Goal: Task Accomplishment & Management: Manage account settings

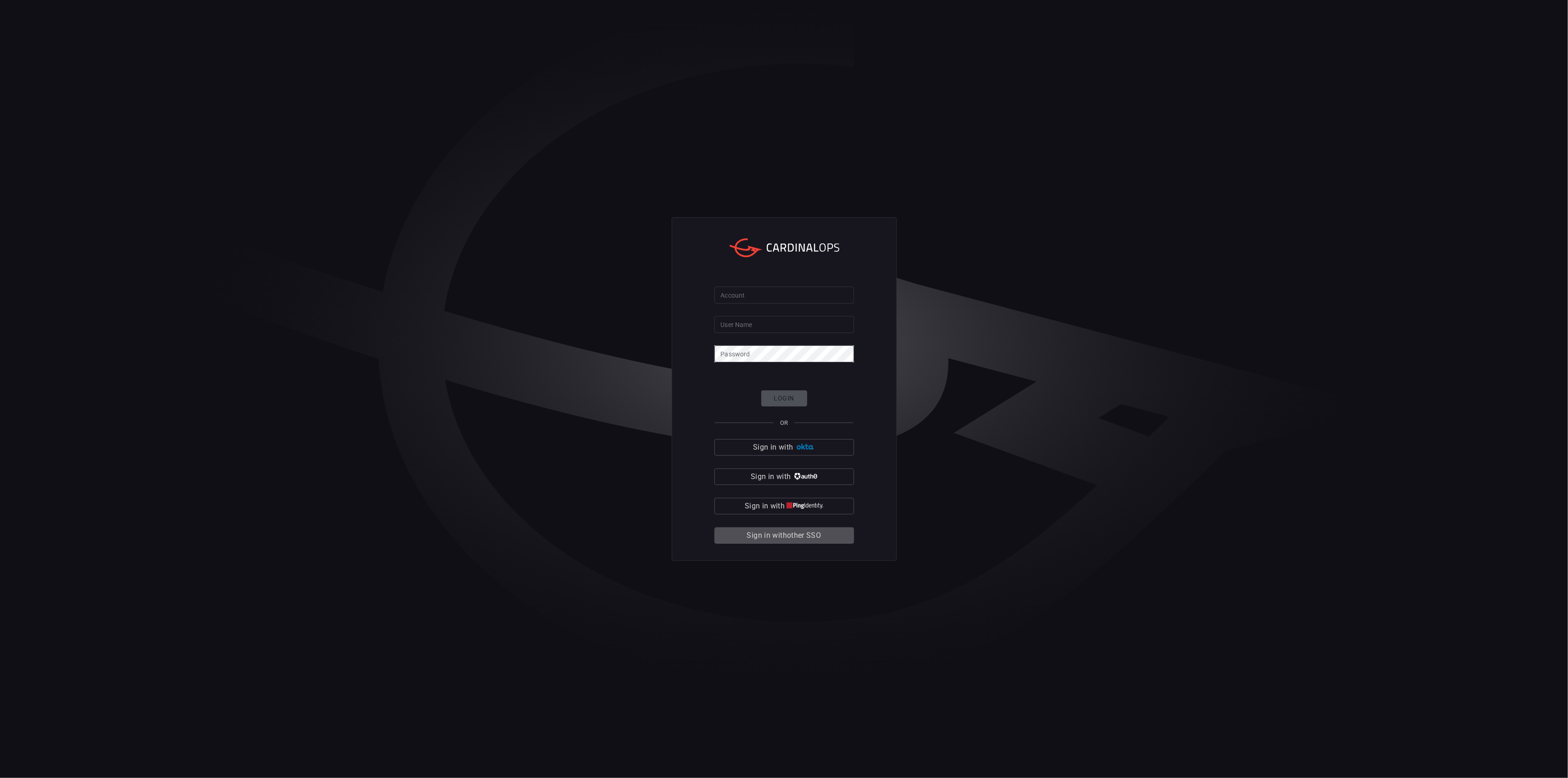
click at [805, 535] on span "Sign in with other SSO" at bounding box center [784, 535] width 74 height 13
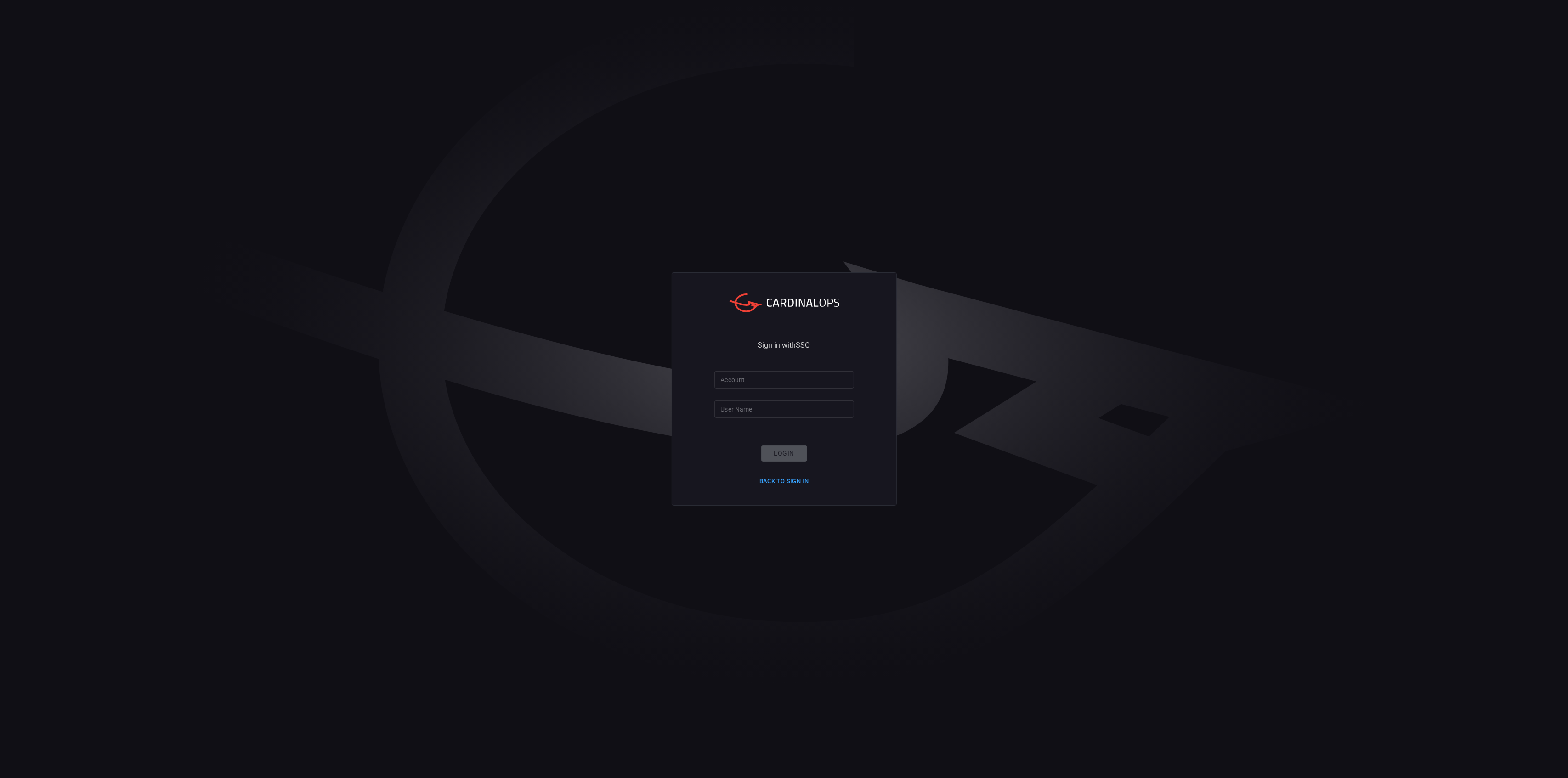
click at [765, 382] on input "Account" at bounding box center [784, 379] width 139 height 17
click at [769, 375] on div "Sign in with SSO Account Account User Name User Name Login Back to Sign in" at bounding box center [784, 388] width 225 height 233
click at [773, 382] on input "Account" at bounding box center [784, 379] width 139 height 17
click at [775, 383] on input "Account" at bounding box center [784, 379] width 139 height 17
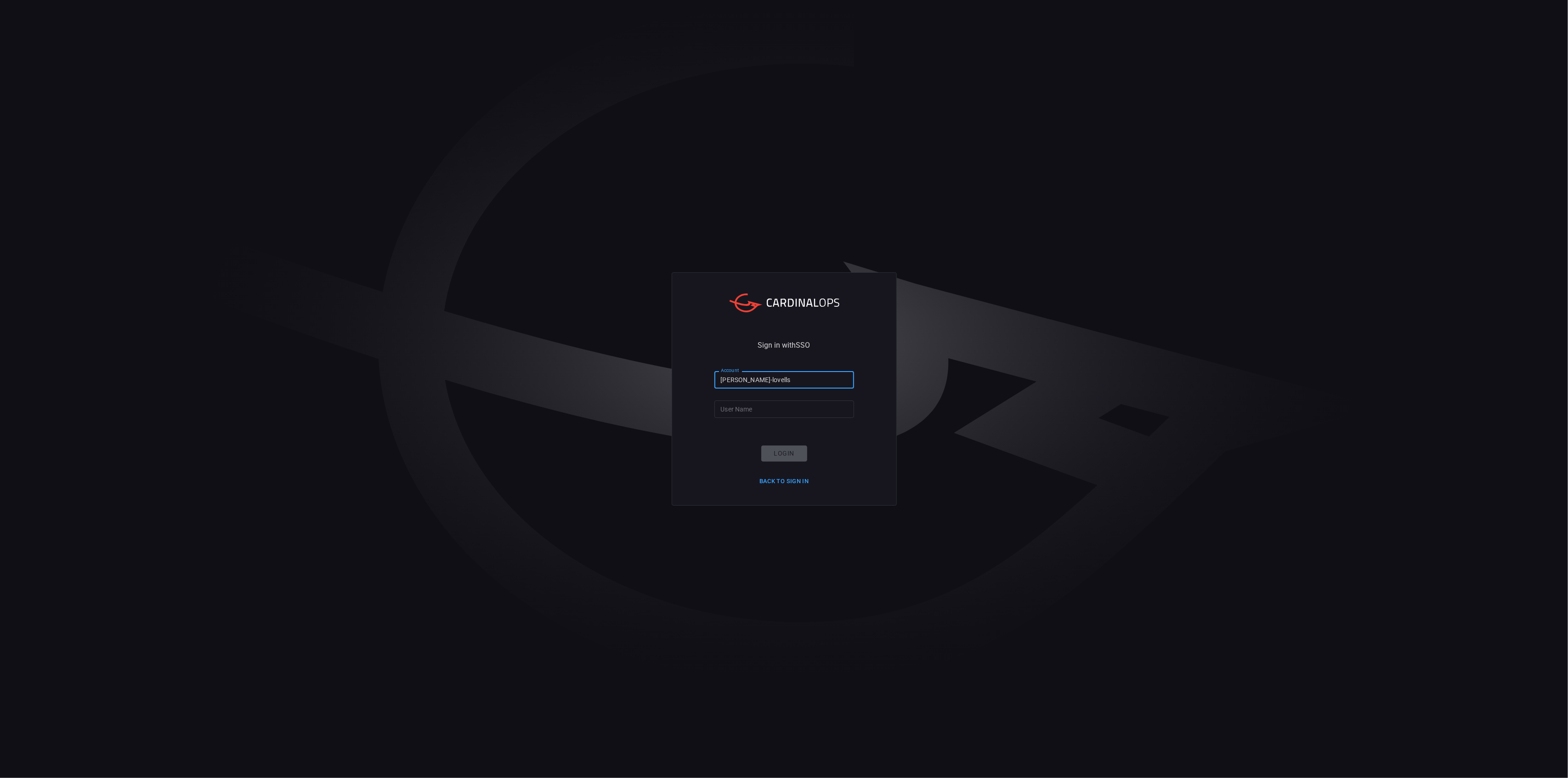
type input "hogan-lovells"
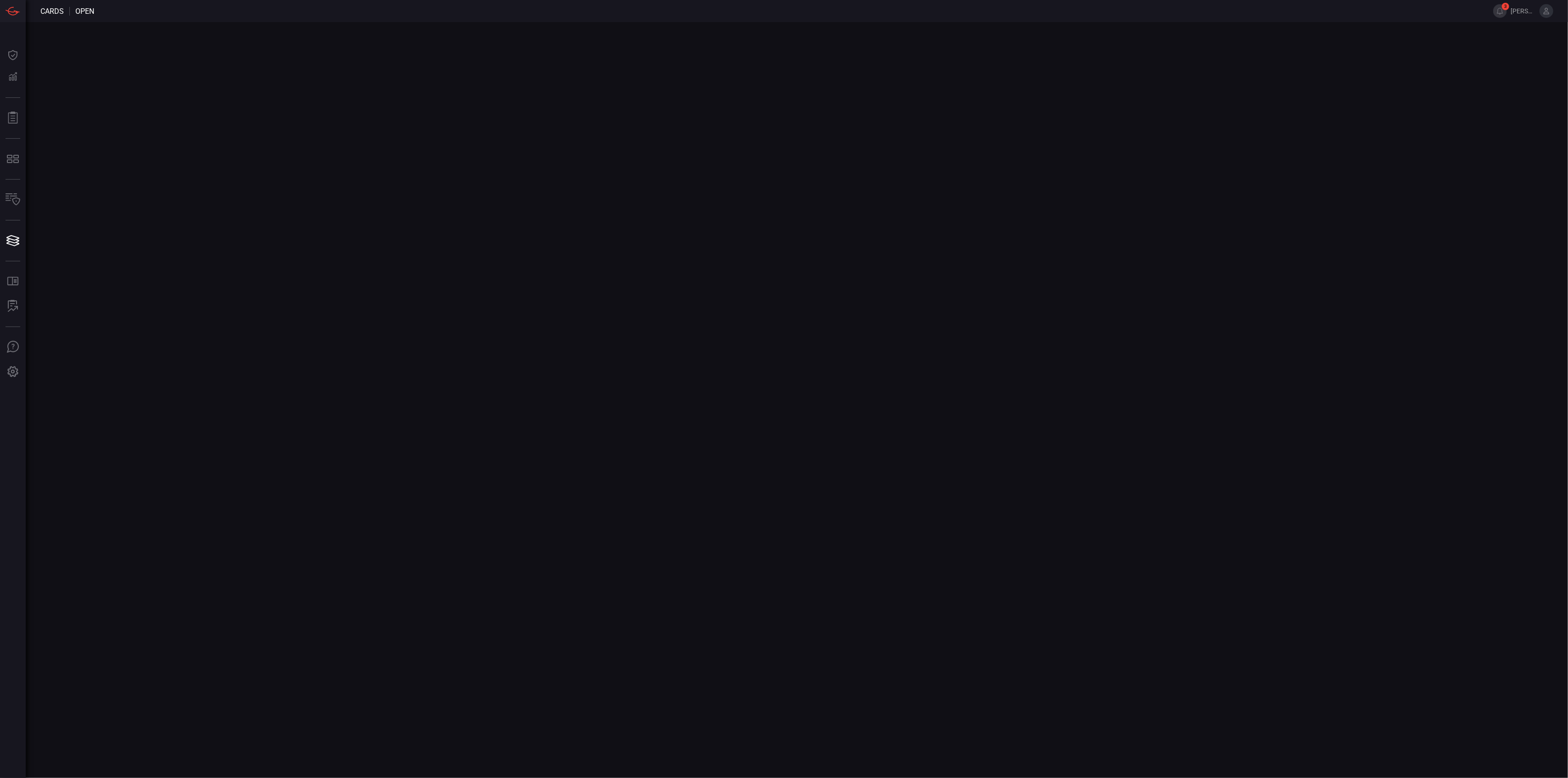
drag, startPoint x: 0, startPoint y: 0, endPoint x: 950, endPoint y: 116, distance: 957.1
click at [950, 116] on main at bounding box center [784, 400] width 1568 height 756
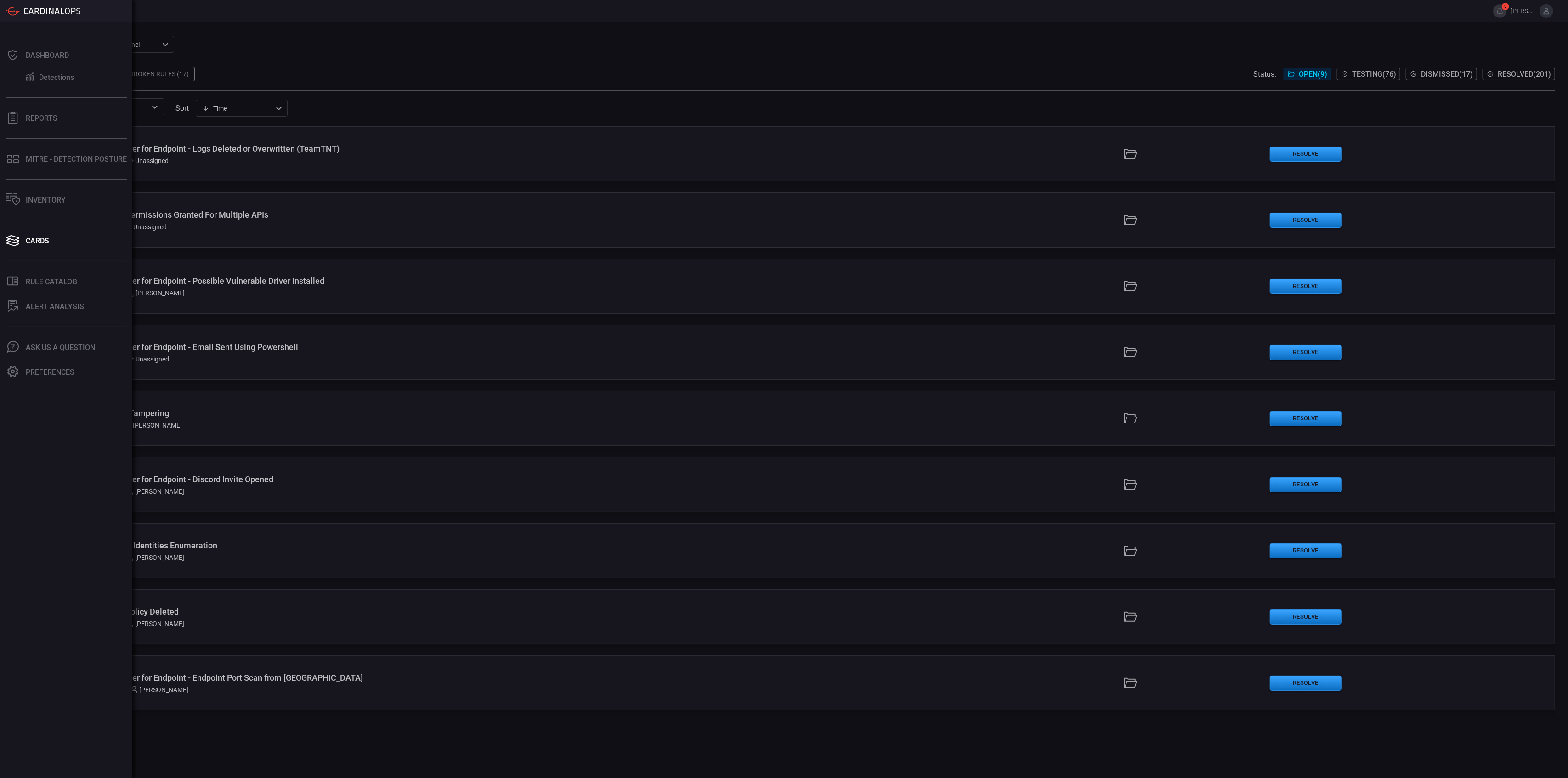
click at [40, 243] on div "Cards" at bounding box center [37, 241] width 23 height 9
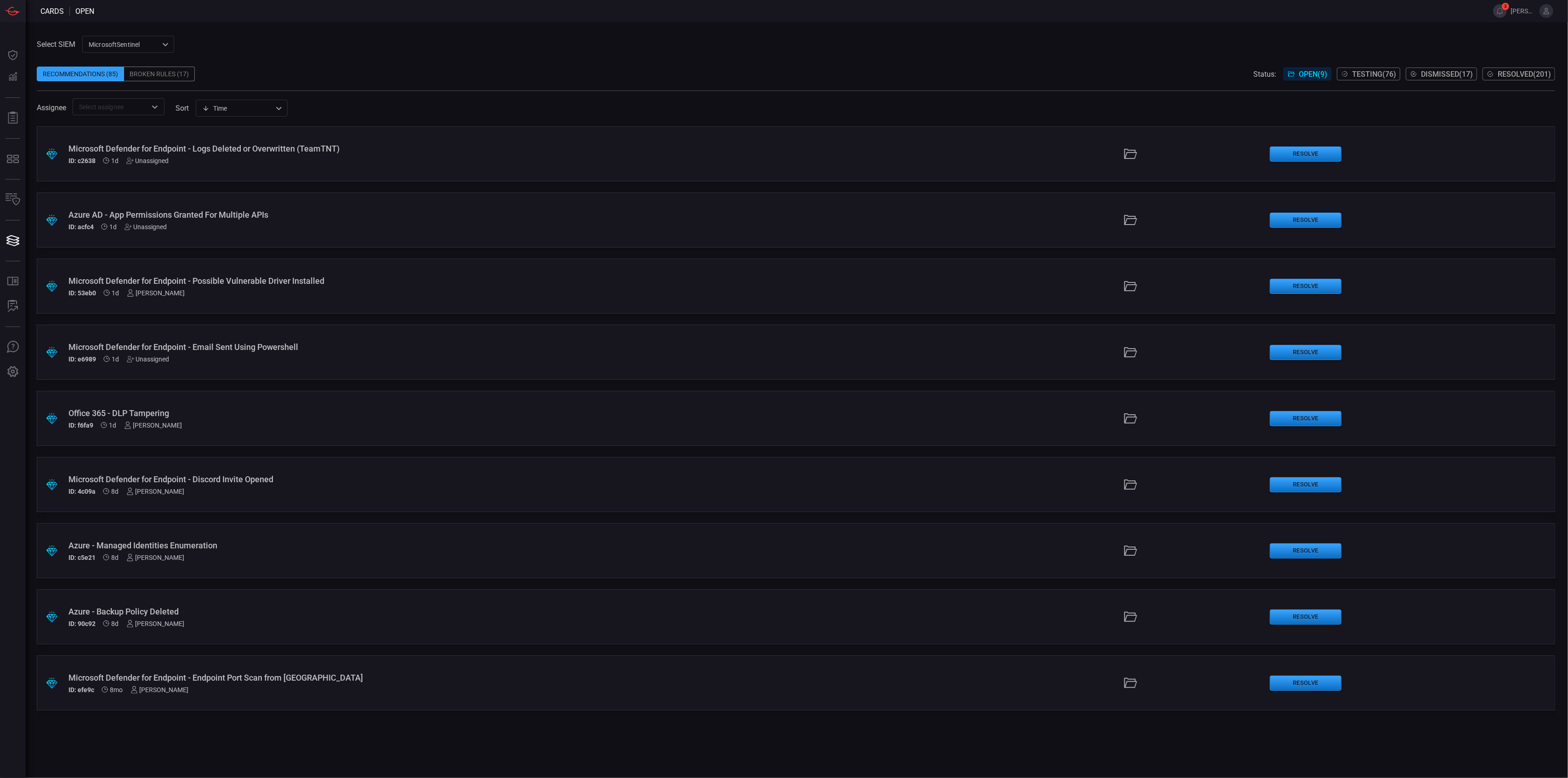
click at [153, 357] on div "Unassigned" at bounding box center [148, 359] width 43 height 7
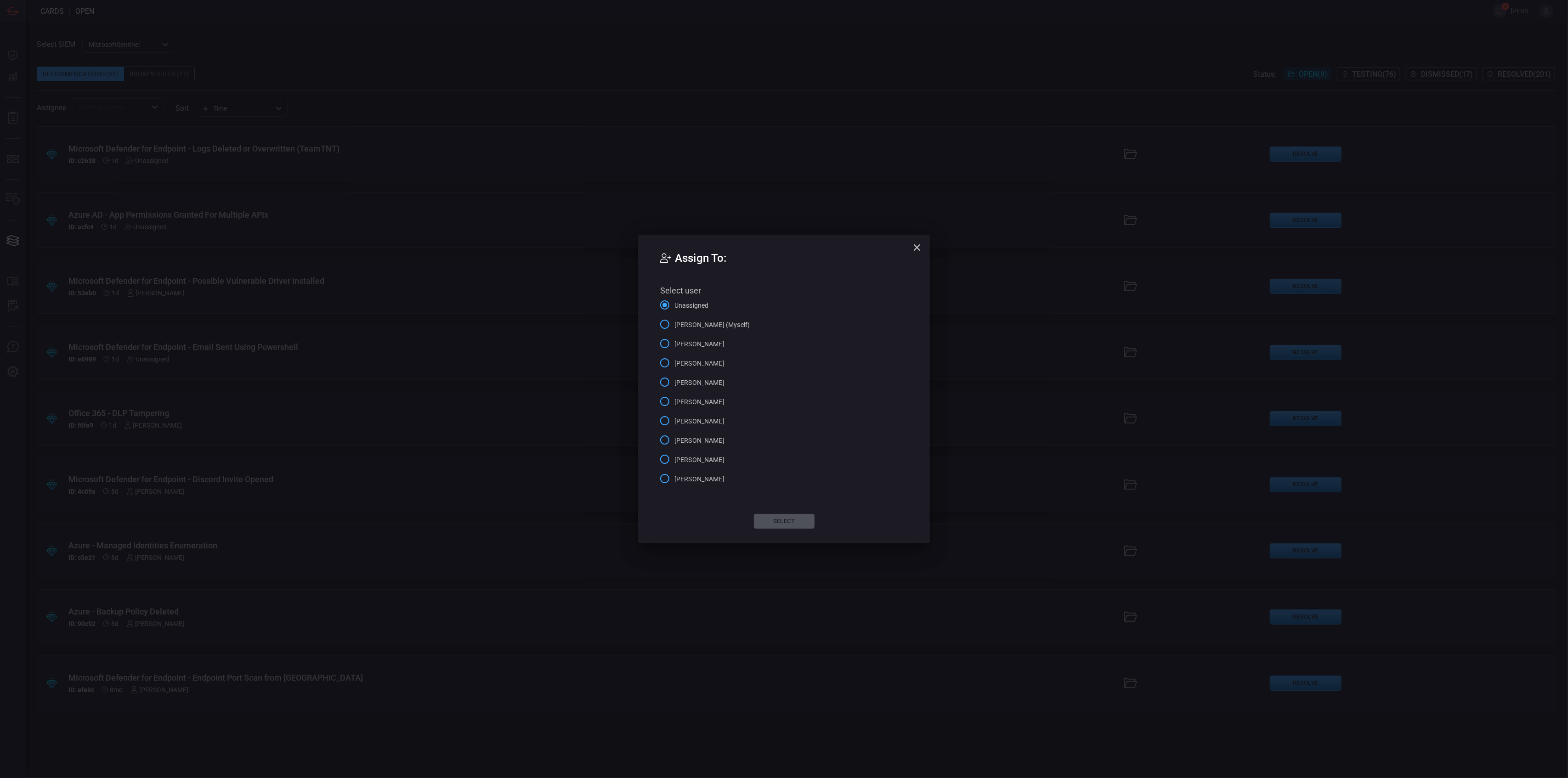
click at [686, 322] on span "[PERSON_NAME] (Myself)" at bounding box center [712, 325] width 76 height 10
click at [674, 322] on input "[PERSON_NAME] (Myself)" at bounding box center [665, 324] width 19 height 19
click at [778, 518] on button "Select" at bounding box center [784, 522] width 61 height 15
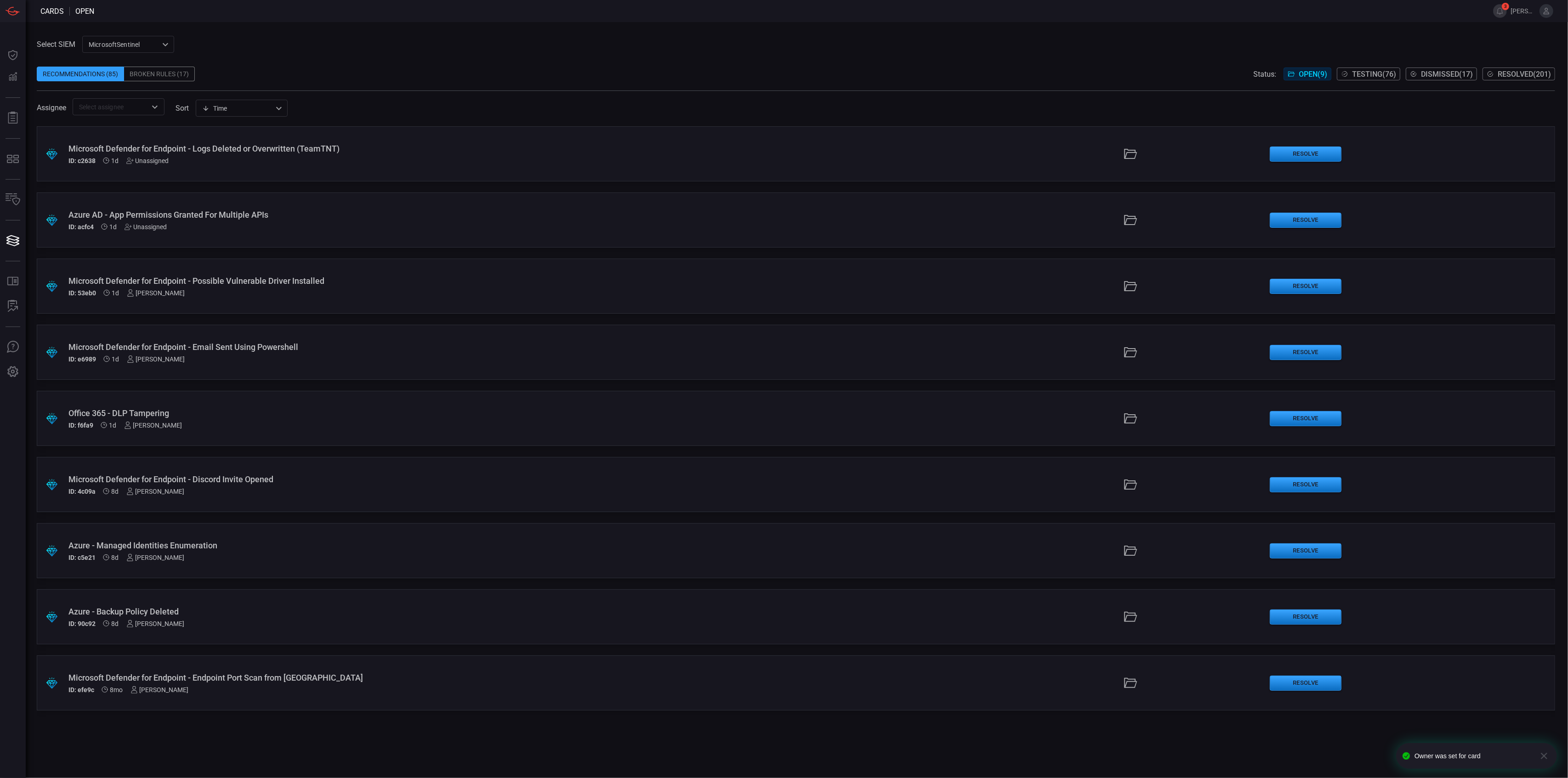
click at [178, 294] on div "[PERSON_NAME]" at bounding box center [156, 292] width 59 height 7
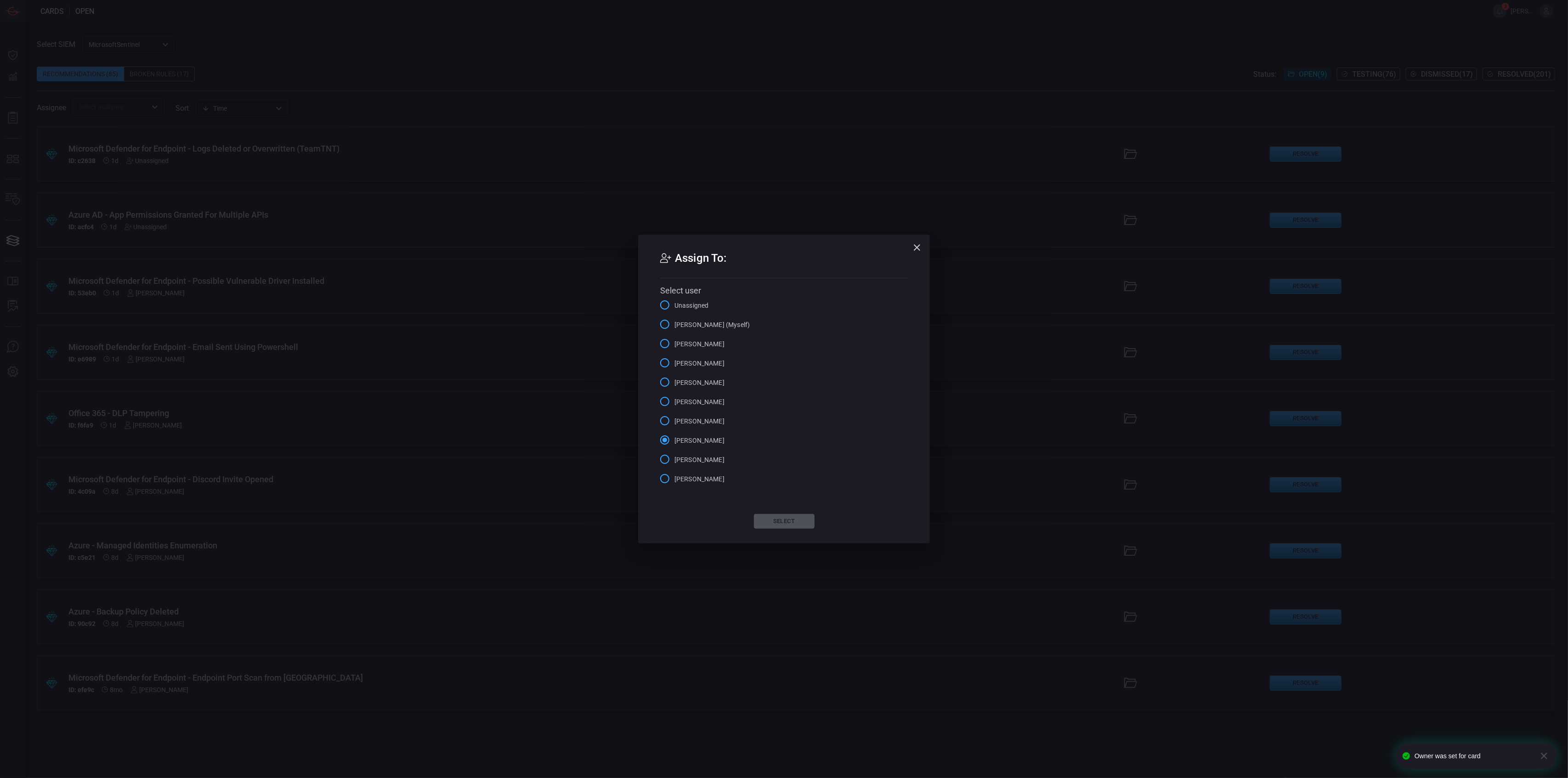
click at [695, 326] on span "[PERSON_NAME] (Myself)" at bounding box center [712, 325] width 76 height 10
click at [674, 326] on input "[PERSON_NAME] (Myself)" at bounding box center [665, 324] width 19 height 19
click at [779, 519] on button "Select" at bounding box center [784, 522] width 61 height 15
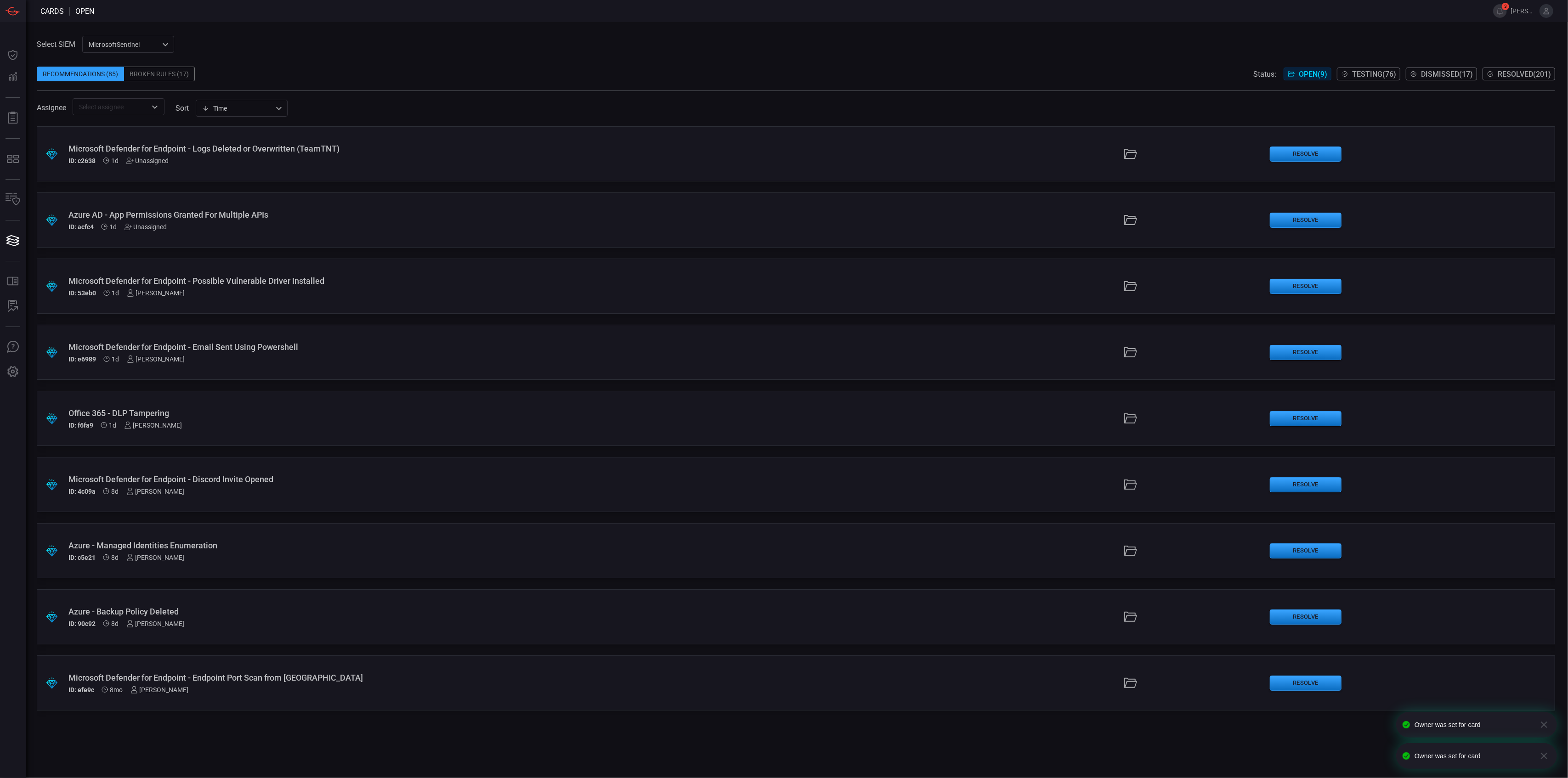
click at [159, 159] on div "Unassigned" at bounding box center [148, 160] width 43 height 7
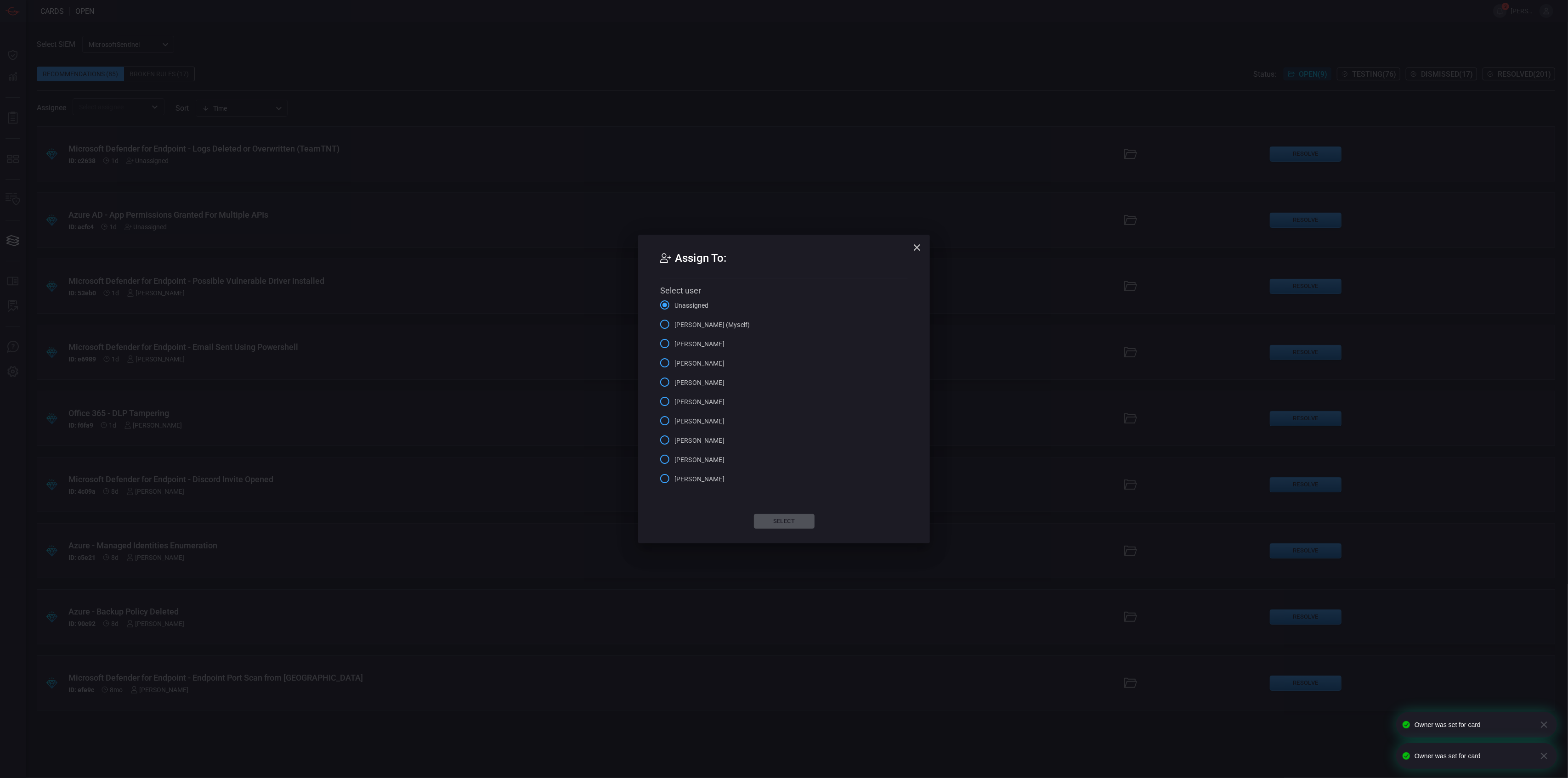
click at [703, 344] on span "[PERSON_NAME]" at bounding box center [699, 344] width 50 height 10
click at [674, 344] on input "[PERSON_NAME]" at bounding box center [665, 343] width 19 height 19
click at [690, 320] on span "[PERSON_NAME] (Myself)" at bounding box center [712, 324] width 76 height 10
click at [674, 320] on input "[PERSON_NAME] (Myself)" at bounding box center [665, 324] width 19 height 19
click at [782, 518] on button "Select" at bounding box center [784, 522] width 61 height 15
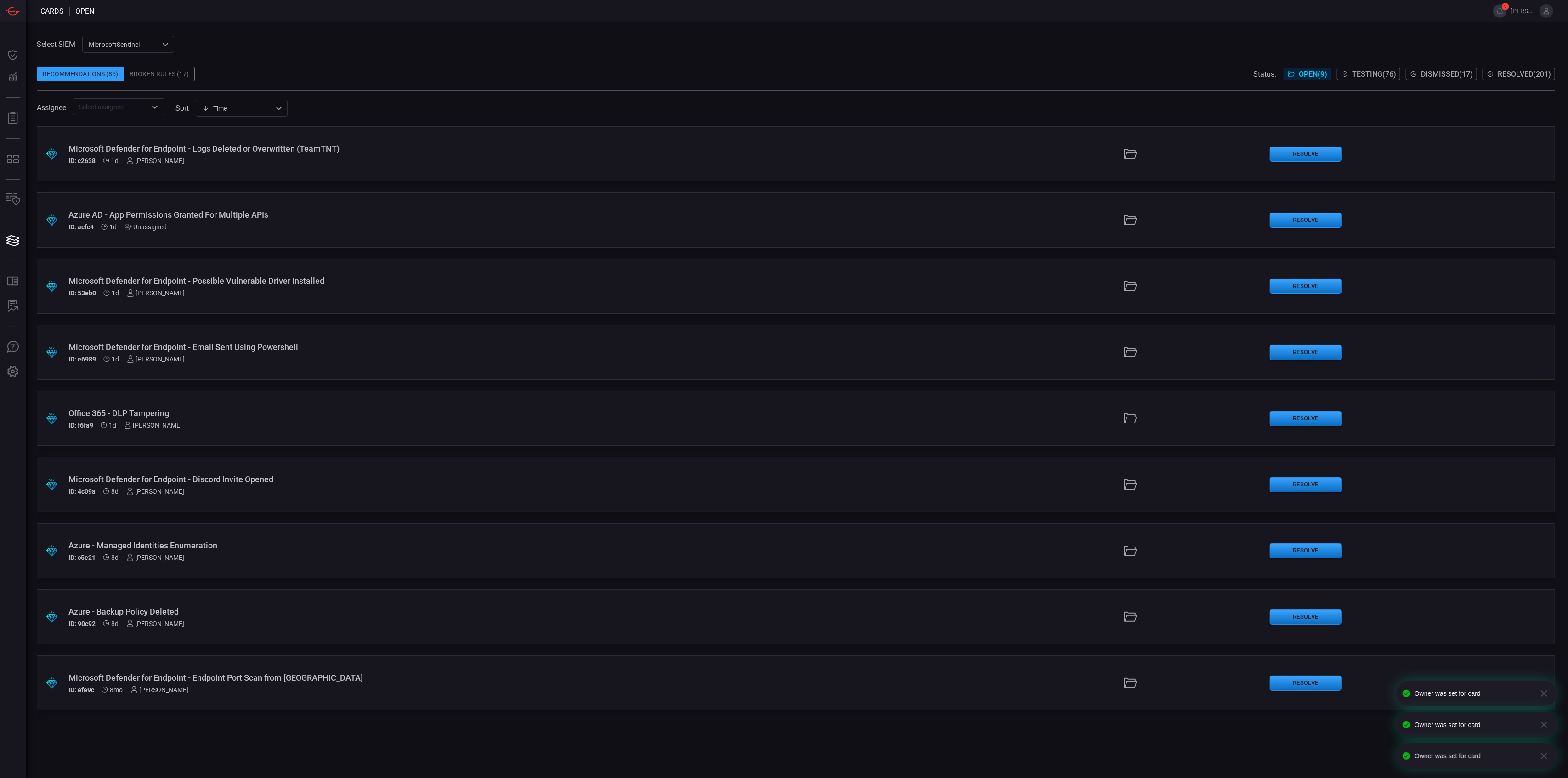
click at [154, 225] on div "Unassigned" at bounding box center [146, 226] width 43 height 7
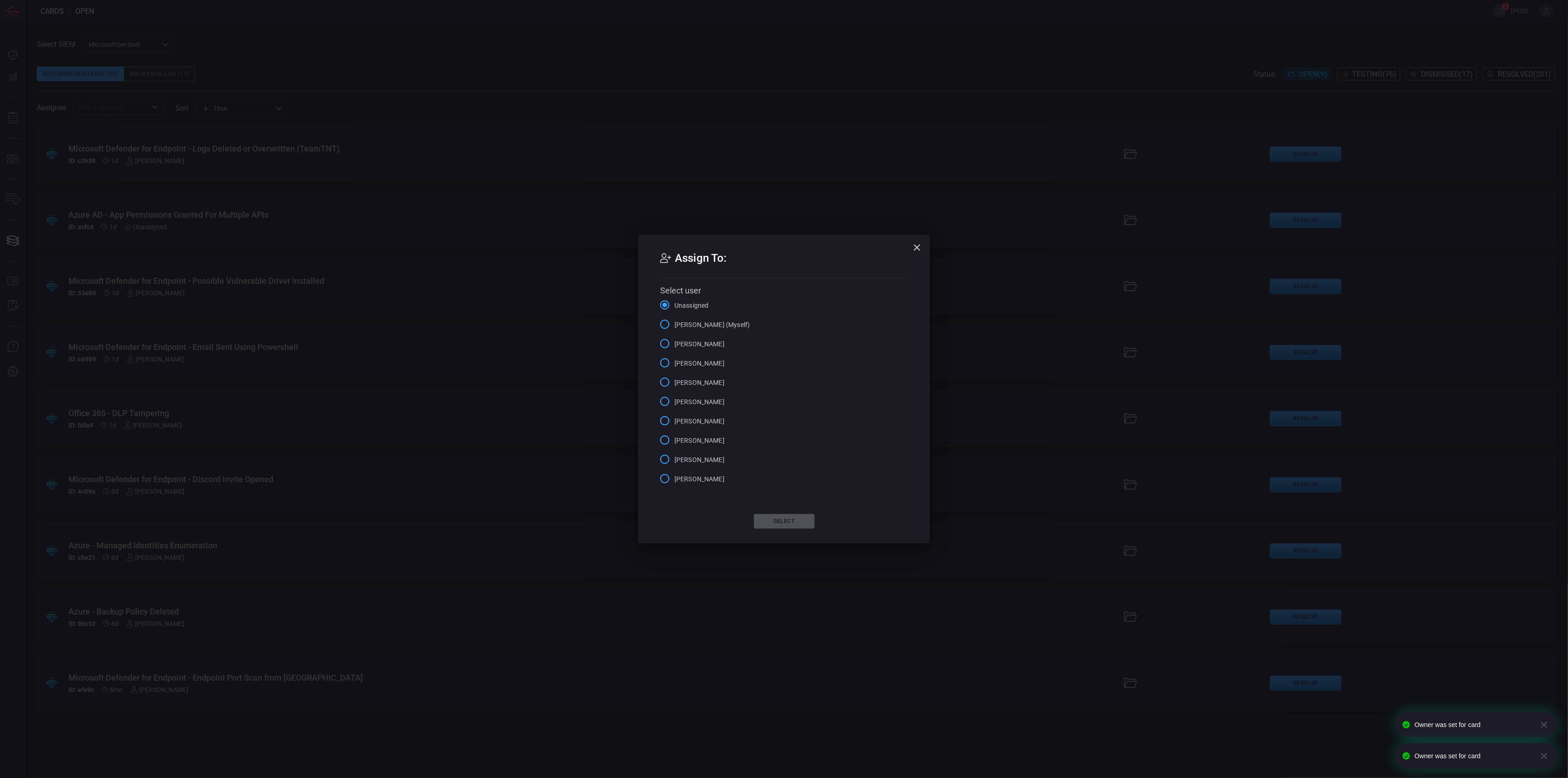
click at [705, 322] on span "[PERSON_NAME] (Myself)" at bounding box center [712, 325] width 76 height 10
click at [674, 322] on input "[PERSON_NAME] (Myself)" at bounding box center [665, 324] width 19 height 19
click at [786, 520] on button "Select" at bounding box center [784, 522] width 61 height 15
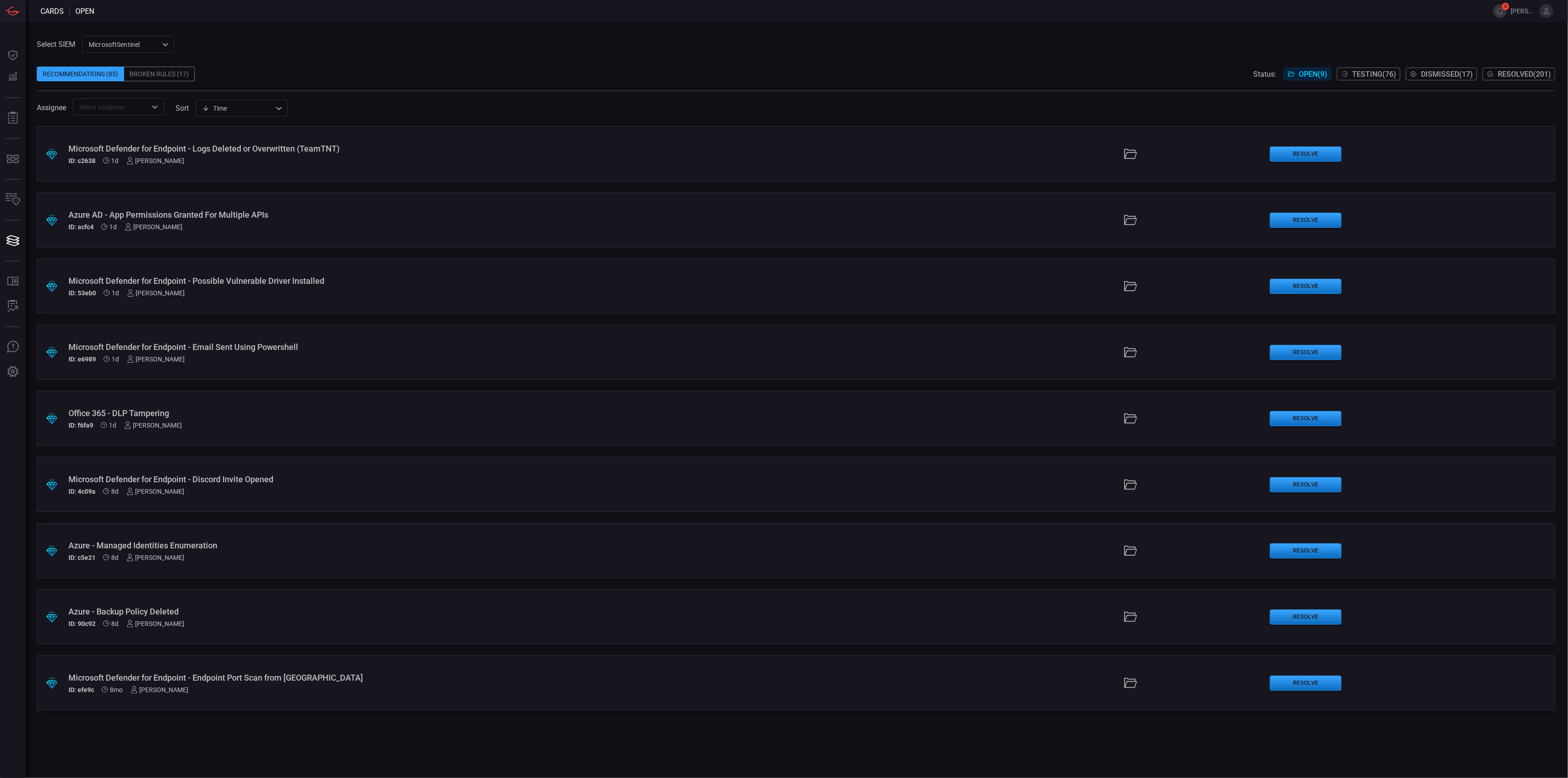
click at [260, 739] on div ".suggested_cards_icon{fill:url(#suggested_cards_icon);} Microsoft Defender for …" at bounding box center [796, 452] width 1518 height 652
click at [1373, 70] on span "Testing ( 76 )" at bounding box center [1373, 74] width 44 height 9
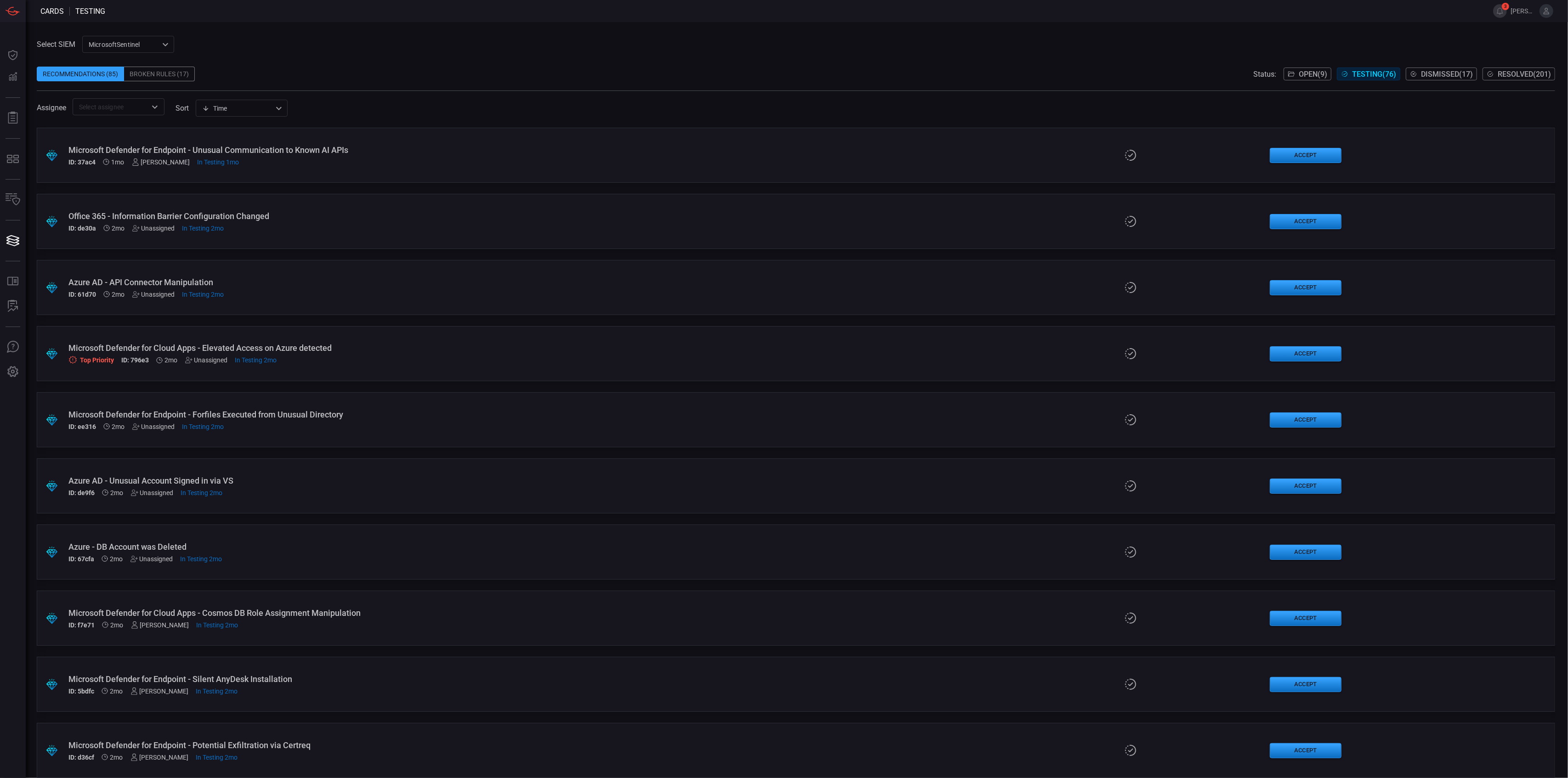
scroll to position [1041, 0]
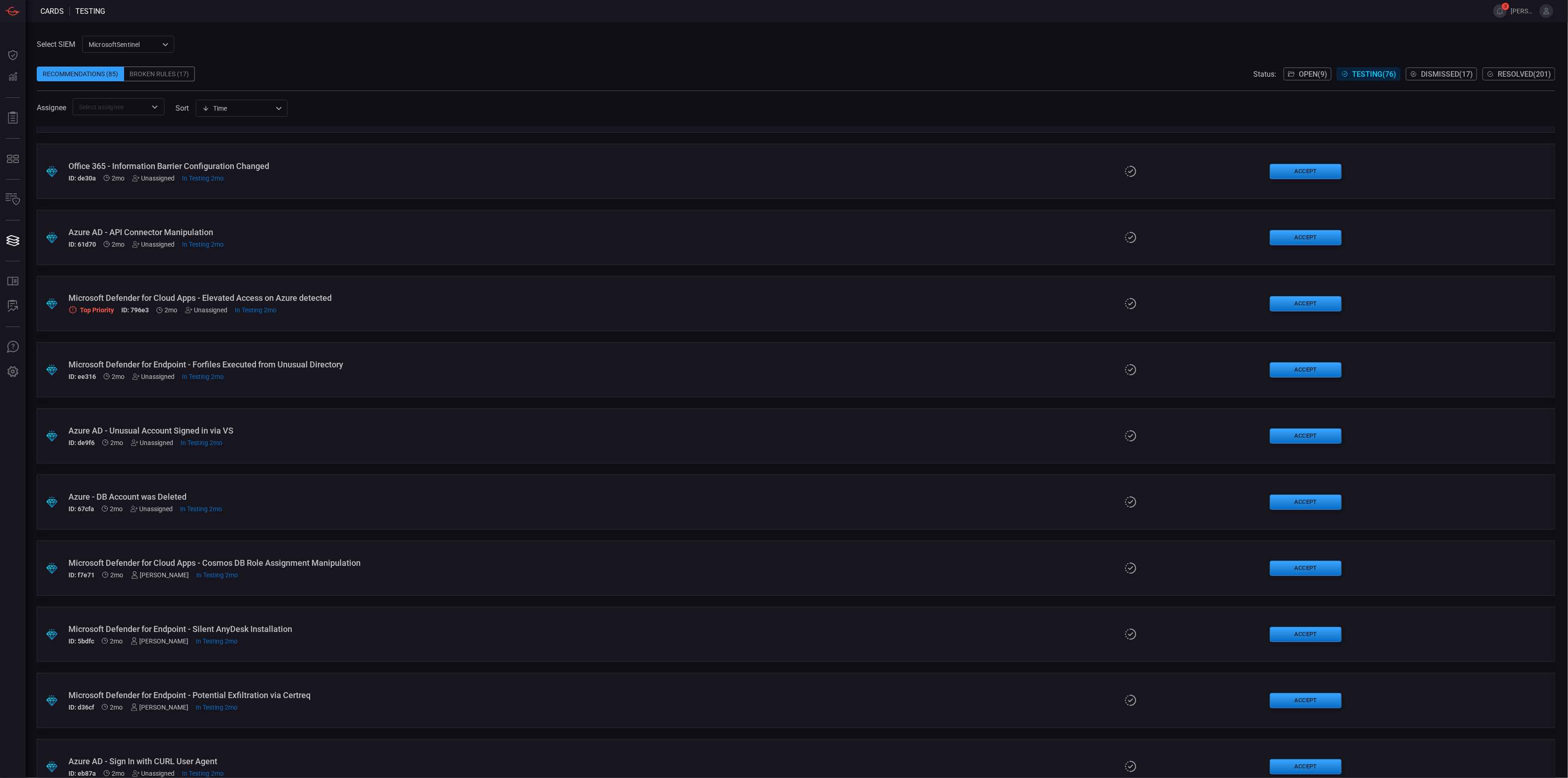
click at [146, 430] on div "Azure AD - Unusual Account Signed in via VS" at bounding box center [386, 430] width 635 height 10
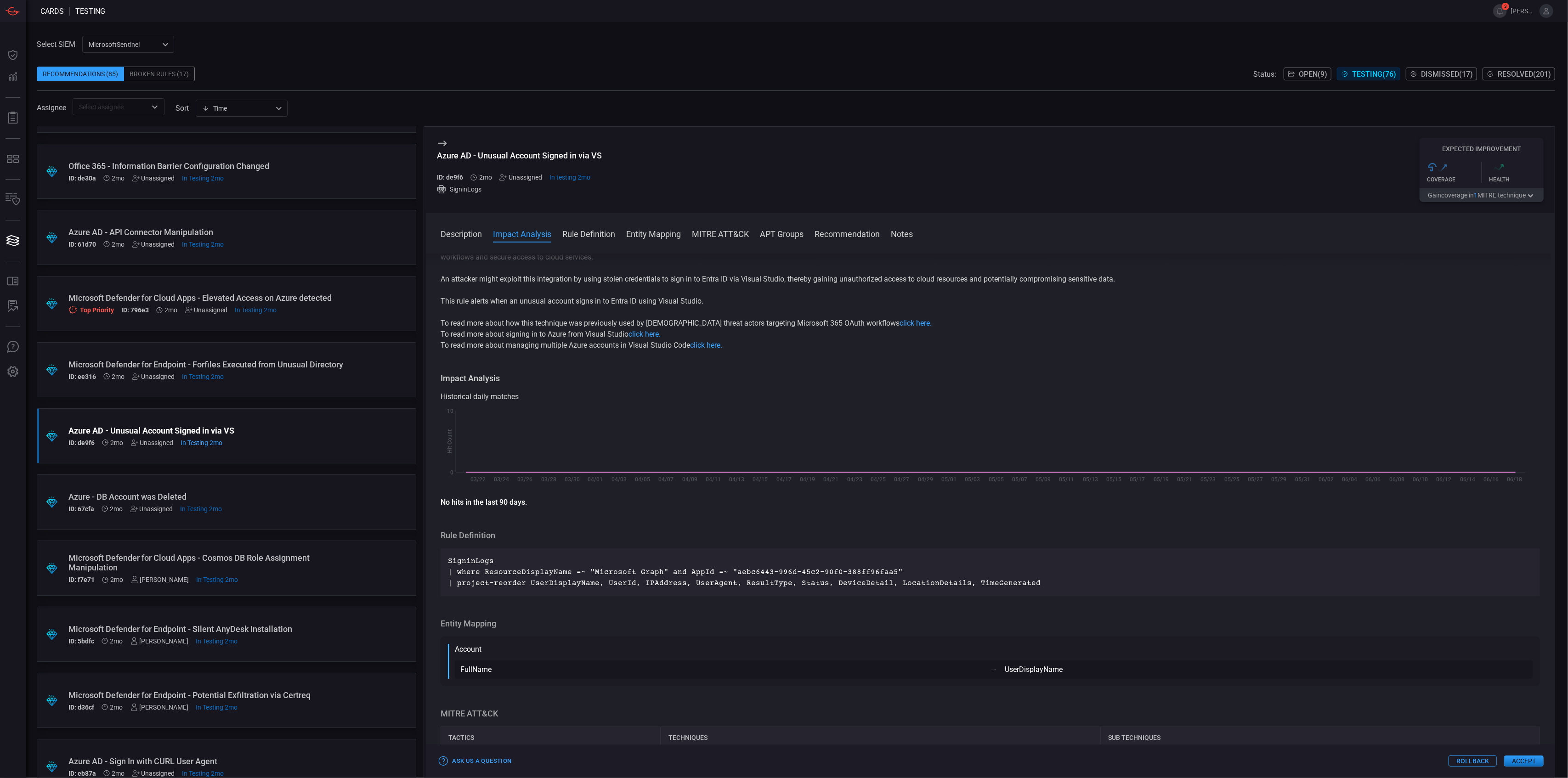
scroll to position [61, 0]
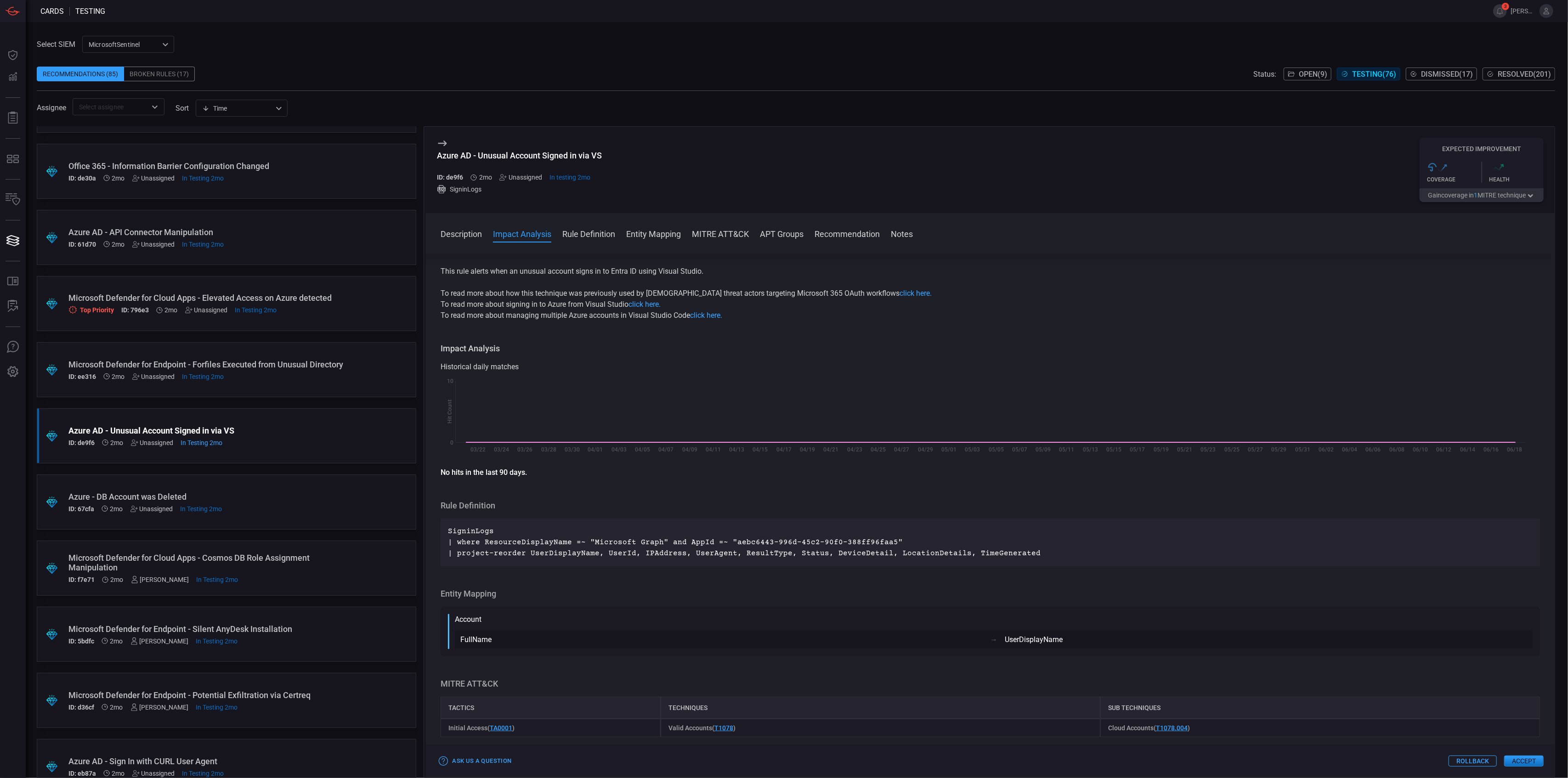
click at [762, 542] on p "SigninLogs | where ResourceDisplayName =~ "Microsoft Graph" and AppId =~ "aebc6…" at bounding box center [990, 542] width 1084 height 33
click at [750, 543] on p "SigninLogs | where ResourceDisplayName =~ "Microsoft Graph" and AppId =~ "aebc6…" at bounding box center [990, 542] width 1084 height 33
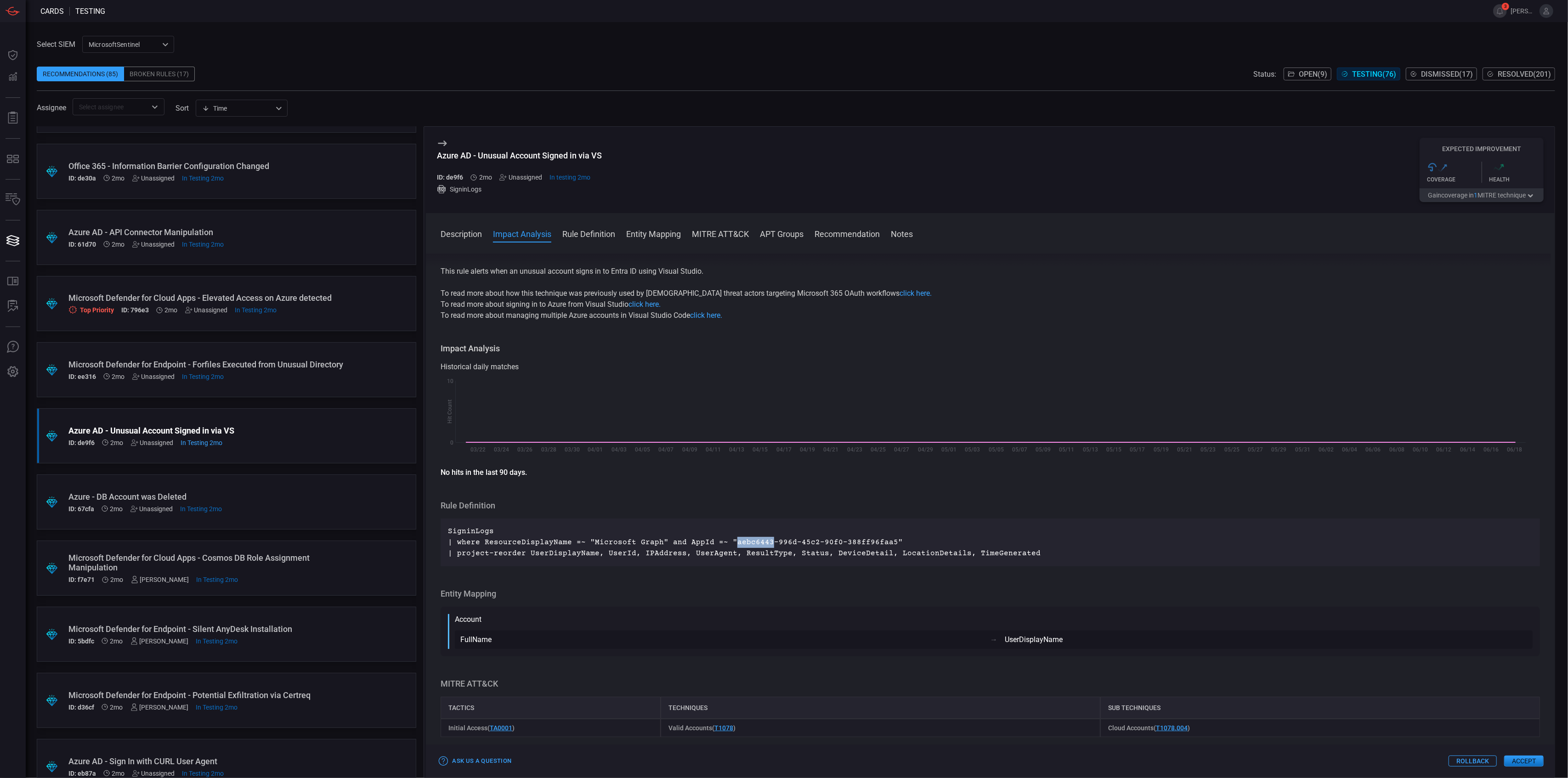
click at [750, 543] on p "SigninLogs | where ResourceDisplayName =~ "Microsoft Graph" and AppId =~ "aebc6…" at bounding box center [990, 542] width 1084 height 33
click at [731, 545] on p "SigninLogs | where ResourceDisplayName =~ "Microsoft Graph" and AppId =~ "aebc6…" at bounding box center [990, 542] width 1084 height 33
drag, startPoint x: 726, startPoint y: 544, endPoint x: 880, endPoint y: 543, distance: 154.0
click at [880, 543] on p "SigninLogs | where ResourceDisplayName =~ "Microsoft Graph" and AppId =~ "aebc6…" at bounding box center [990, 542] width 1084 height 33
copy p "aebc6443-996d-45c2-90f0-388ff96faa5"
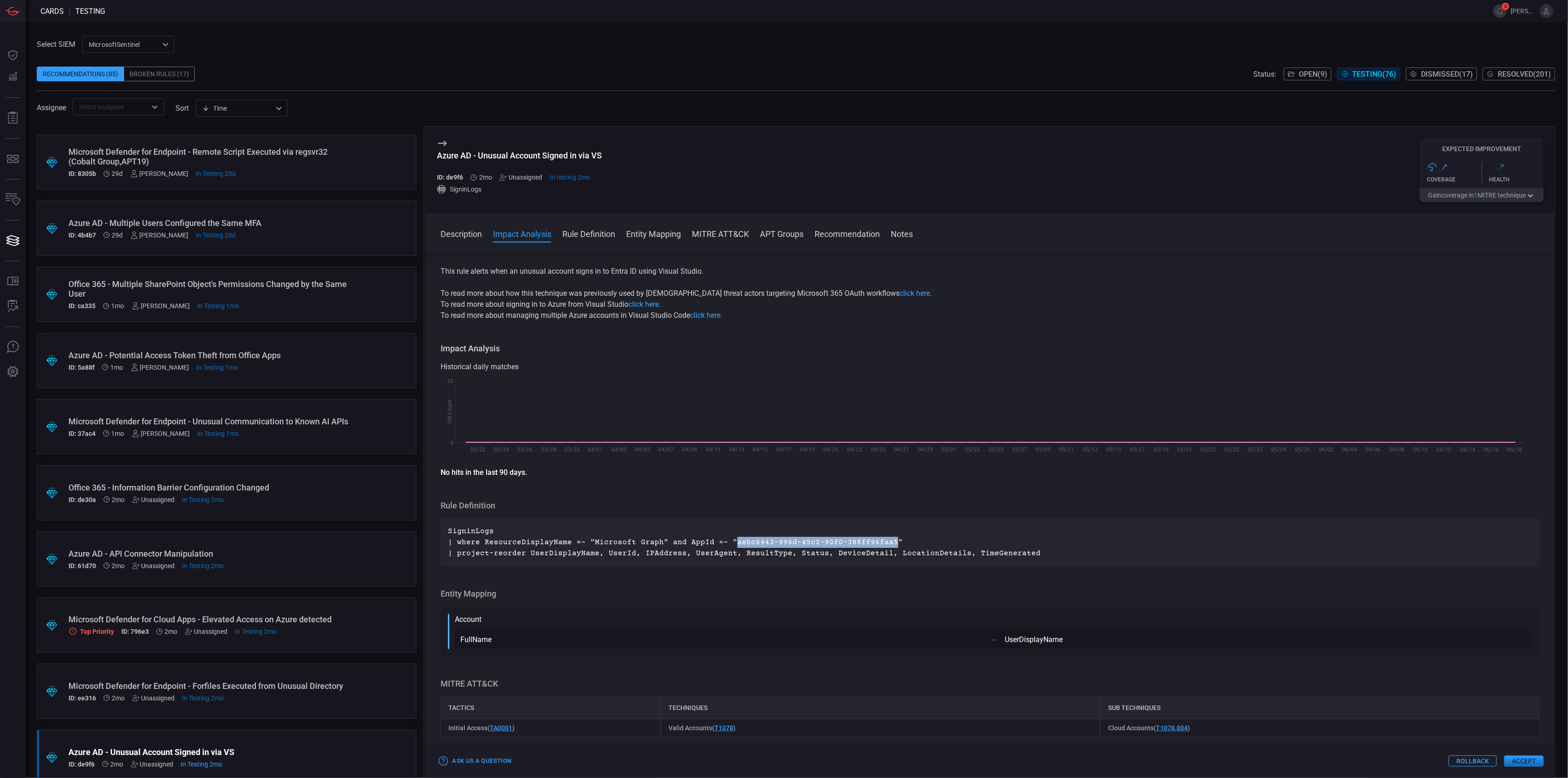
scroll to position [734, 0]
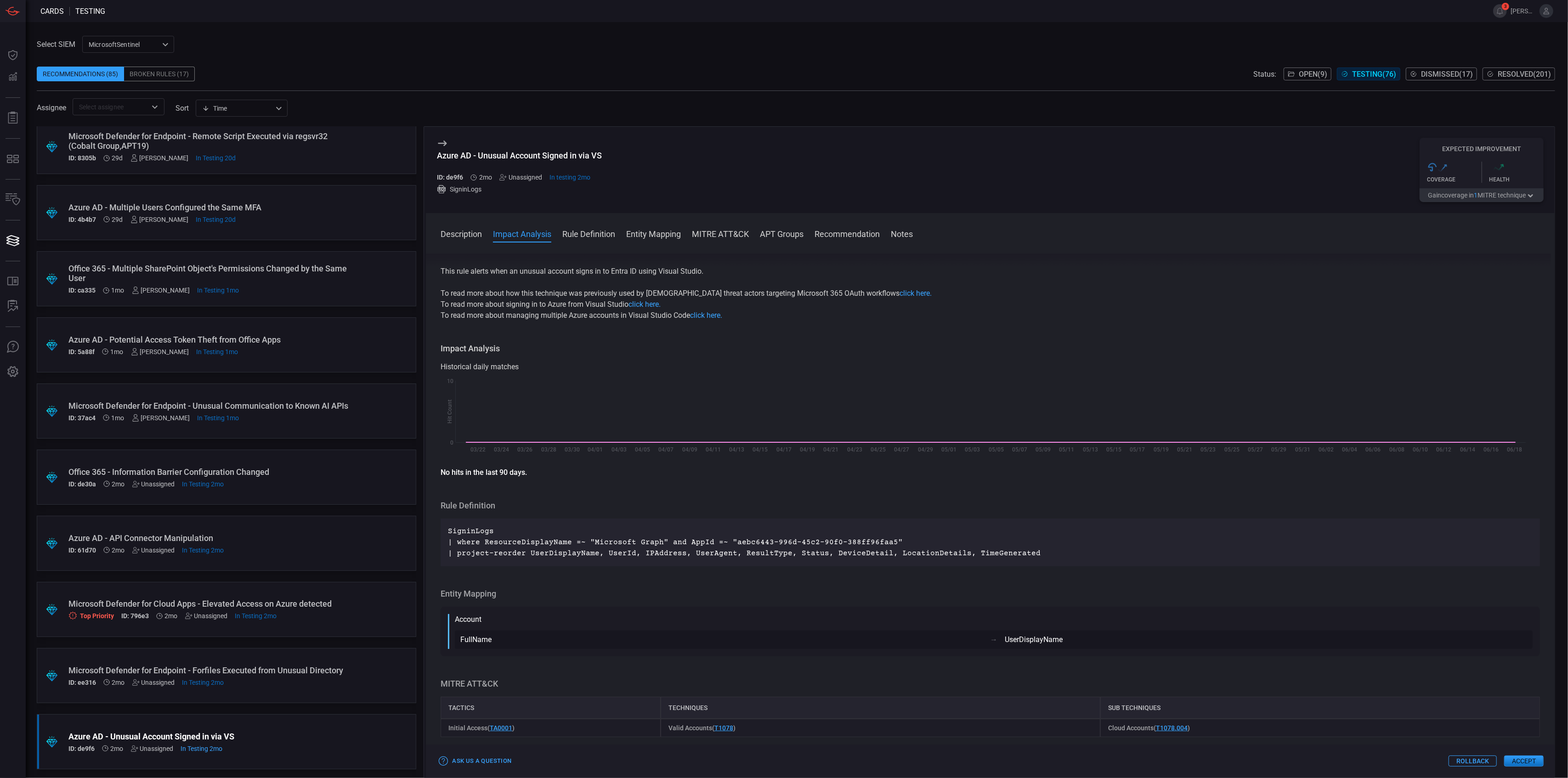
click at [333, 599] on div "Microsoft Defender for Cloud Apps - Elevated Access on Azure detected" at bounding box center [209, 604] width 281 height 10
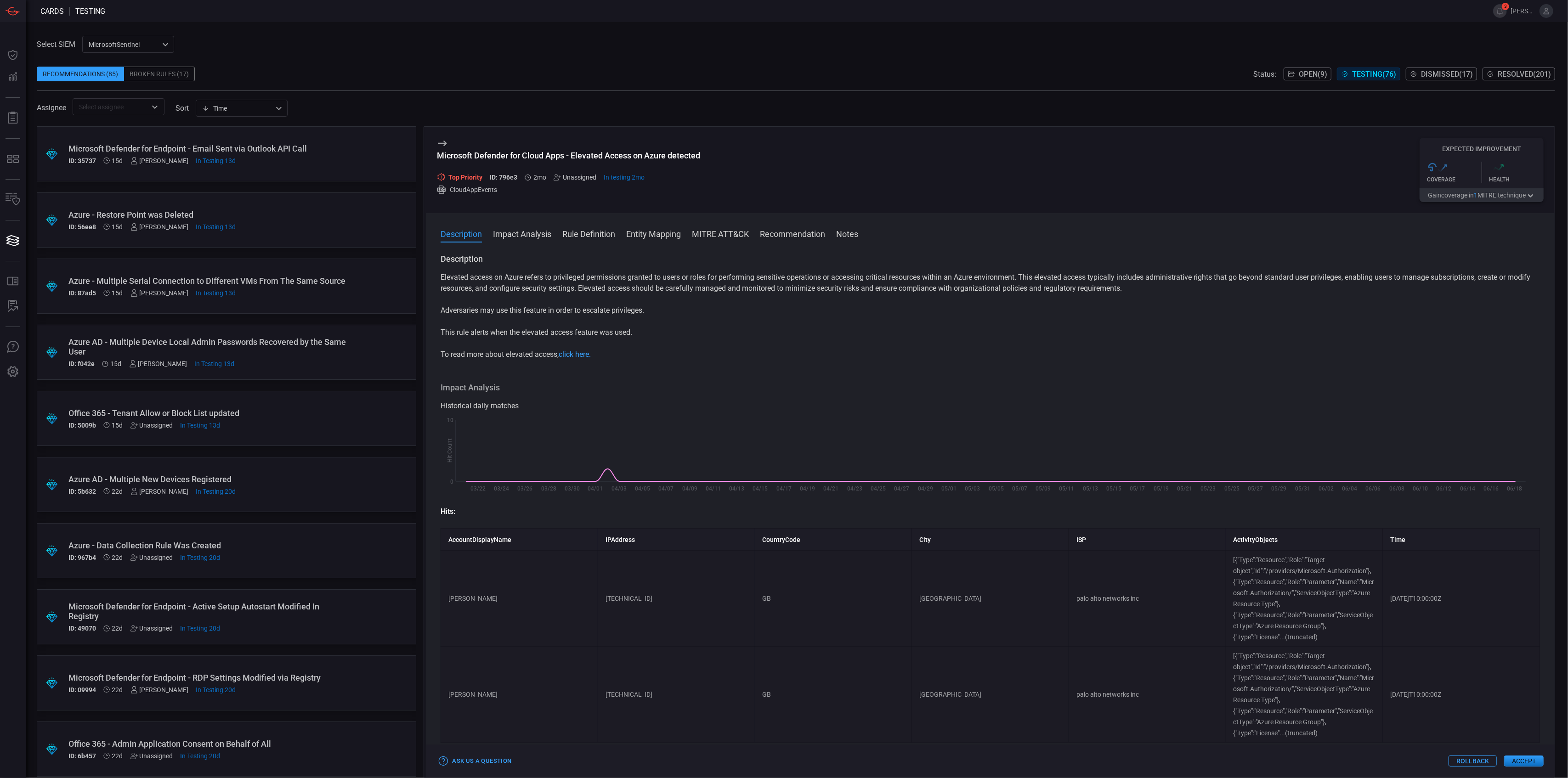
click at [295, 537] on div ".suggested_cards_icon{fill:url(#suggested_cards_icon);} Azure - Data Collection…" at bounding box center [227, 550] width 380 height 55
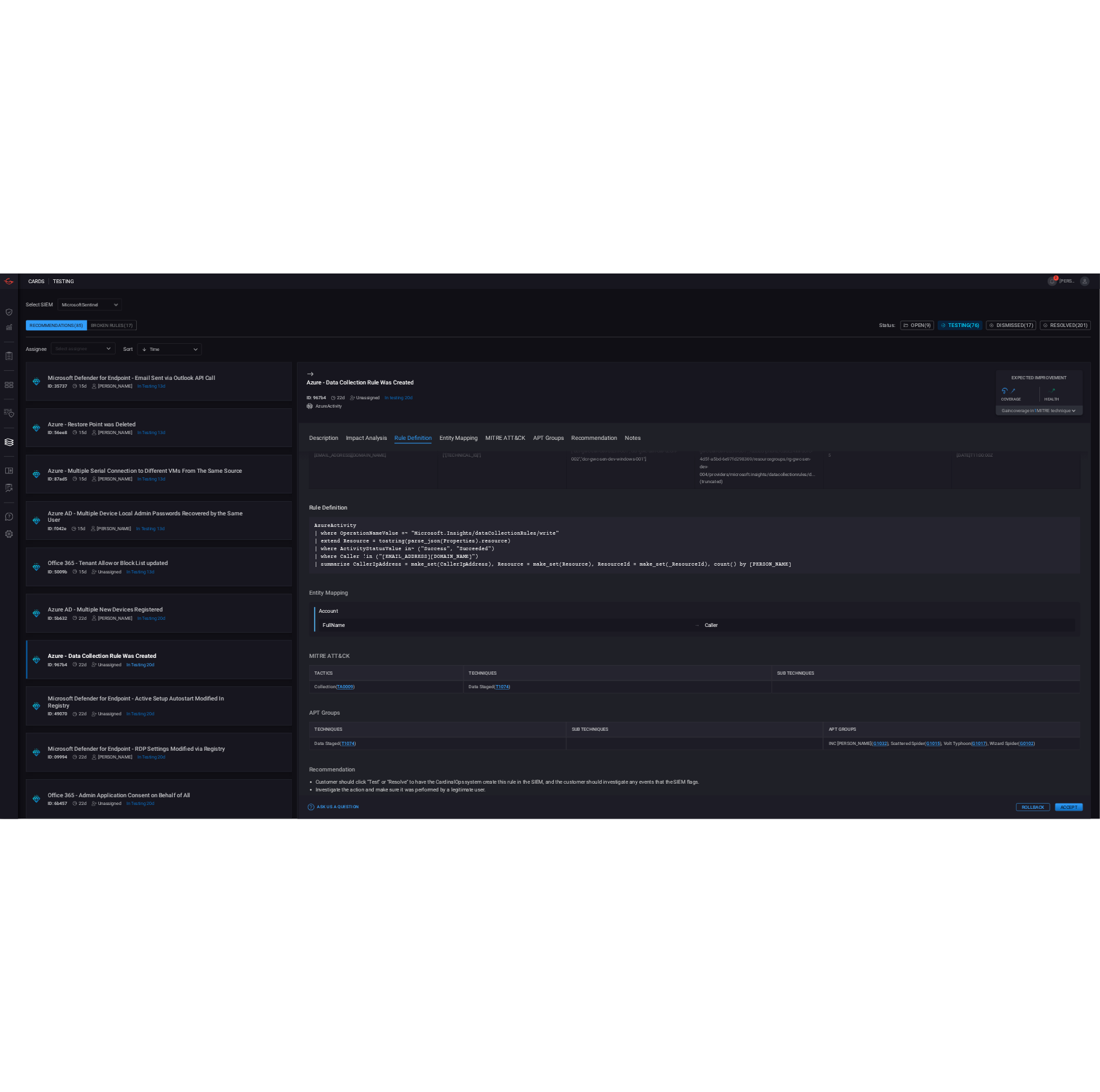
scroll to position [516, 0]
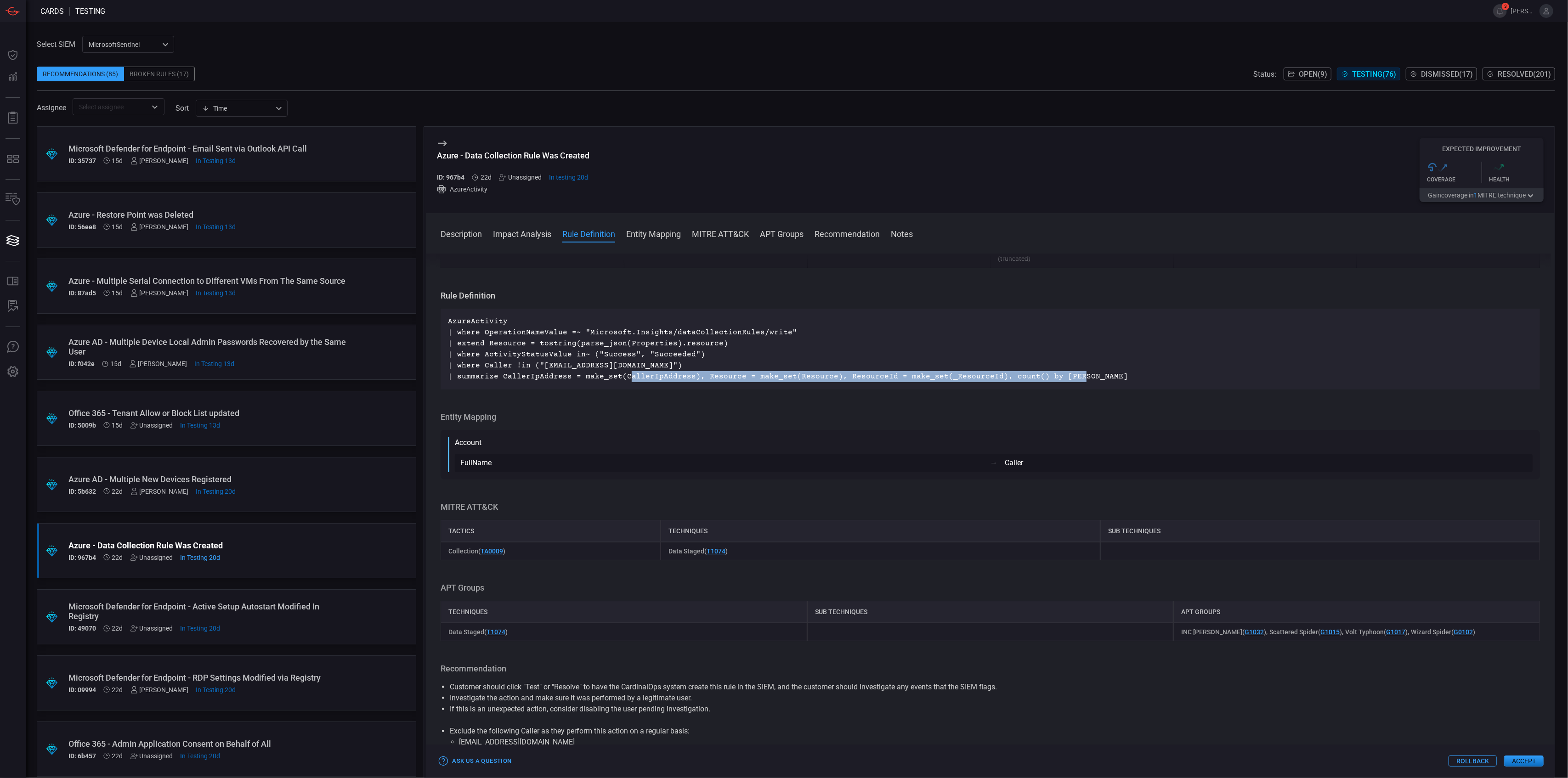
drag, startPoint x: 624, startPoint y: 375, endPoint x: 1061, endPoint y: 377, distance: 437.0
click at [1061, 377] on p "AzureActivity | where OperationNameValue =~ "Microsoft.Insights/dataCollectionR…" at bounding box center [990, 349] width 1084 height 66
drag, startPoint x: 958, startPoint y: 384, endPoint x: 502, endPoint y: 352, distance: 457.1
click at [502, 352] on p "AzureActivity | where OperationNameValue =~ "Microsoft.Insights/dataCollectionR…" at bounding box center [990, 349] width 1084 height 66
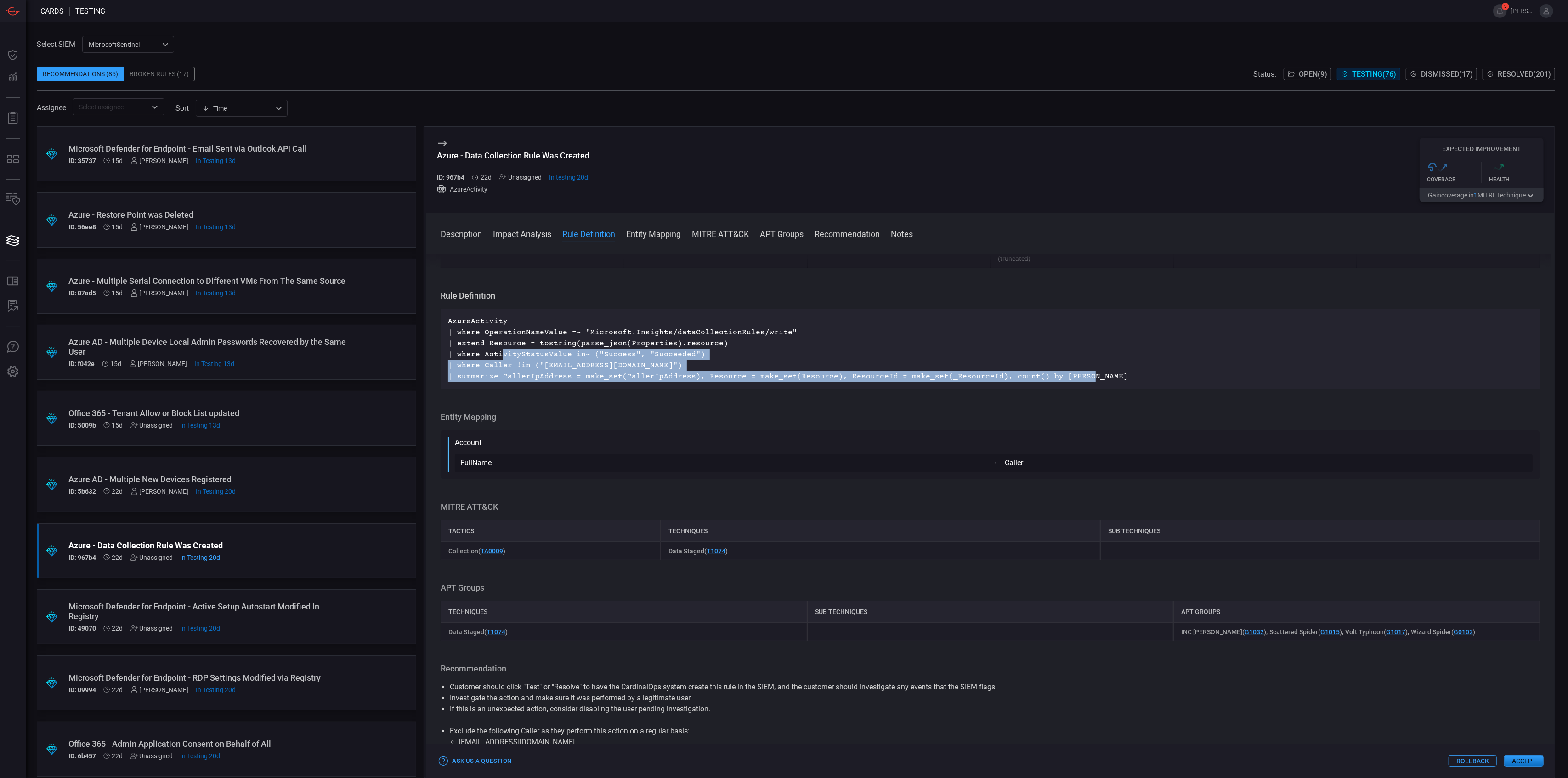
click at [502, 352] on p "AzureActivity | where OperationNameValue =~ "Microsoft.Insights/dataCollectionR…" at bounding box center [990, 349] width 1084 height 66
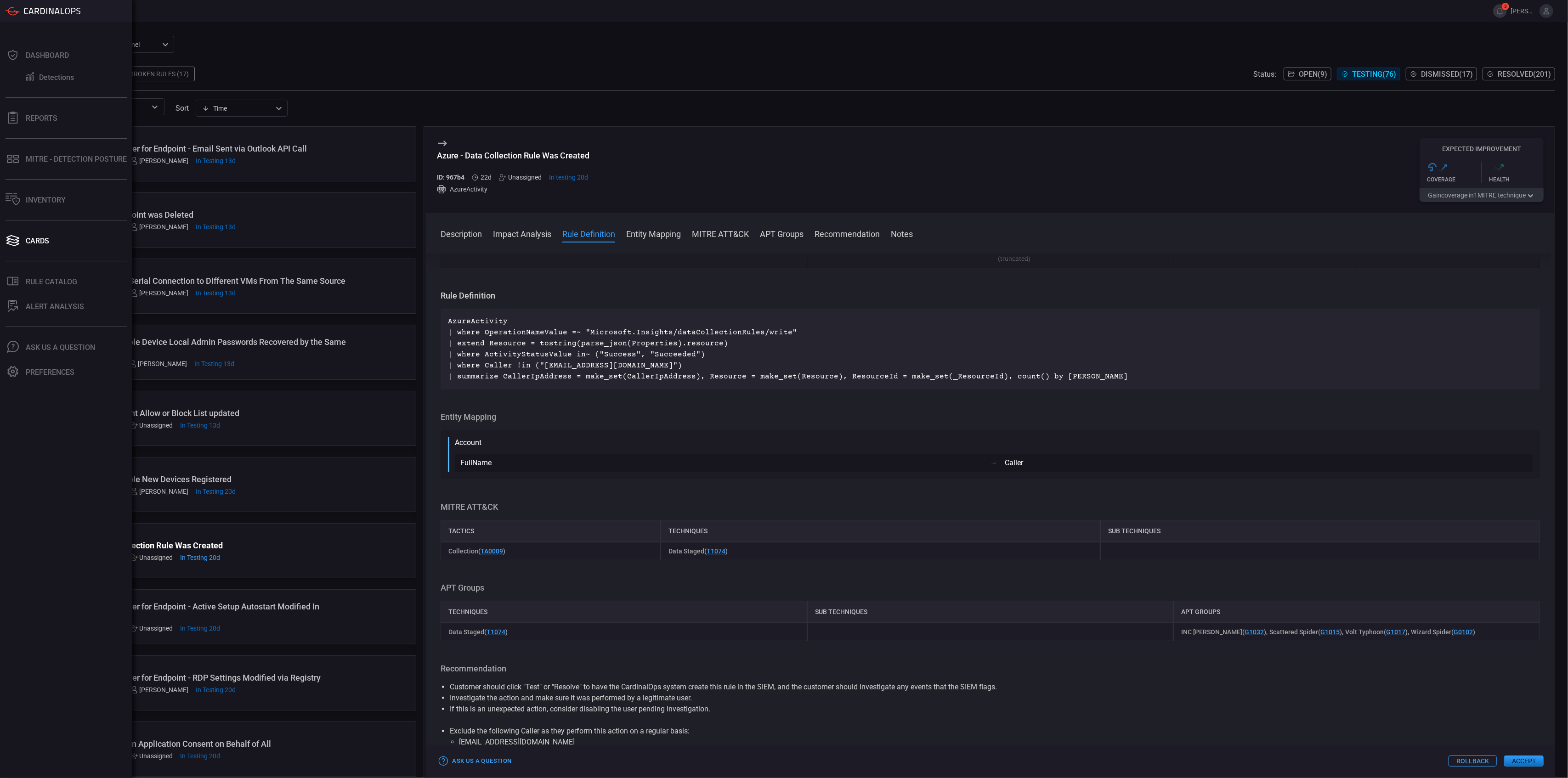
click at [26, 239] on button "Cards" at bounding box center [64, 241] width 129 height 22
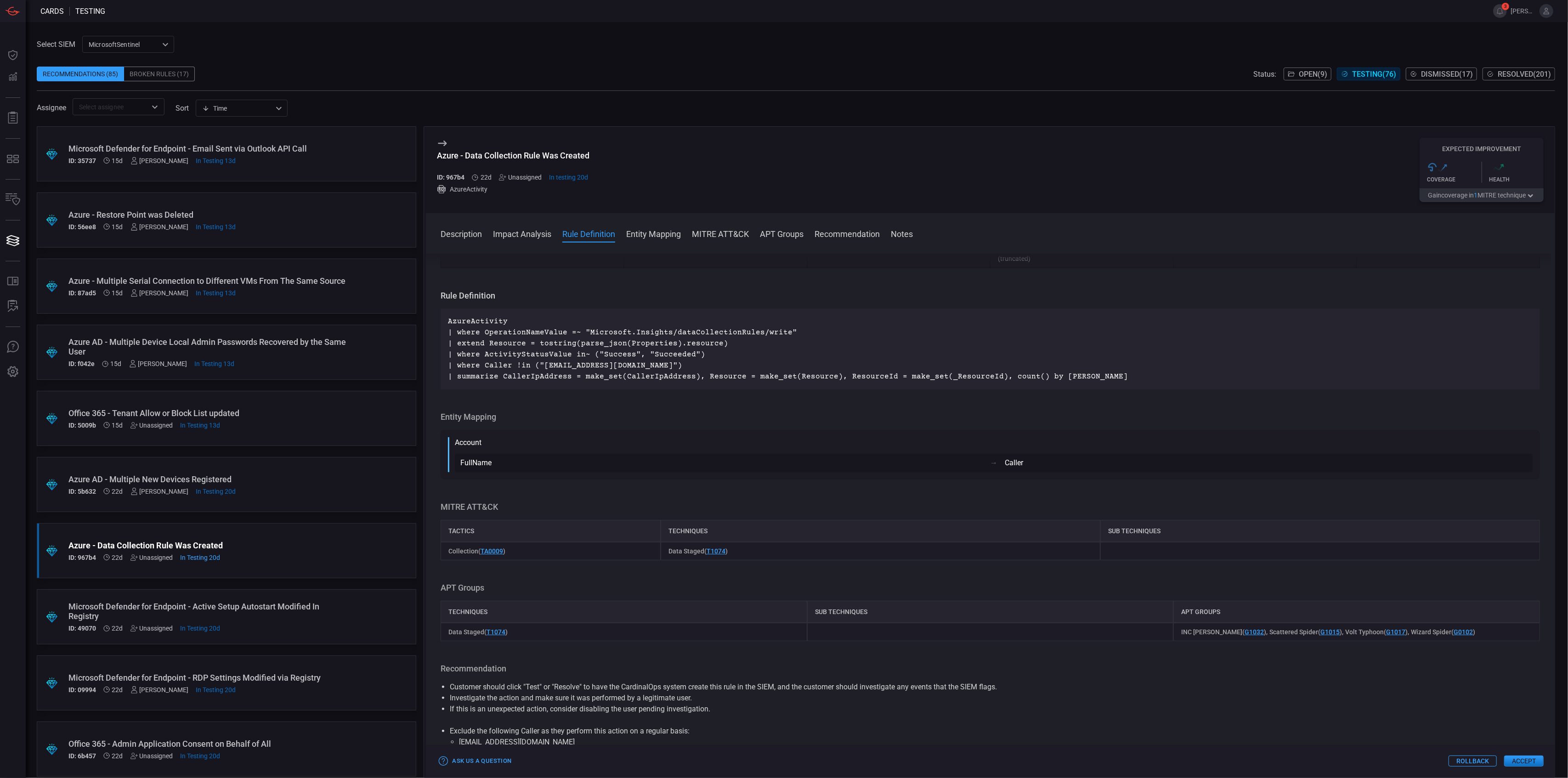
click at [1299, 71] on span "Open ( 9 )" at bounding box center [1313, 74] width 29 height 9
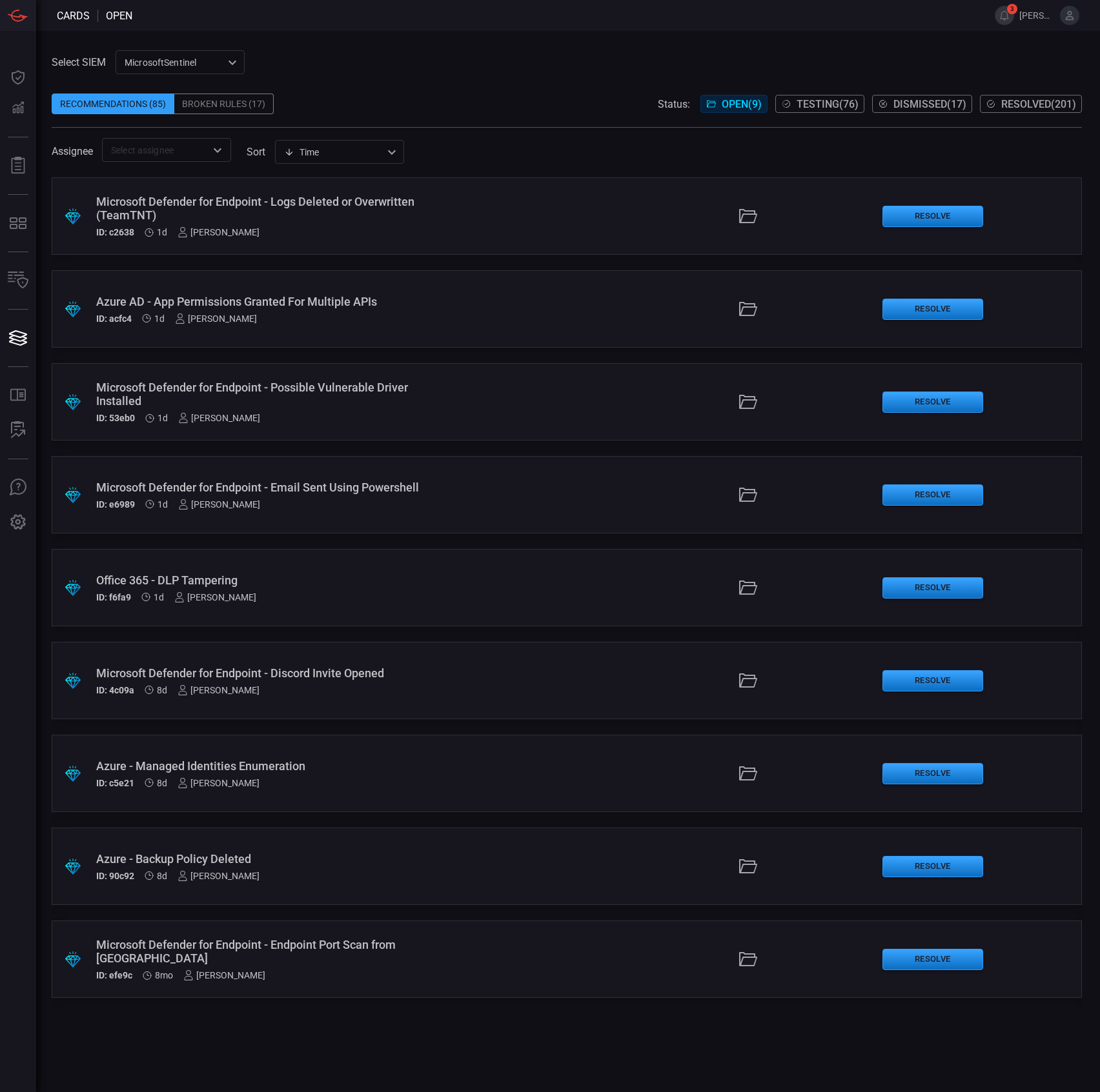
click at [299, 199] on div "Microsoft Defender for Endpoint - Logs Deleted or Overwritten (TeamTNT)" at bounding box center [262, 208] width 331 height 27
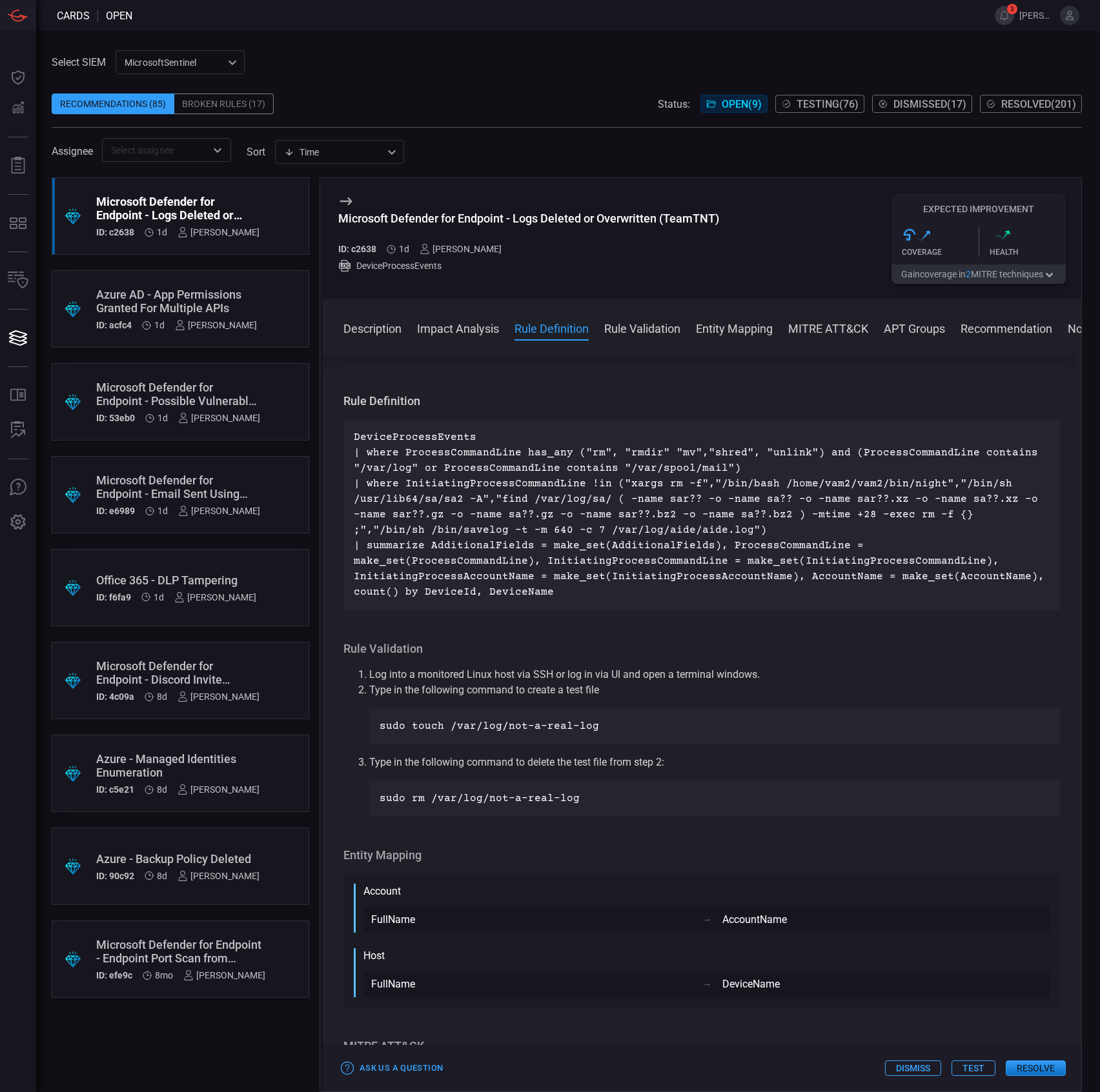
scroll to position [1720, 0]
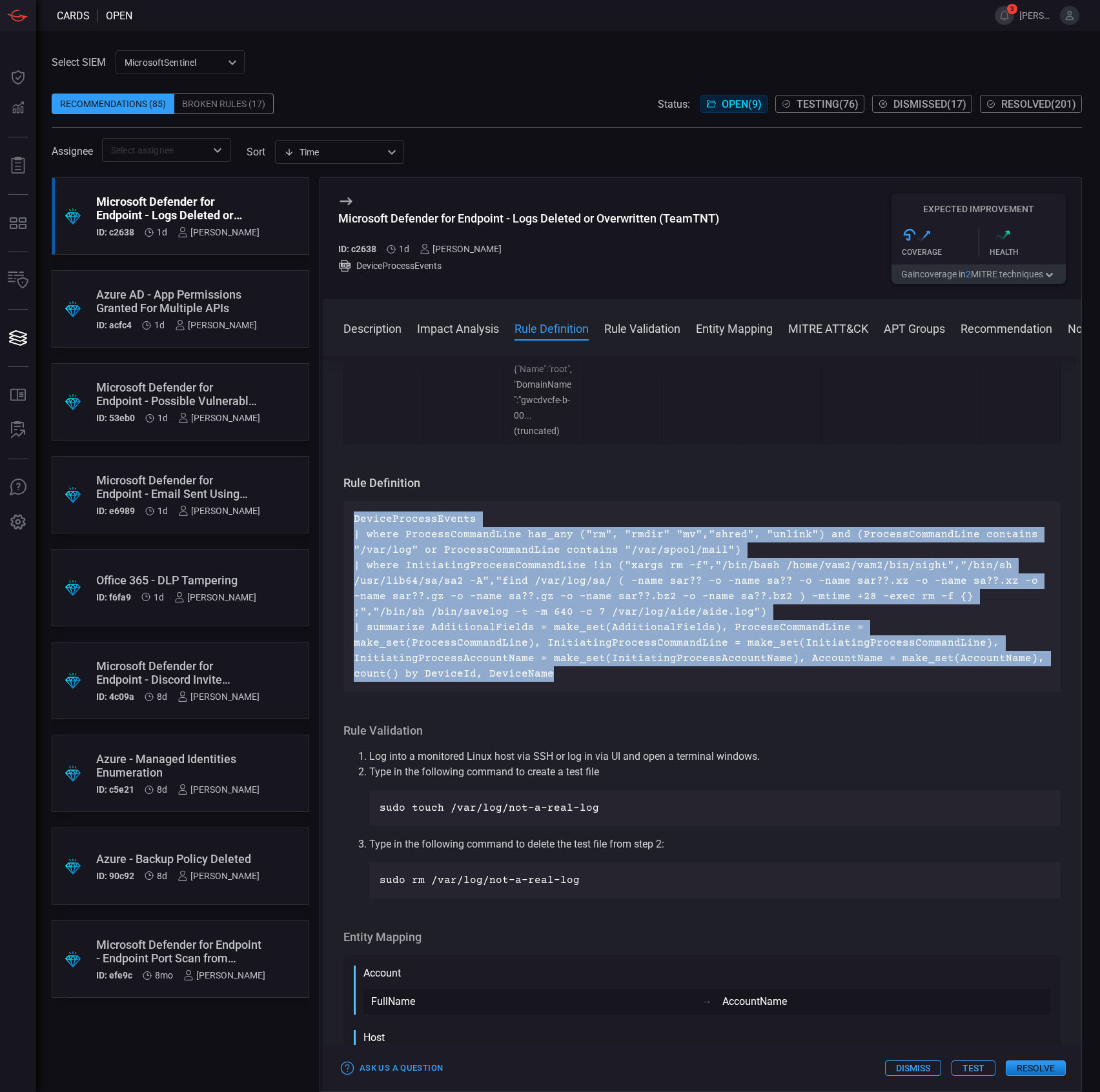
drag, startPoint x: 1024, startPoint y: 688, endPoint x: 353, endPoint y: 555, distance: 684.1
click at [353, 555] on div "DeviceProcessEvents | where ProcessCommandLine has_any ("rm", "rmdir" "mv","shr…" at bounding box center [701, 597] width 717 height 191
copy p "DeviceProcessEvents | where ProcessCommandLine has_any ("rm", "rmdir" "mv","shr…"
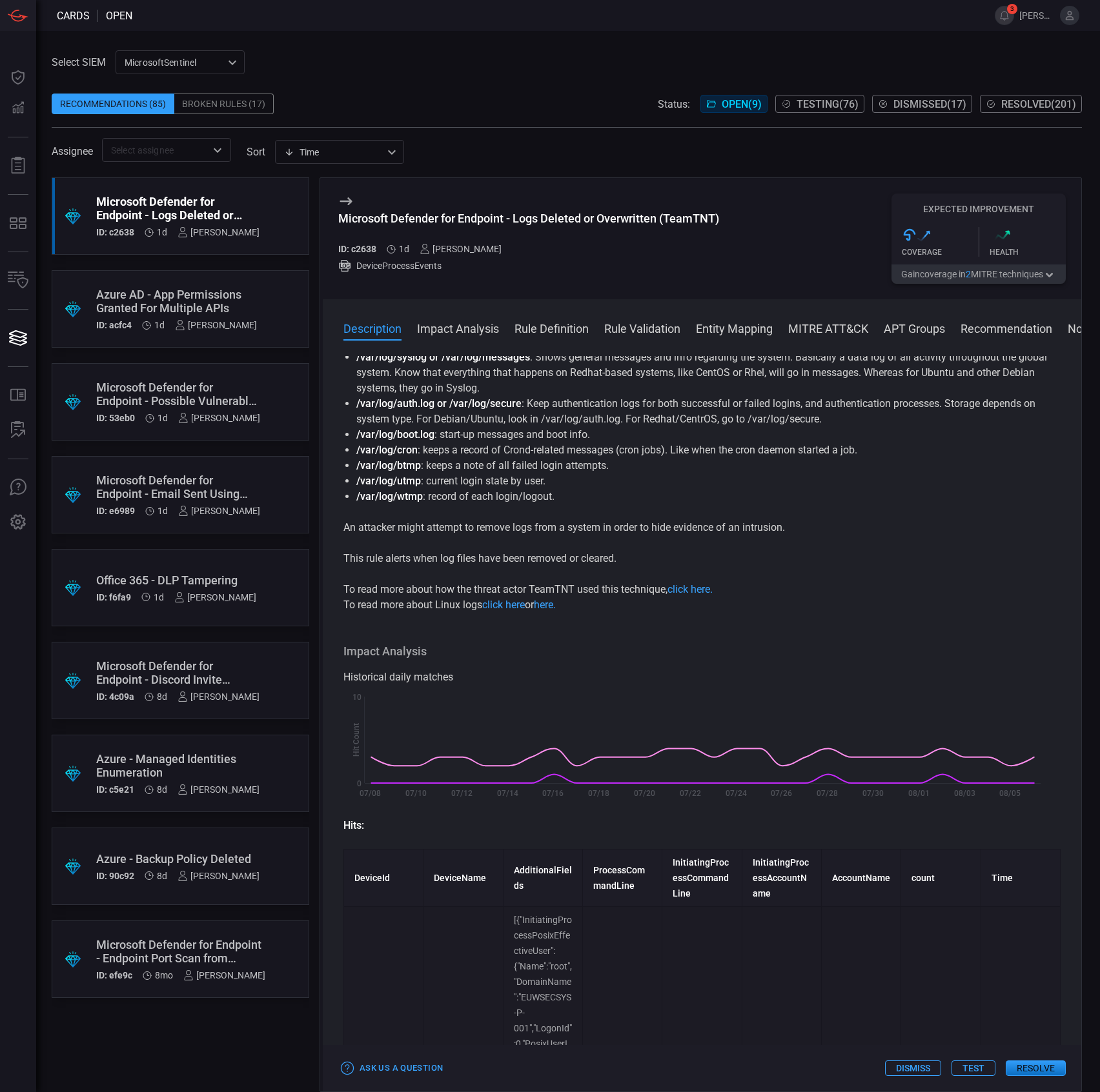
scroll to position [0, 0]
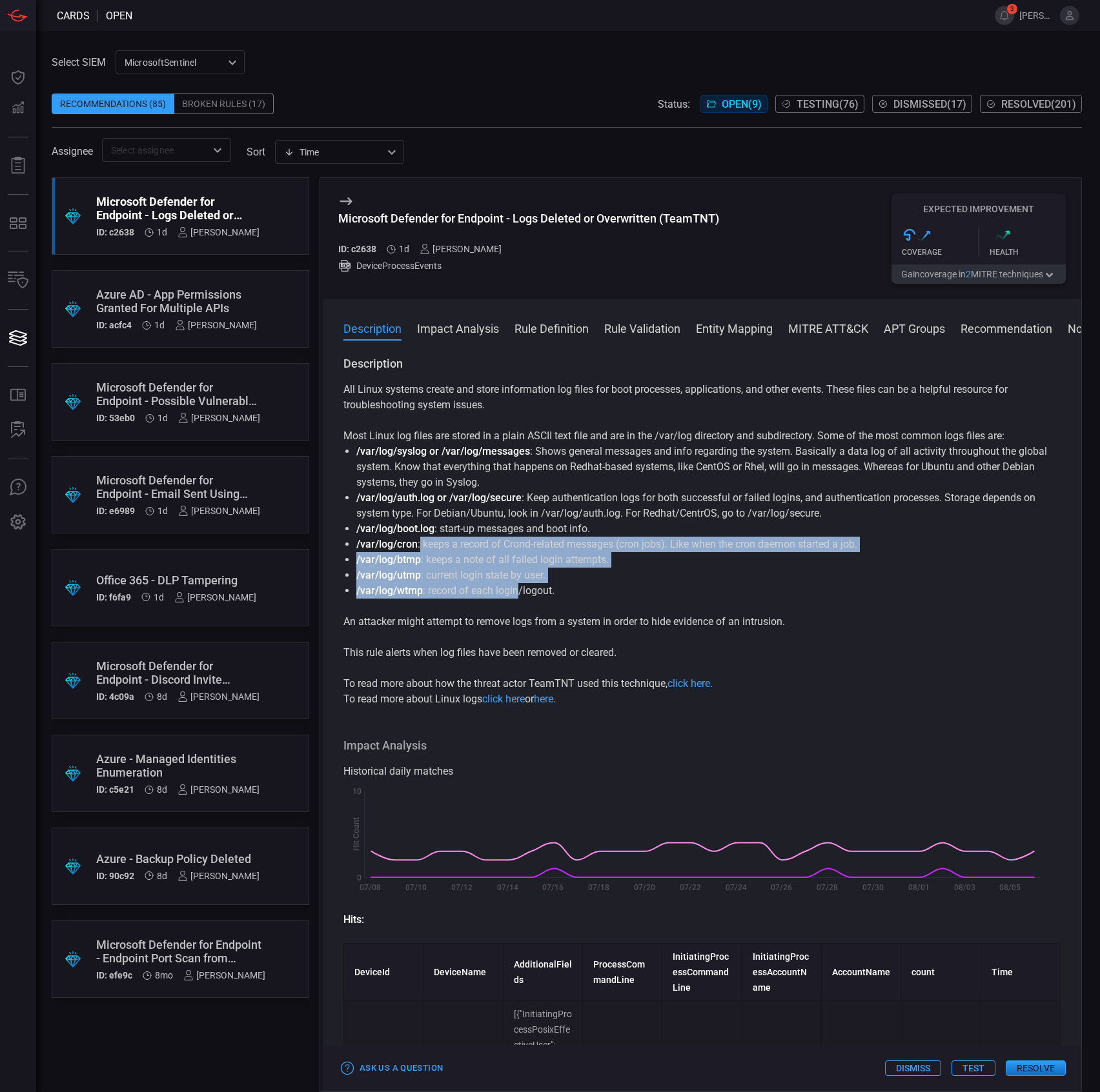
drag, startPoint x: 421, startPoint y: 549, endPoint x: 520, endPoint y: 592, distance: 107.9
click at [520, 592] on ul "/var/log/syslog or /var/log/messages : Shows general messages and info regardin…" at bounding box center [701, 522] width 717 height 155
click at [520, 592] on li "/var/log/wtmp : record of each login/logout." at bounding box center [701, 590] width 691 height 15
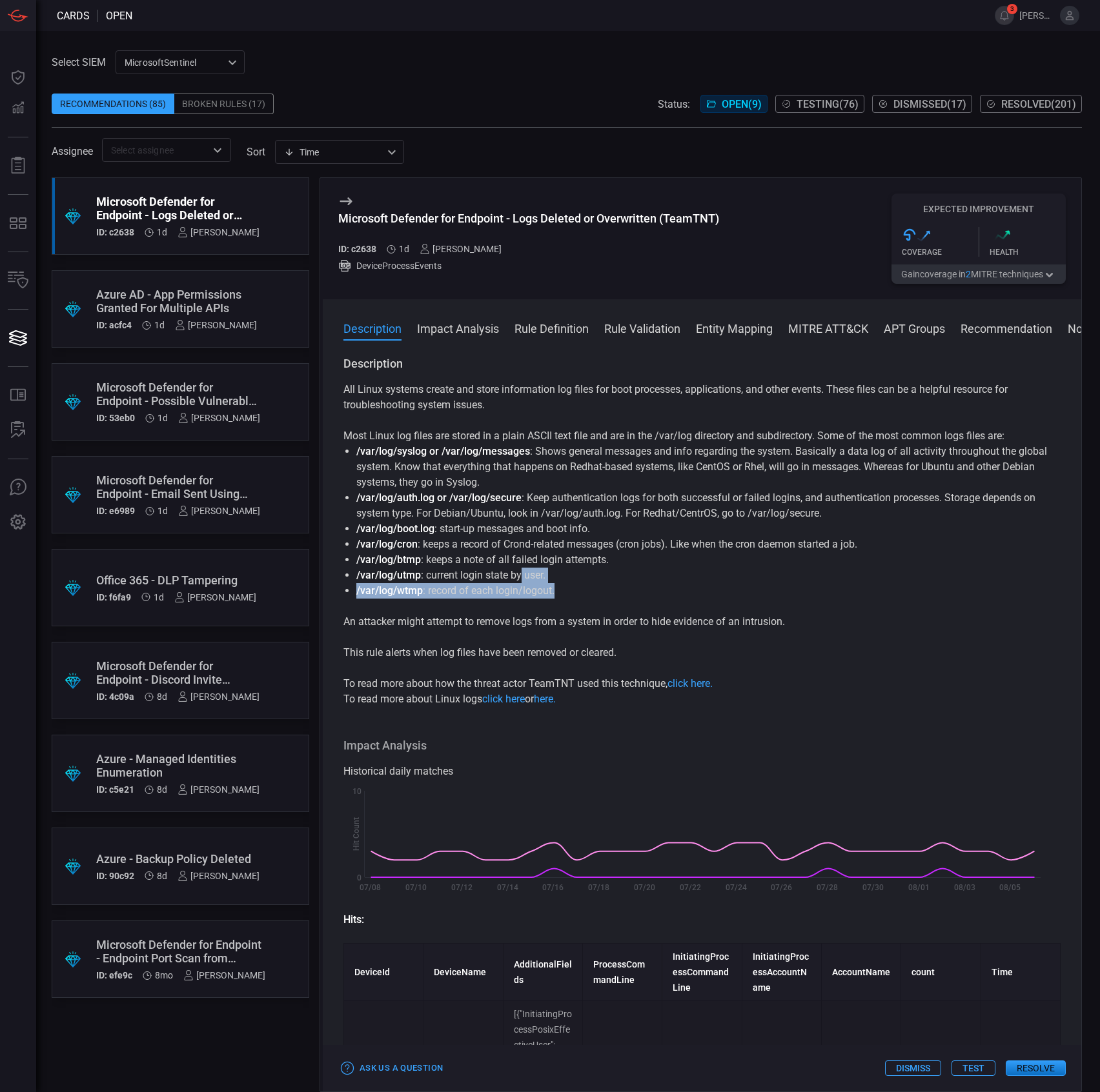
drag, startPoint x: 563, startPoint y: 596, endPoint x: 522, endPoint y: 575, distance: 46.1
click at [522, 575] on ul "/var/log/syslog or /var/log/messages : Shows general messages and info regardin…" at bounding box center [701, 522] width 717 height 155
click at [522, 575] on li "/var/log/utmp : current login state by user." at bounding box center [701, 575] width 691 height 15
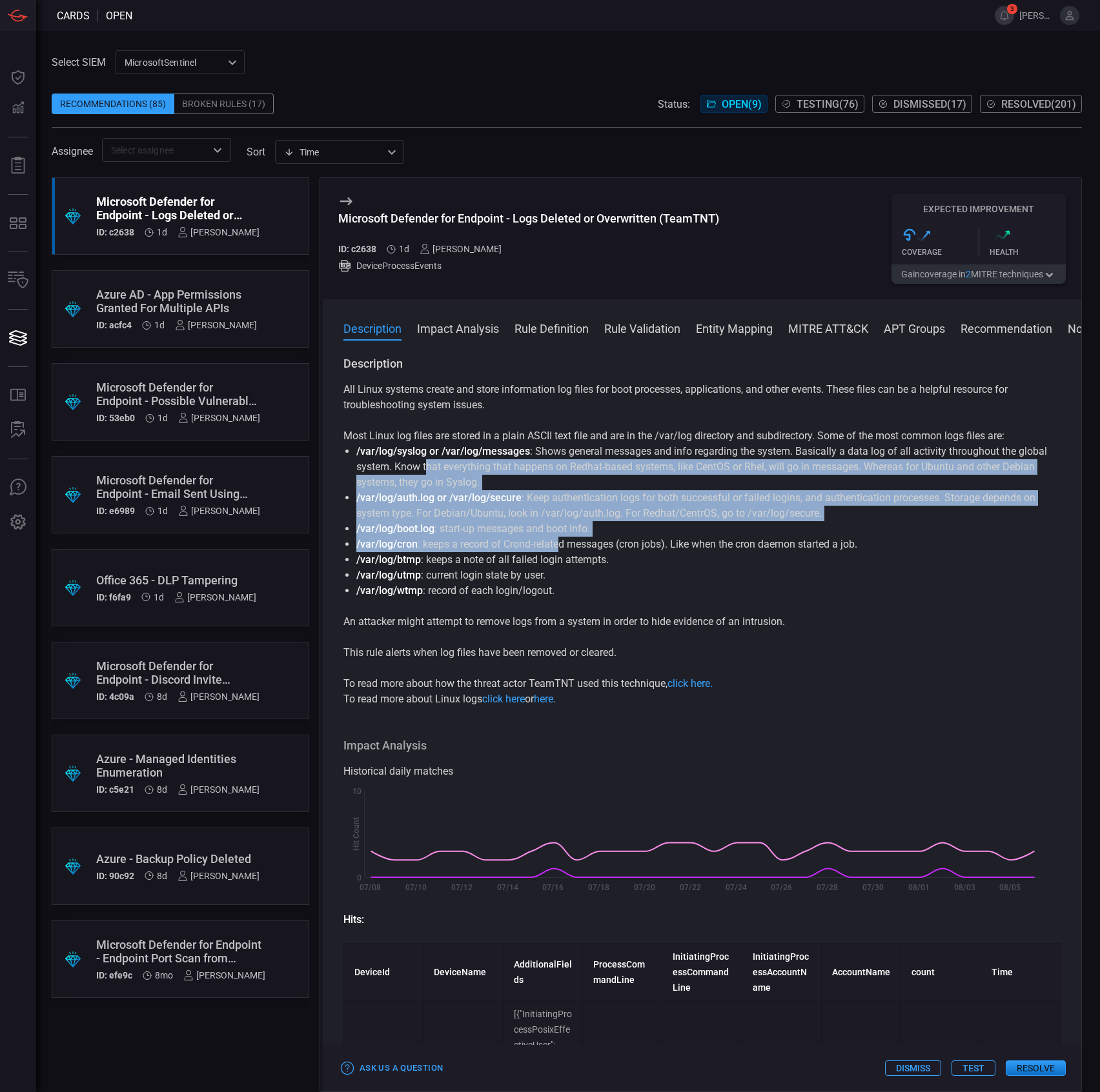
drag, startPoint x: 460, startPoint y: 471, endPoint x: 564, endPoint y: 552, distance: 131.8
click at [564, 551] on ul "/var/log/syslog or /var/log/messages : Shows general messages and info regardin…" at bounding box center [701, 522] width 717 height 155
click at [564, 552] on li "/var/log/cron : keeps a record of Crond-related messages (cron jobs). Like when…" at bounding box center [701, 545] width 691 height 15
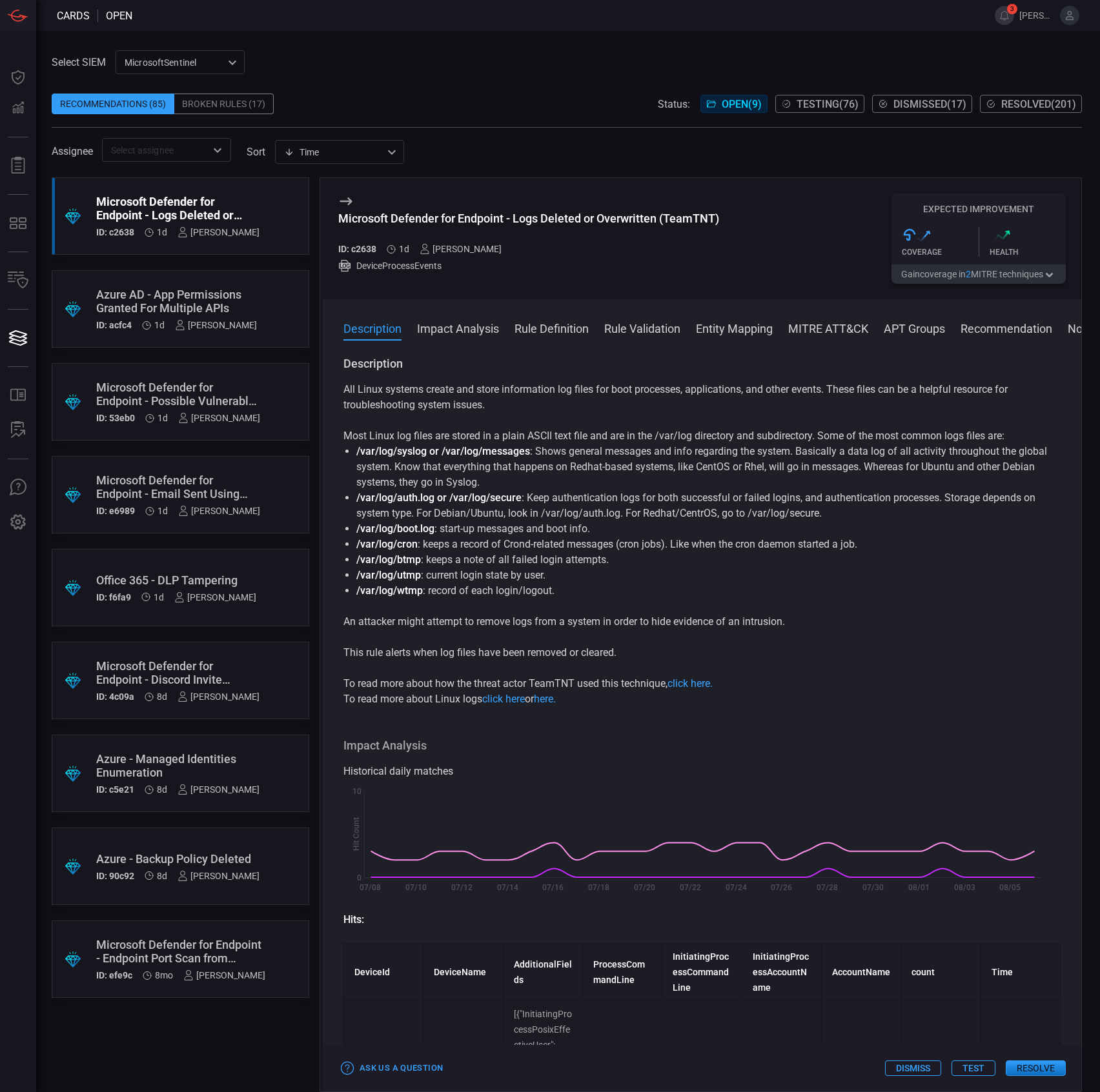
drag, startPoint x: 502, startPoint y: 409, endPoint x: 653, endPoint y: 400, distance: 151.3
click at [653, 400] on p "All Linux systems create and store information log files for boot processes, ap…" at bounding box center [701, 397] width 717 height 31
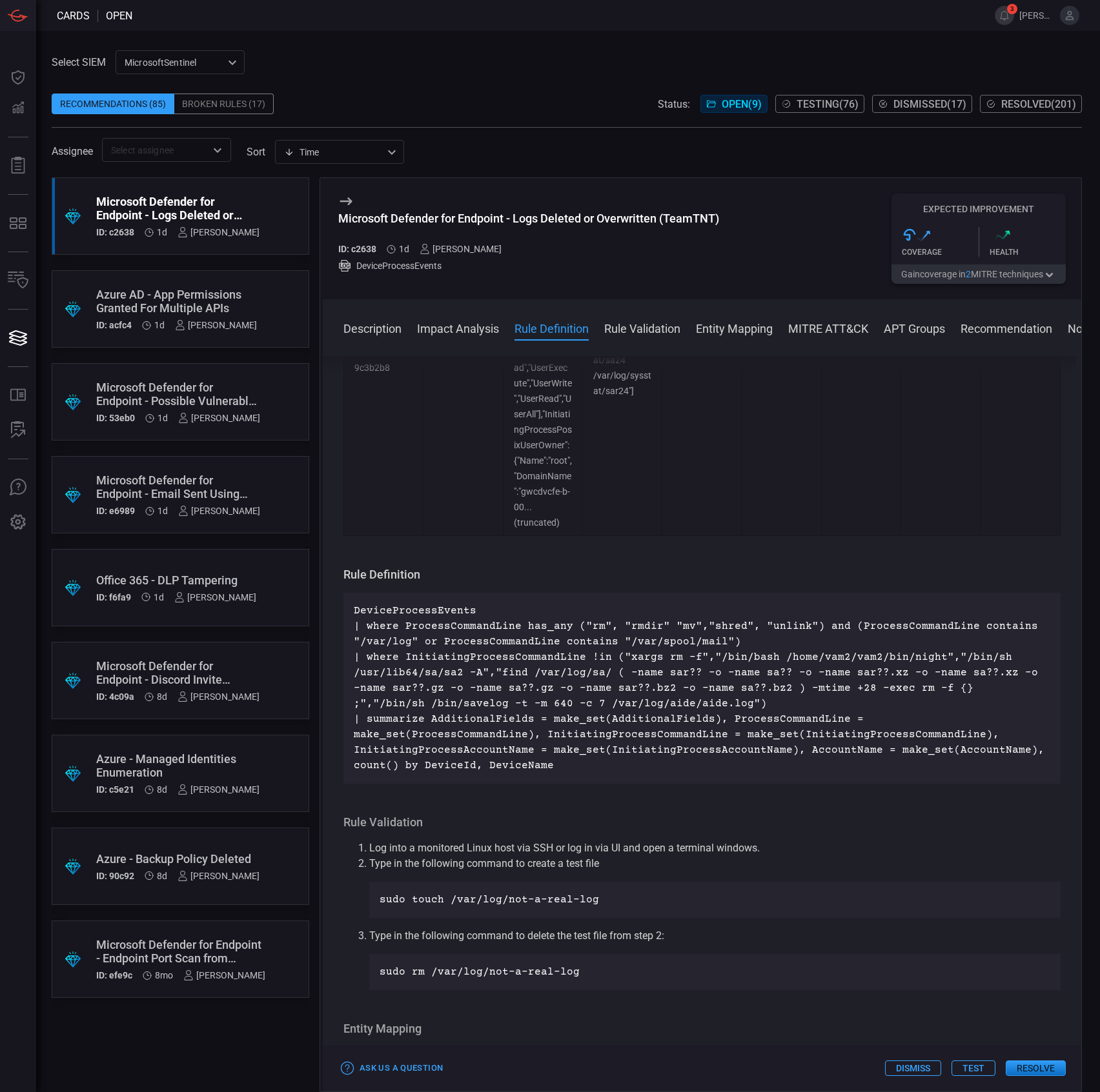
scroll to position [1635, 0]
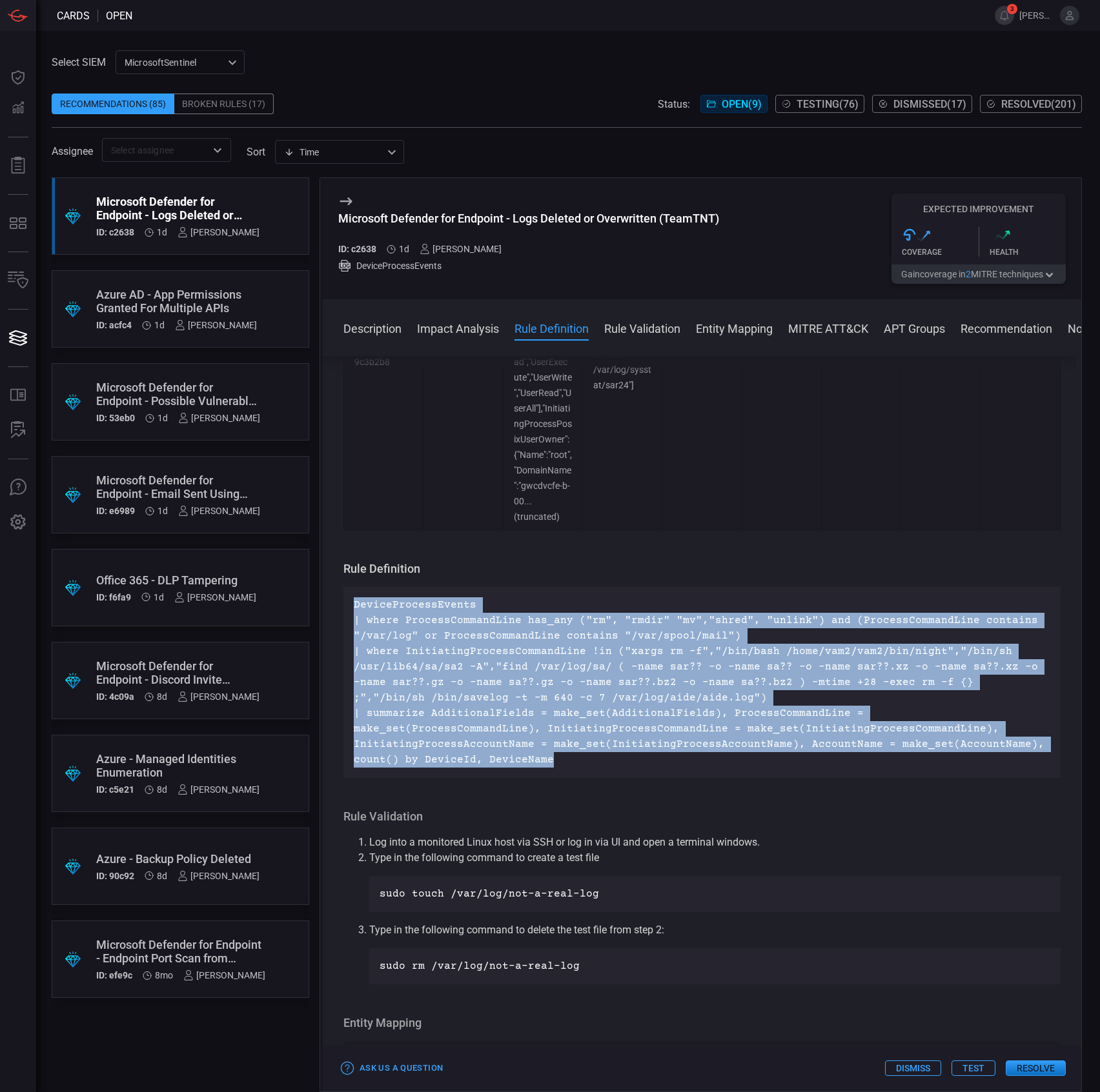
drag, startPoint x: 1015, startPoint y: 781, endPoint x: 355, endPoint y: 640, distance: 674.9
click at [355, 640] on p "DeviceProcessEvents | where ProcessCommandLine has_any ("rm", "rmdir" "mv","shr…" at bounding box center [701, 682] width 697 height 170
copy p "DeviceProcessEvents | where ProcessCommandLine has_any ("rm", "rmdir" "mv","shr…"
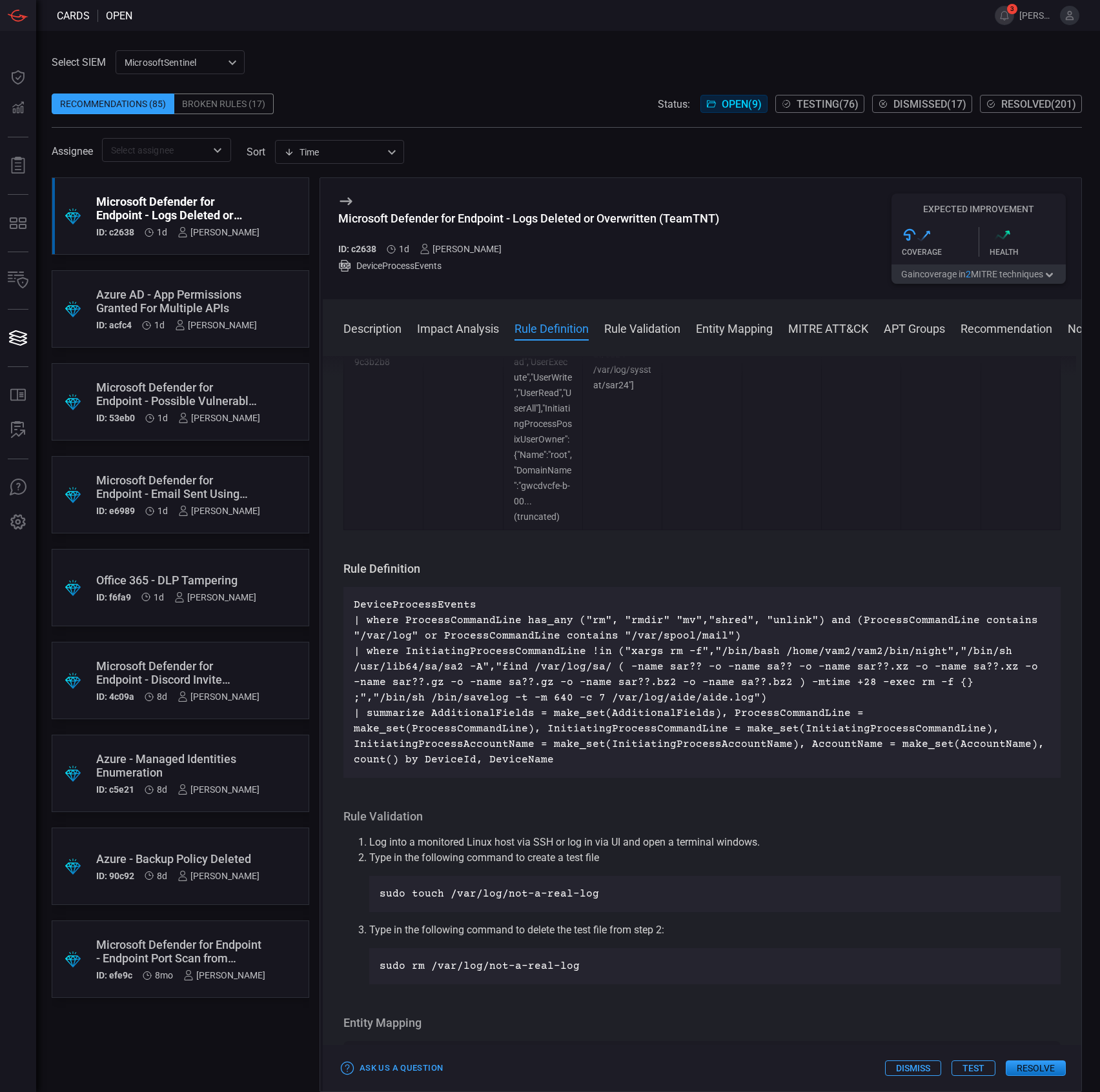
click at [482, 214] on div "Microsoft Defender for Endpoint - Logs Deleted or Overwritten (TeamTNT)" at bounding box center [528, 219] width 380 height 13
copy div "Microsoft Defender for Endpoint - Logs Deleted or Overwritten (TeamTNT)"
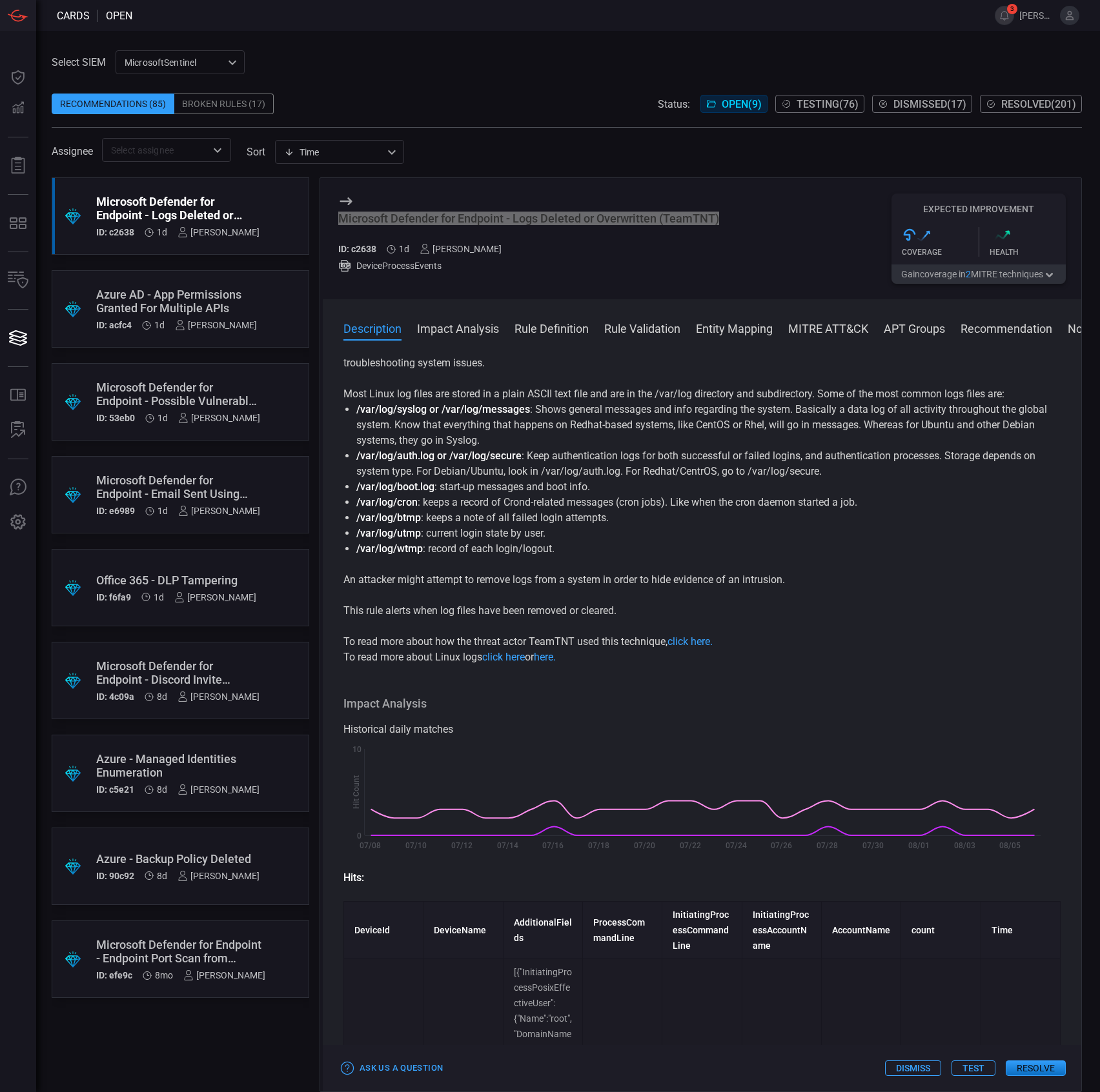
scroll to position [0, 0]
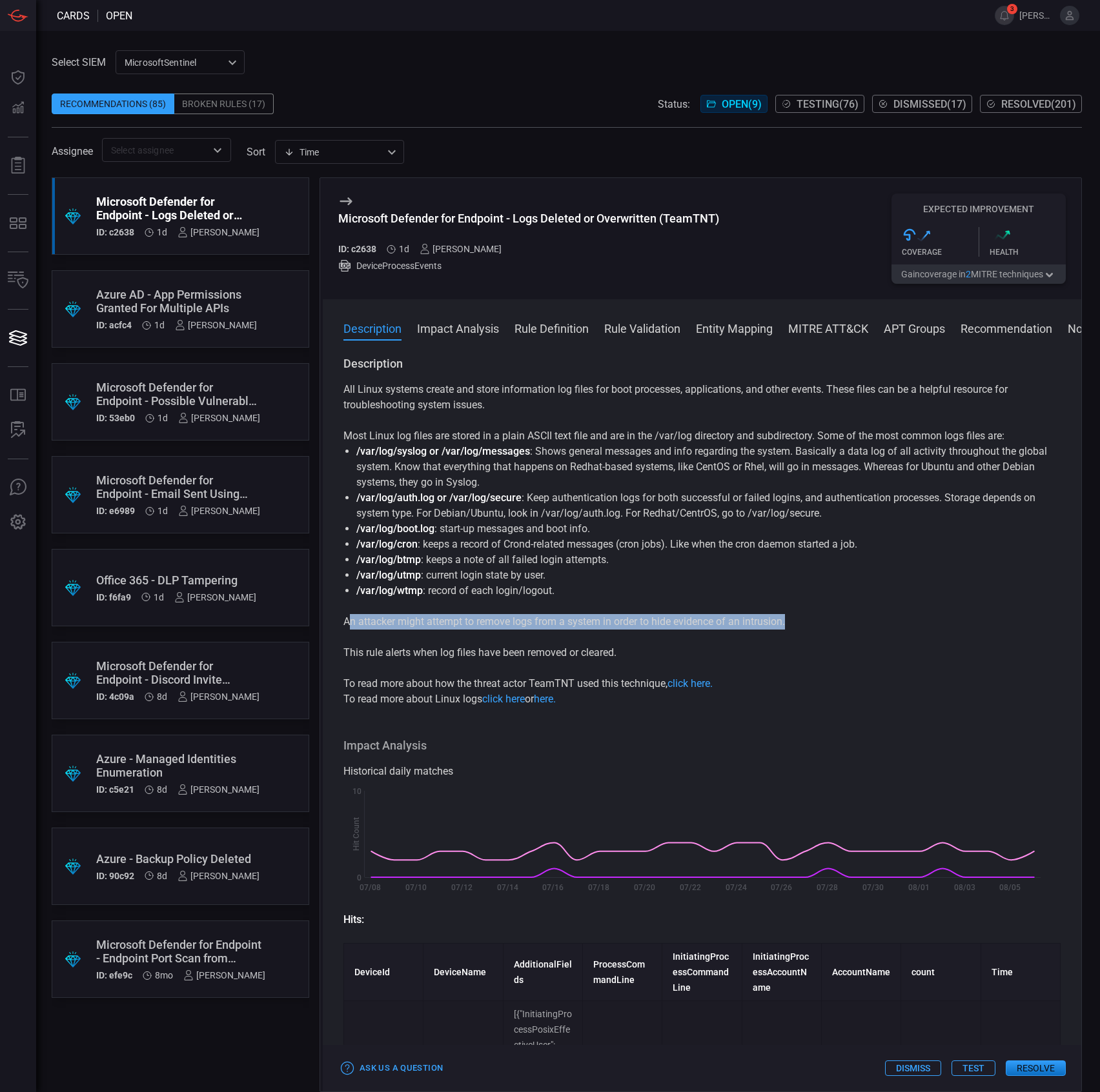
drag, startPoint x: 787, startPoint y: 615, endPoint x: 351, endPoint y: 626, distance: 436.1
click at [351, 626] on p "An attacker might attempt to remove logs from a system in order to hide evidenc…" at bounding box center [701, 622] width 717 height 15
click at [347, 623] on p "An attacker might attempt to remove logs from a system in order to hide evidenc…" at bounding box center [701, 622] width 717 height 15
drag, startPoint x: 341, startPoint y: 623, endPoint x: 649, endPoint y: 651, distance: 309.3
click at [649, 651] on div "Description All Linux systems create and store information log files for boot p…" at bounding box center [701, 721] width 758 height 731
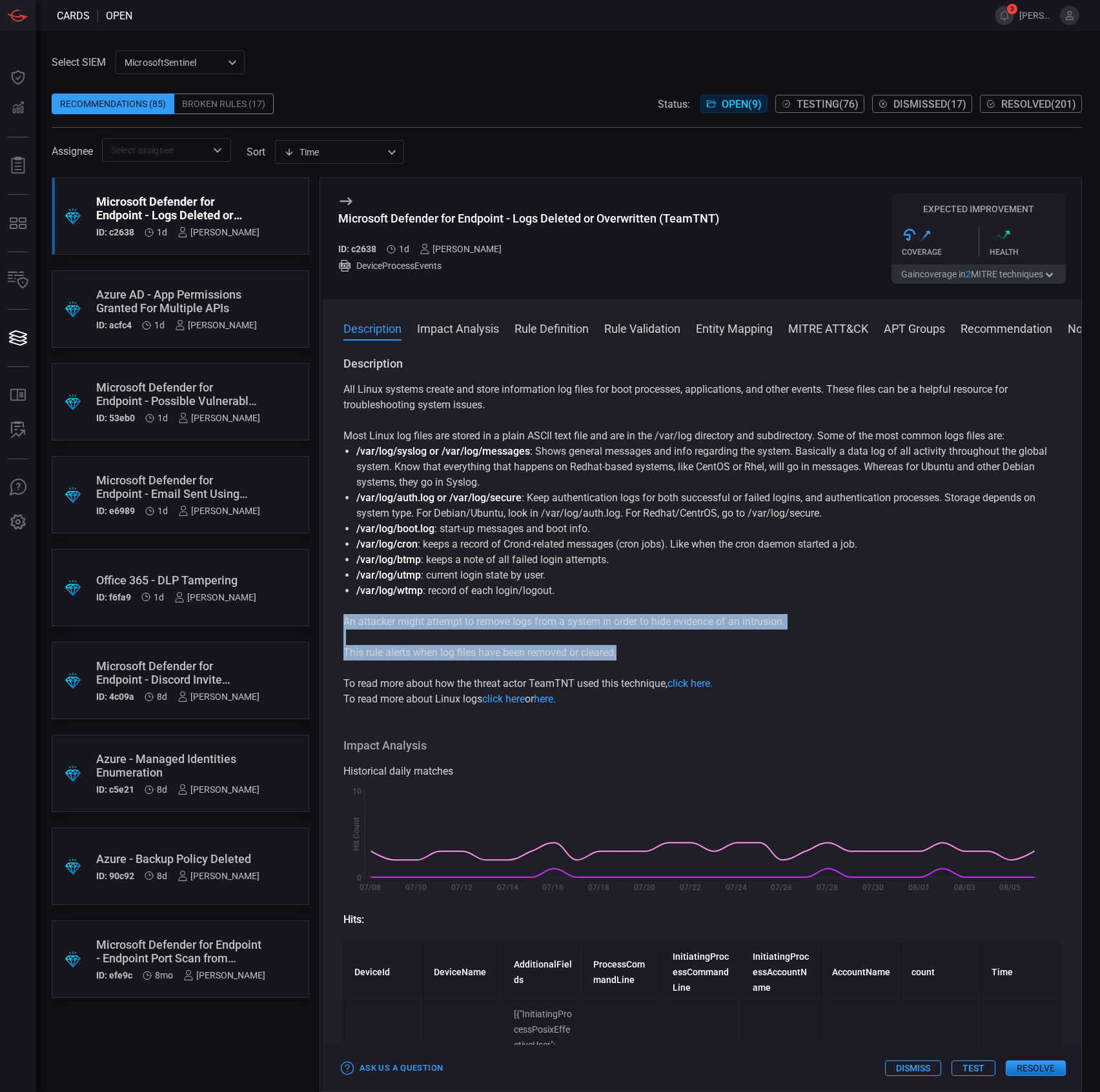
copy div "An attacker might attempt to remove logs from a system in order to hide evidenc…"
drag, startPoint x: 587, startPoint y: 585, endPoint x: 575, endPoint y: 599, distance: 18.4
click at [587, 586] on li "/var/log/wtmp : record of each login/logout." at bounding box center [701, 590] width 691 height 15
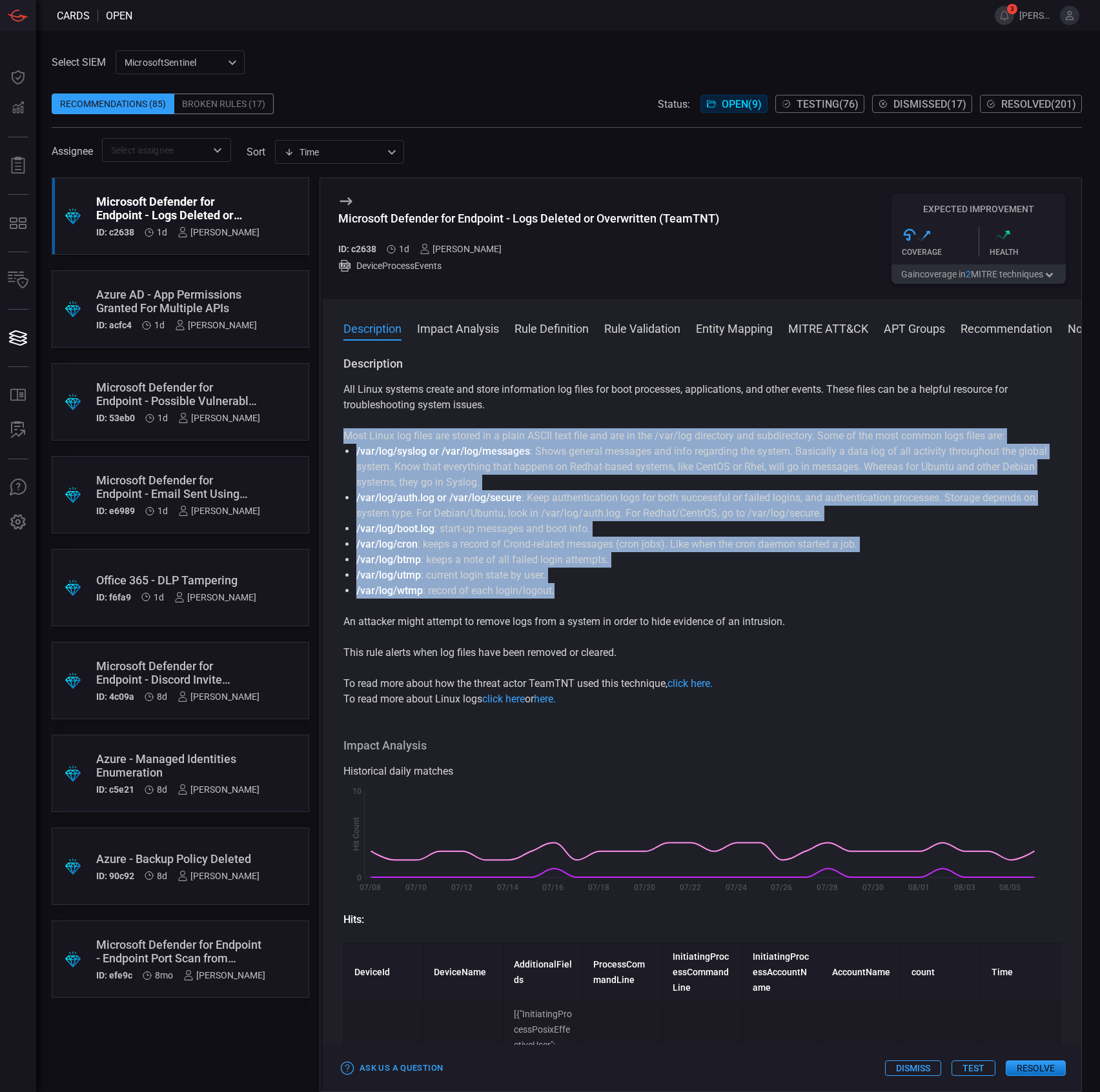
drag, startPoint x: 574, startPoint y: 599, endPoint x: 336, endPoint y: 442, distance: 285.1
click at [336, 442] on div "Description All Linux systems create and store information log files for boot p…" at bounding box center [701, 721] width 758 height 731
copy div "Most Linux log files are stored in a plain ASCII text file and are in the /var/…"
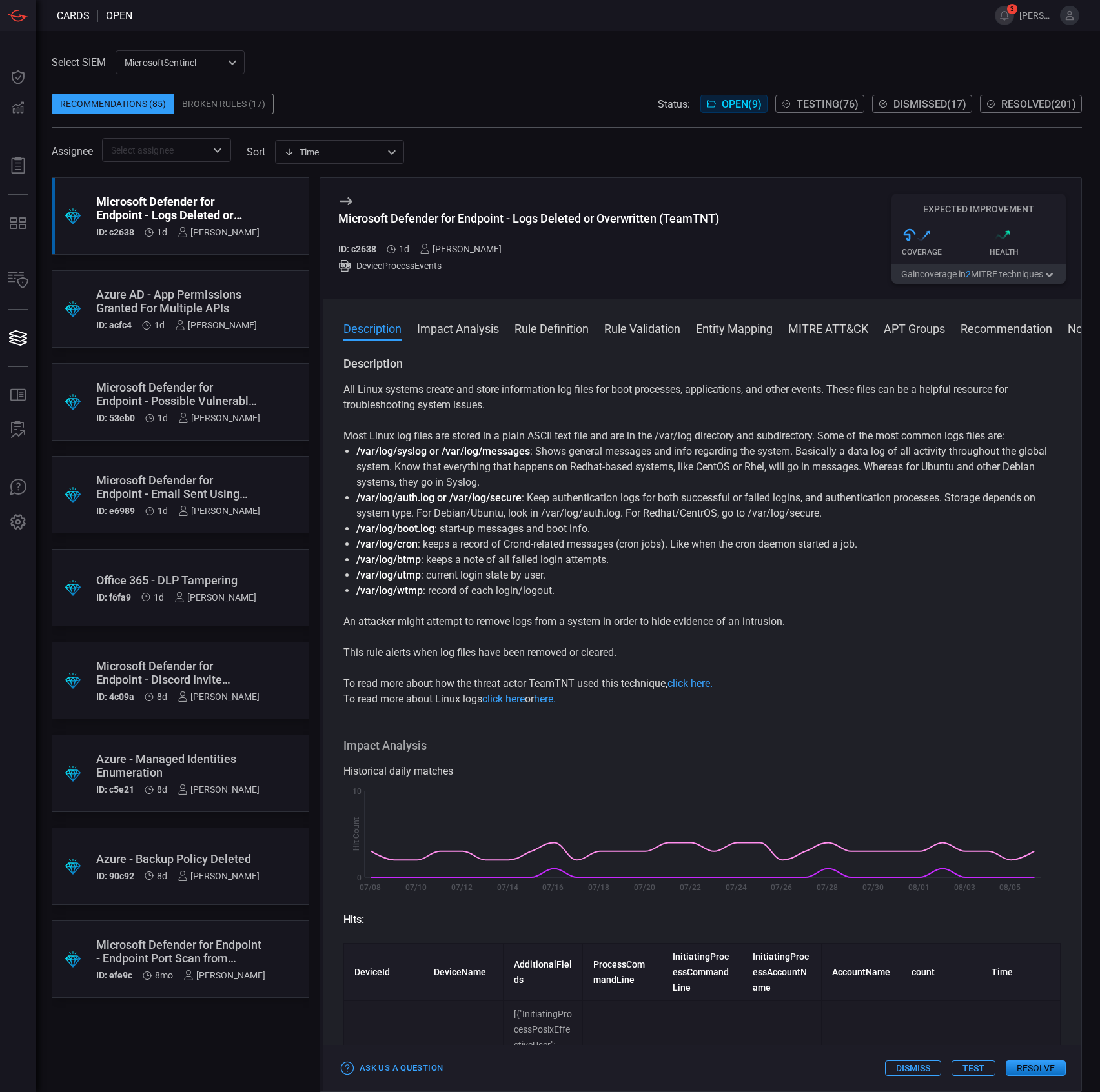
click at [497, 646] on div "All Linux systems create and store information log files for boot processes, ap…" at bounding box center [701, 545] width 717 height 325
click at [592, 679] on p "To read more about how the threat actor TeamTNT used this technique, click here." at bounding box center [701, 684] width 717 height 15
click at [600, 692] on p "To read more about how the threat actor TeamTNT used this technique, click here." at bounding box center [701, 684] width 717 height 15
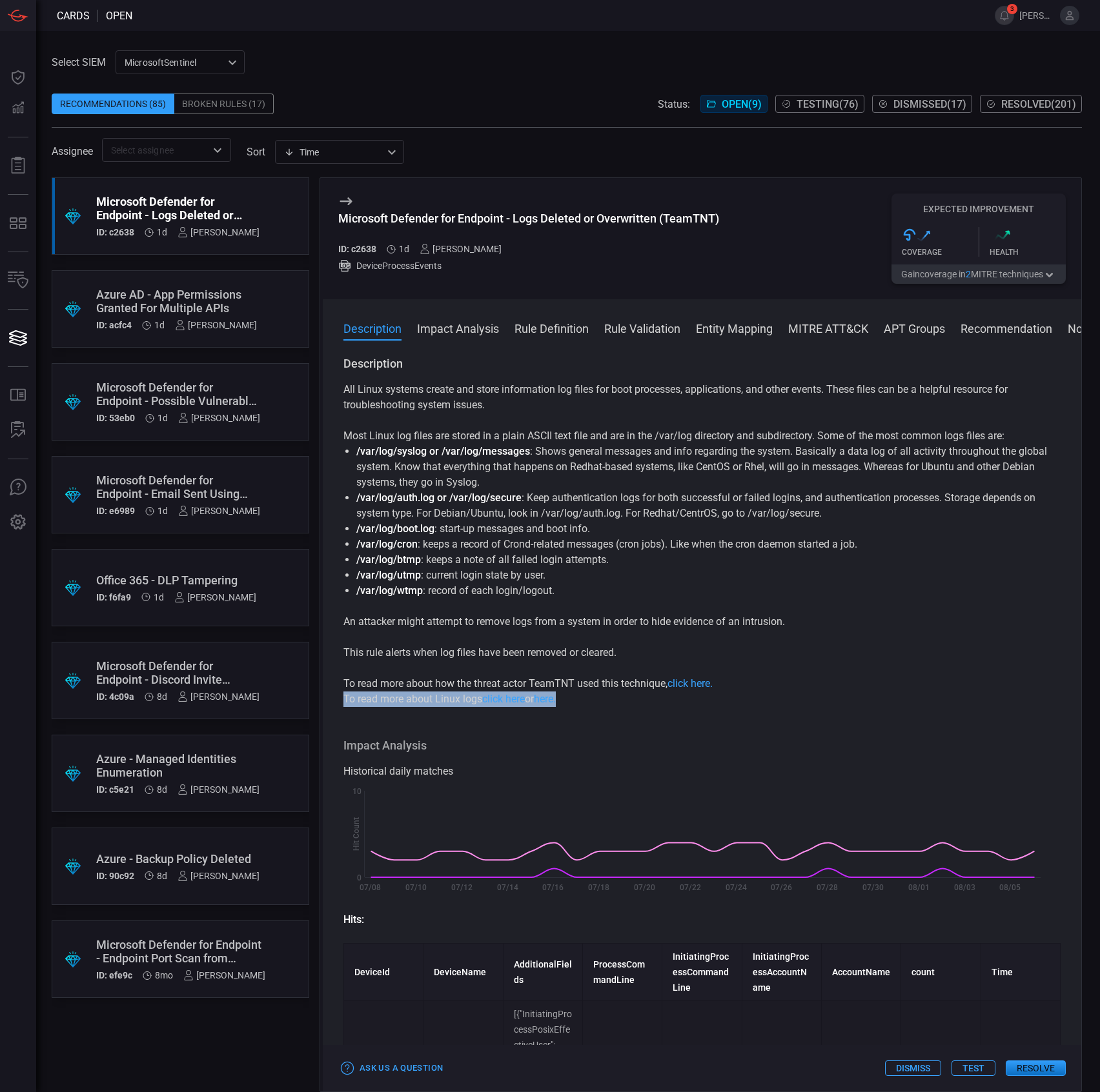
click at [336, 700] on div "Description All Linux systems create and store information log files for boot p…" at bounding box center [701, 721] width 758 height 731
copy p "To read more about Linux logs click here or here."
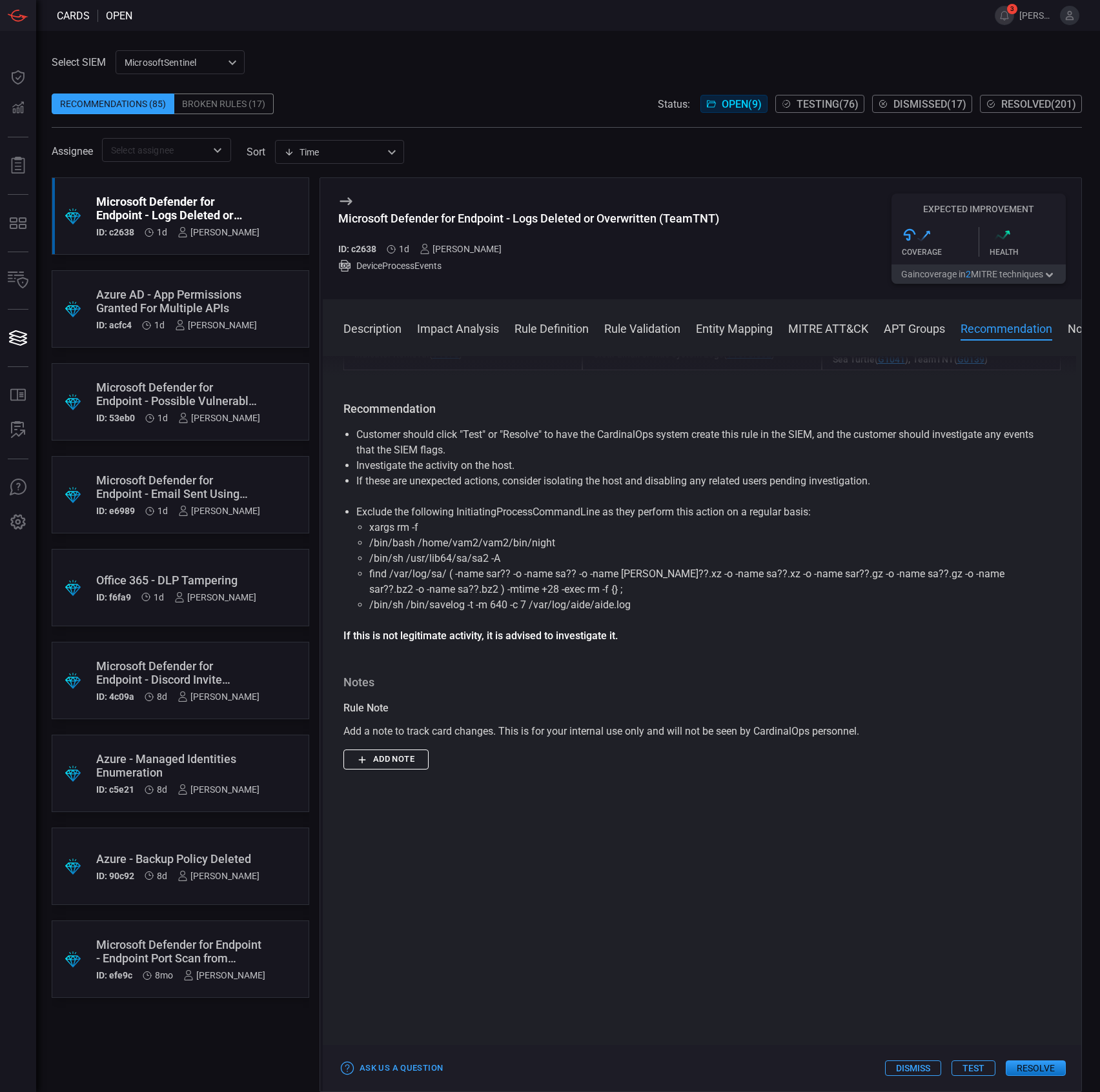
scroll to position [2752, 0]
click at [980, 1066] on button "Test" at bounding box center [973, 1068] width 44 height 15
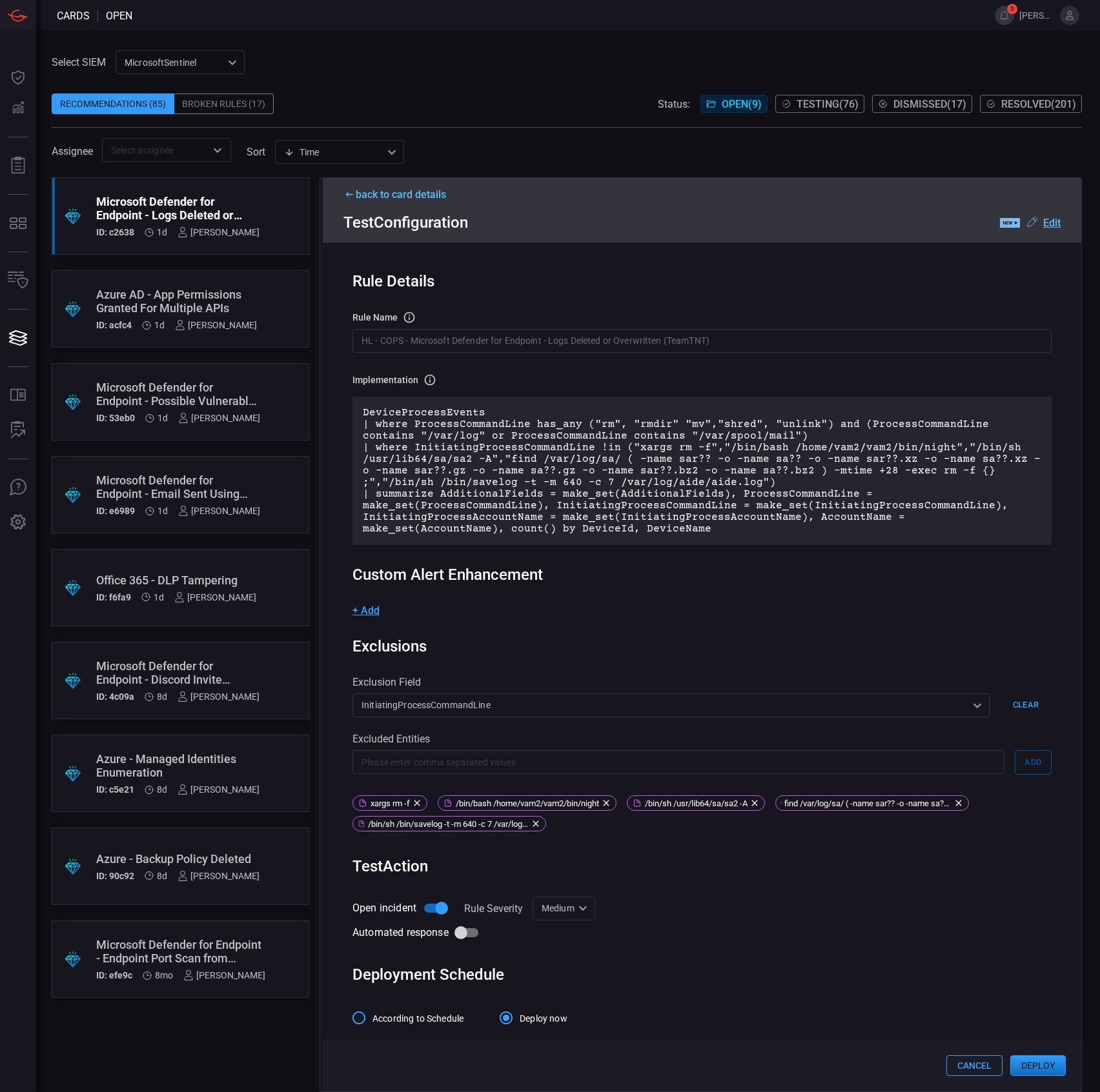
click at [569, 898] on div "Medium Medium ​" at bounding box center [564, 909] width 63 height 24
click at [574, 924] on div "Informational" at bounding box center [566, 924] width 56 height 13
type input "Informational"
click at [672, 921] on div "Automated response" at bounding box center [701, 933] width 699 height 25
click at [444, 1013] on span "According to Schedule" at bounding box center [418, 1019] width 91 height 13
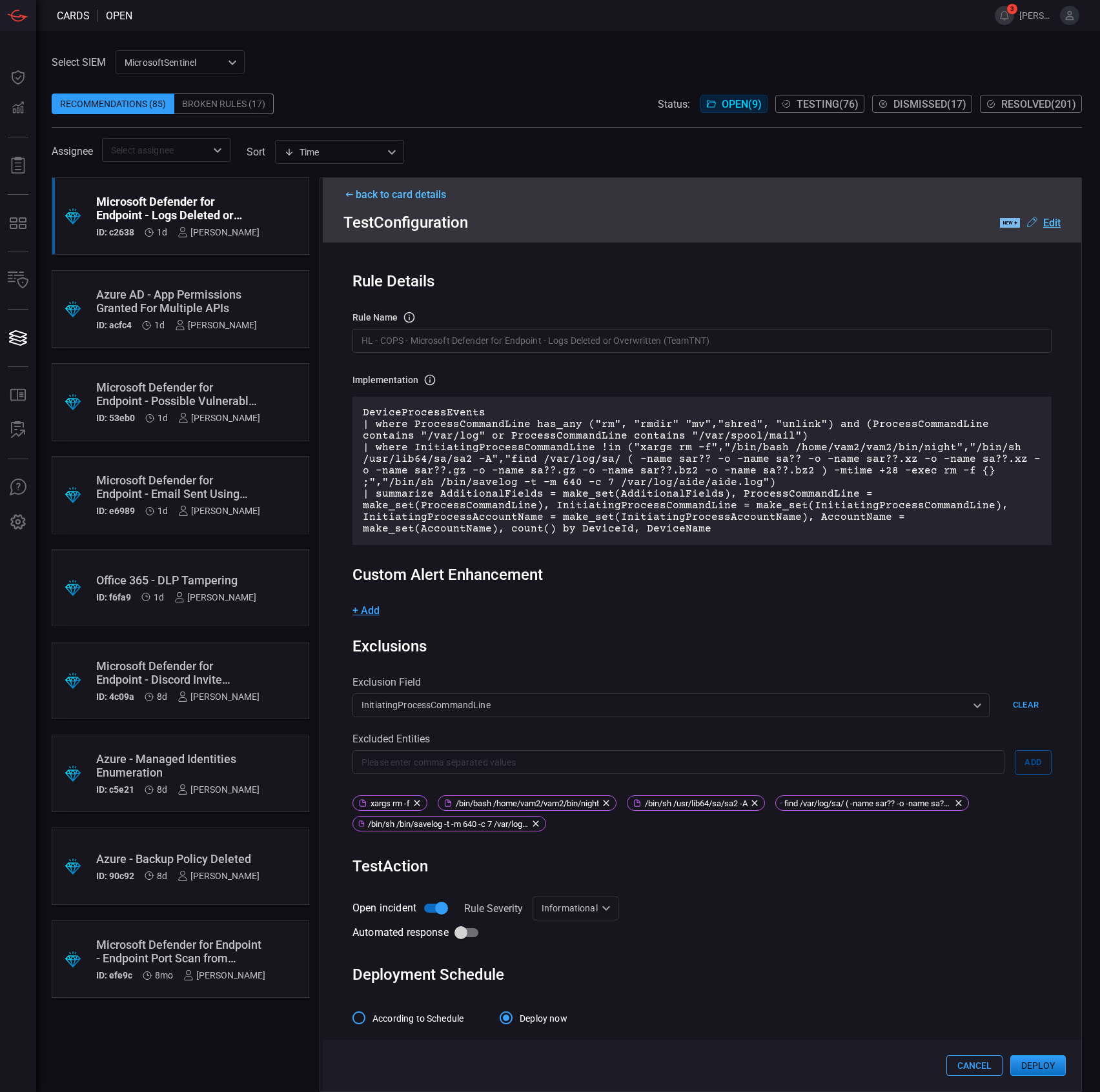
click at [373, 1008] on input "According to Schedule" at bounding box center [358, 1017] width 27 height 27
drag, startPoint x: 1035, startPoint y: 1064, endPoint x: 585, endPoint y: 617, distance: 634.3
click at [592, 612] on div "back to card details Test Configuration .label-new-label-new-cls-1 { fill: #090…" at bounding box center [701, 635] width 763 height 915
click at [501, 339] on input "HL - COPS - Microsoft Defender for Endpoint - Logs Deleted or Overwritten (Team…" at bounding box center [701, 340] width 699 height 24
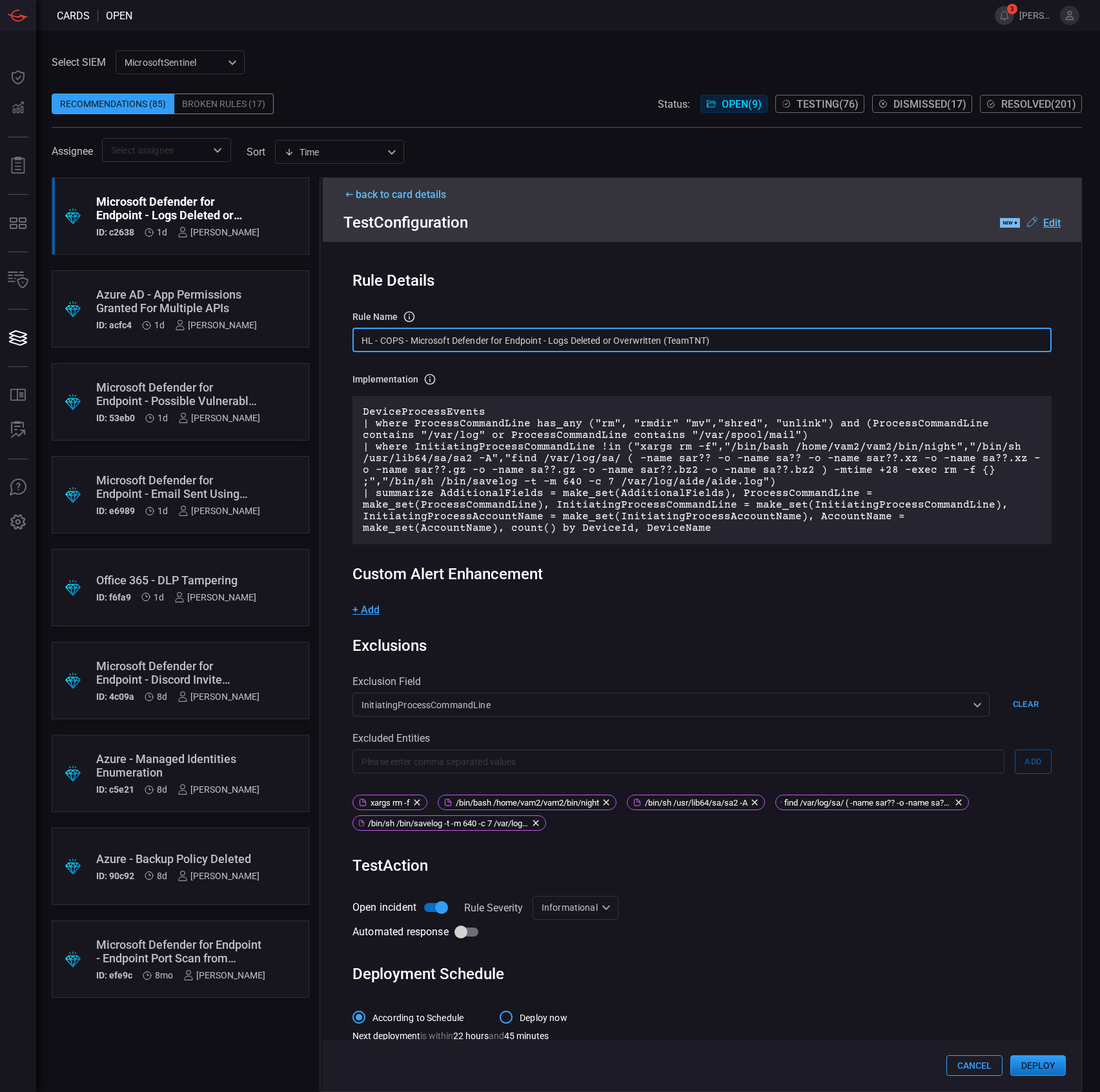
click at [501, 339] on input "HL - COPS - Microsoft Defender for Endpoint - Logs Deleted or Overwritten (Team…" at bounding box center [701, 340] width 699 height 24
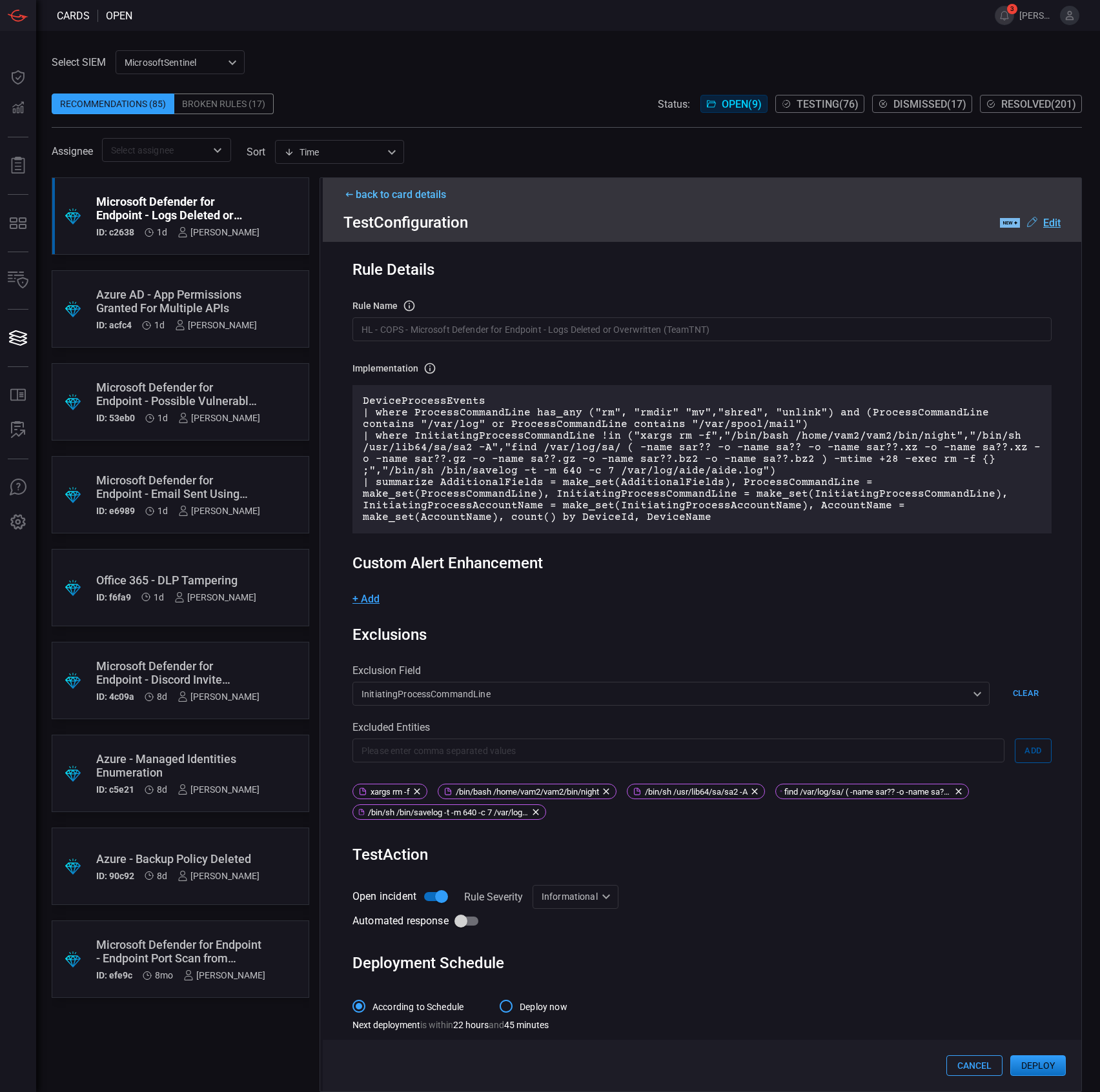
scroll to position [14, 0]
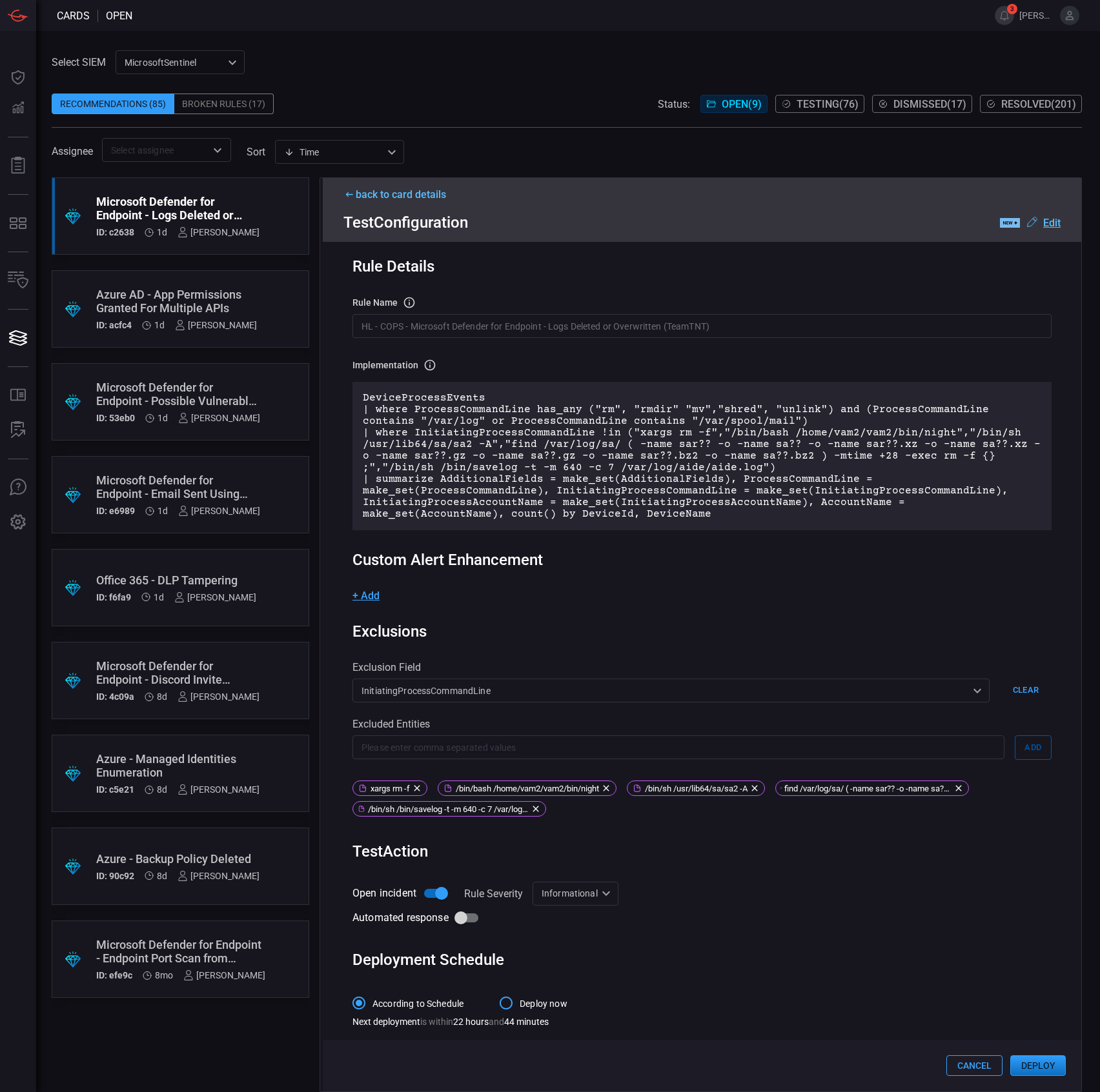
click at [1039, 1068] on button "Deploy" at bounding box center [1038, 1066] width 55 height 21
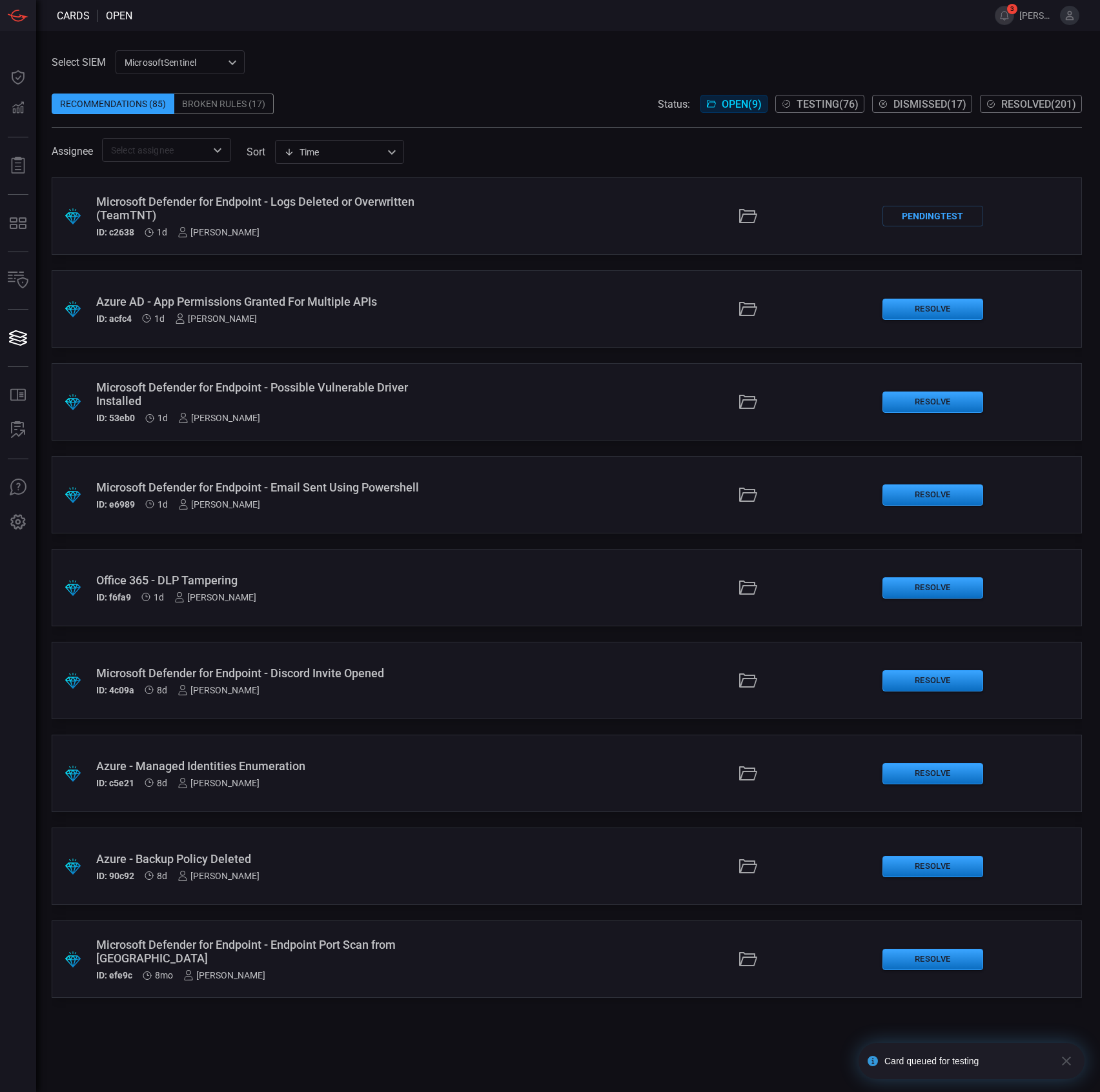
click at [300, 393] on div "Microsoft Defender for Endpoint - Possible Vulnerable Driver Installed" at bounding box center [262, 394] width 331 height 27
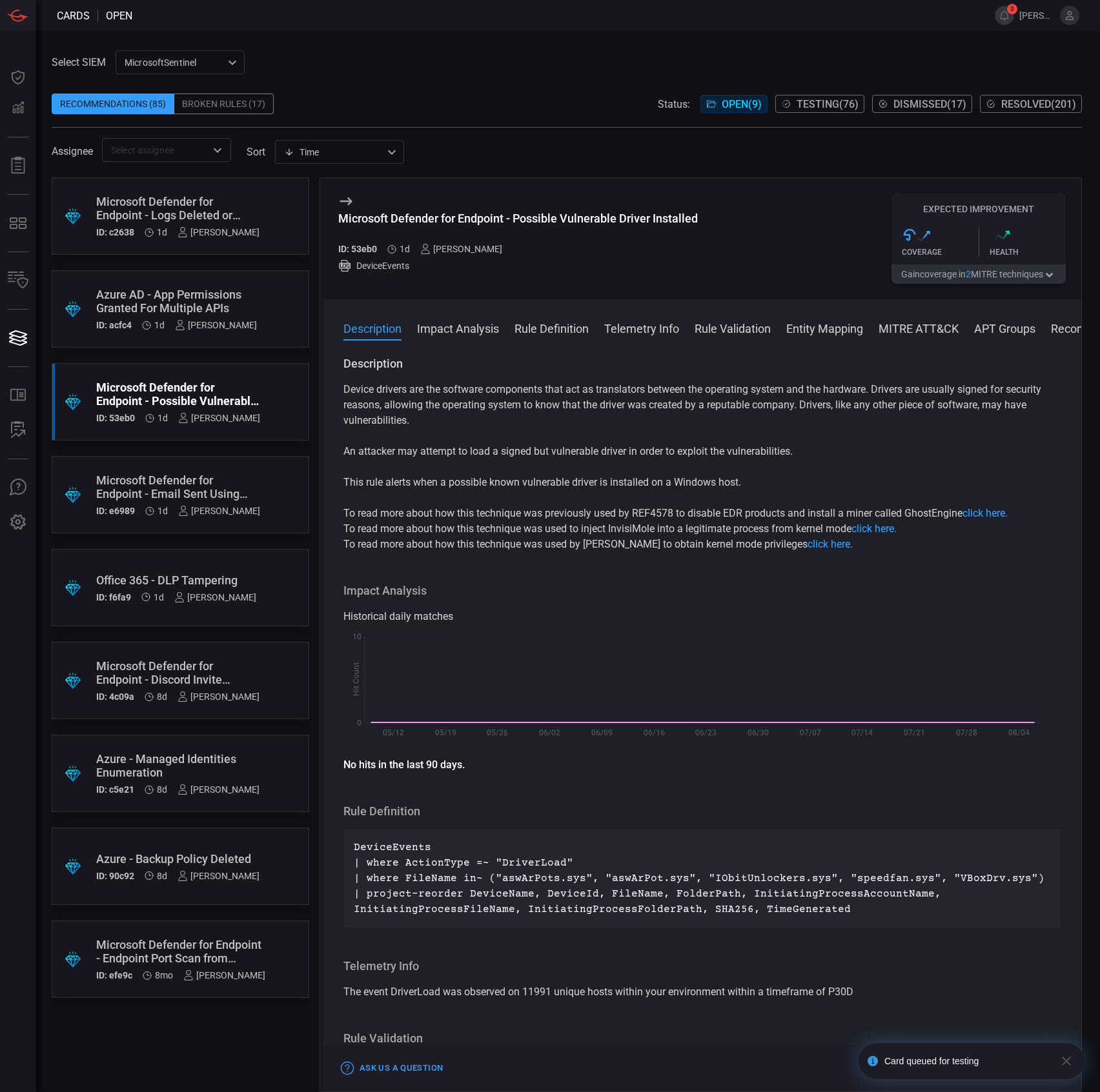
click at [479, 476] on p "This rule alerts when a possible known vulnerable driver is installed on a Wind…" at bounding box center [701, 482] width 717 height 15
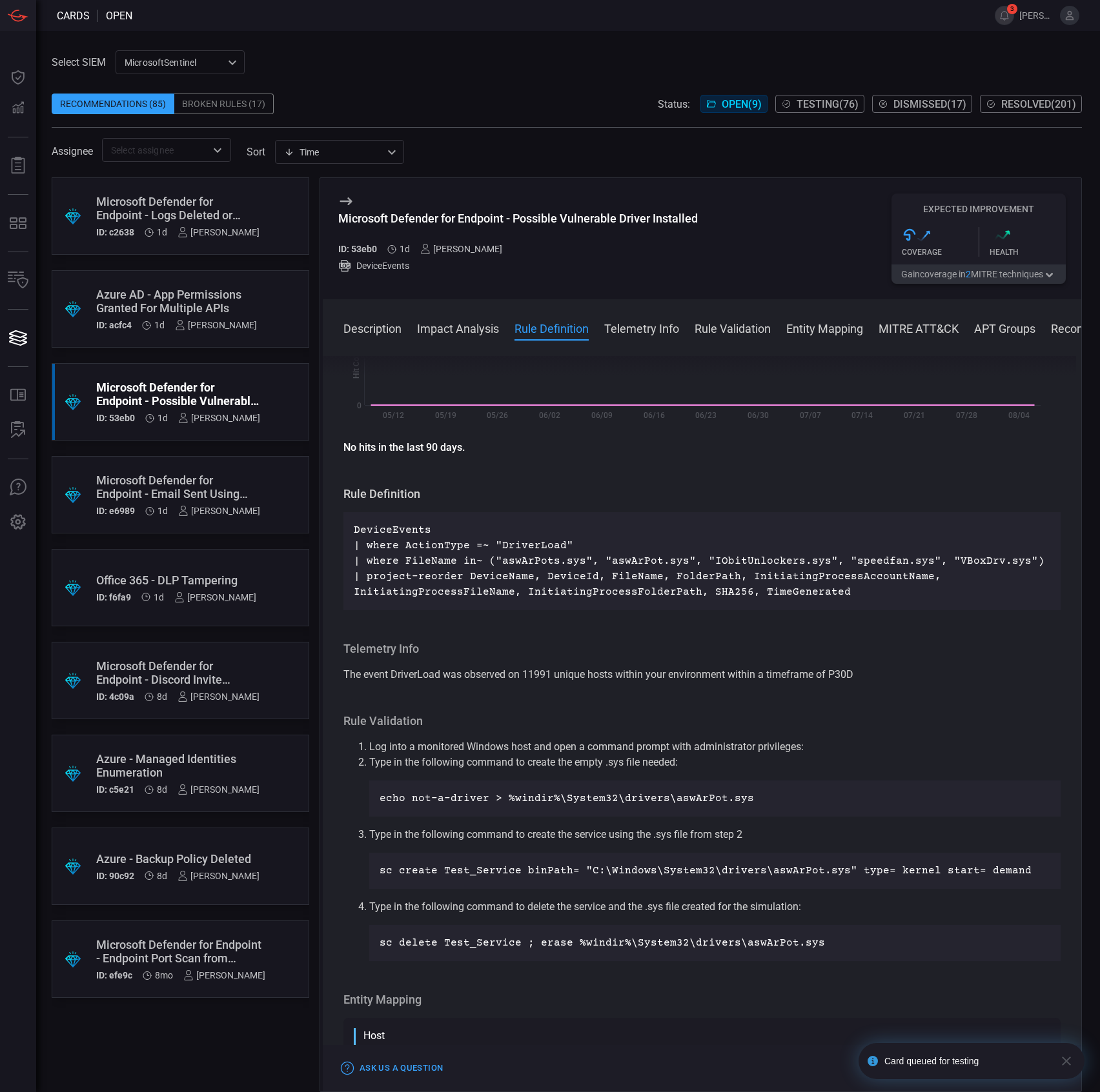
scroll to position [258, 0]
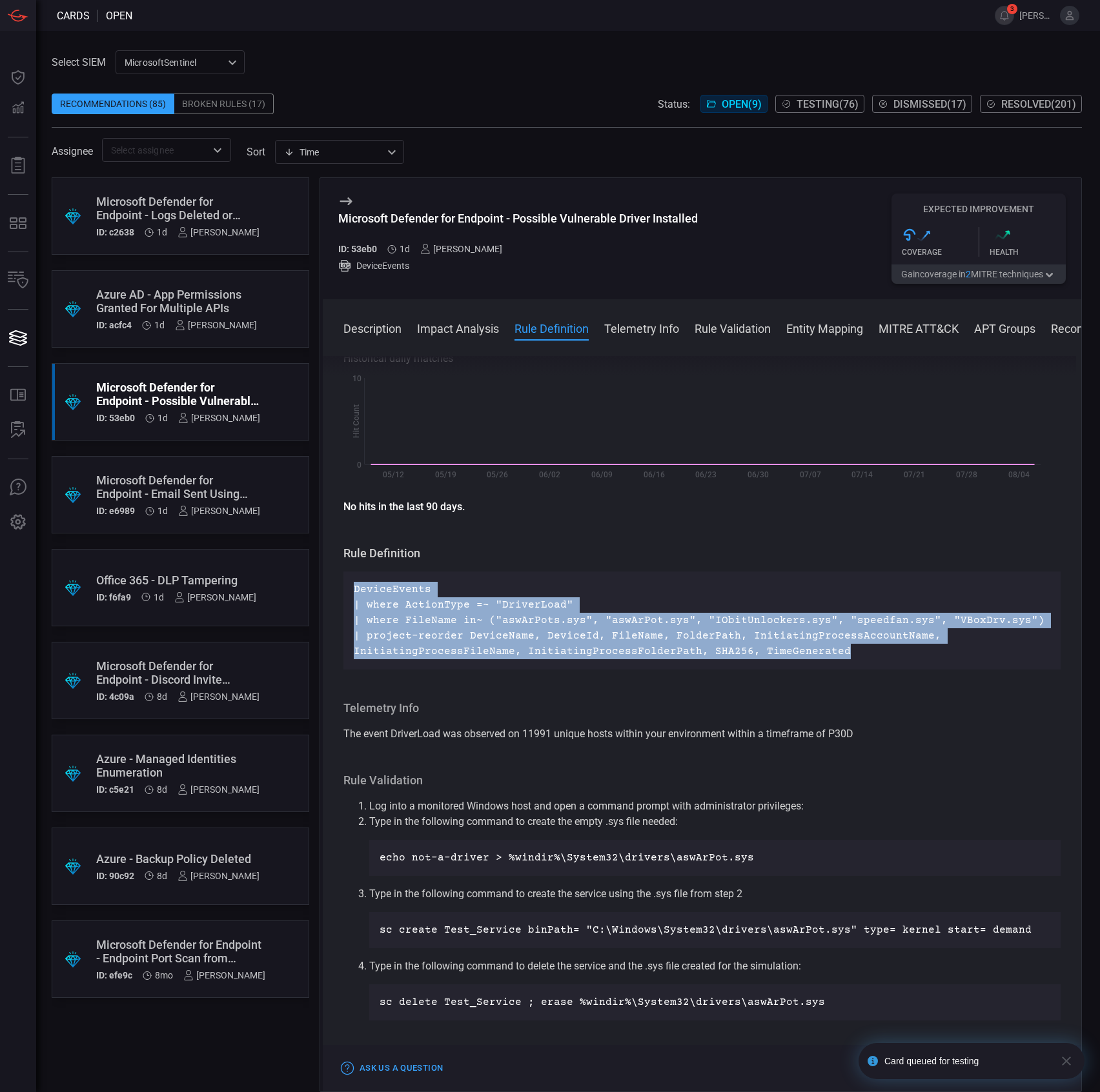
drag, startPoint x: 655, startPoint y: 635, endPoint x: 341, endPoint y: 589, distance: 317.4
click at [341, 589] on div "Description Device drivers are the software components that act as translators …" at bounding box center [701, 721] width 758 height 731
copy p "DeviceEvents | where ActionType =~ "DriverLoad" | where FileName in~ ("aswArPot…"
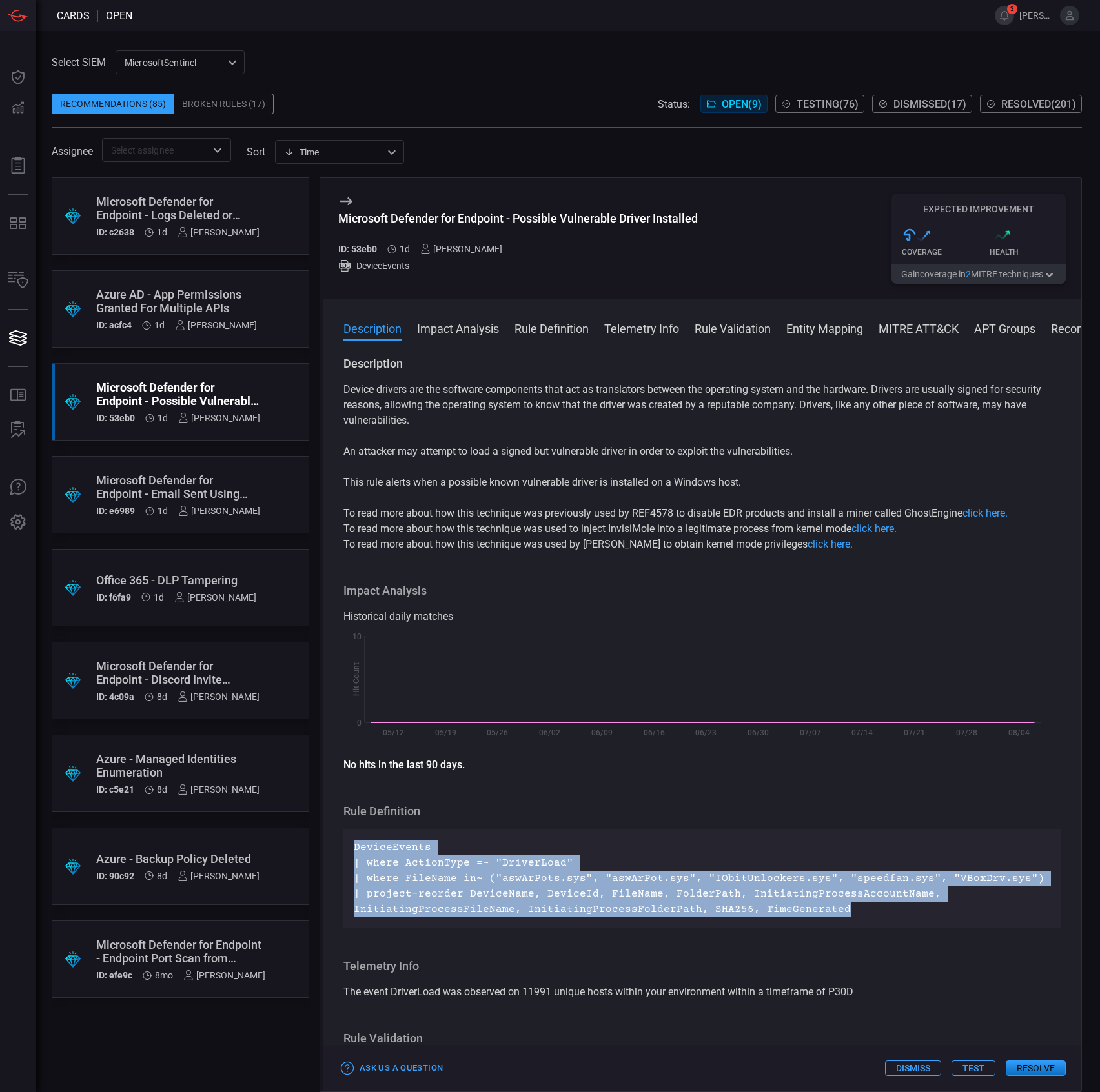
drag, startPoint x: 834, startPoint y: 907, endPoint x: 355, endPoint y: 847, distance: 482.7
click at [355, 847] on p "DeviceEvents | where ActionType =~ "DriverLoad" | where FileName in~ ("aswArPot…" at bounding box center [701, 878] width 697 height 77
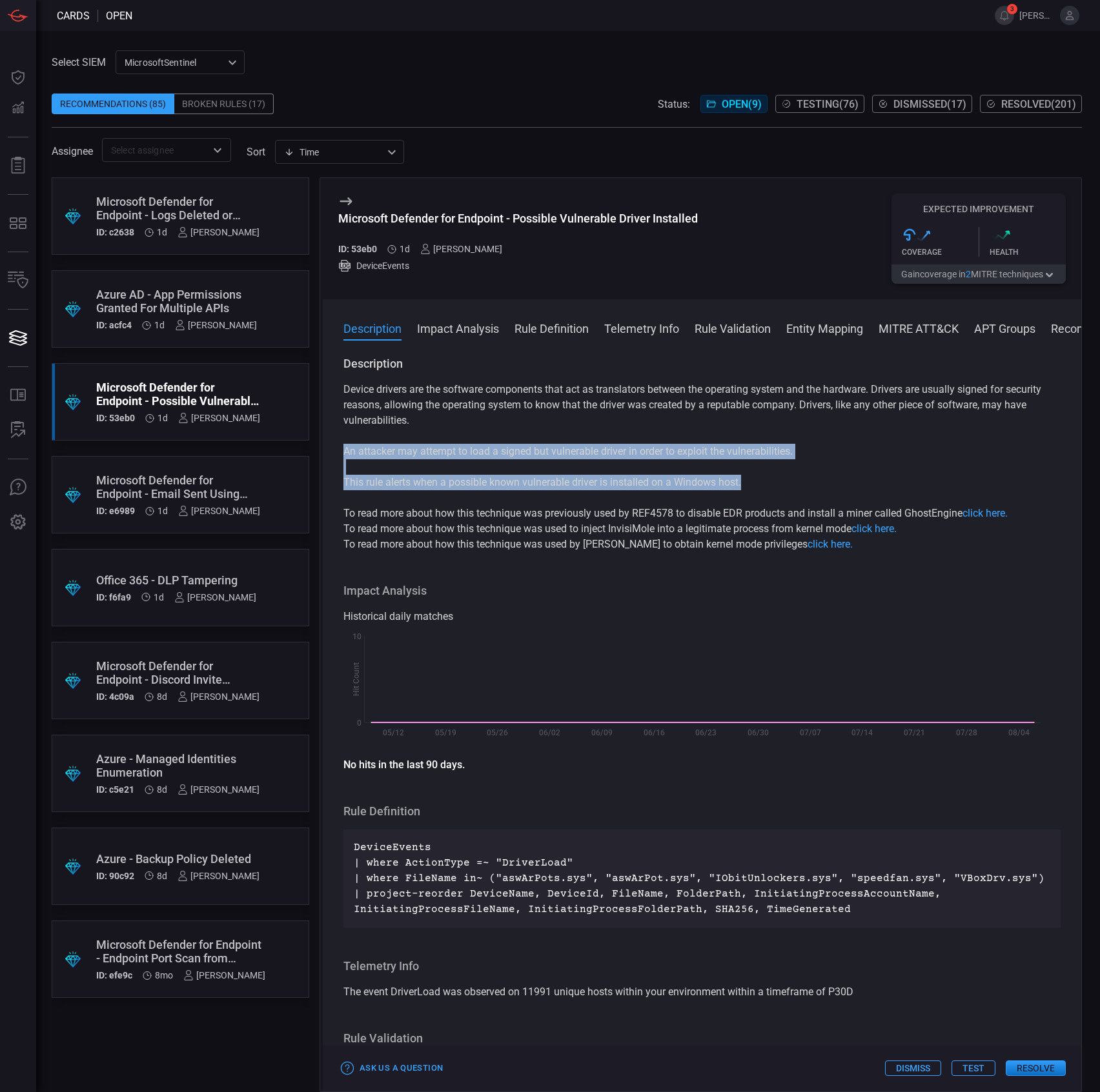
drag, startPoint x: 639, startPoint y: 471, endPoint x: 339, endPoint y: 456, distance: 300.4
click at [339, 456] on div "Description Device drivers are the software components that act as translators …" at bounding box center [701, 721] width 758 height 731
copy div "An attacker may attempt to load a signed but vulnerable driver in order to expl…"
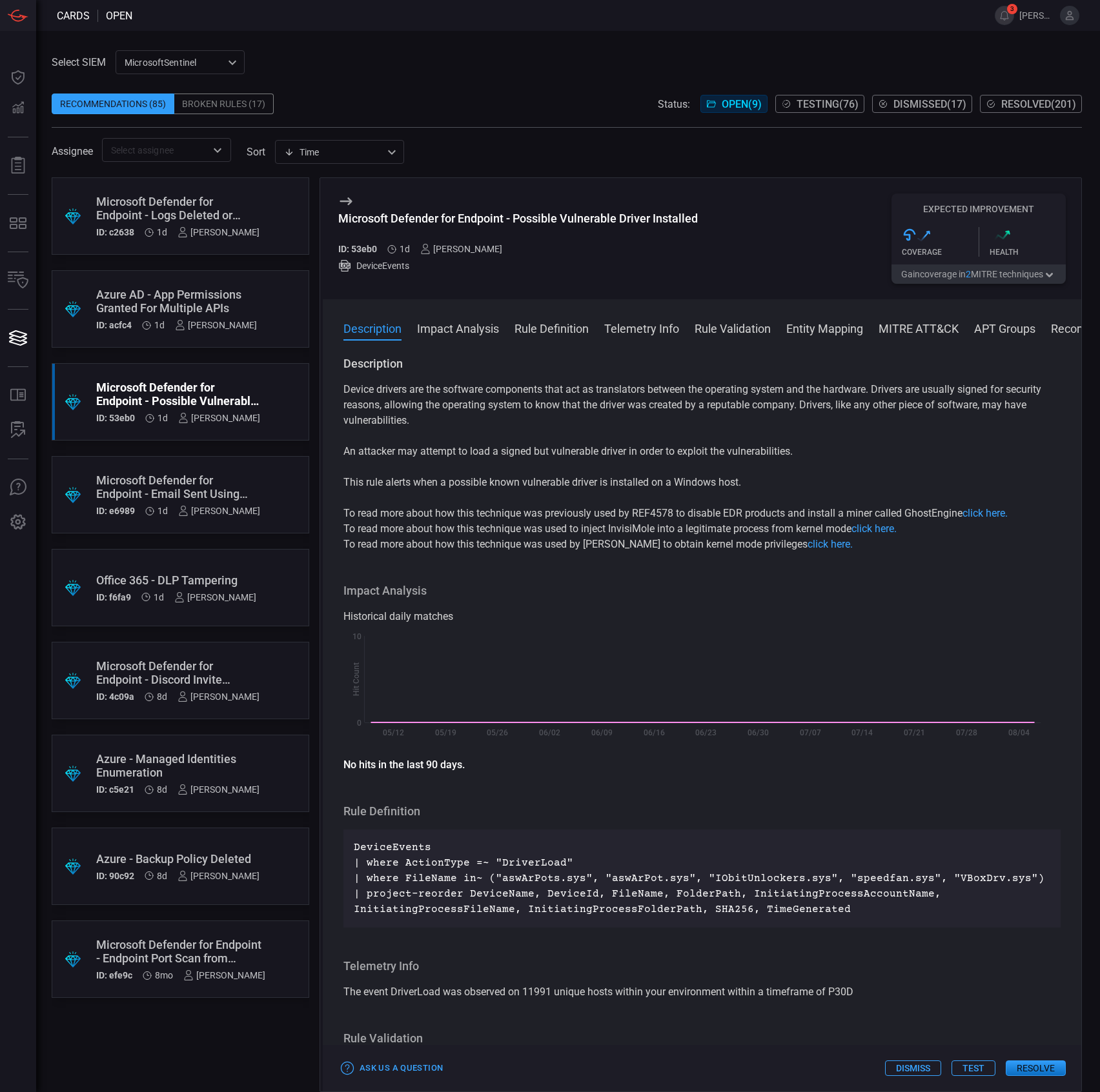
click at [603, 217] on div "Microsoft Defender for Endpoint - Possible Vulnerable Driver Installed" at bounding box center [518, 219] width 359 height 13
copy div "Microsoft Defender for Endpoint - Possible Vulnerable Driver Installed"
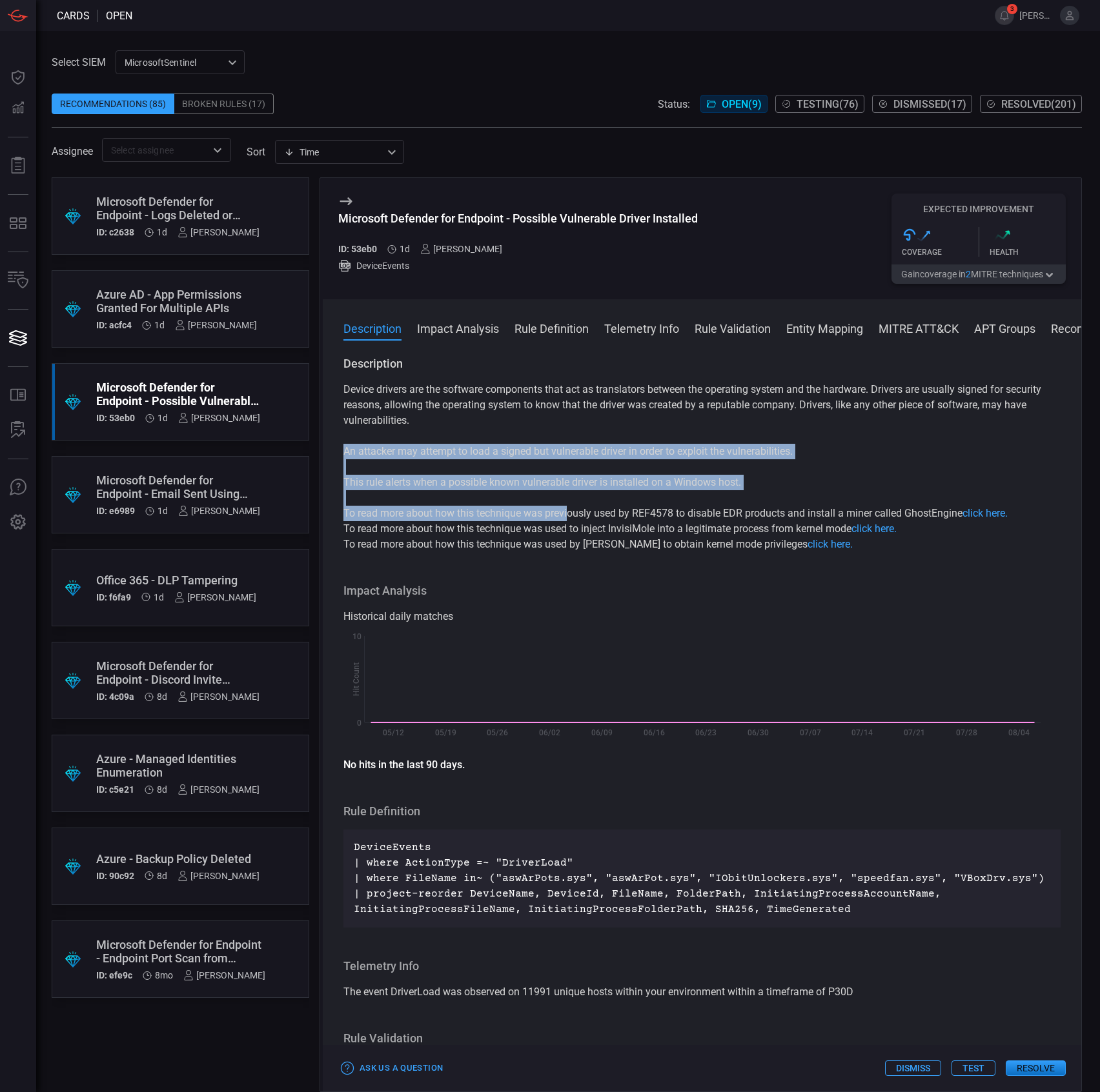
drag, startPoint x: 450, startPoint y: 475, endPoint x: 573, endPoint y: 515, distance: 129.3
click at [573, 515] on div "Device drivers are the software components that act as translators between the …" at bounding box center [701, 467] width 717 height 170
click at [572, 512] on p "To read more about how this technique was previously used by REF4578 to disable…" at bounding box center [701, 513] width 717 height 15
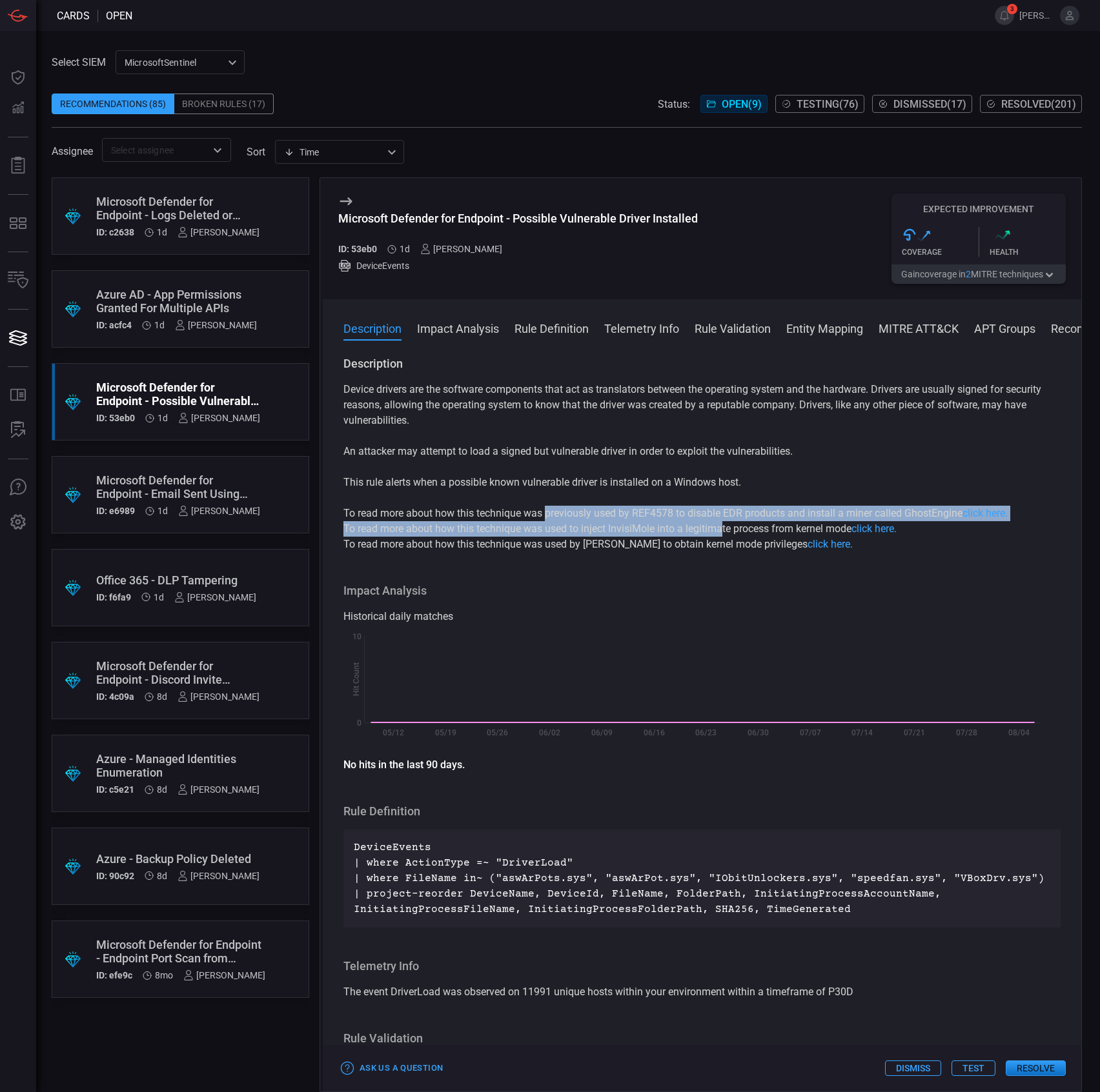
drag, startPoint x: 548, startPoint y: 522, endPoint x: 723, endPoint y: 523, distance: 175.0
click at [723, 523] on div "Device drivers are the software components that act as translators between the …" at bounding box center [701, 467] width 717 height 170
click at [723, 523] on p "To read more about how this technique was used to inject InvisiMole into a legi…" at bounding box center [701, 529] width 717 height 15
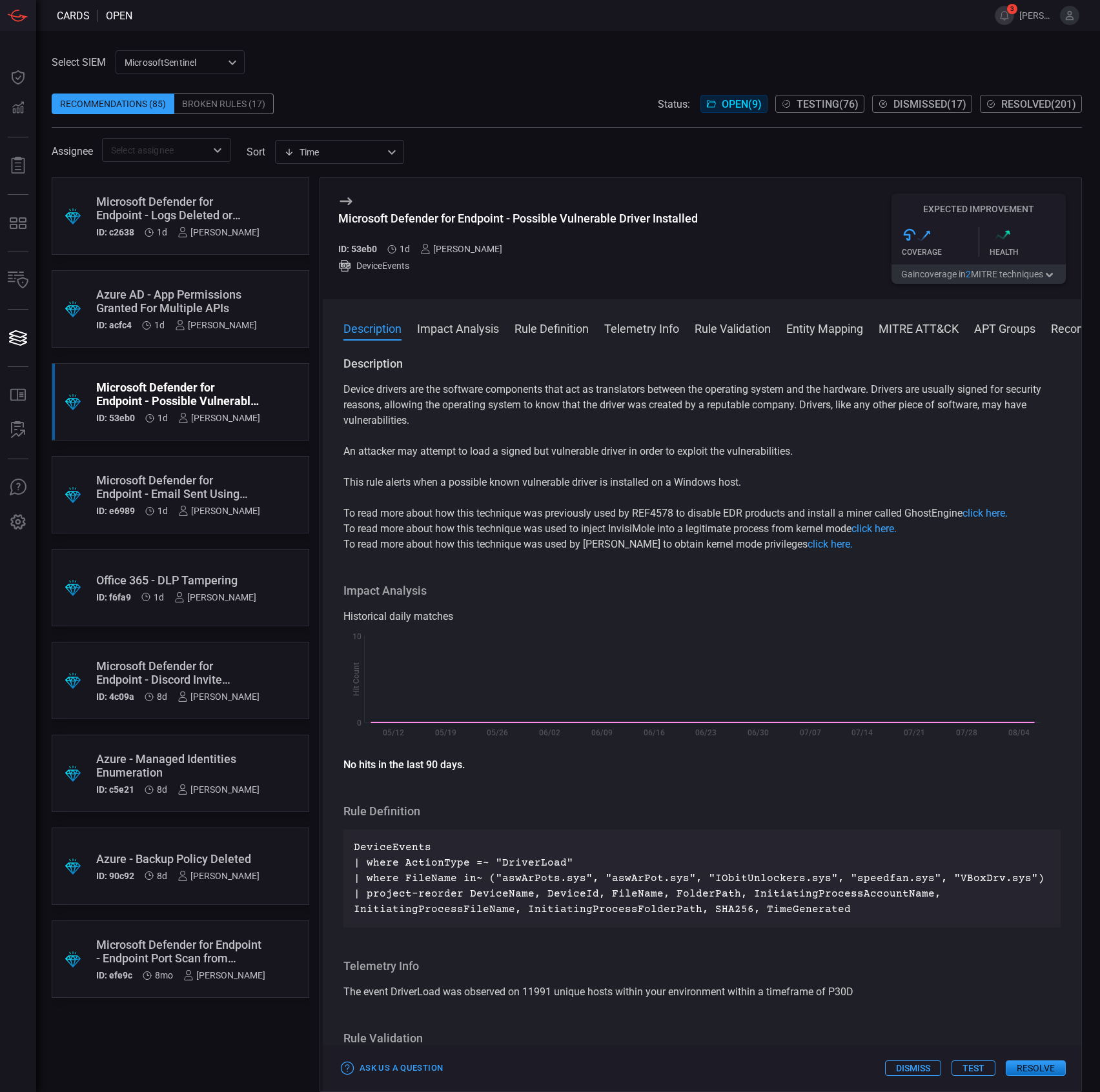
drag, startPoint x: 755, startPoint y: 543, endPoint x: 711, endPoint y: 541, distance: 44.0
click at [699, 538] on div "Device drivers are the software components that act as translators between the …" at bounding box center [701, 467] width 717 height 170
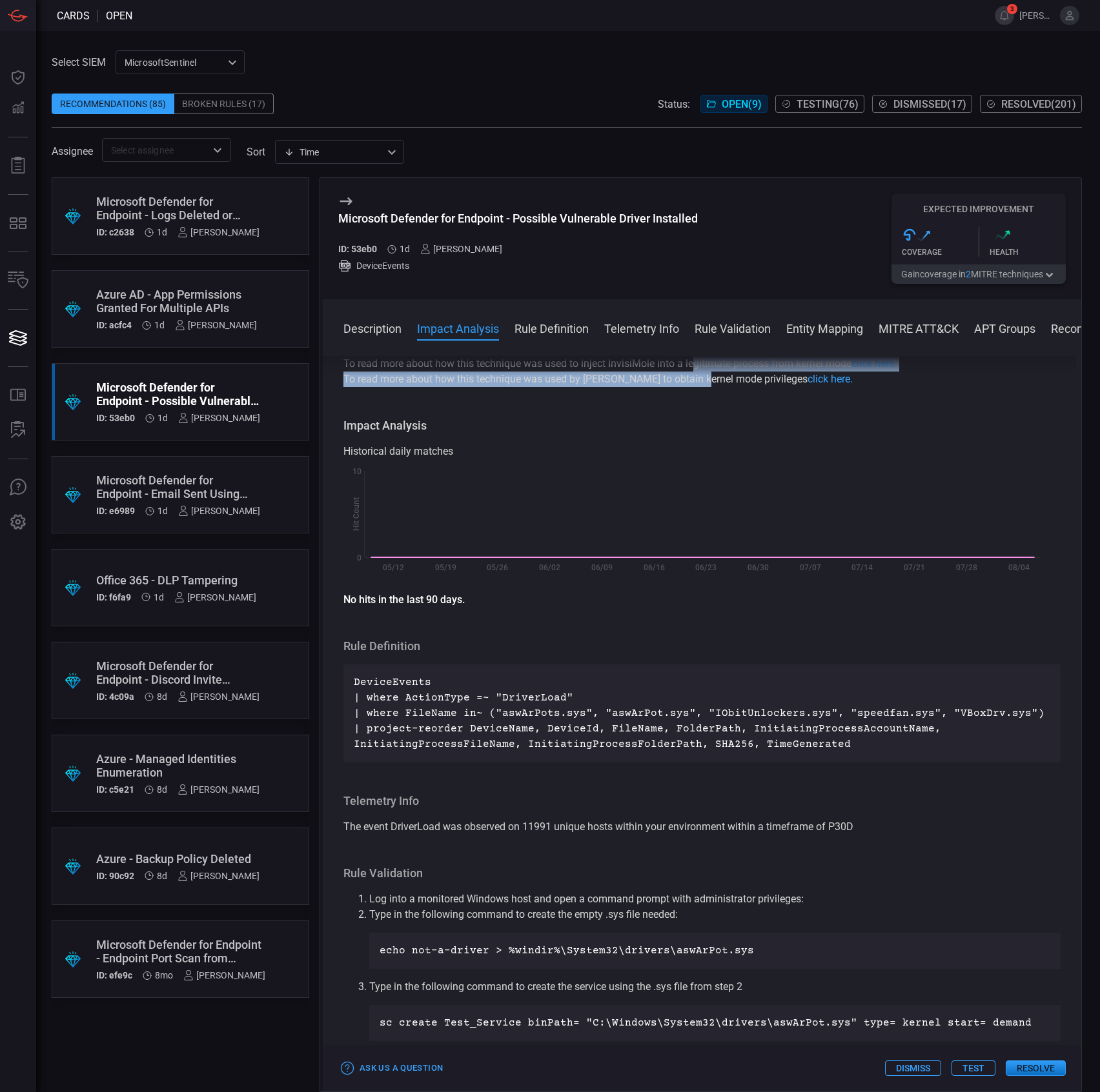
scroll to position [172, 0]
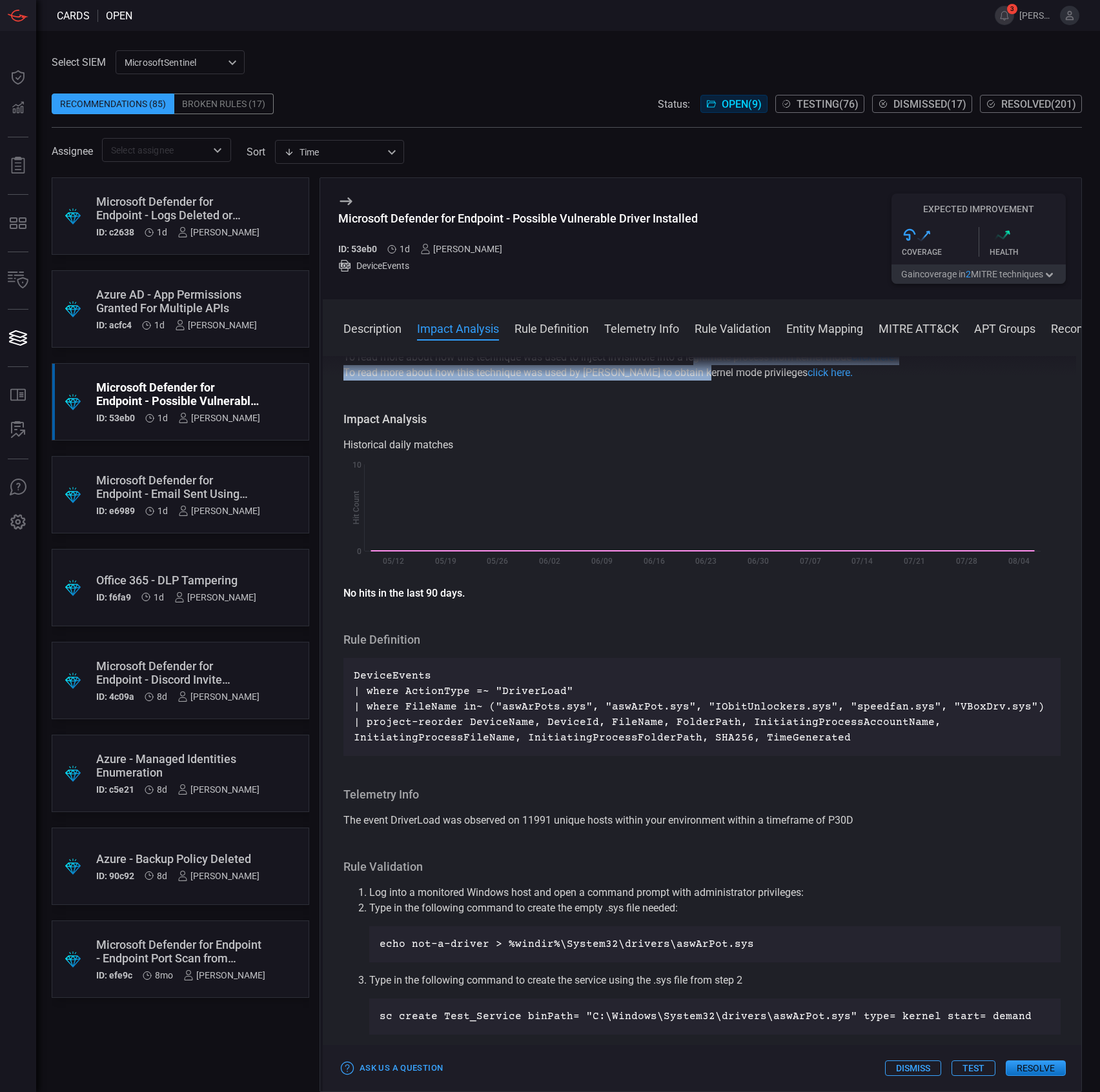
click at [969, 1066] on button "Test" at bounding box center [973, 1068] width 44 height 15
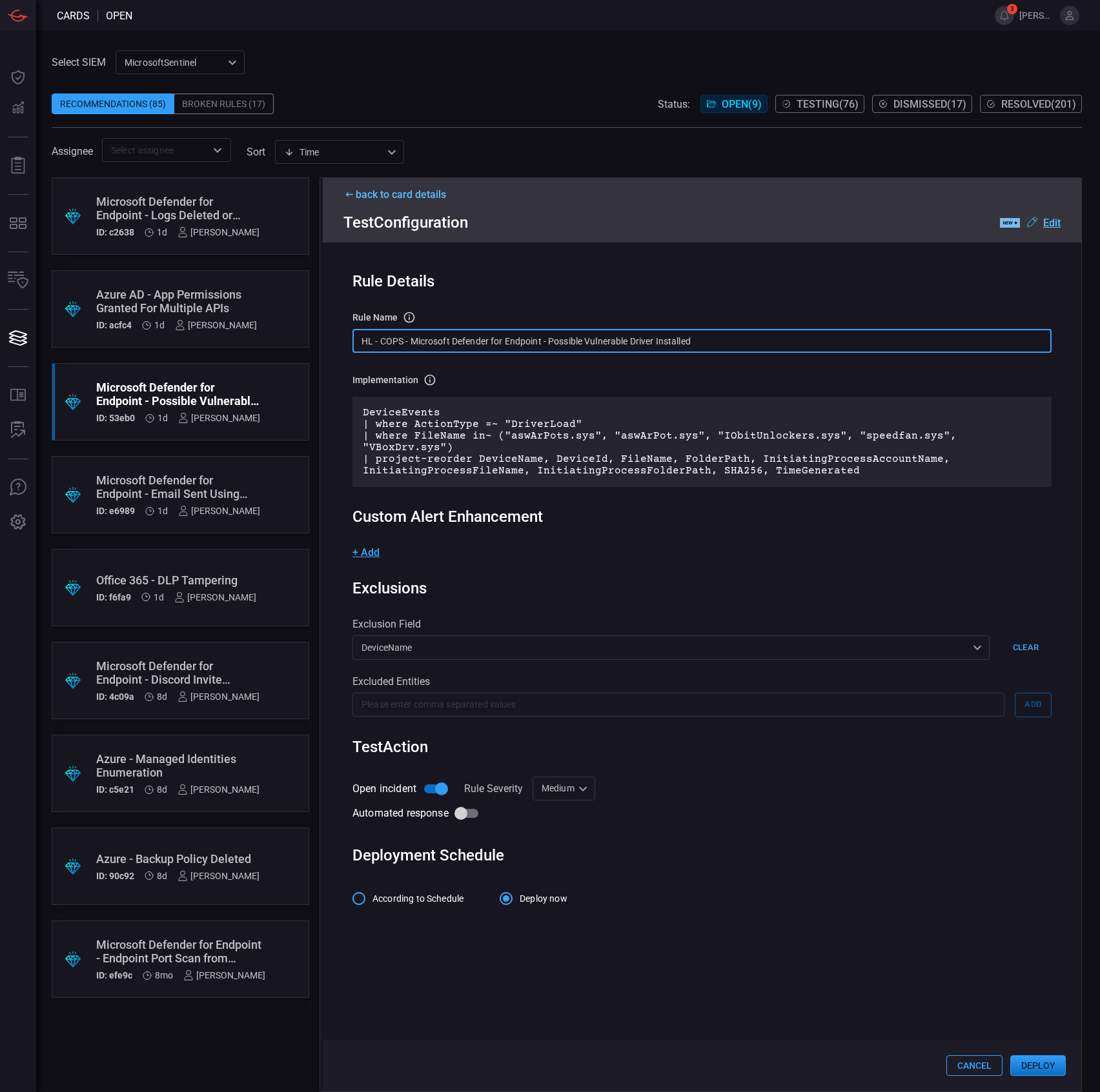
click at [568, 351] on input "HL - COPS - Microsoft Defender for Endpoint - Possible Vulnerable Driver Instal…" at bounding box center [701, 340] width 699 height 24
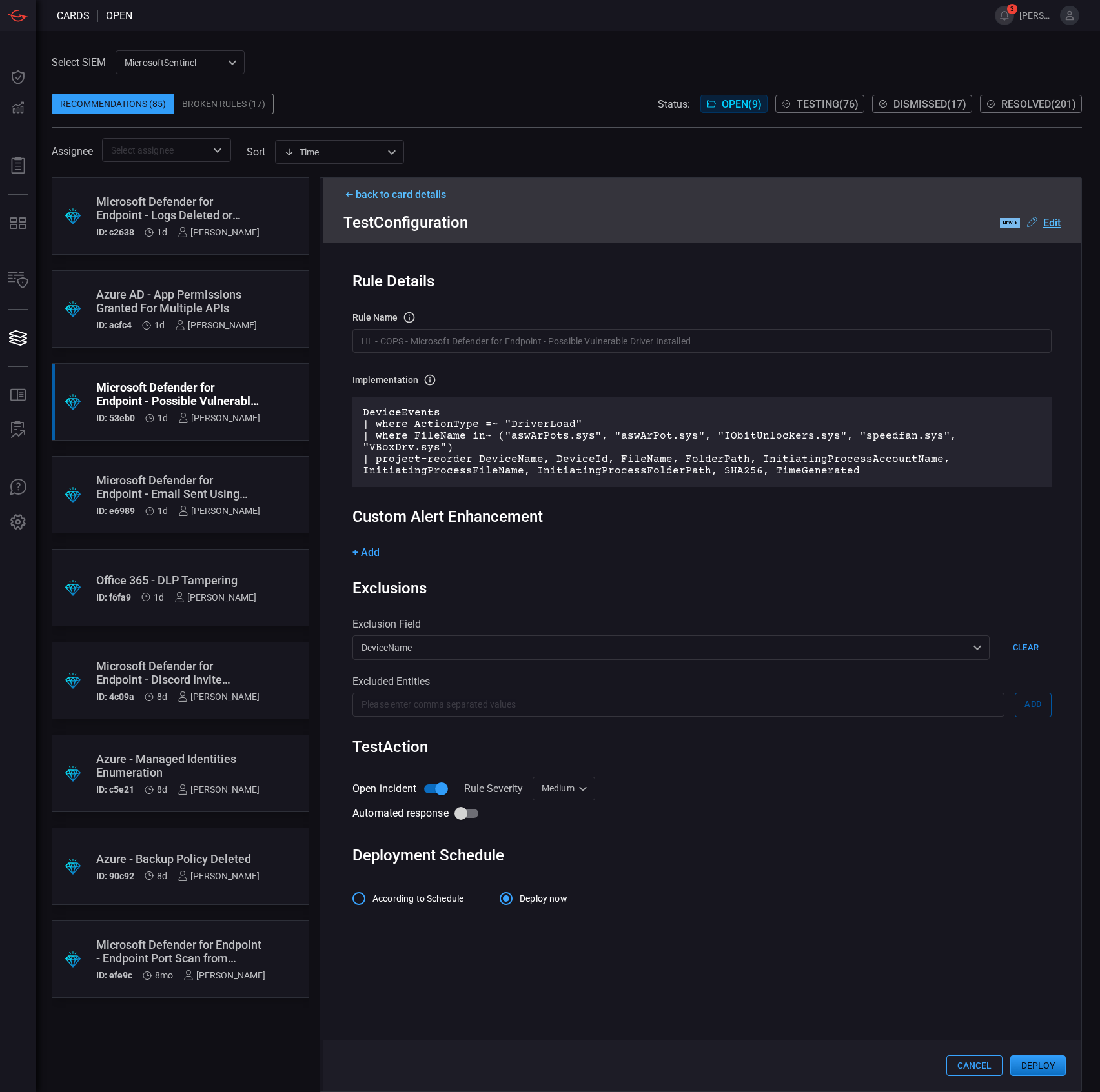
click at [582, 777] on div "Medium Medium ​" at bounding box center [564, 788] width 63 height 24
click at [571, 786] on div at bounding box center [550, 546] width 1100 height 1092
click at [562, 802] on div "Automated response" at bounding box center [701, 814] width 699 height 25
click at [568, 777] on div "Medium Medium ​" at bounding box center [564, 788] width 63 height 24
click at [563, 801] on div "Informational" at bounding box center [566, 805] width 56 height 13
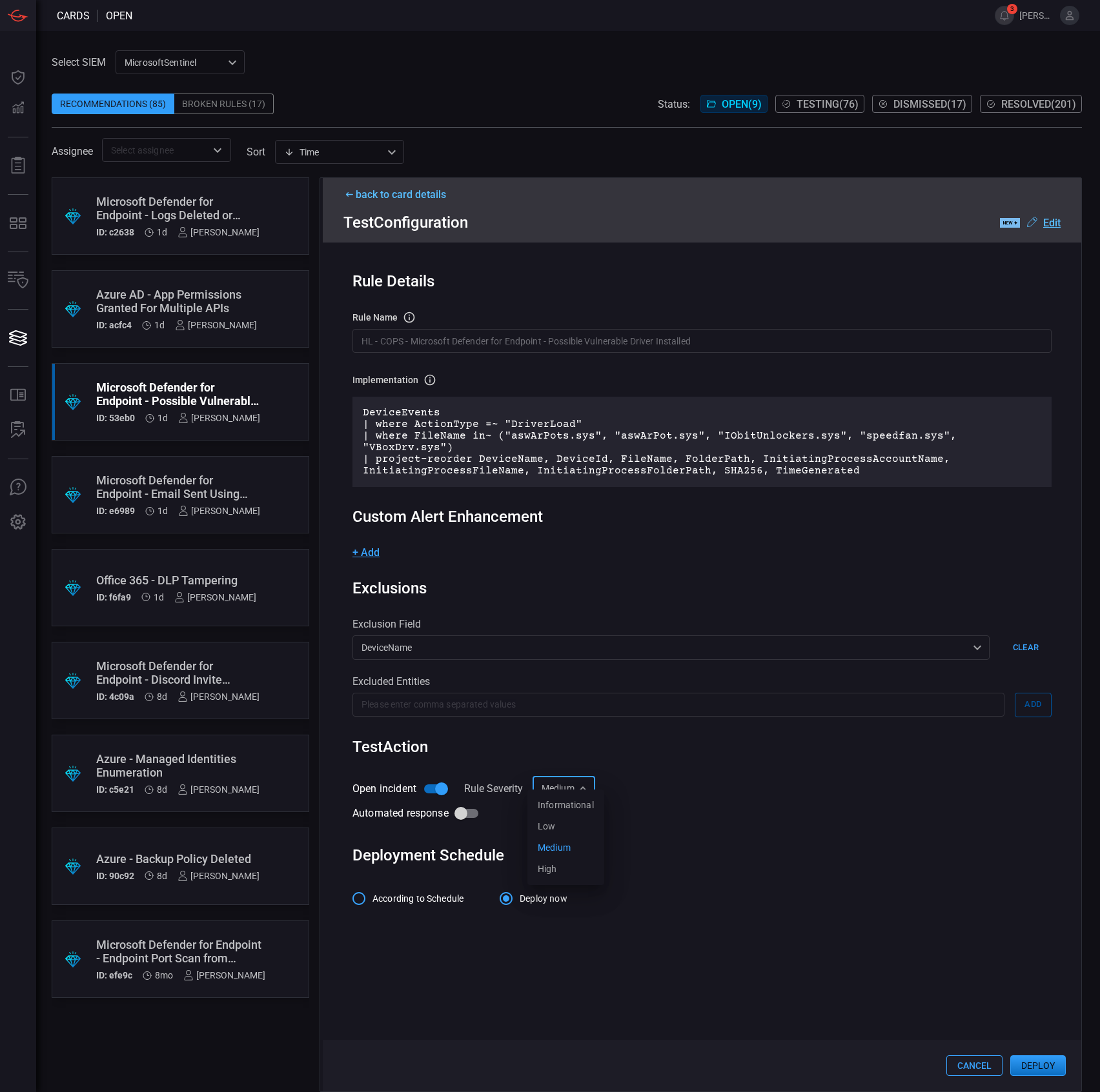
type input "Informational"
click at [543, 483] on div "Rule Details rule Name Name of the rule that will be created in the SIEM. HL - …" at bounding box center [701, 610] width 758 height 734
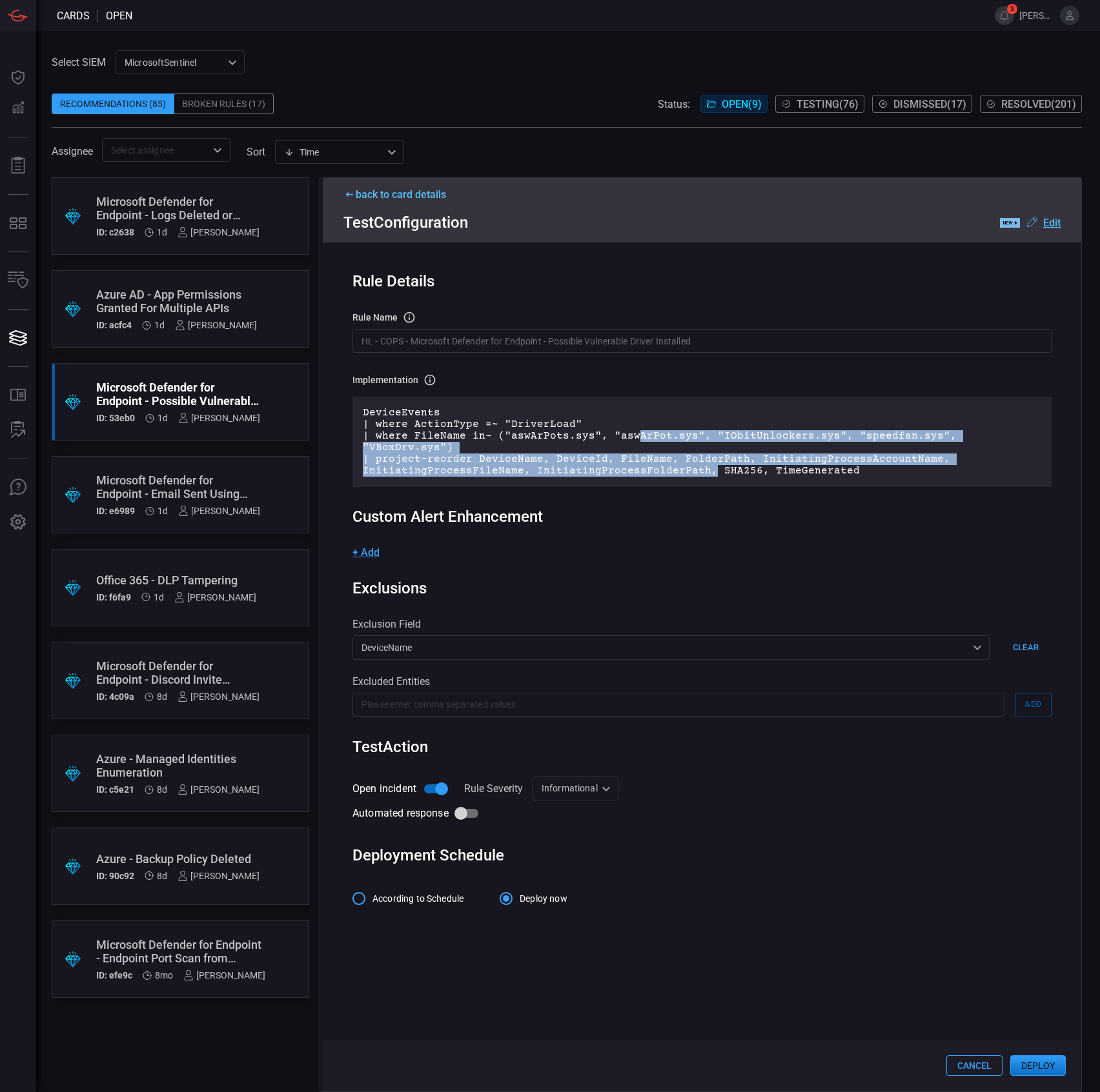
drag, startPoint x: 631, startPoint y: 437, endPoint x: 744, endPoint y: 471, distance: 118.0
click at [730, 471] on div "DeviceEvents | where ActionType =~ "DriverLoad" | where FileName in~ ("aswArPot…" at bounding box center [701, 441] width 699 height 91
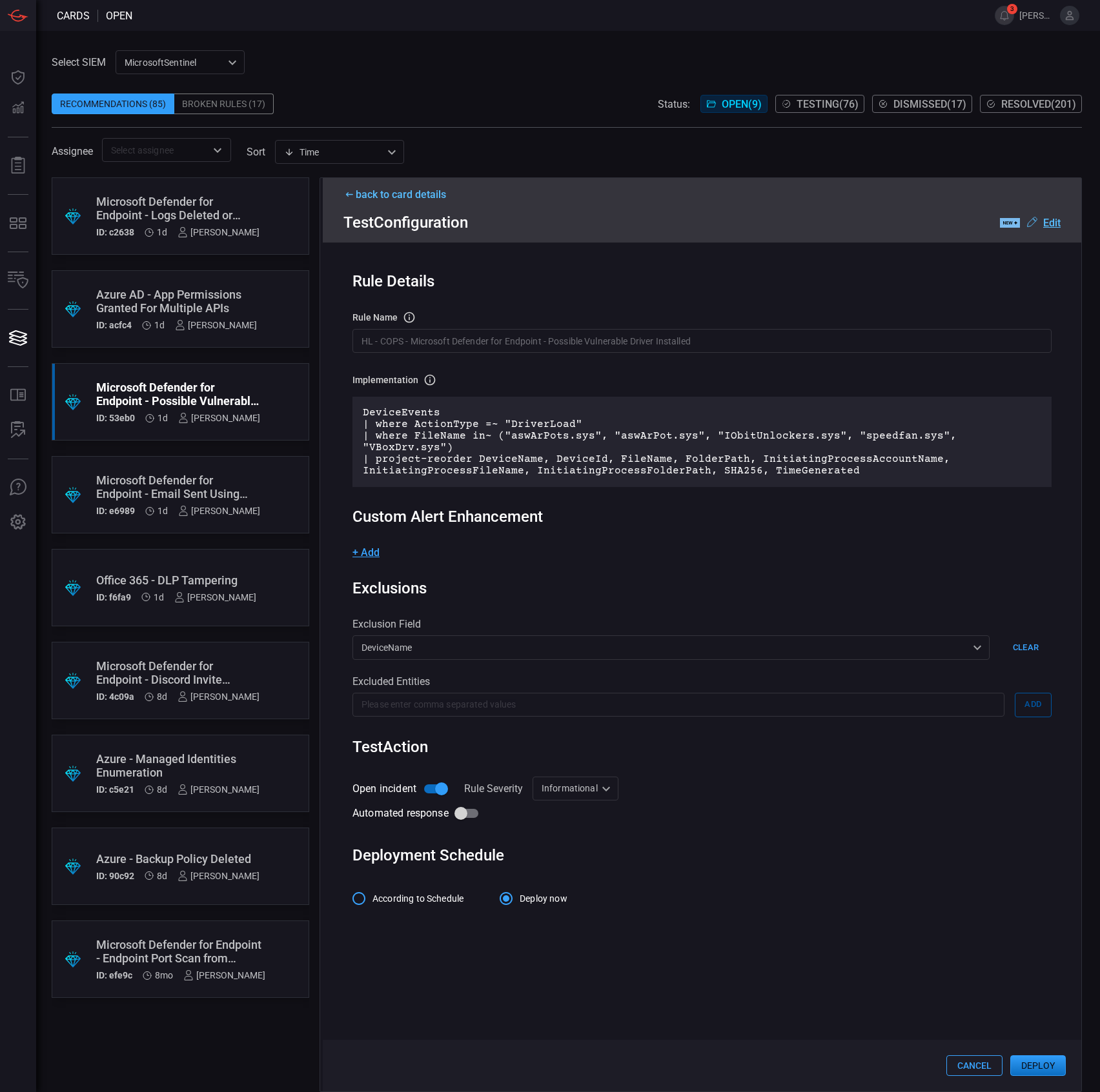
click at [744, 471] on div "DeviceEvents | where ActionType =~ "DriverLoad" | where FileName in~ ("aswArPot…" at bounding box center [701, 441] width 699 height 91
drag, startPoint x: 1039, startPoint y: 1056, endPoint x: 406, endPoint y: 910, distance: 649.6
click at [408, 912] on div "back to card details Test Configuration .label-new-label-new-cls-1 { fill: #090…" at bounding box center [701, 635] width 763 height 915
click at [403, 894] on span "According to Schedule" at bounding box center [418, 899] width 91 height 13
click at [373, 894] on input "According to Schedule" at bounding box center [358, 899] width 27 height 27
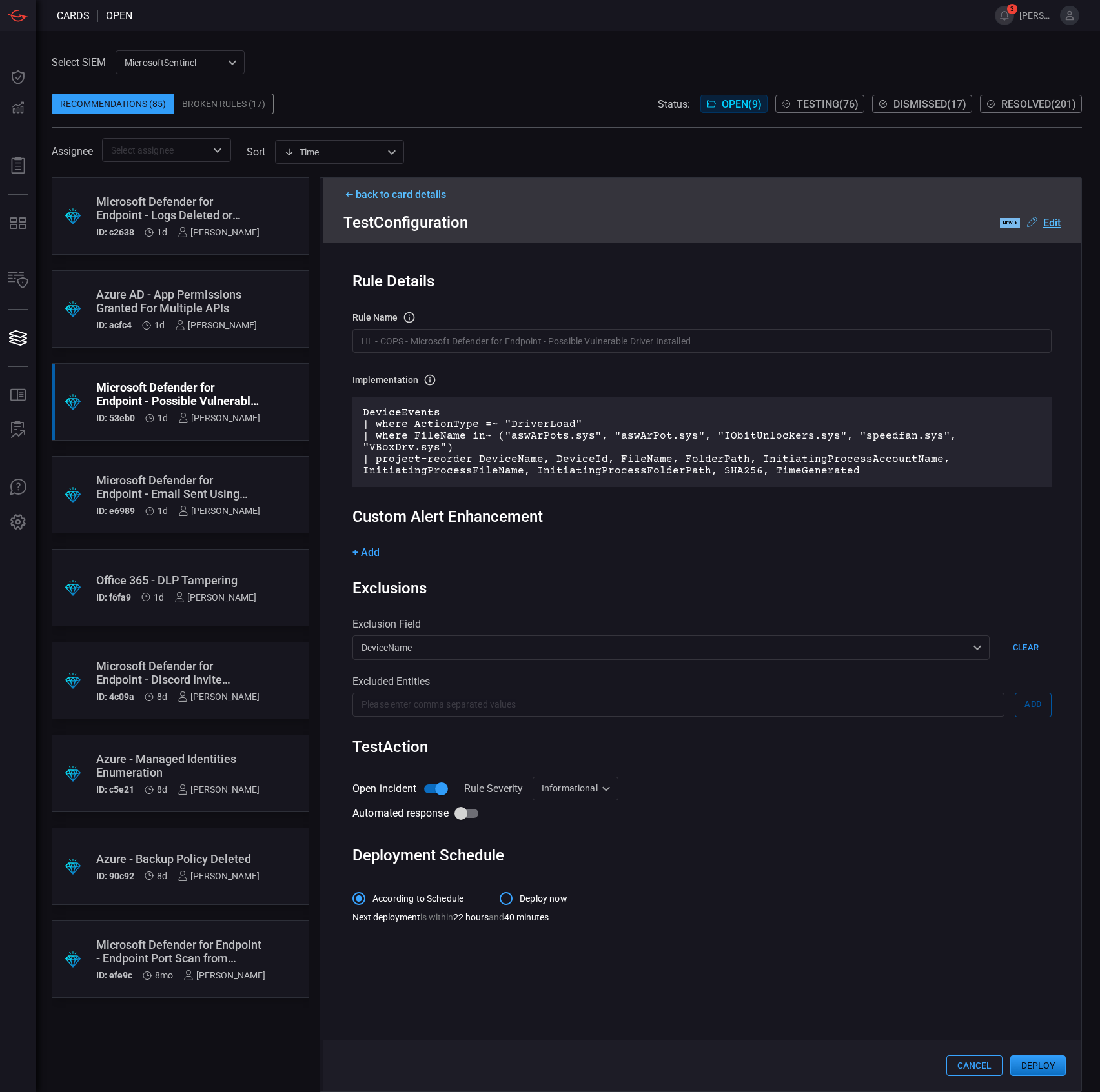
click at [1045, 1062] on button "Deploy" at bounding box center [1038, 1066] width 55 height 21
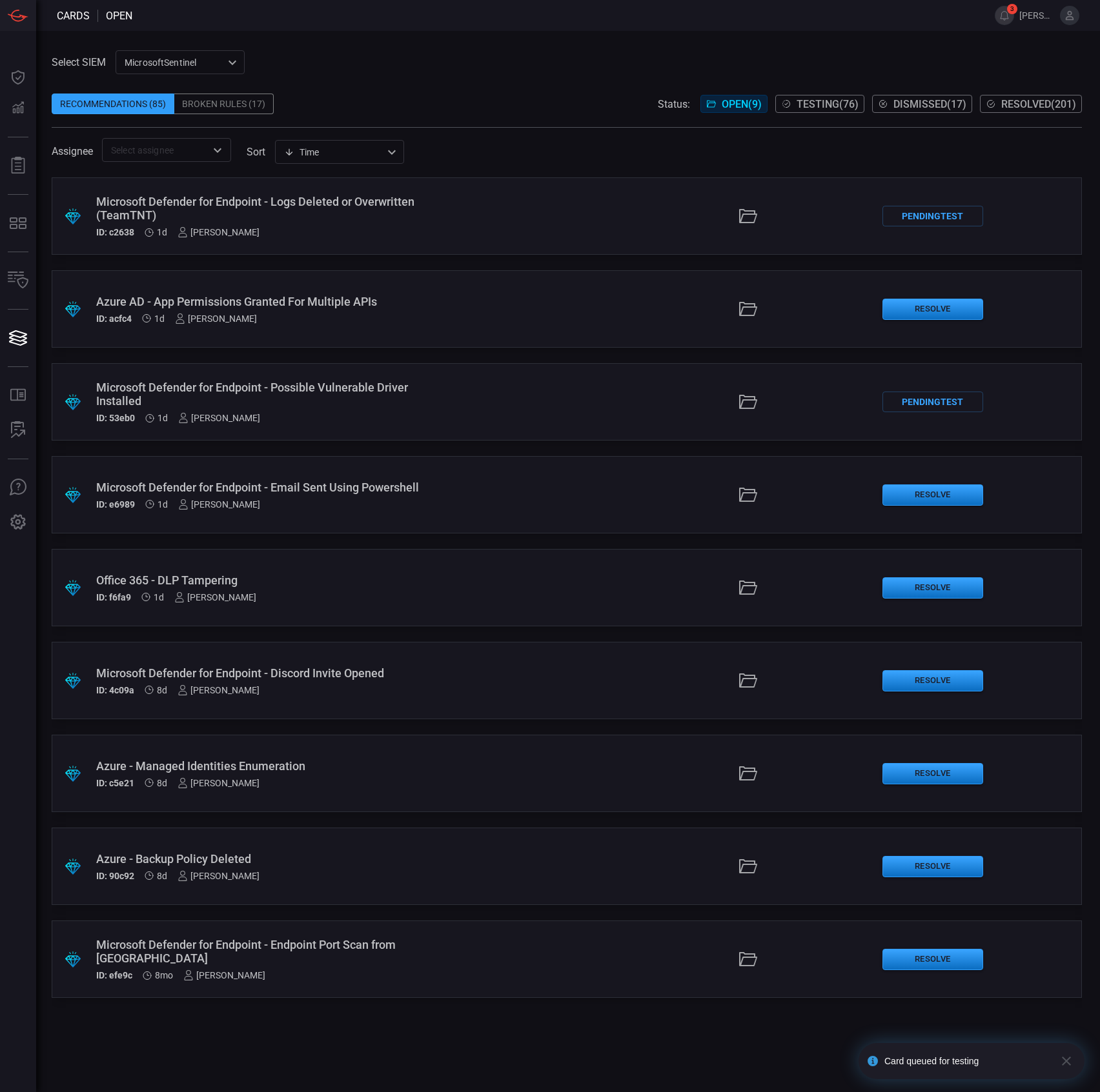
click at [195, 207] on div "Microsoft Defender for Endpoint - Logs Deleted or Overwritten (TeamTNT)" at bounding box center [262, 208] width 331 height 27
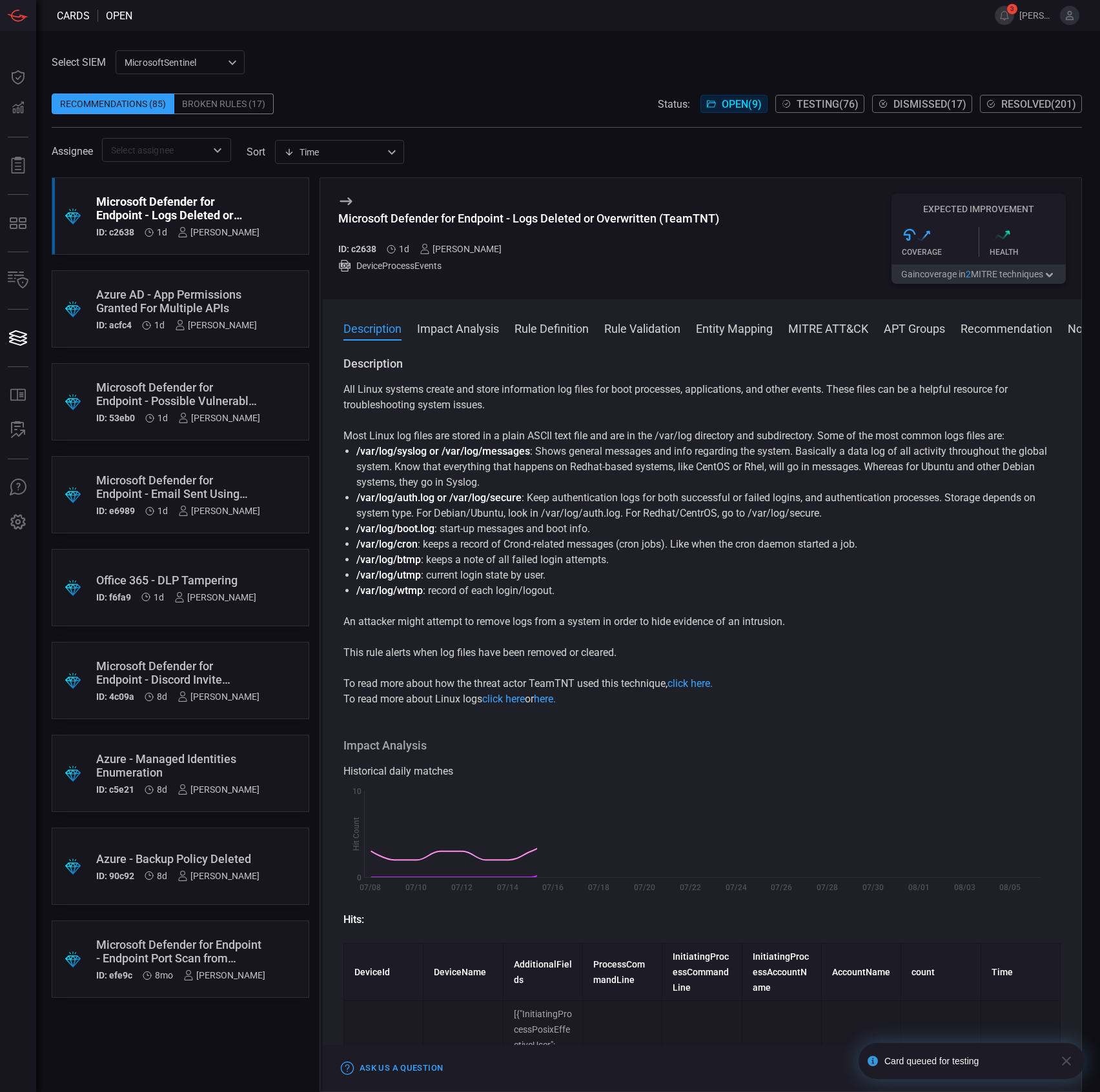
click at [465, 220] on div "Microsoft Defender for Endpoint - Logs Deleted or Overwritten (TeamTNT)" at bounding box center [528, 219] width 380 height 13
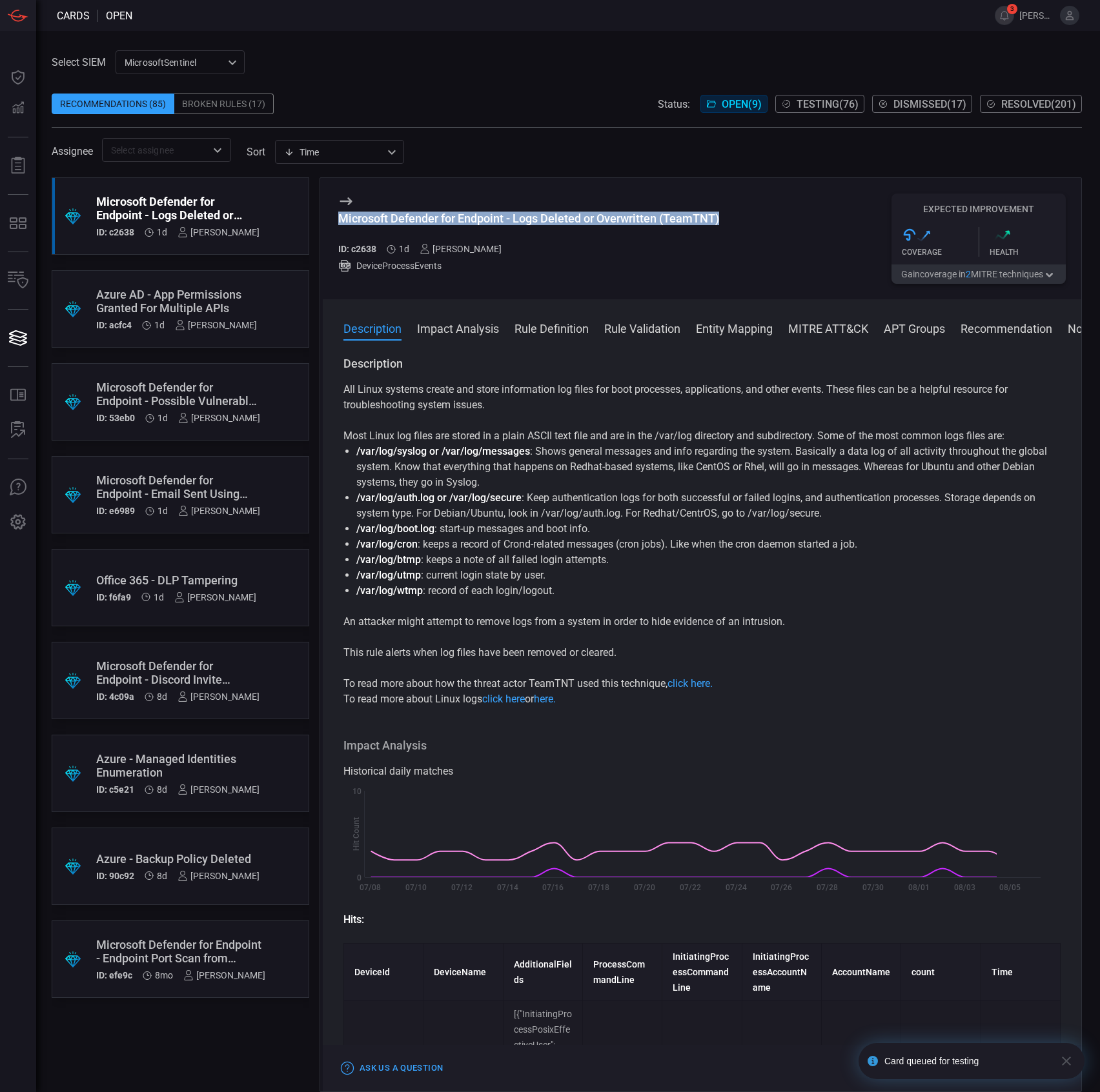
click at [465, 220] on div "Microsoft Defender for Endpoint - Logs Deleted or Overwritten (TeamTNT)" at bounding box center [528, 219] width 380 height 13
copy div "Microsoft Defender for Endpoint - Logs Deleted or Overwritten (TeamTNT)"
click at [173, 409] on div "Microsoft Defender for Endpoint - Possible Vulnerable Driver Installed ID: 53eb…" at bounding box center [179, 401] width 164 height 43
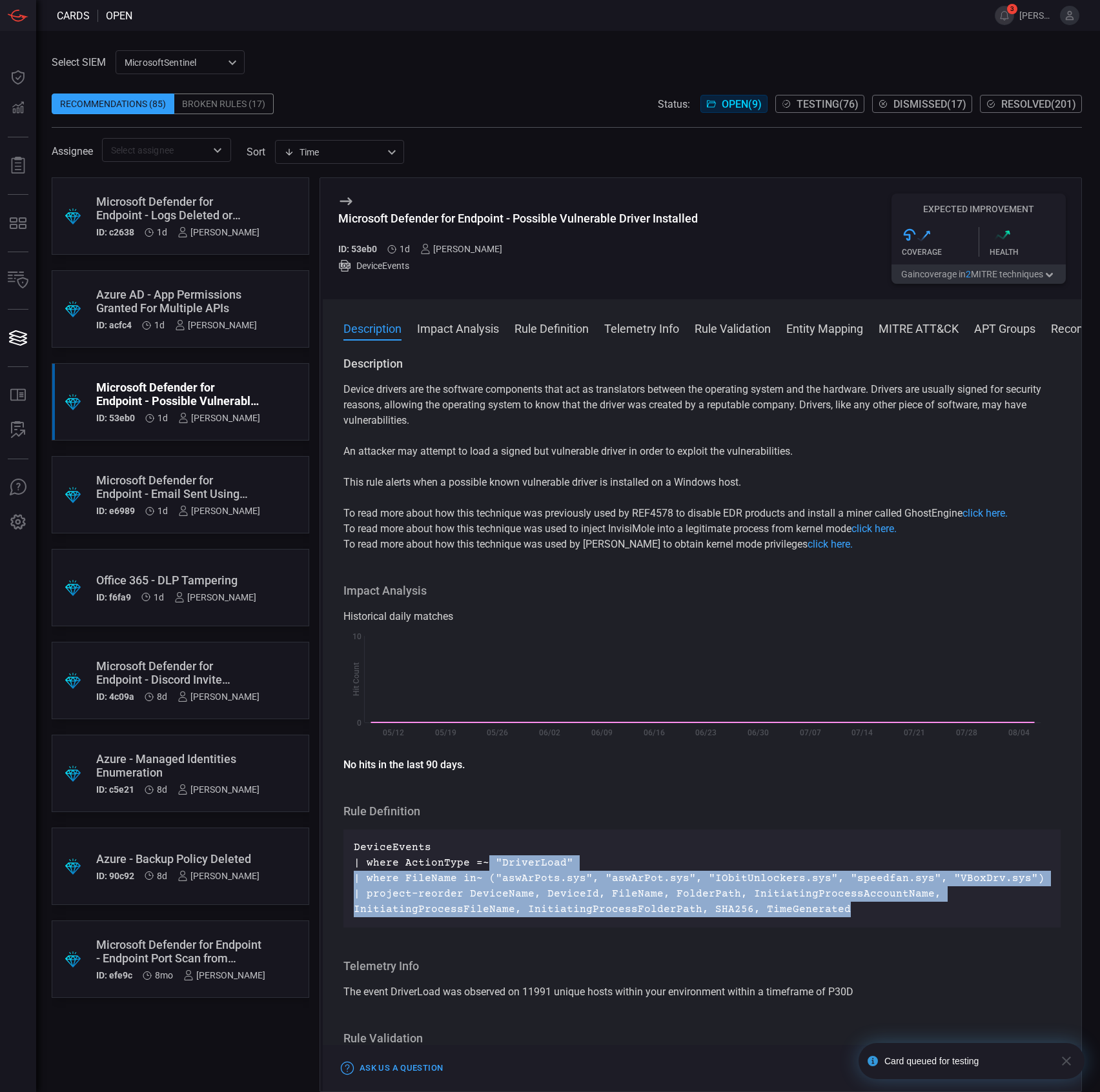
drag, startPoint x: 862, startPoint y: 910, endPoint x: 456, endPoint y: 865, distance: 408.5
click at [456, 865] on p "DeviceEvents | where ActionType =~ "DriverLoad" | where FileName in~ ("aswArPot…" at bounding box center [701, 878] width 697 height 77
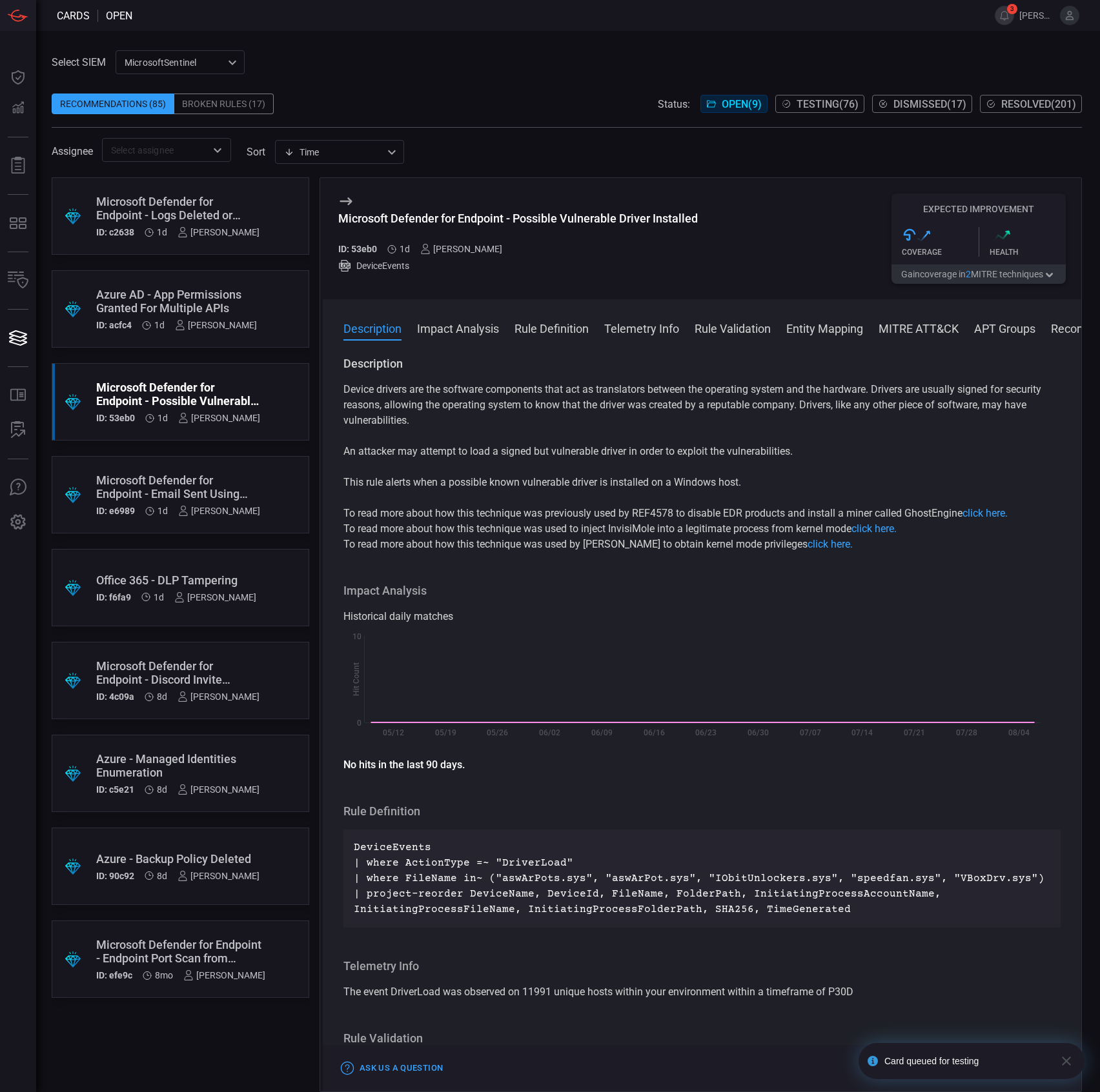
click at [218, 482] on div "Microsoft Defender for Endpoint - Email Sent Using Powershell" at bounding box center [179, 487] width 164 height 27
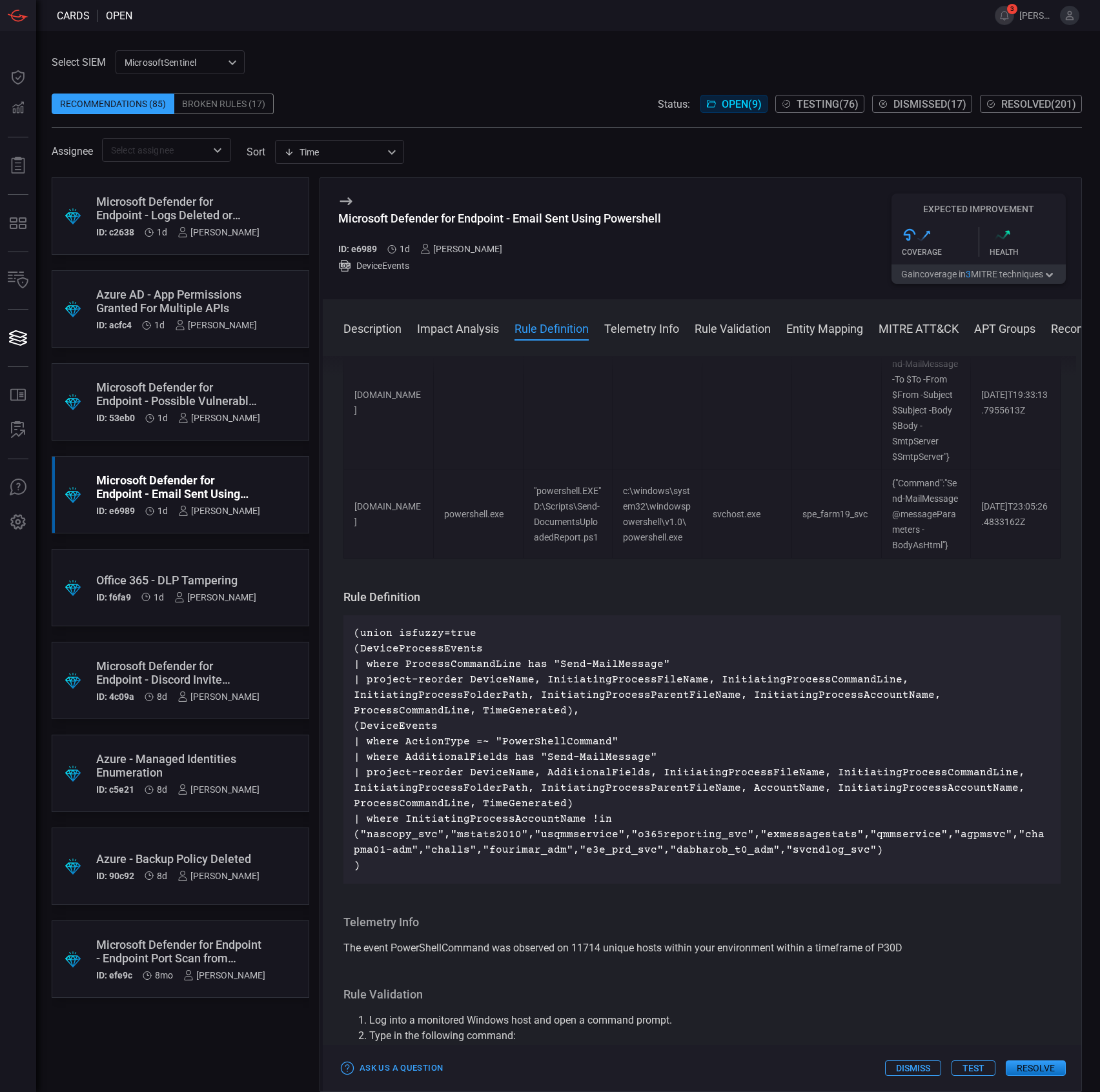
scroll to position [860, 0]
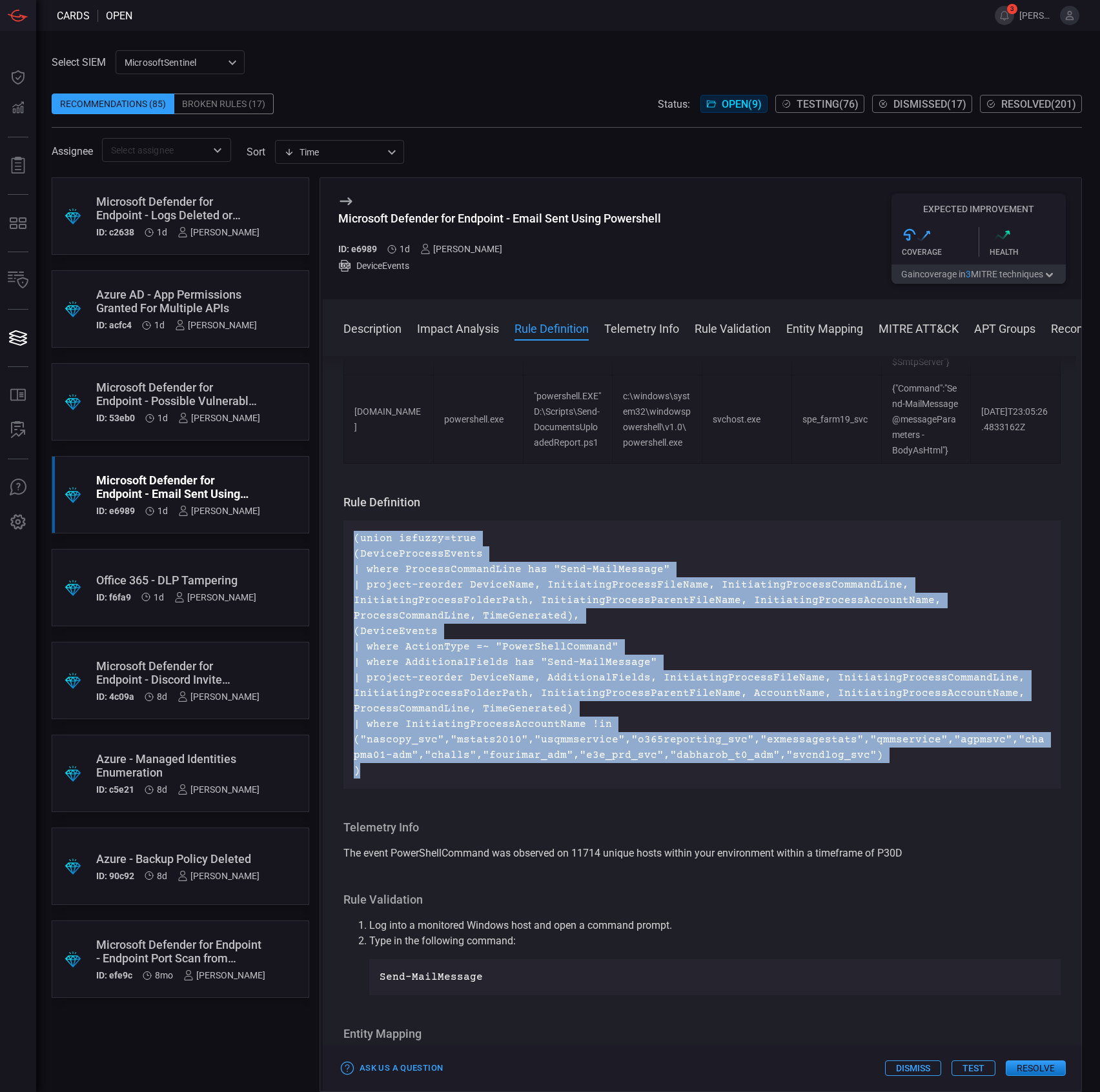
drag, startPoint x: 406, startPoint y: 822, endPoint x: 349, endPoint y: 588, distance: 240.8
click at [349, 588] on div "(union isfuzzy=true (DeviceProcessEvents | where ProcessCommandLine has "Send-M…" at bounding box center [701, 654] width 717 height 268
copy p "(union isfuzzy=true (DeviceProcessEvents | where ProcessCommandLine has "Send-M…"
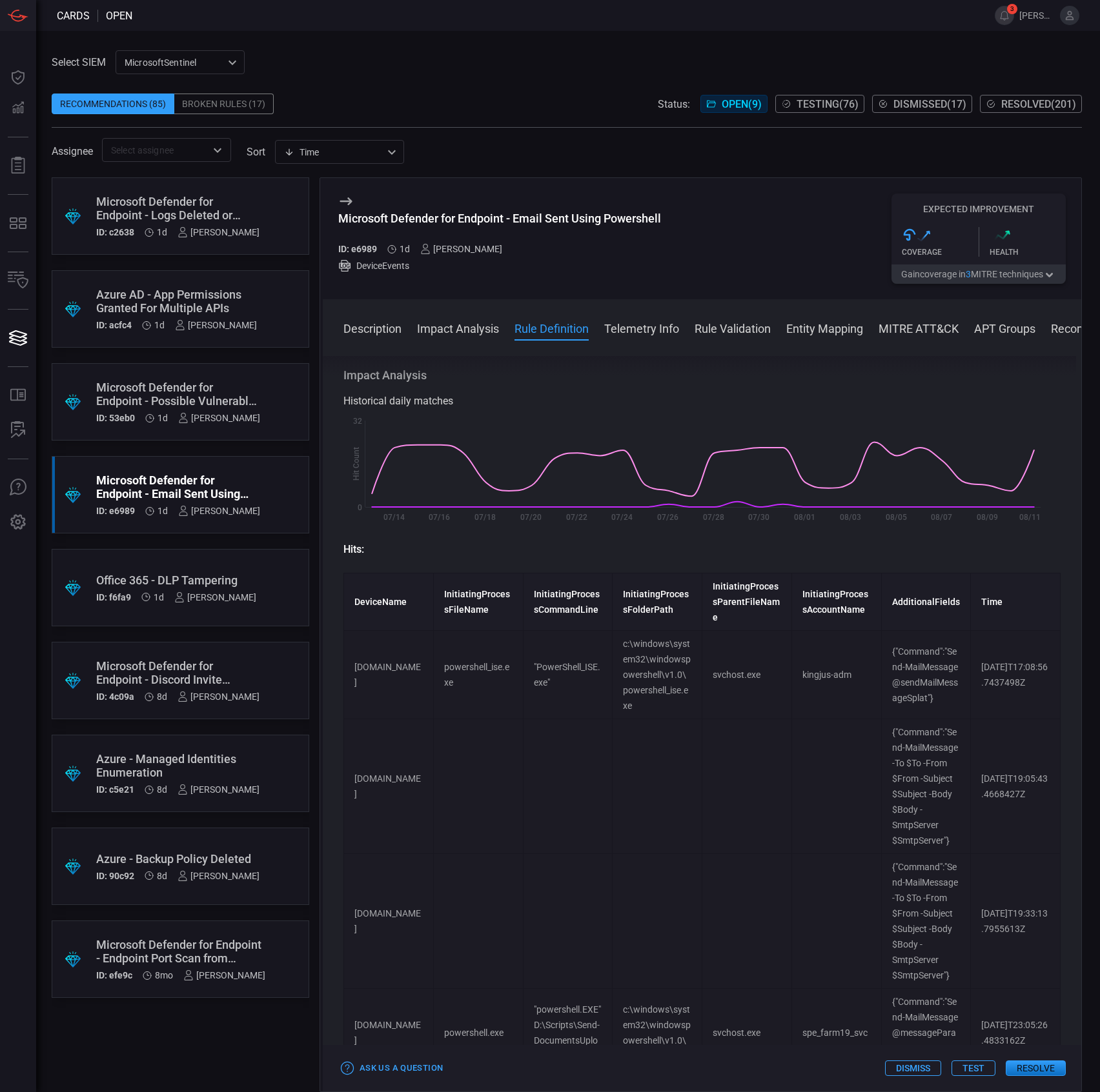
scroll to position [0, 0]
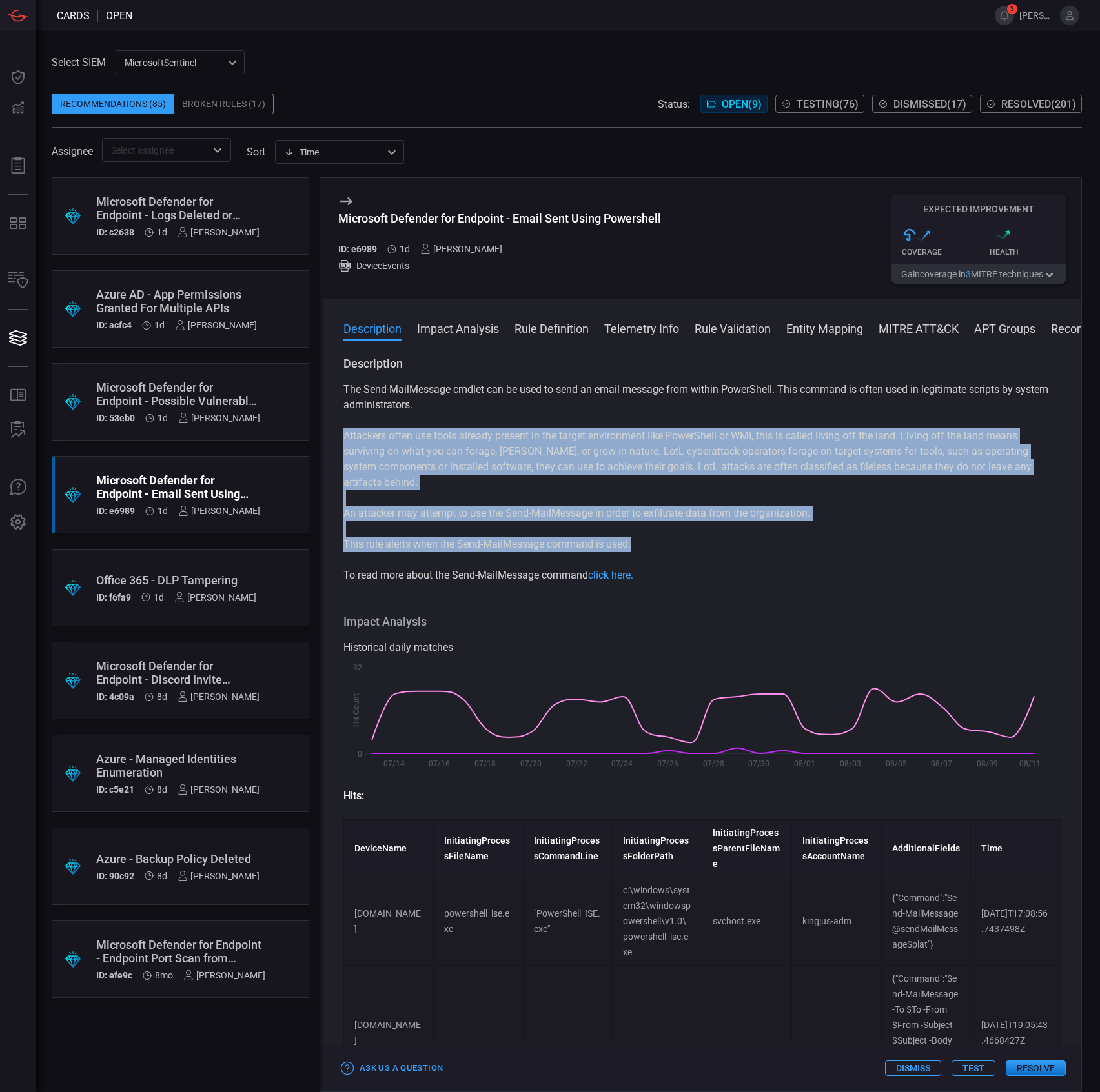
drag, startPoint x: 669, startPoint y: 550, endPoint x: 332, endPoint y: 438, distance: 355.1
click at [332, 438] on div "Description The Send-MailMessage cmdlet can be used to send an email message fr…" at bounding box center [701, 721] width 758 height 731
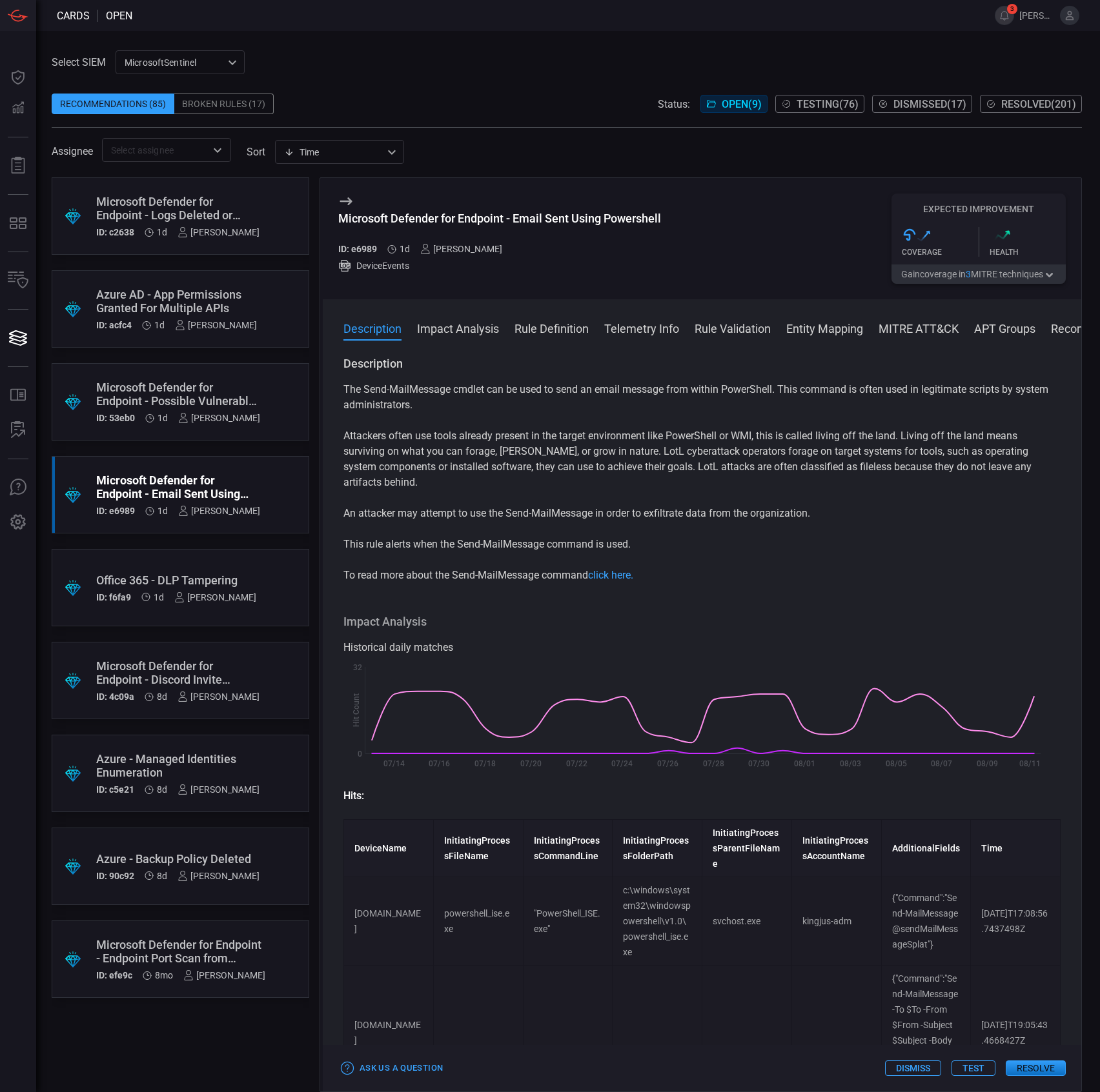
click at [498, 222] on div "Microsoft Defender for Endpoint - Email Sent Using Powershell" at bounding box center [500, 219] width 323 height 13
copy div "Microsoft Defender for Endpoint - Email Sent Using Powershell"
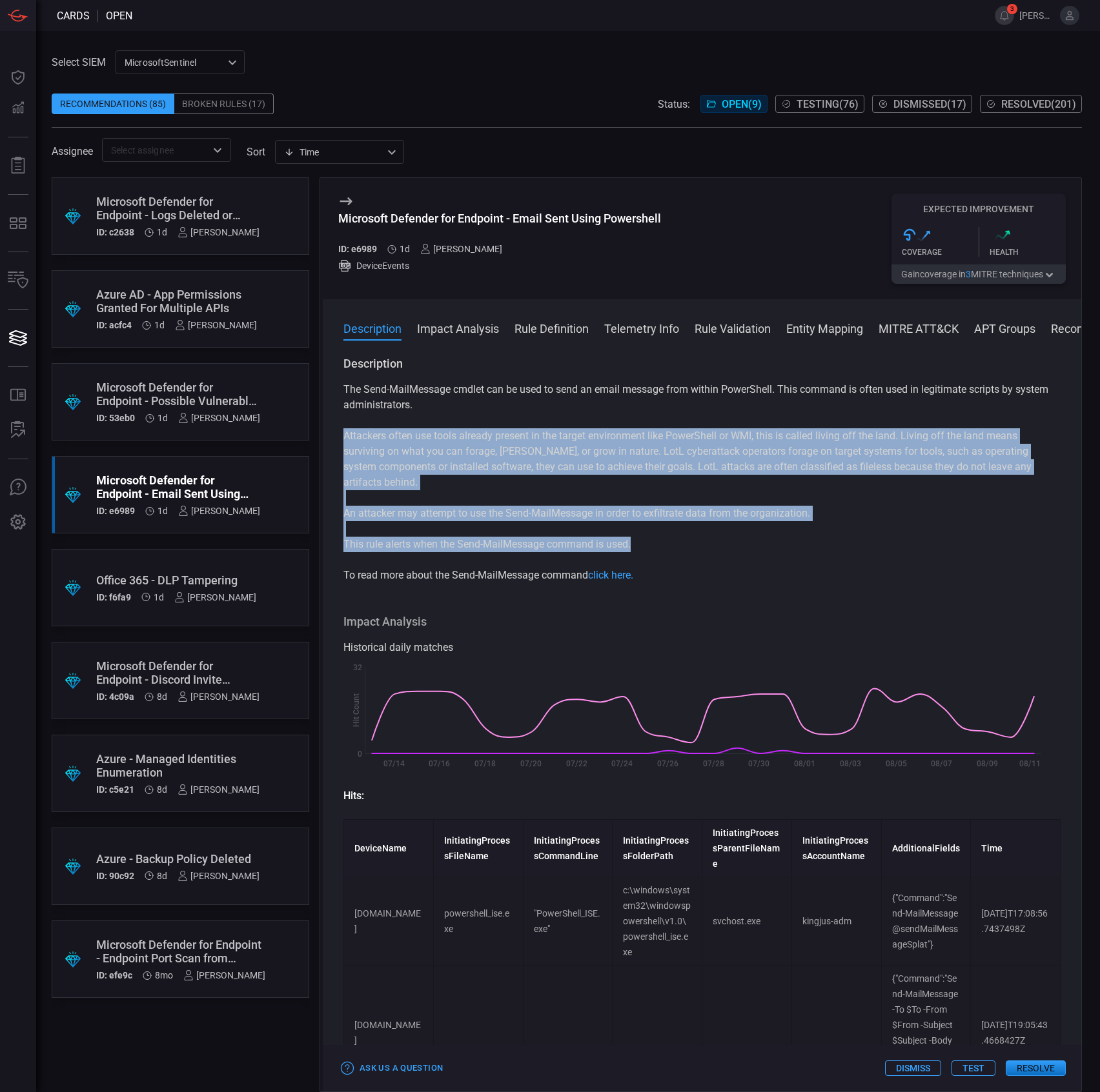
drag, startPoint x: 584, startPoint y: 524, endPoint x: 328, endPoint y: 437, distance: 270.4
click at [328, 437] on div "Description The Send-MailMessage cmdlet can be used to send an email message fr…" at bounding box center [701, 721] width 758 height 731
copy div "Attackers often use tools already present in the target environment like PowerS…"
click at [435, 552] on p "This rule alerts when the Send-MailMessage command is used." at bounding box center [701, 545] width 717 height 15
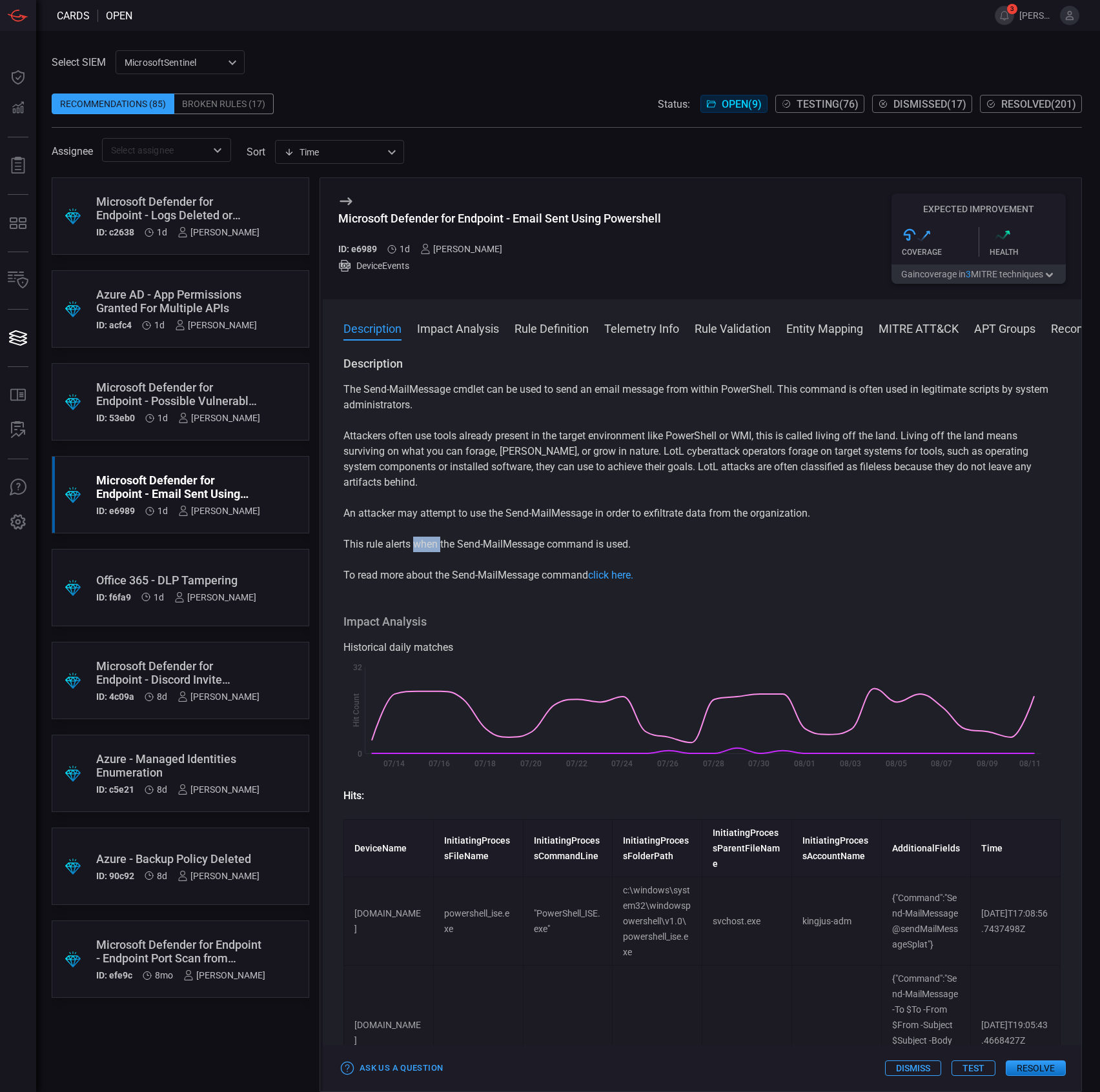
click at [435, 552] on p "This rule alerts when the Send-MailMessage command is used." at bounding box center [701, 545] width 717 height 15
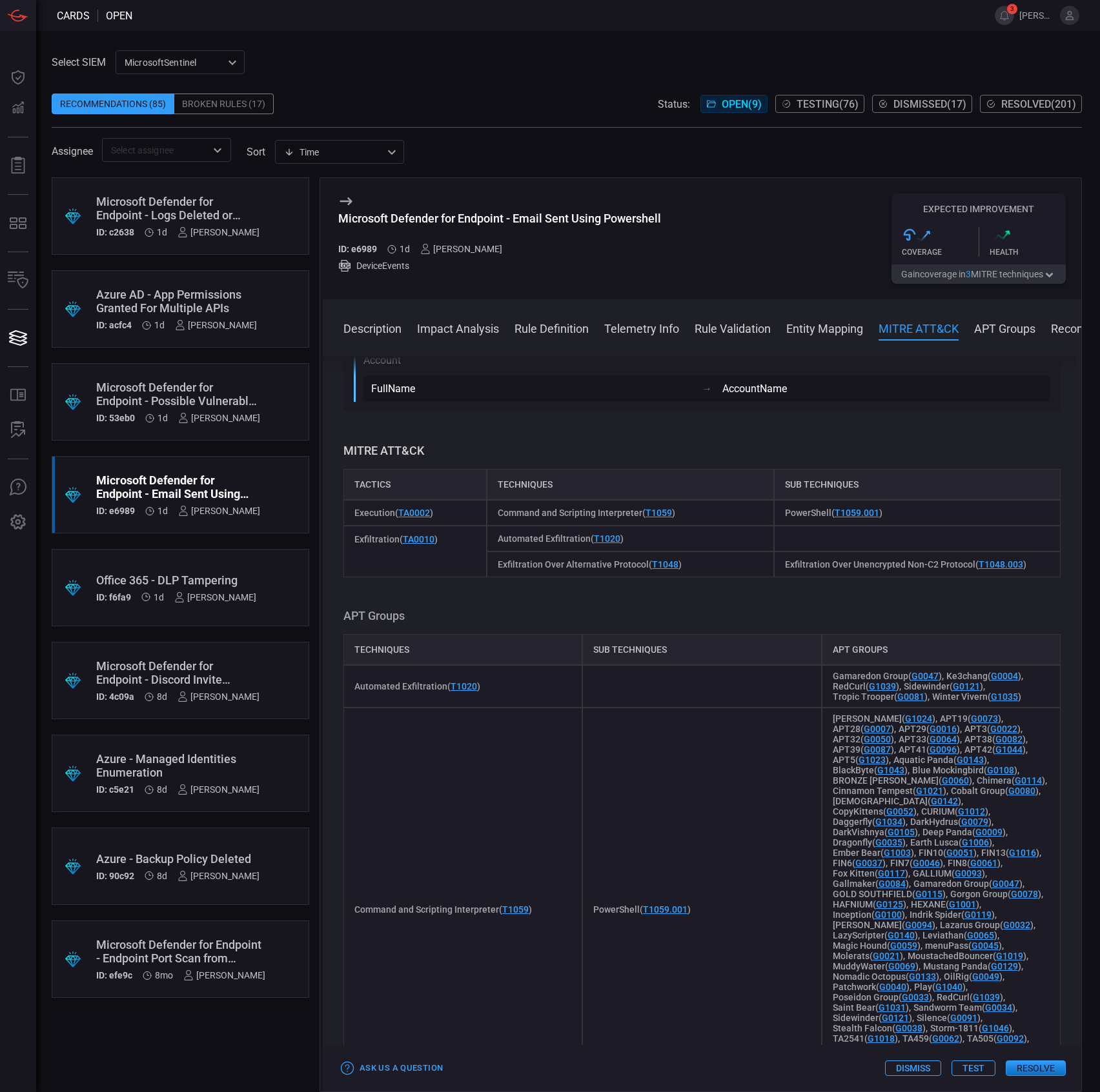
scroll to position [1704, 0]
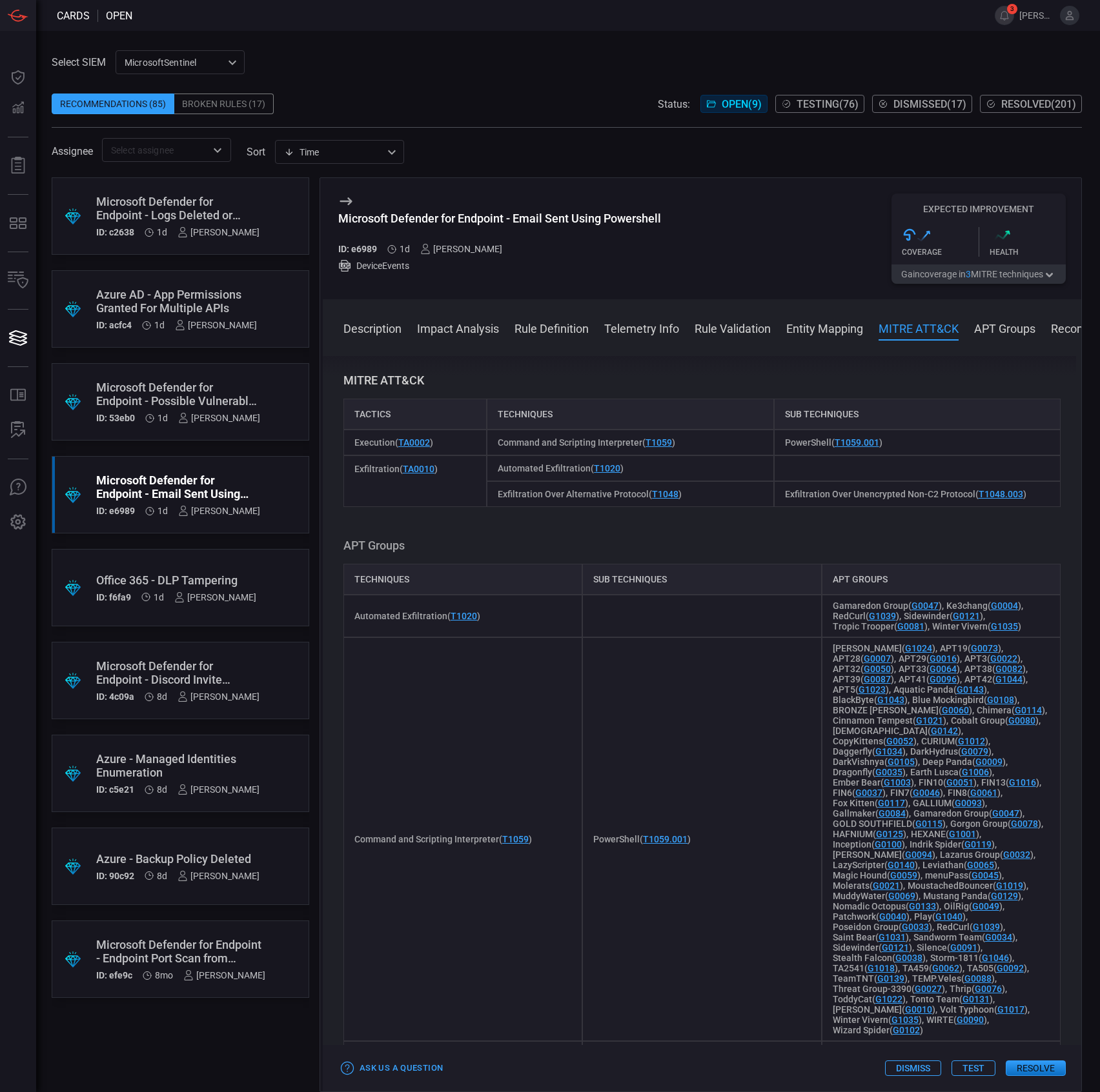
click at [1048, 1074] on button "Resolve" at bounding box center [1035, 1068] width 60 height 15
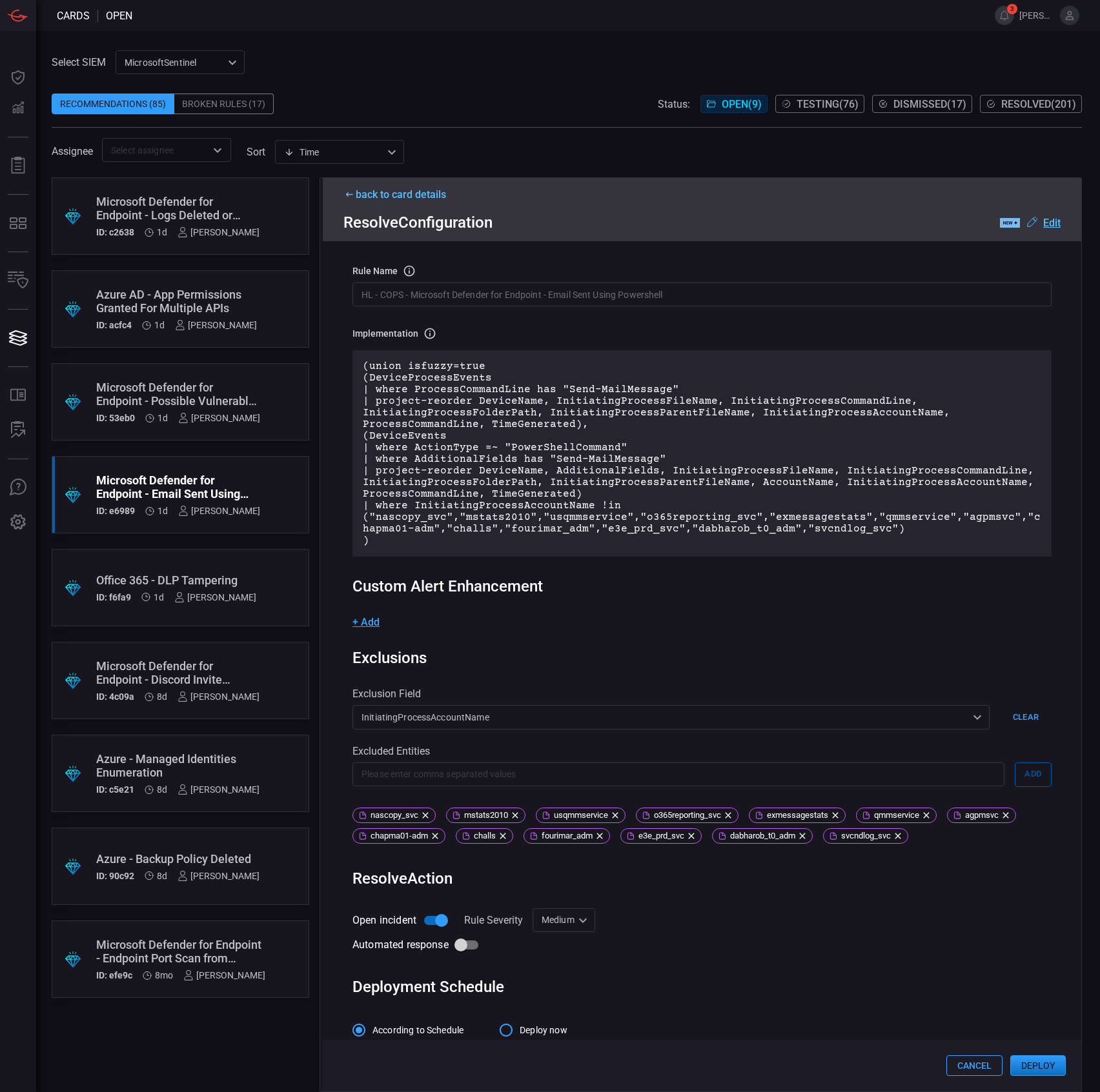
scroll to position [71, 0]
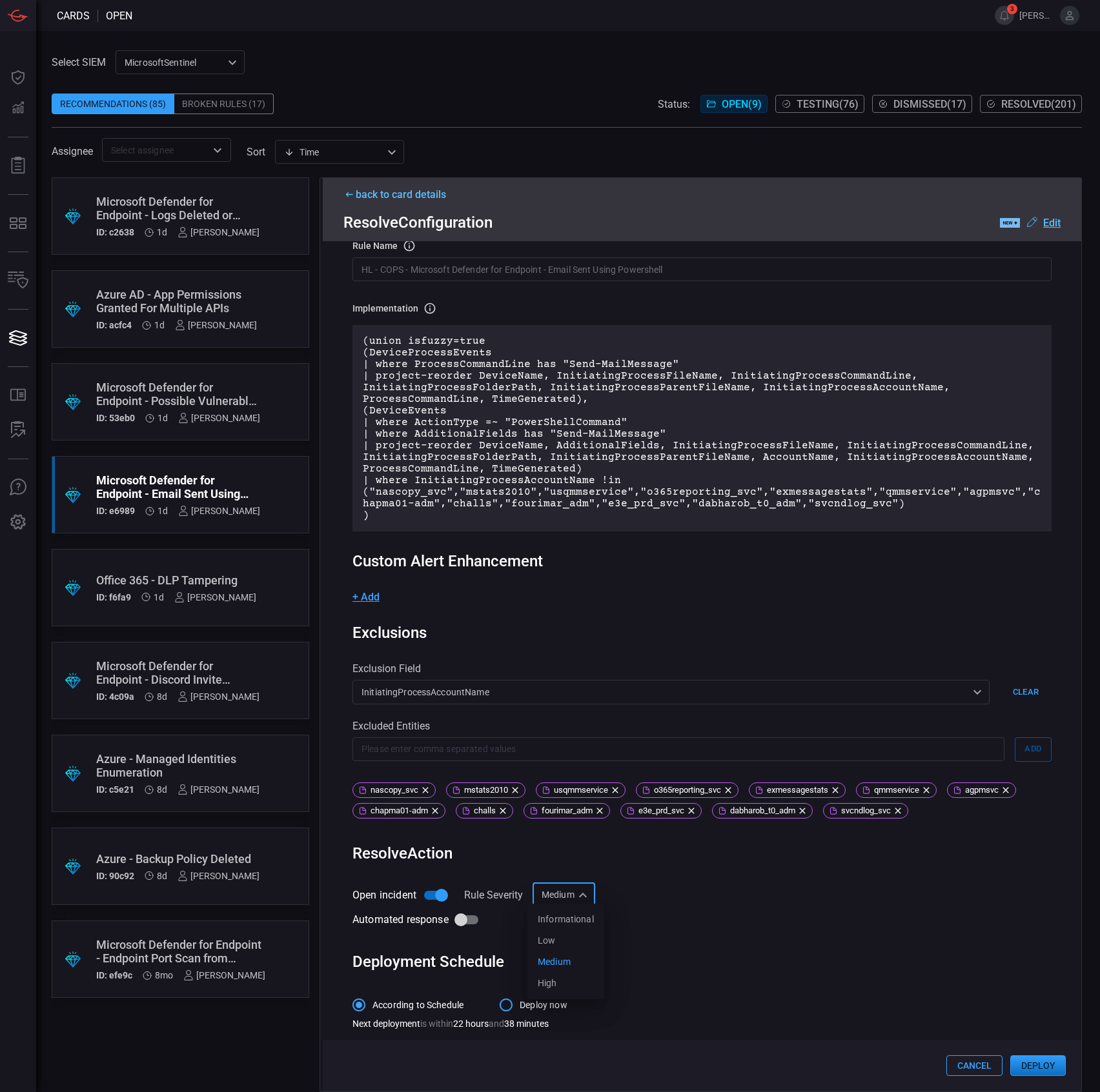
click at [573, 889] on div "Medium Medium Informational Low Medium High ​" at bounding box center [564, 895] width 63 height 24
click at [573, 889] on div at bounding box center [550, 546] width 1100 height 1092
click at [572, 913] on div "Automated response" at bounding box center [701, 920] width 699 height 25
click at [569, 895] on div "Medium Medium ​" at bounding box center [564, 895] width 63 height 24
click at [567, 917] on div "Informational" at bounding box center [566, 920] width 56 height 13
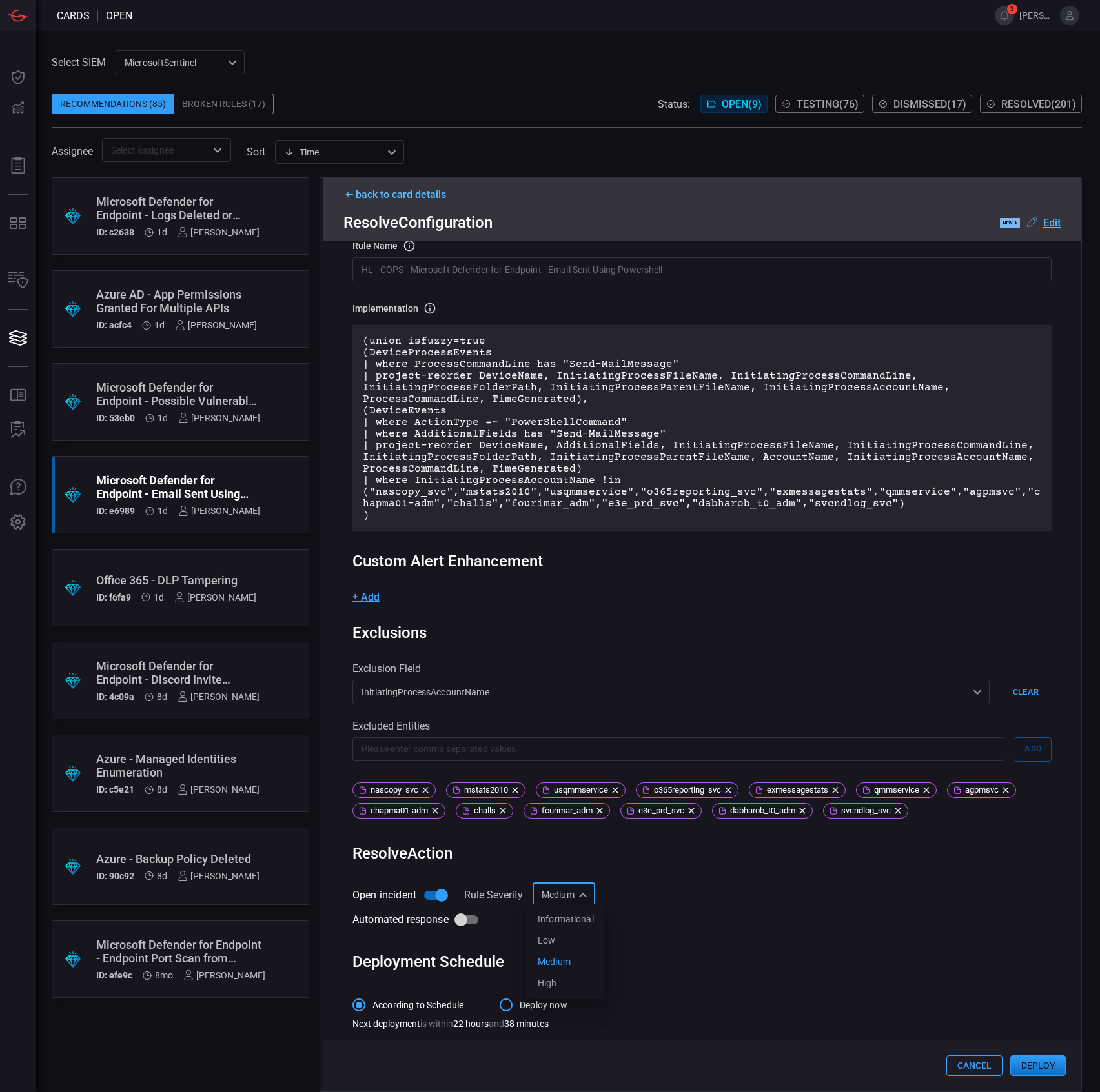
type input "Informational"
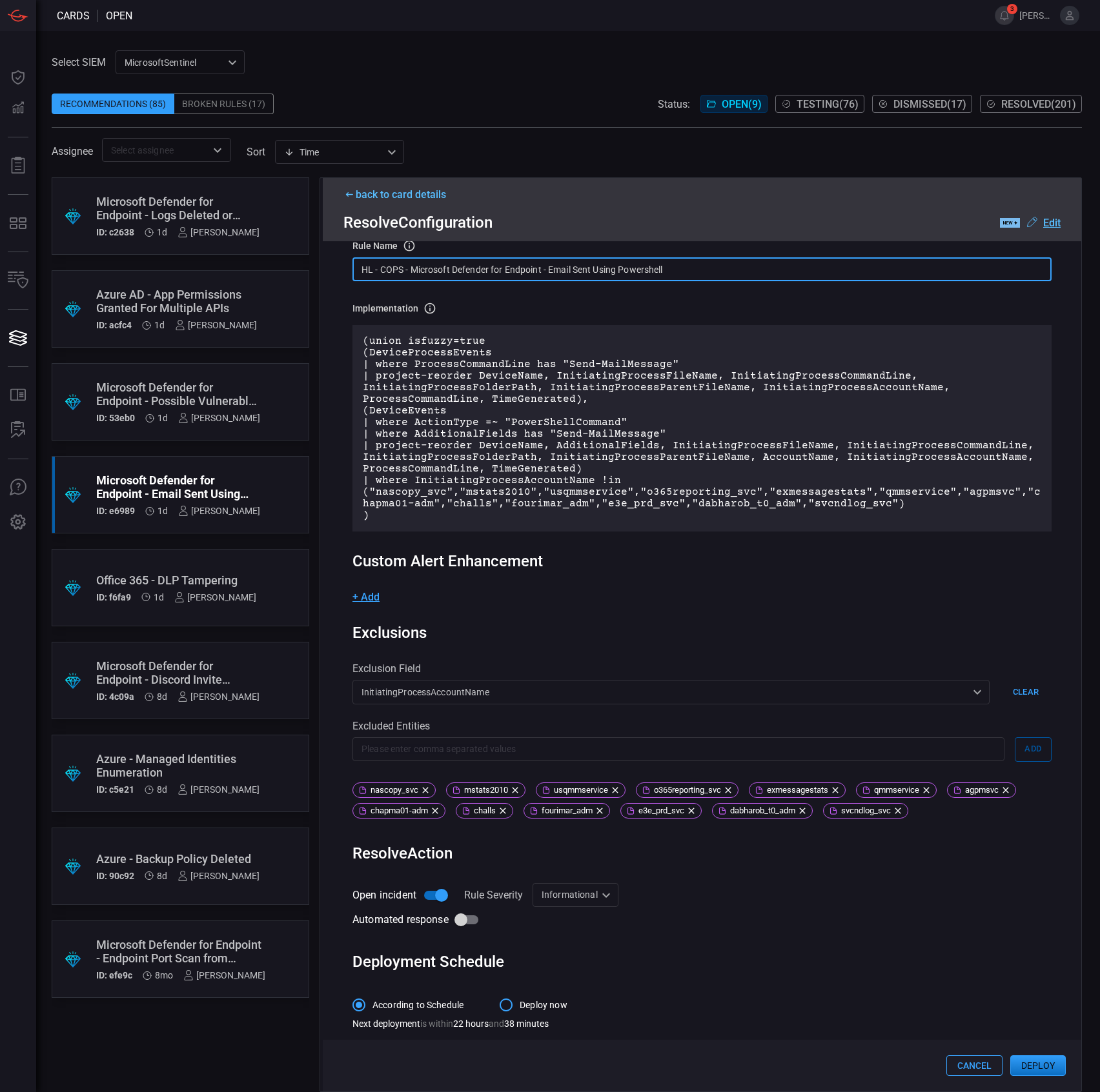
click at [463, 272] on input "HL - COPS - Microsoft Defender for Endpoint - Email Sent Using Powershell" at bounding box center [701, 268] width 699 height 24
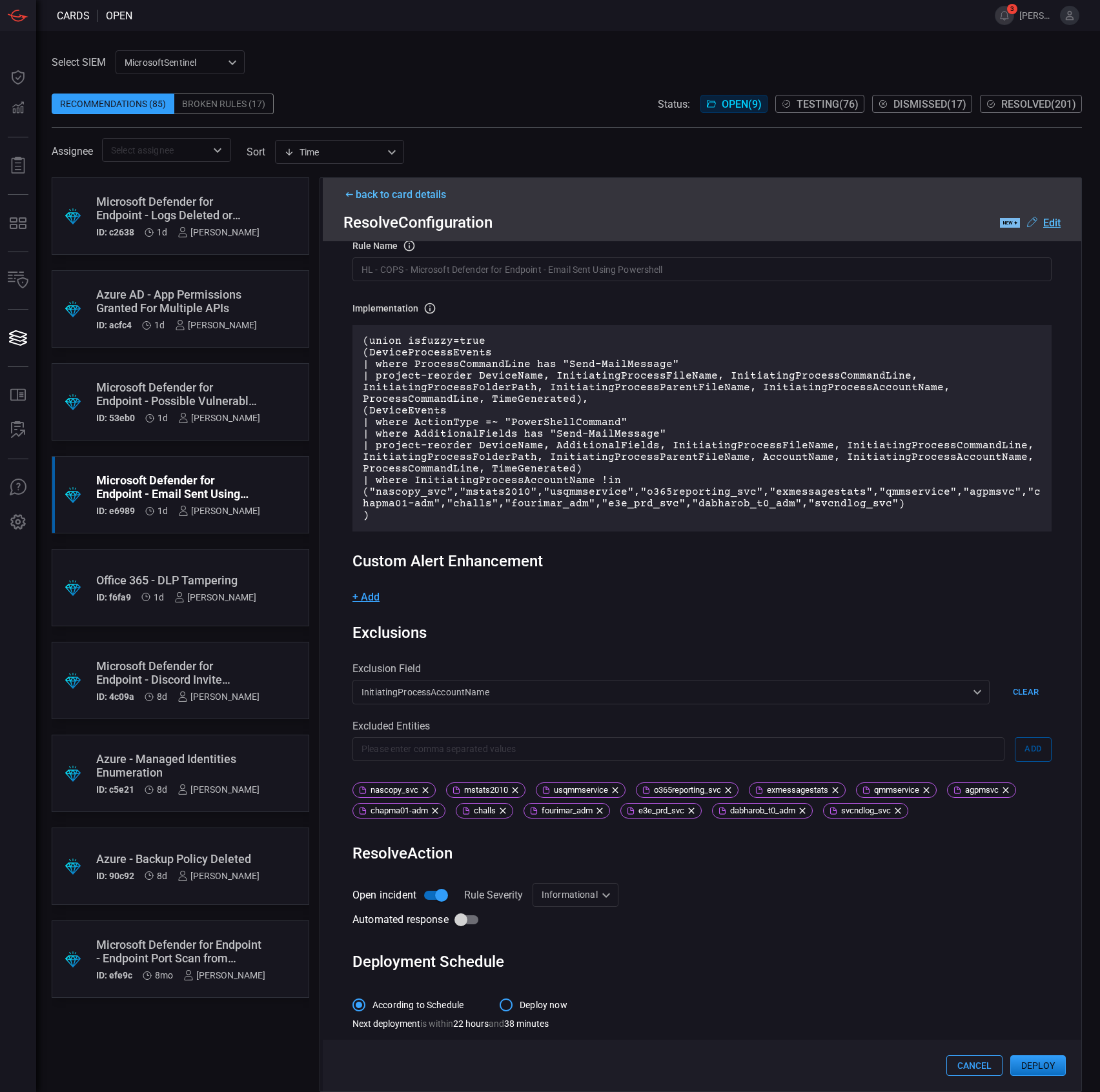
click at [1026, 1060] on button "Deploy" at bounding box center [1038, 1066] width 55 height 21
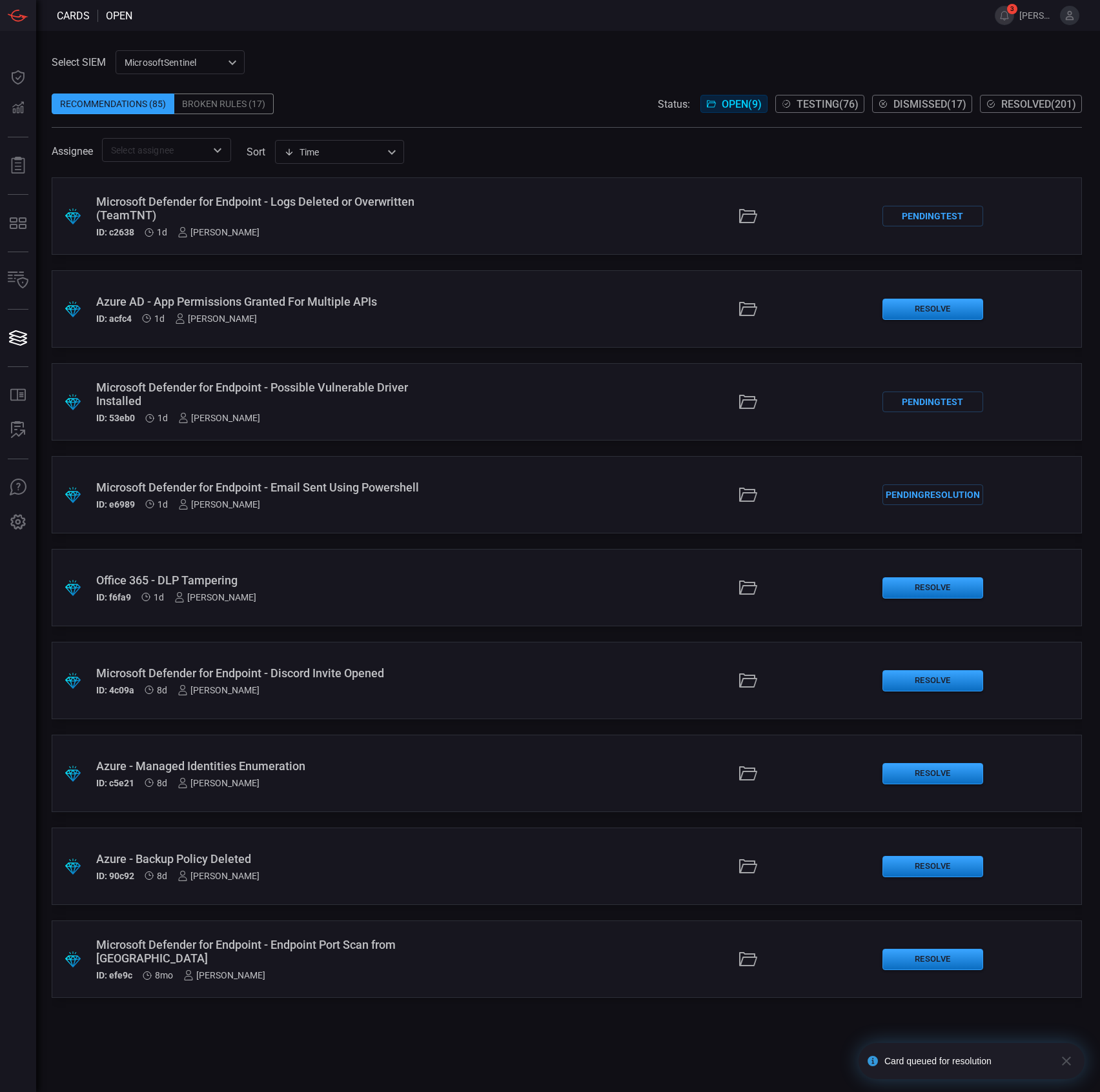
click at [313, 321] on div "ID: acfc4 1d rhys jung" at bounding box center [262, 318] width 331 height 11
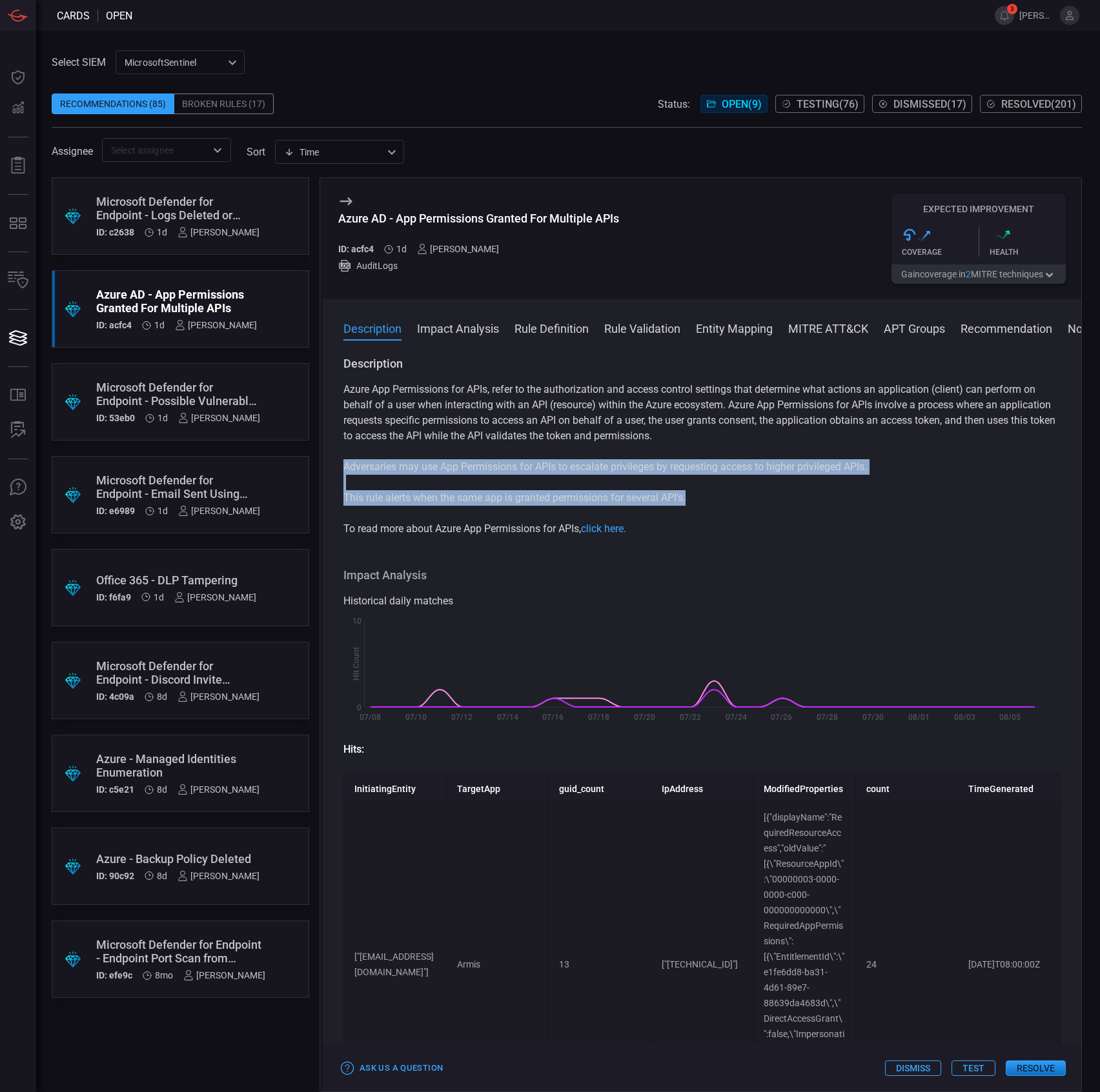
drag, startPoint x: 698, startPoint y: 497, endPoint x: 339, endPoint y: 467, distance: 360.3
click at [339, 467] on div "Description Azure App Permissions for APIs, refer to the authorization and acce…" at bounding box center [701, 721] width 758 height 731
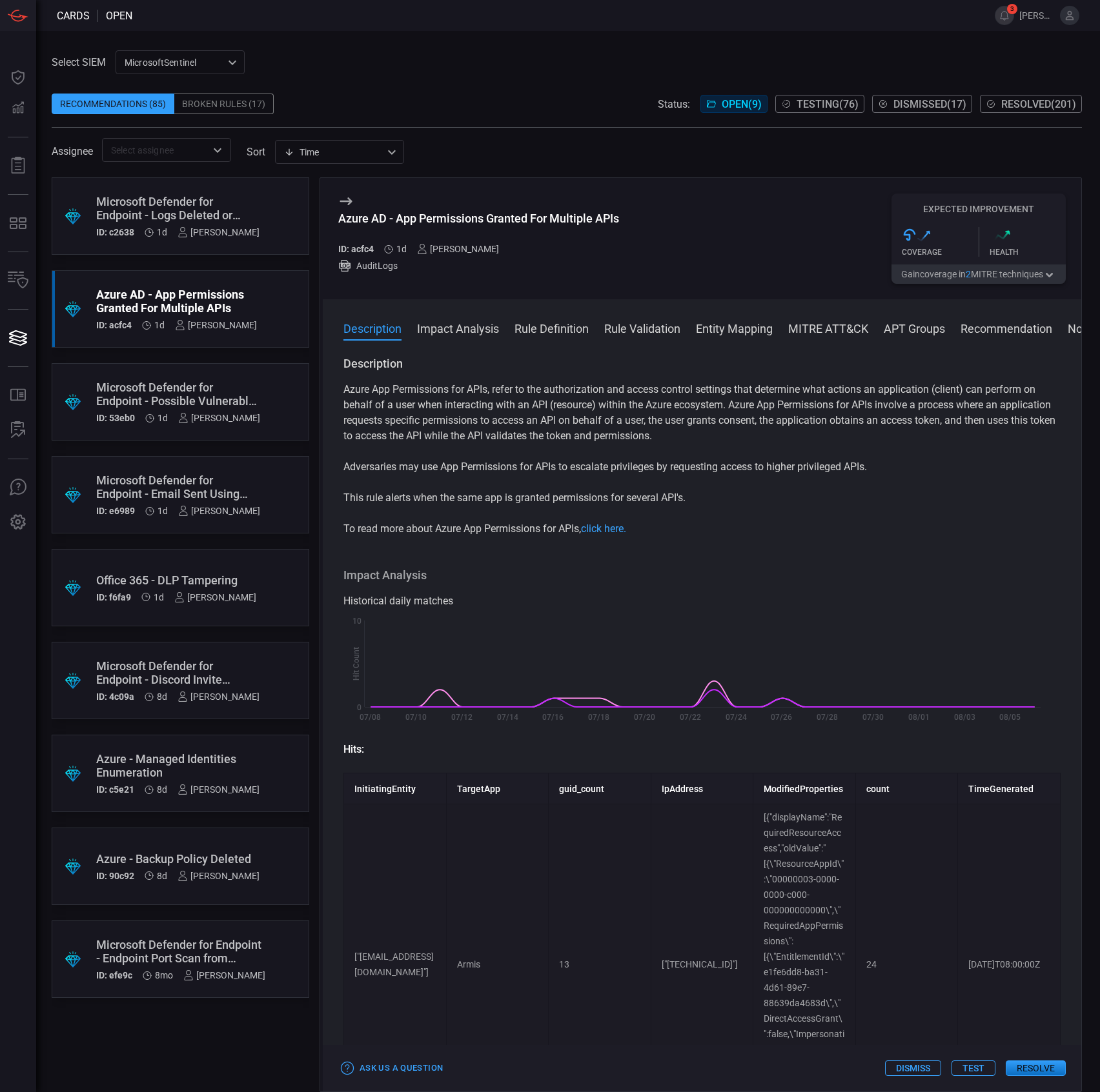
click at [523, 221] on div "Azure AD - App Permissions Granted For Multiple APIs" at bounding box center [479, 219] width 281 height 13
copy div "Azure AD - App Permissions Granted For Multiple APIs"
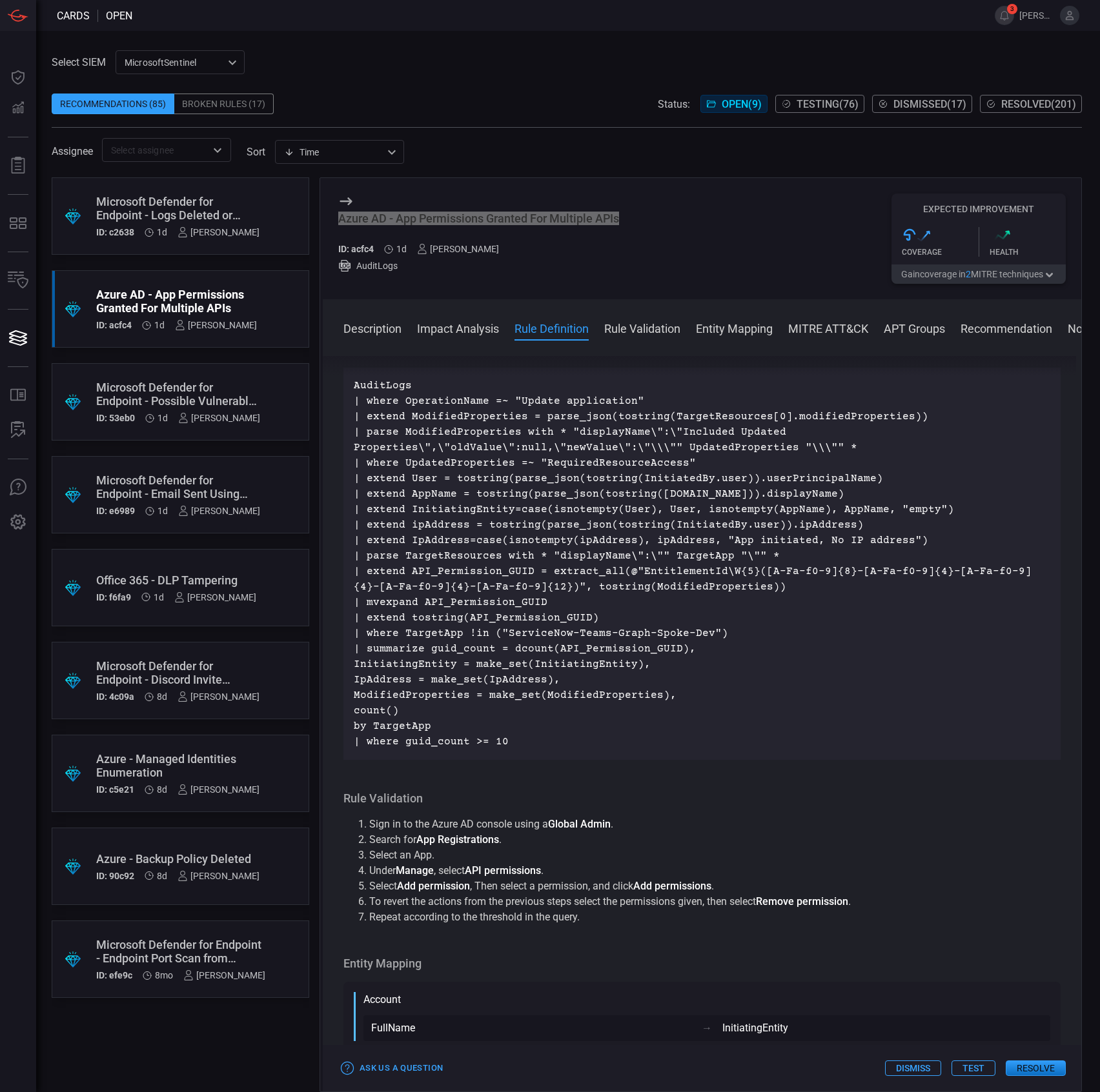
scroll to position [1720, 0]
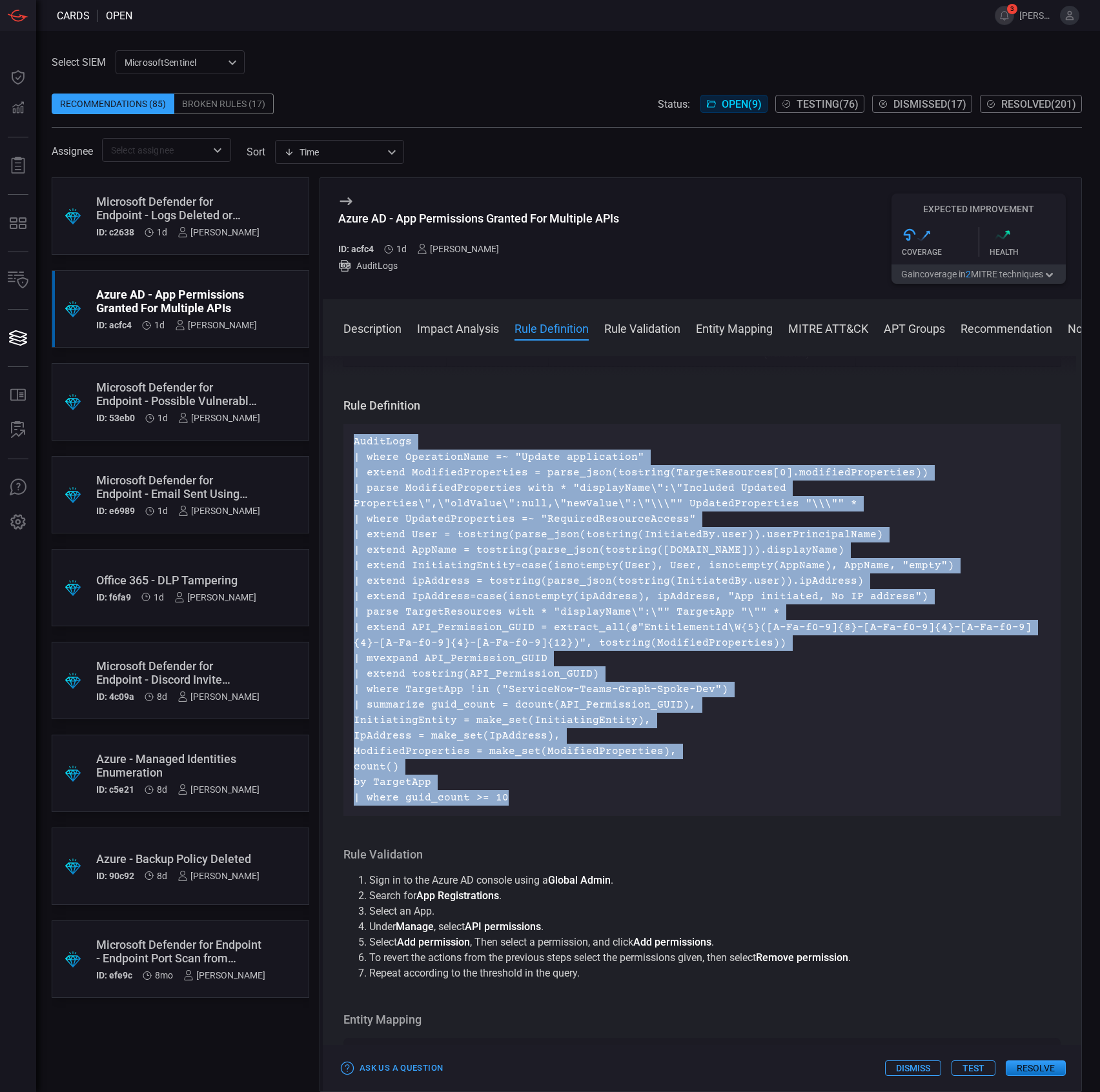
drag, startPoint x: 517, startPoint y: 821, endPoint x: 347, endPoint y: 462, distance: 397.2
click at [347, 462] on div "AuditLogs | where OperationName =~ "Update application" | extend ModifiedProper…" at bounding box center [701, 620] width 717 height 393
copy p "AuditLogs | where OperationName =~ "Update application" | extend ModifiedProper…"
click at [560, 748] on p "AuditLogs | where OperationName =~ "Update application" | extend ModifiedProper…" at bounding box center [701, 619] width 697 height 372
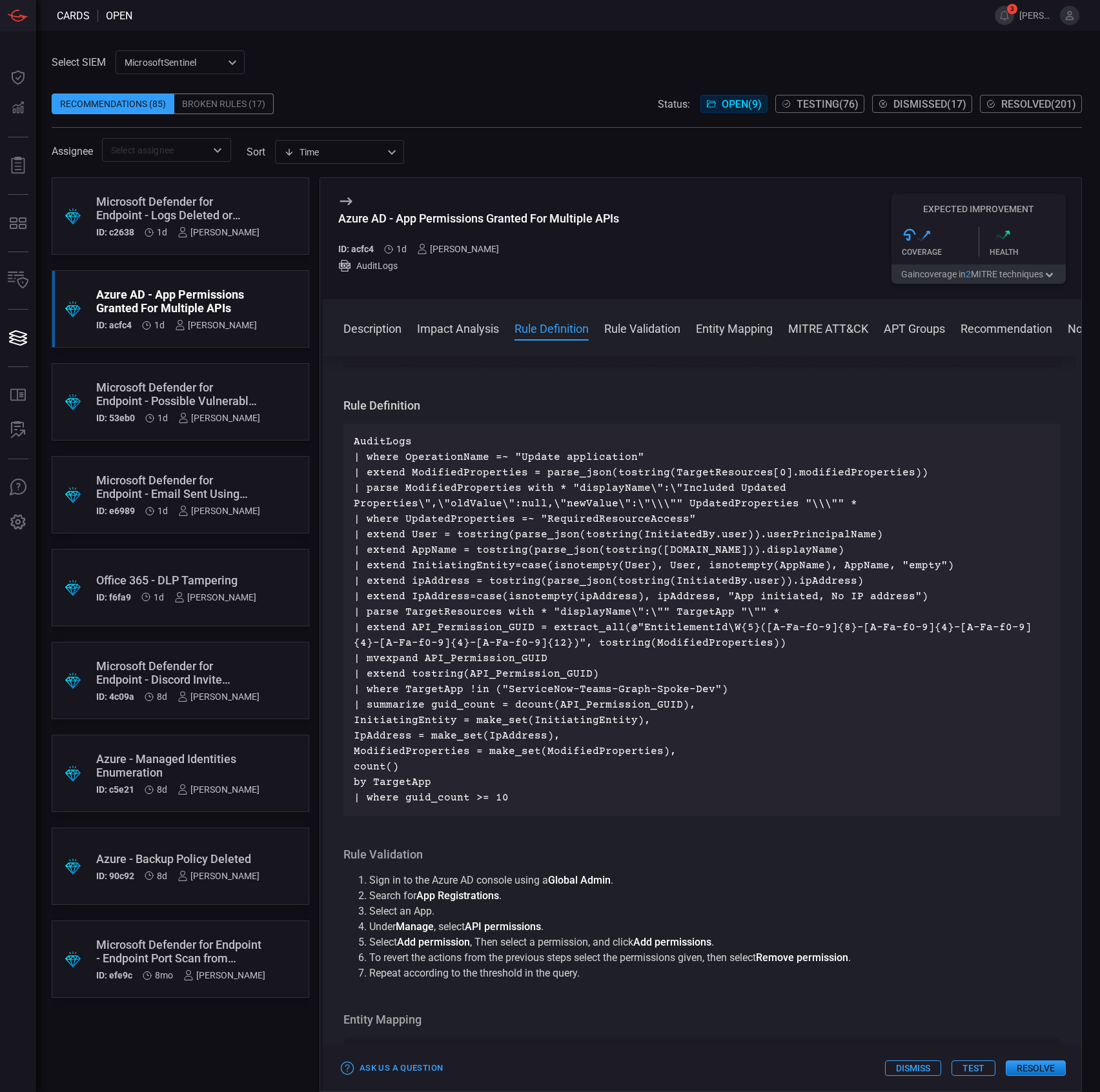
click at [570, 693] on p "AuditLogs | where OperationName =~ "Update application" | extend ModifiedProper…" at bounding box center [701, 619] width 697 height 372
drag, startPoint x: 548, startPoint y: 648, endPoint x: 669, endPoint y: 770, distance: 171.8
click at [675, 765] on p "AuditLogs | where OperationName =~ "Update application" | extend ModifiedProper…" at bounding box center [701, 619] width 697 height 372
click at [667, 773] on p "AuditLogs | where OperationName =~ "Update application" | extend ModifiedProper…" at bounding box center [701, 619] width 697 height 372
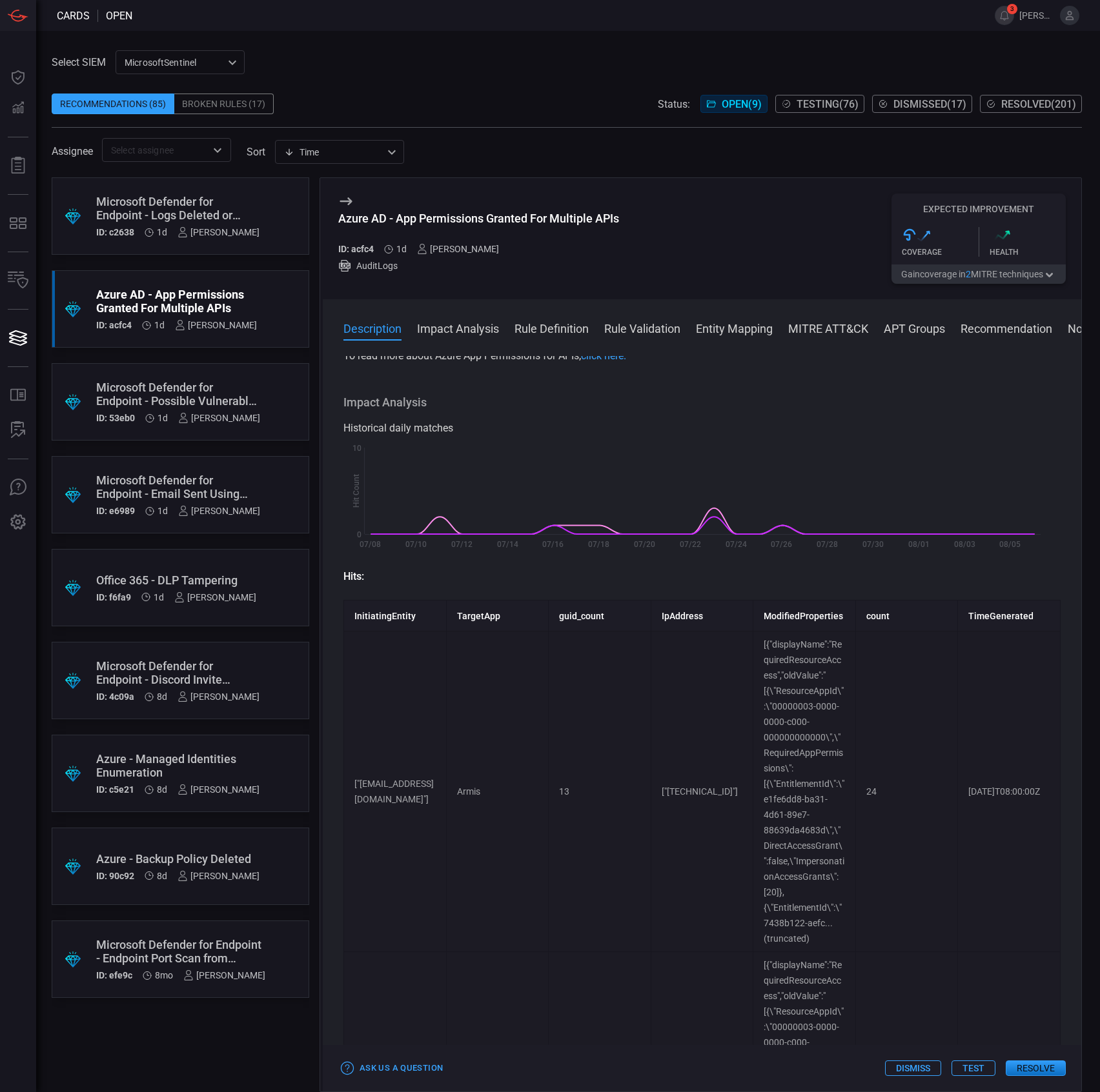
scroll to position [0, 0]
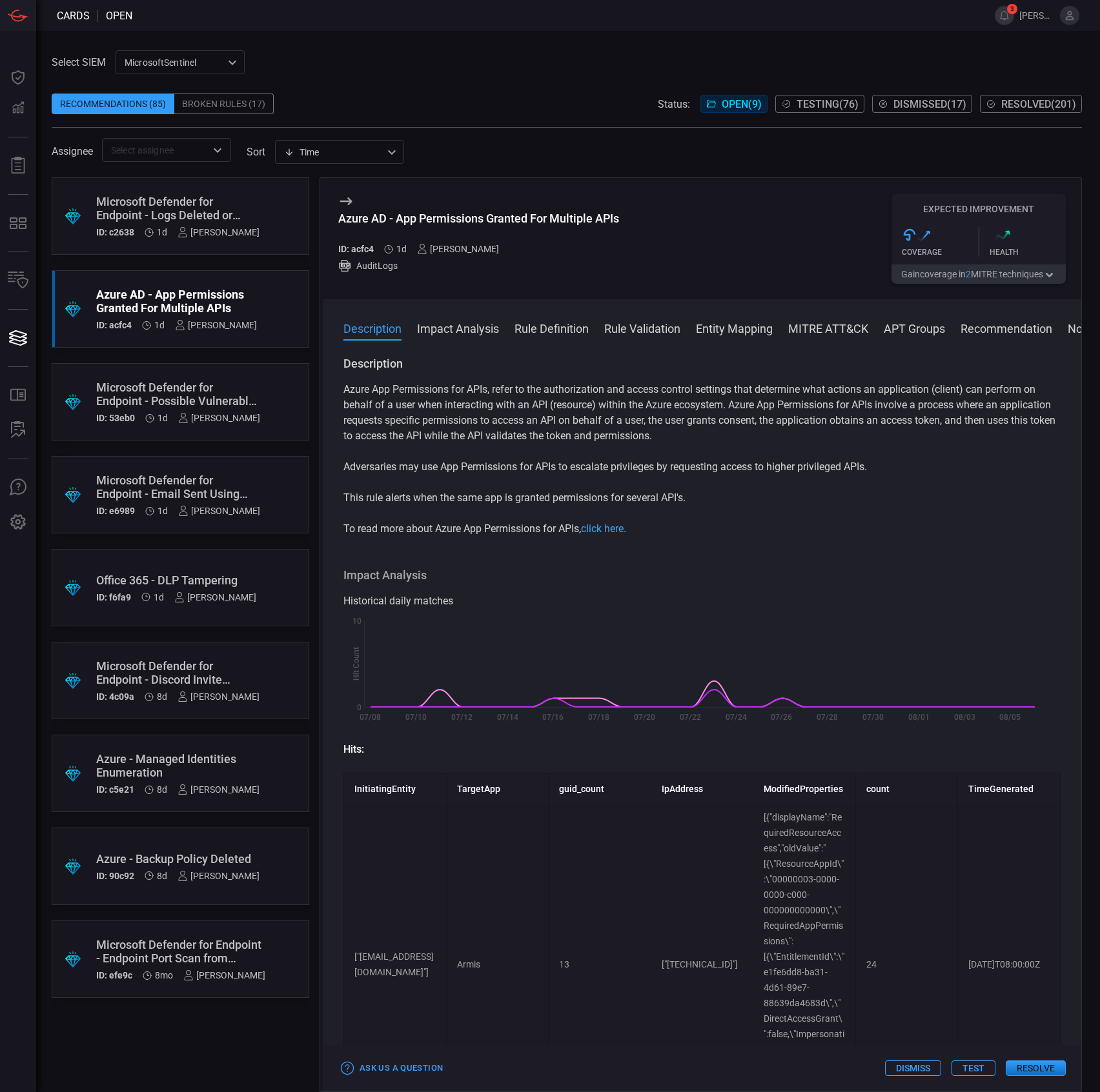
click at [1025, 1067] on button "Resolve" at bounding box center [1035, 1068] width 60 height 15
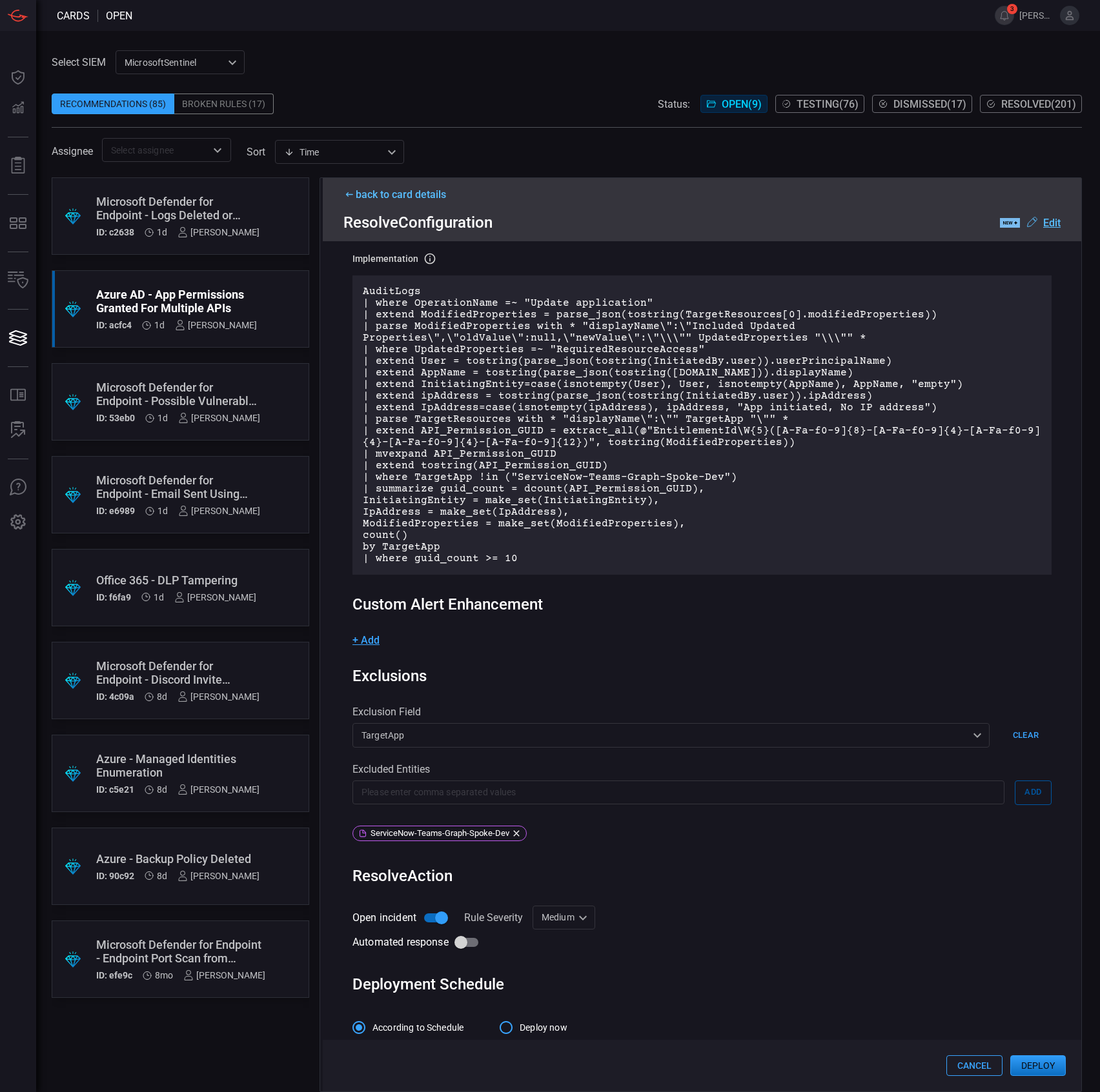
scroll to position [139, 0]
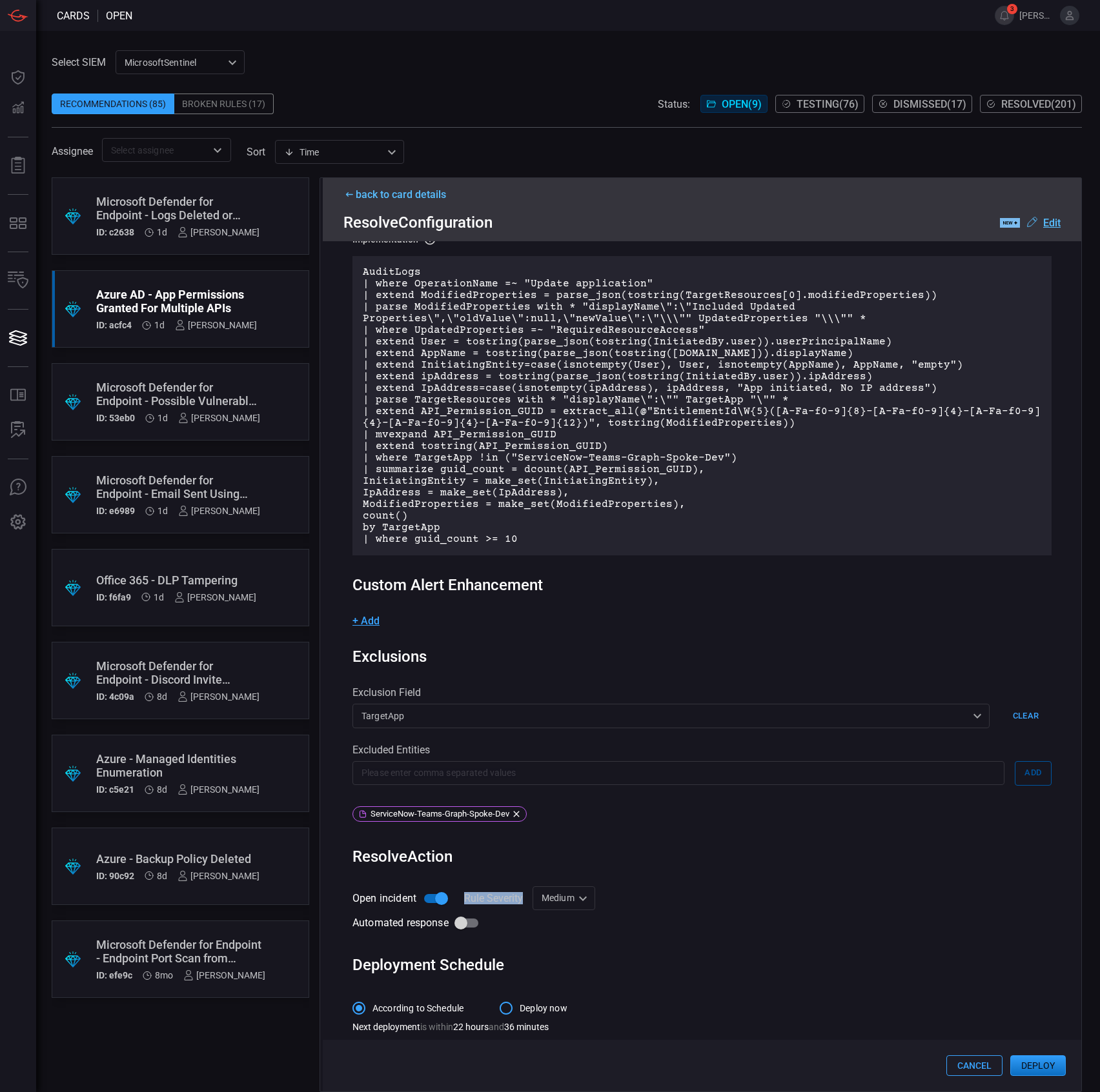
click at [567, 881] on div "Rule Details rule Name Name of the rule that will be created in the SIEM. HL - …" at bounding box center [701, 667] width 758 height 850
click at [569, 890] on div "Medium Medium Informational Low Medium High ​" at bounding box center [564, 898] width 63 height 24
click at [561, 917] on div "Informational" at bounding box center [566, 920] width 56 height 13
type input "Informational"
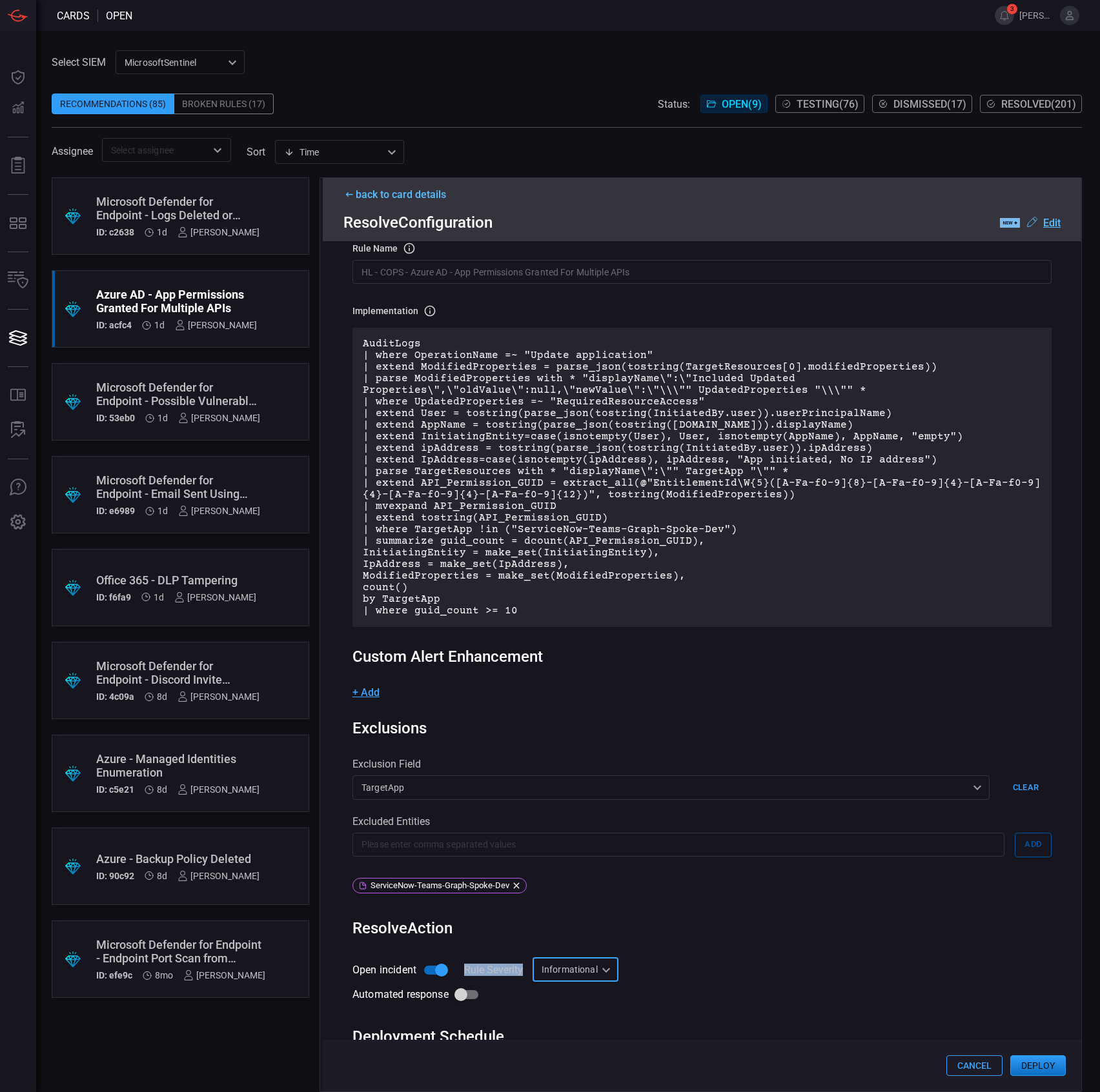
scroll to position [0, 0]
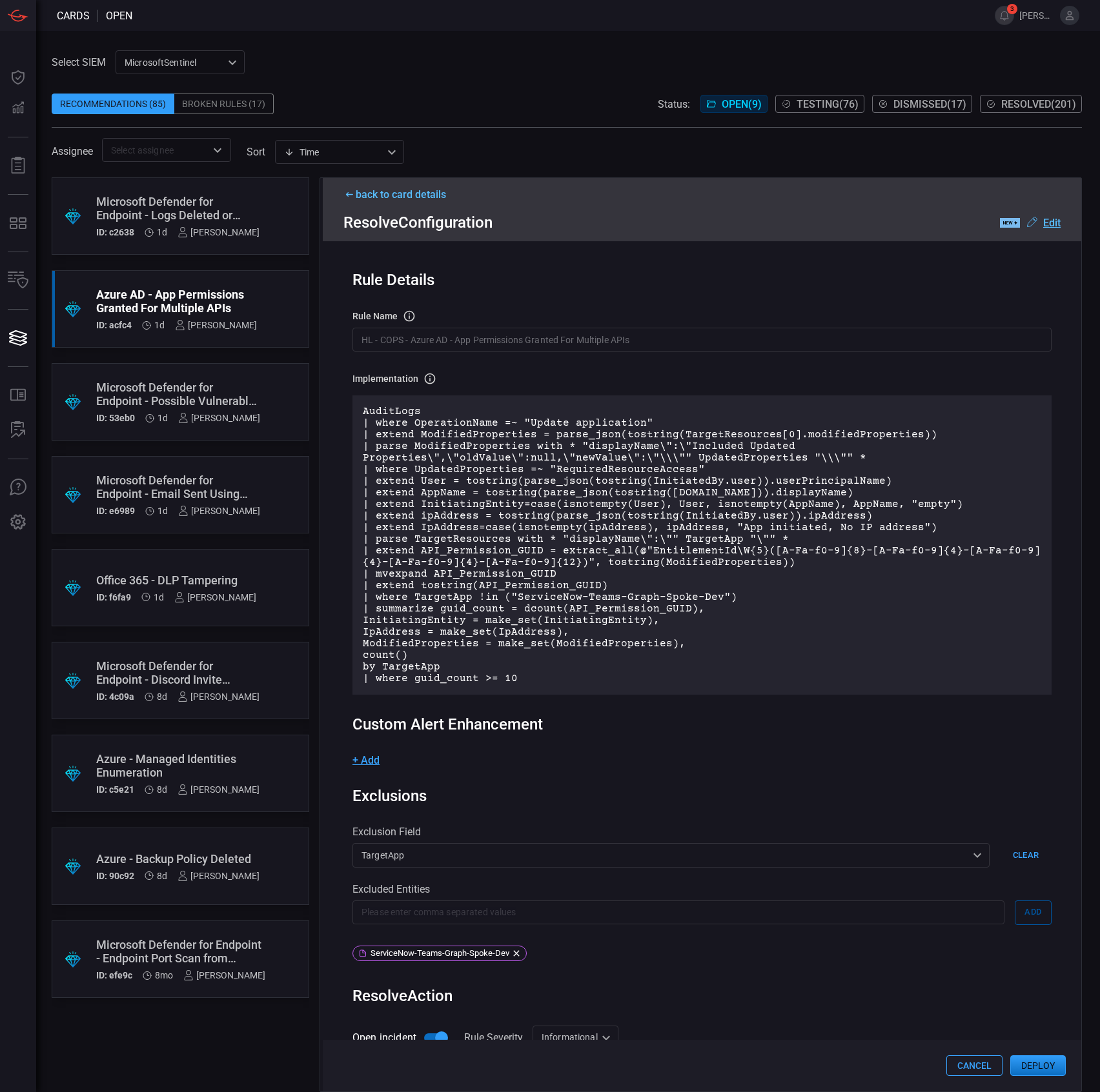
click at [485, 323] on div "rule Name Name of the rule that will be created in the SIEM." at bounding box center [701, 316] width 699 height 13
click at [485, 332] on input "HL - COPS - Azure AD - App Permissions Granted For Multiple APIs" at bounding box center [701, 339] width 699 height 24
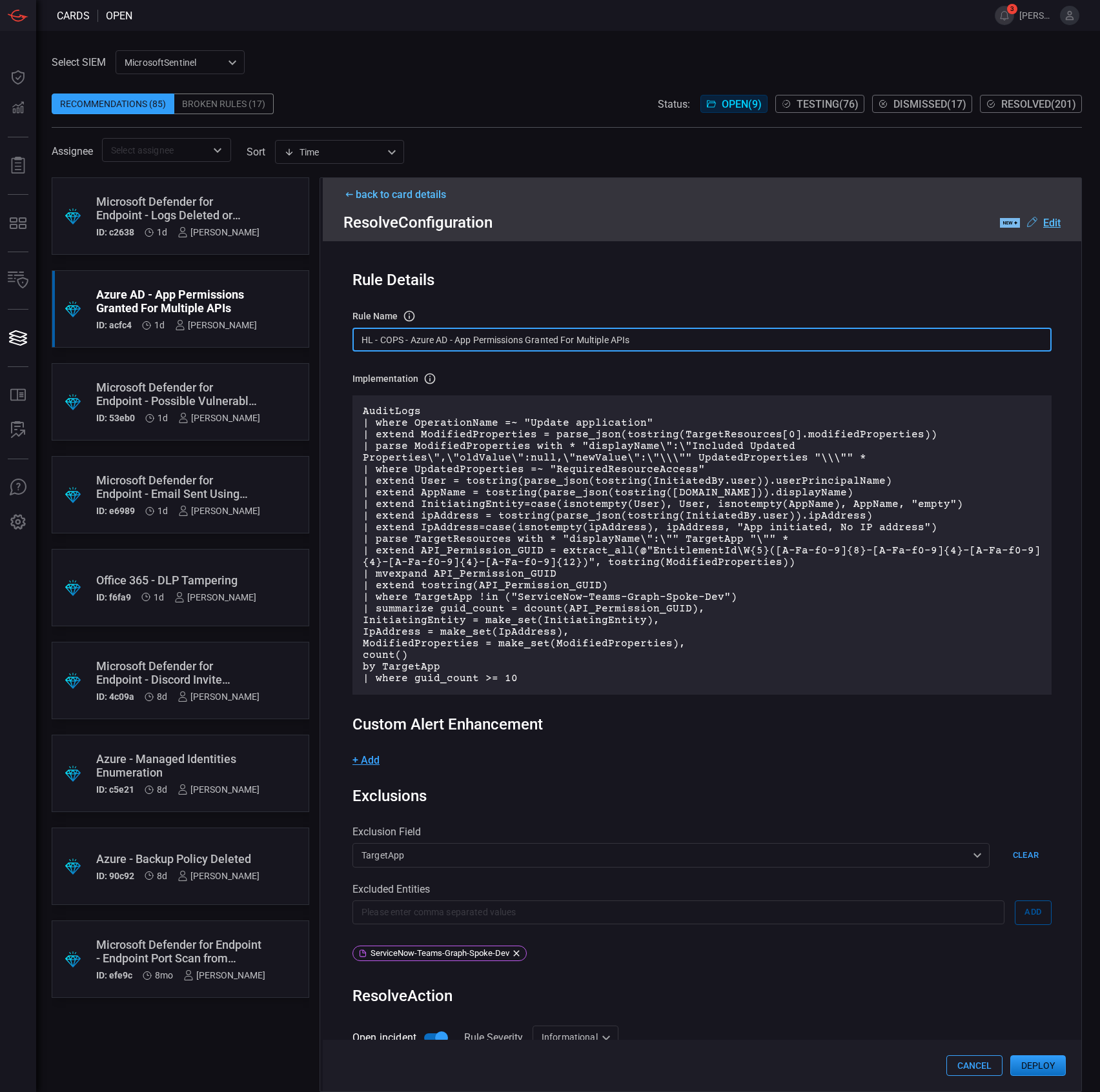
click at [485, 332] on input "HL - COPS - Azure AD - App Permissions Granted For Multiple APIs" at bounding box center [701, 339] width 699 height 24
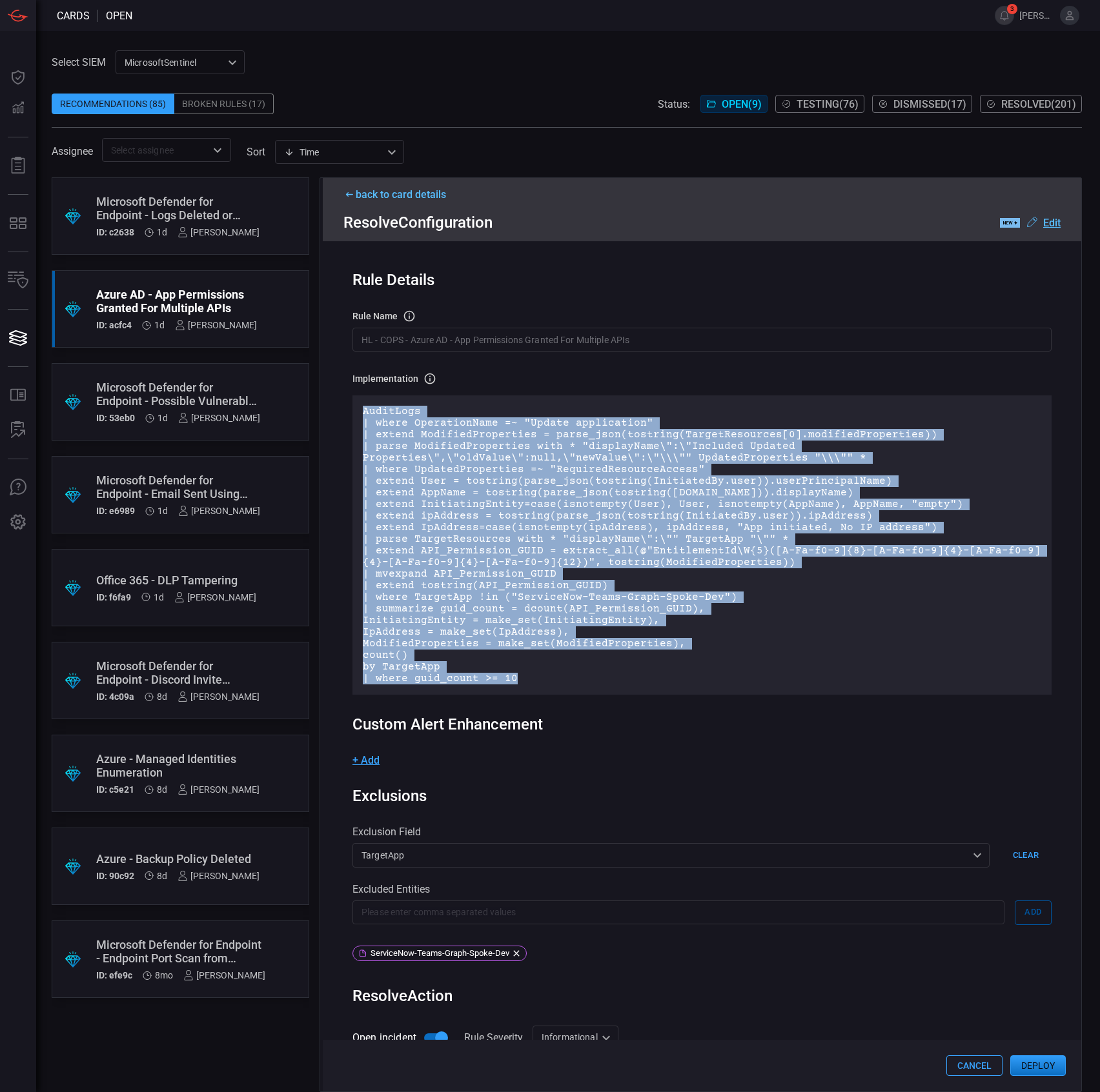
drag, startPoint x: 600, startPoint y: 672, endPoint x: 329, endPoint y: 410, distance: 376.9
click at [329, 410] on div "Rule Details rule Name Name of the rule that will be created in the SIEM. HL - …" at bounding box center [701, 667] width 758 height 850
copy p "AuditLogs | where OperationName =~ "Update application" | extend ModifiedProper…"
click at [757, 638] on p "AuditLogs | where OperationName =~ "Update application" | extend ModifiedProper…" at bounding box center [702, 546] width 679 height 279
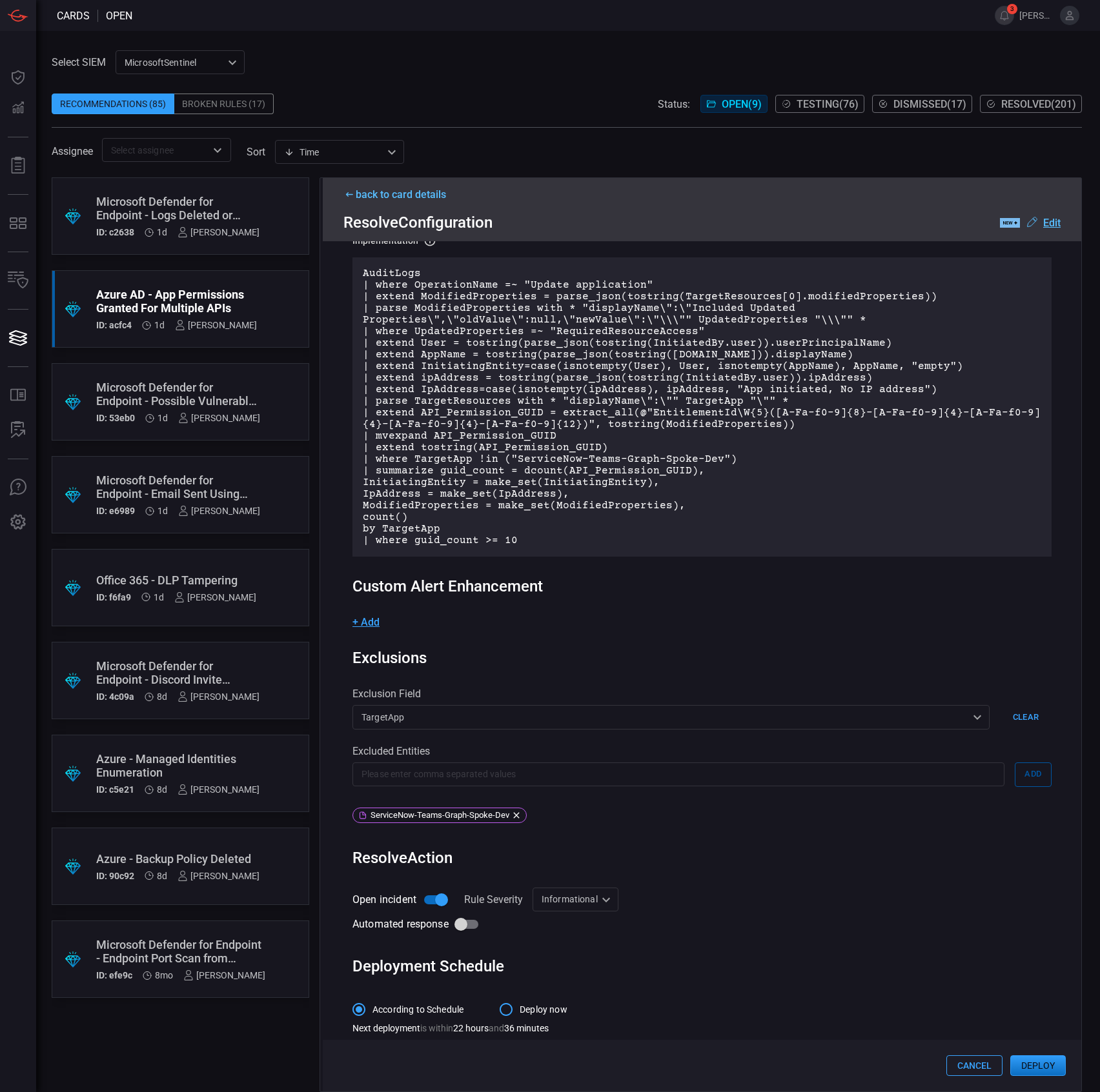
scroll to position [139, 0]
click at [1048, 1063] on button "Deploy" at bounding box center [1038, 1066] width 55 height 21
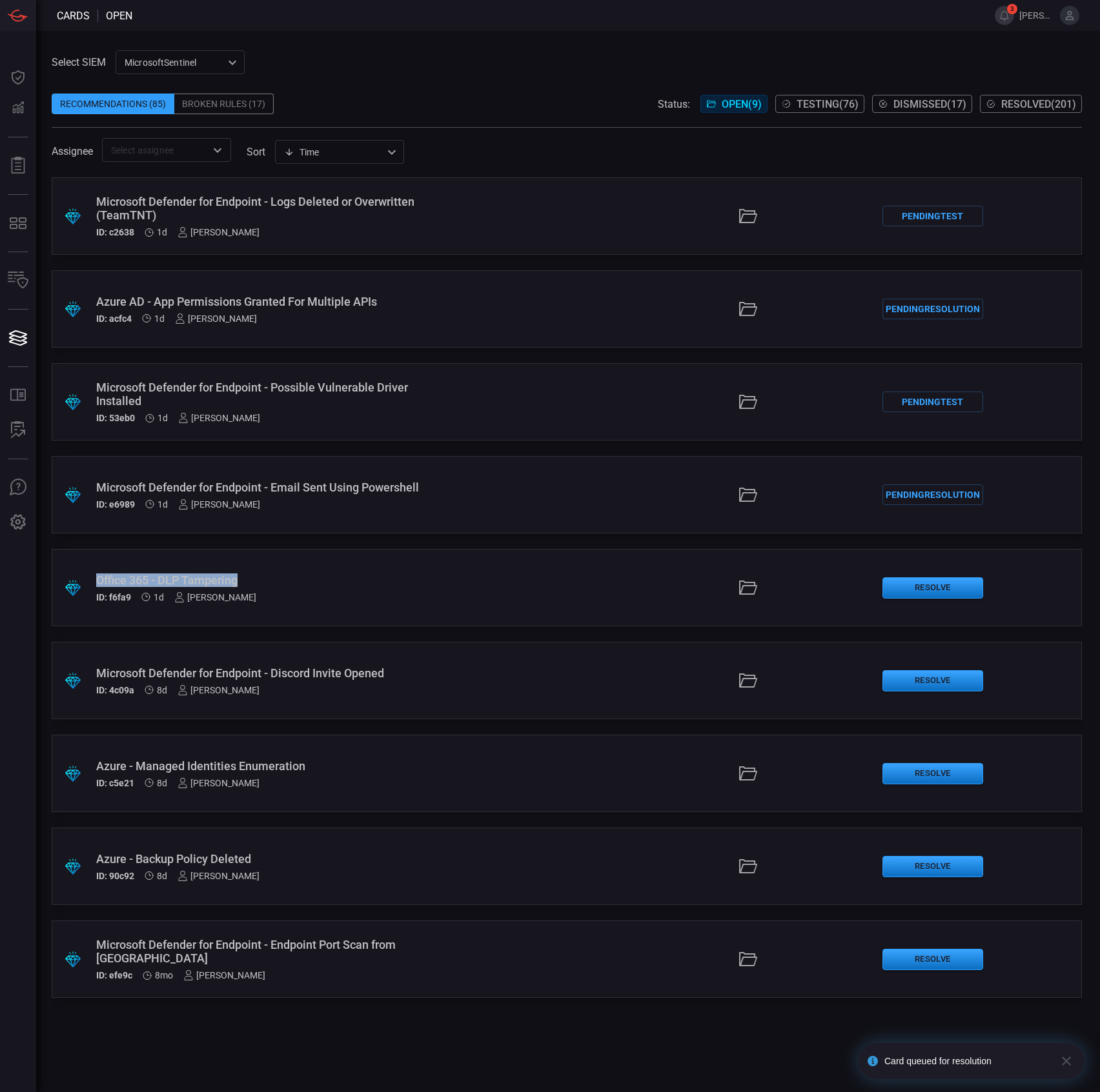
drag, startPoint x: 127, startPoint y: 573, endPoint x: 97, endPoint y: 576, distance: 30.1
click at [97, 576] on div "Office 365 - DLP Tampering" at bounding box center [262, 580] width 331 height 13
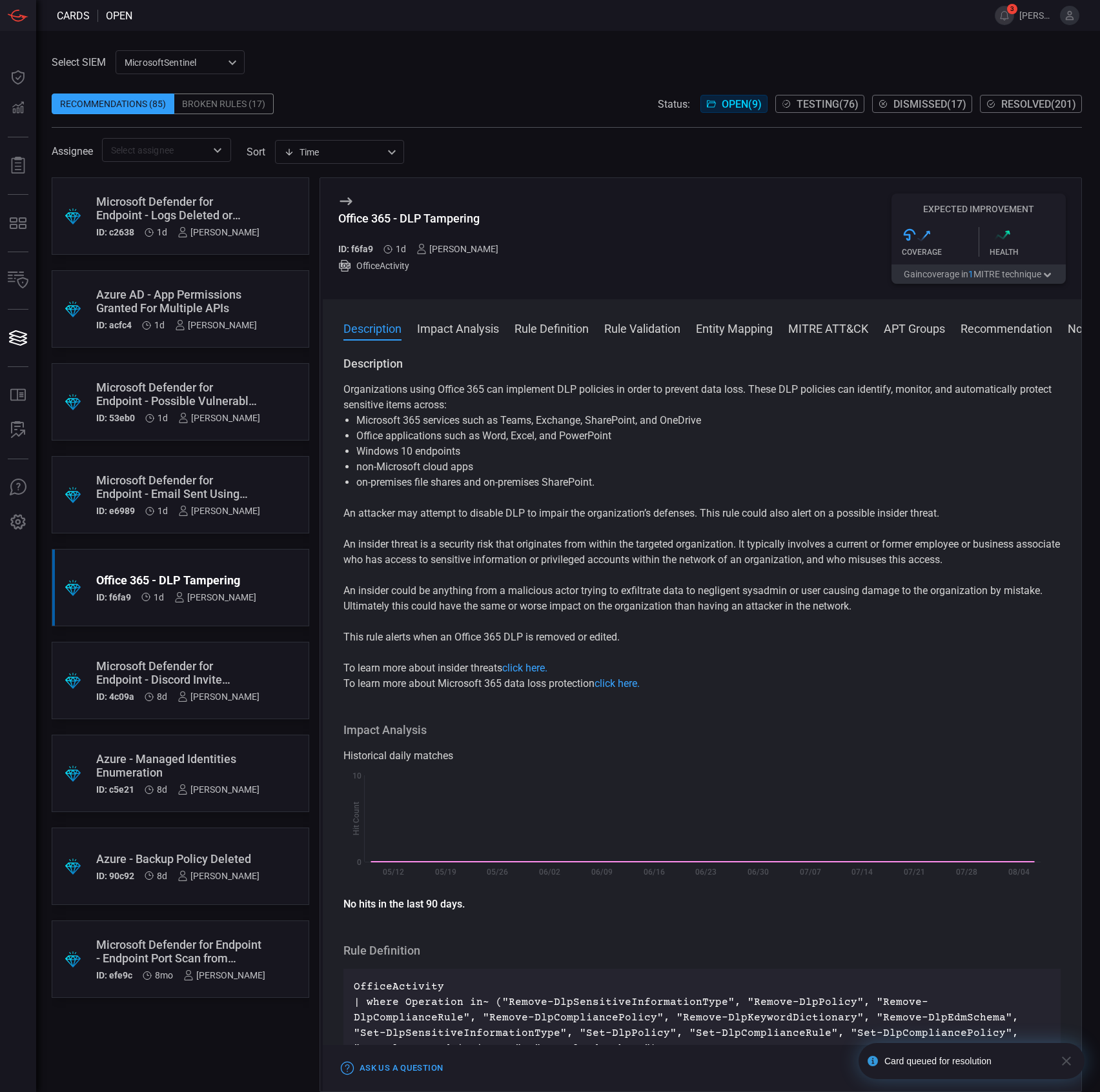
click at [455, 218] on div "Office 365 - DLP Tampering" at bounding box center [423, 219] width 170 height 13
copy div "Office 365 - DLP Tampering"
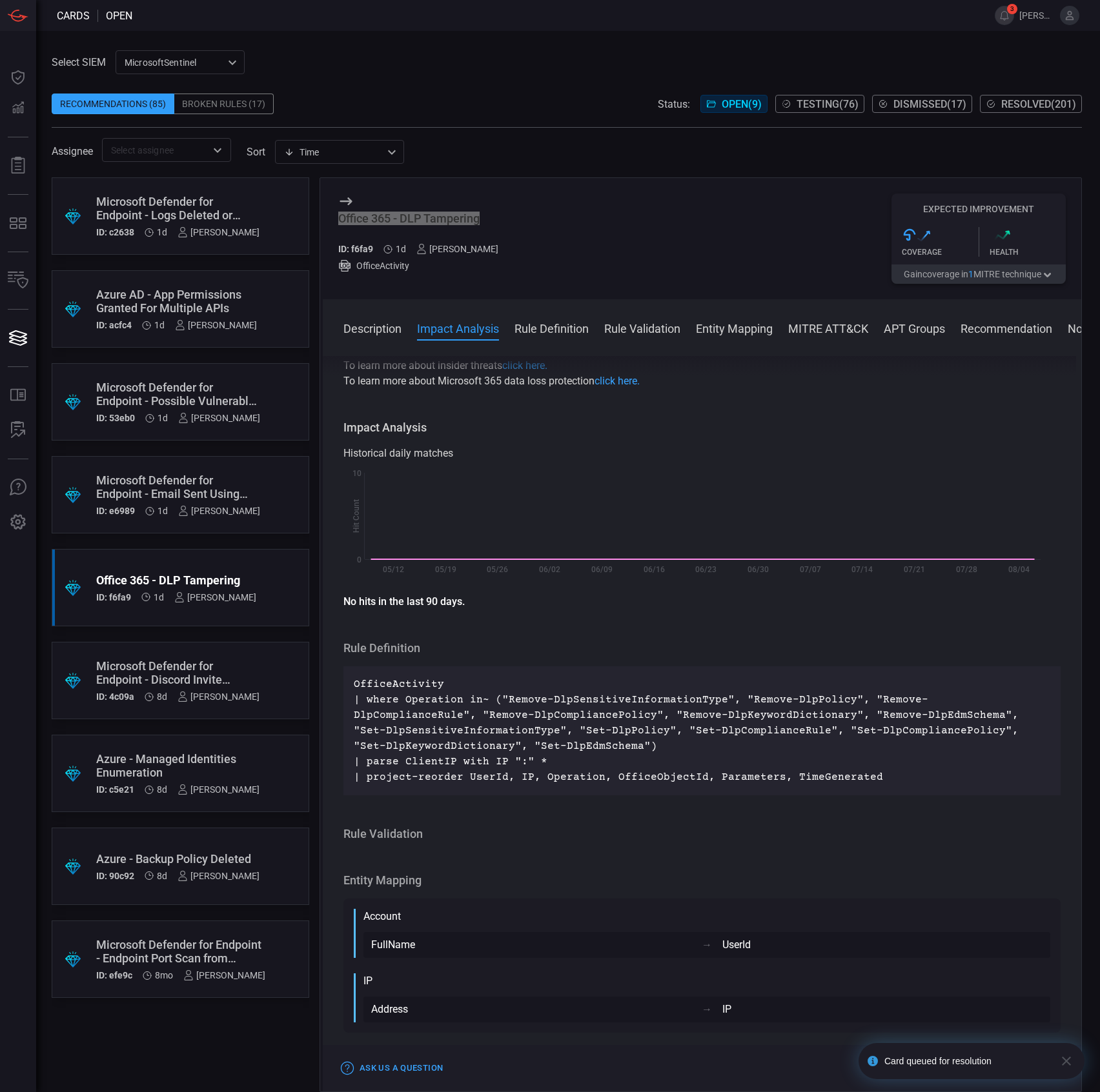
scroll to position [344, 0]
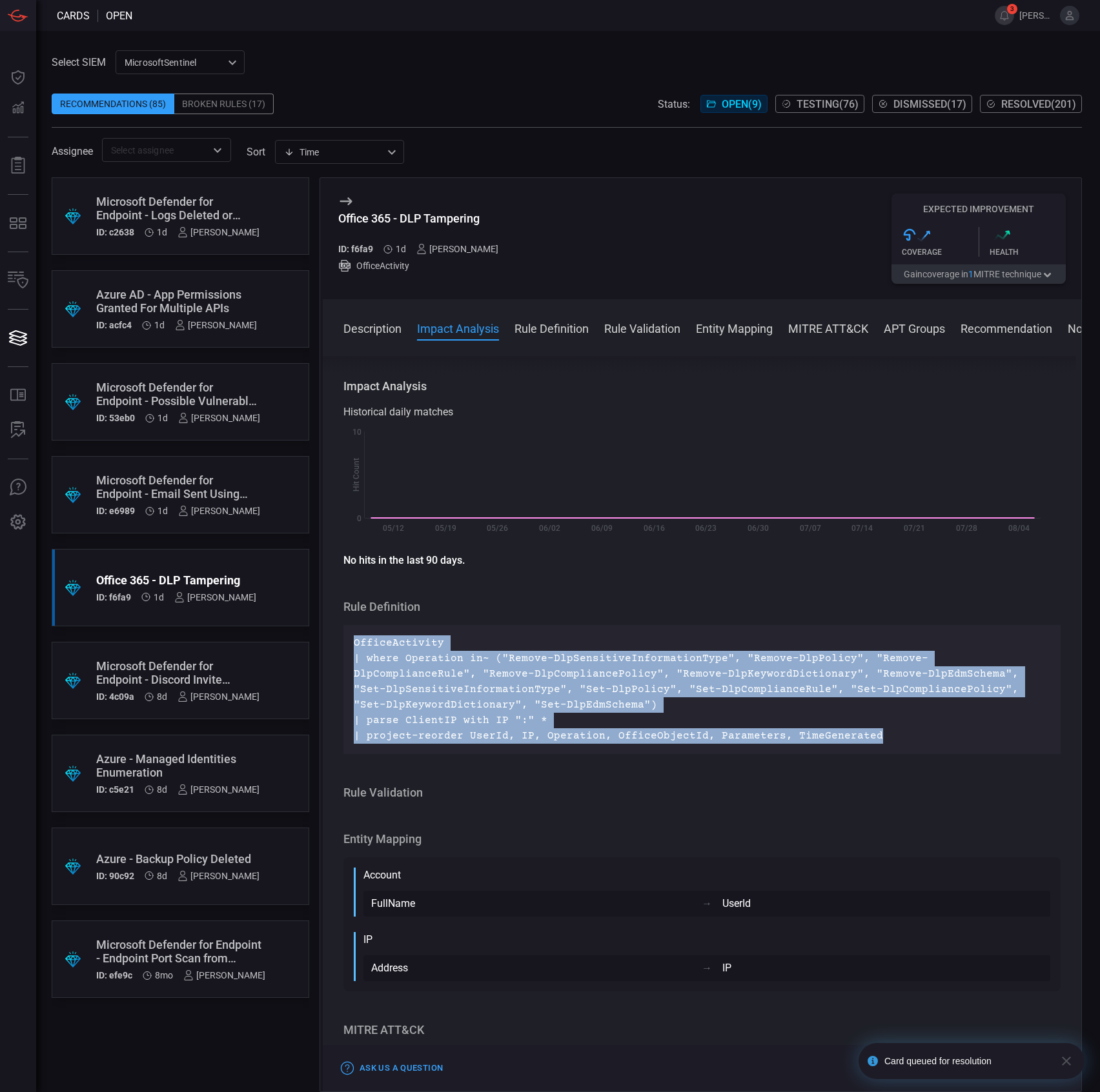
drag, startPoint x: 721, startPoint y: 708, endPoint x: 352, endPoint y: 640, distance: 375.2
click at [352, 640] on div "OfficeActivity | where Operation in~ ("Remove-DlpSensitiveInformationType", "Re…" at bounding box center [701, 689] width 717 height 129
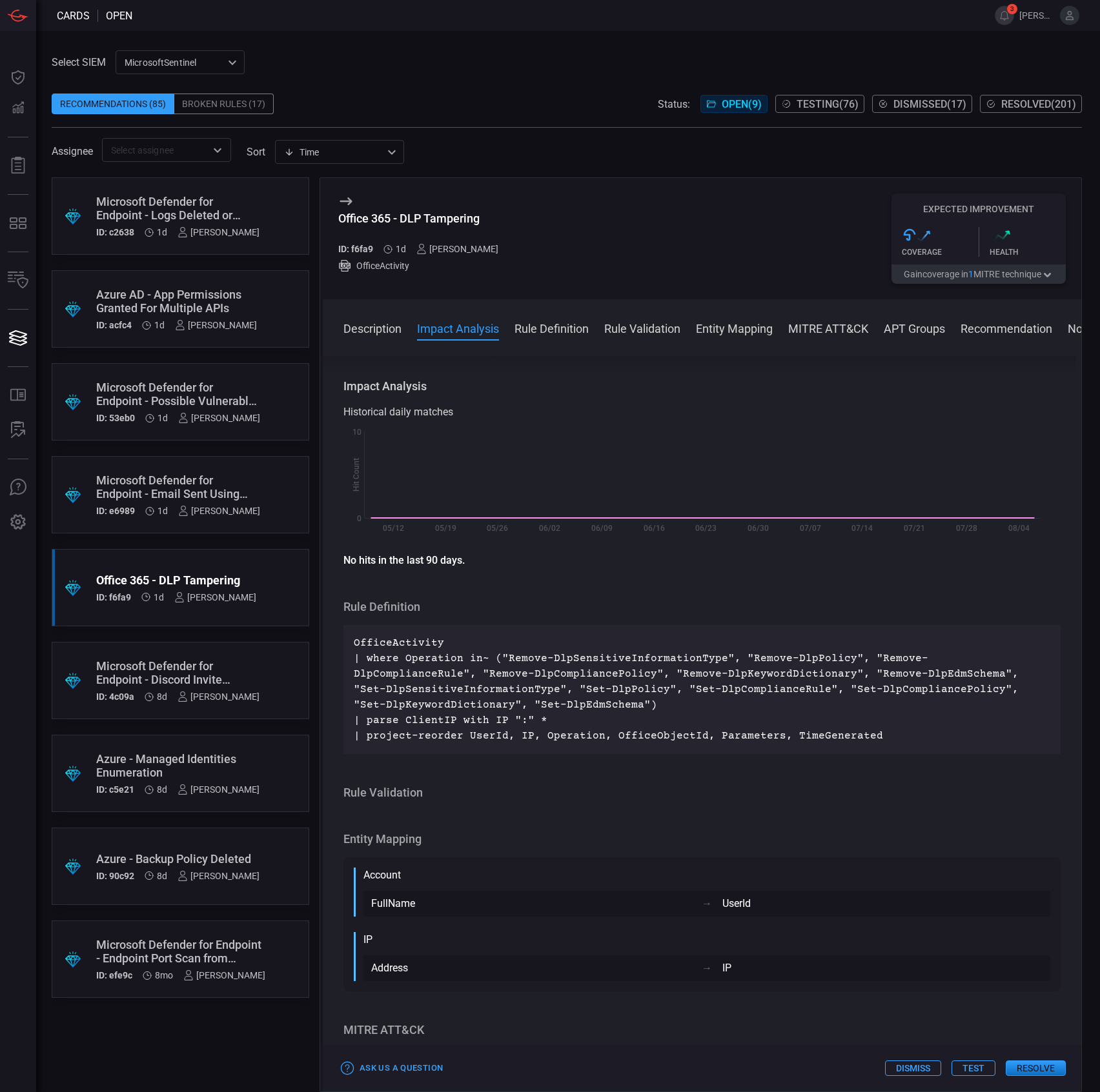
click at [449, 216] on div "Office 365 - DLP Tampering" at bounding box center [423, 219] width 170 height 13
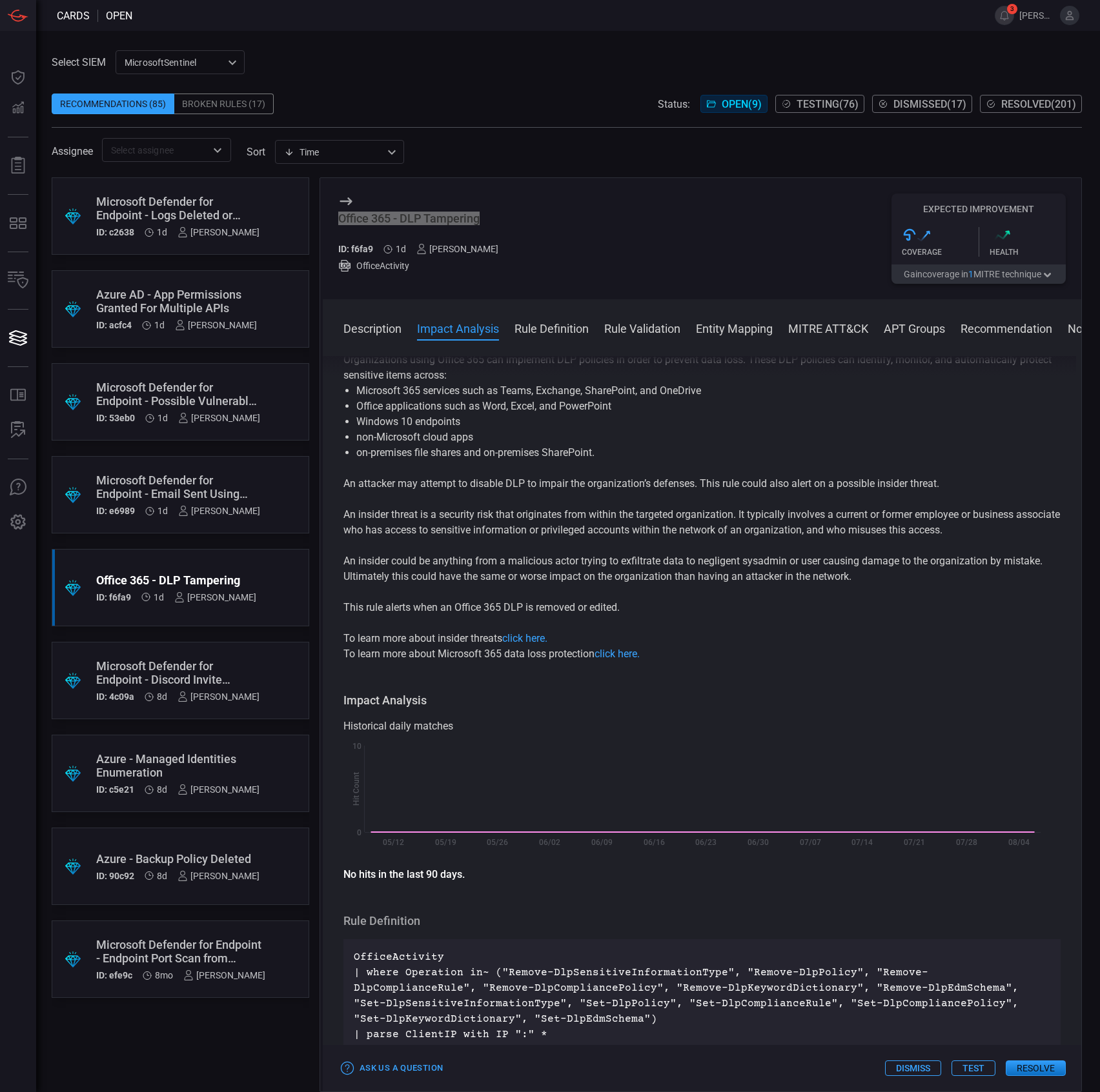
scroll to position [0, 0]
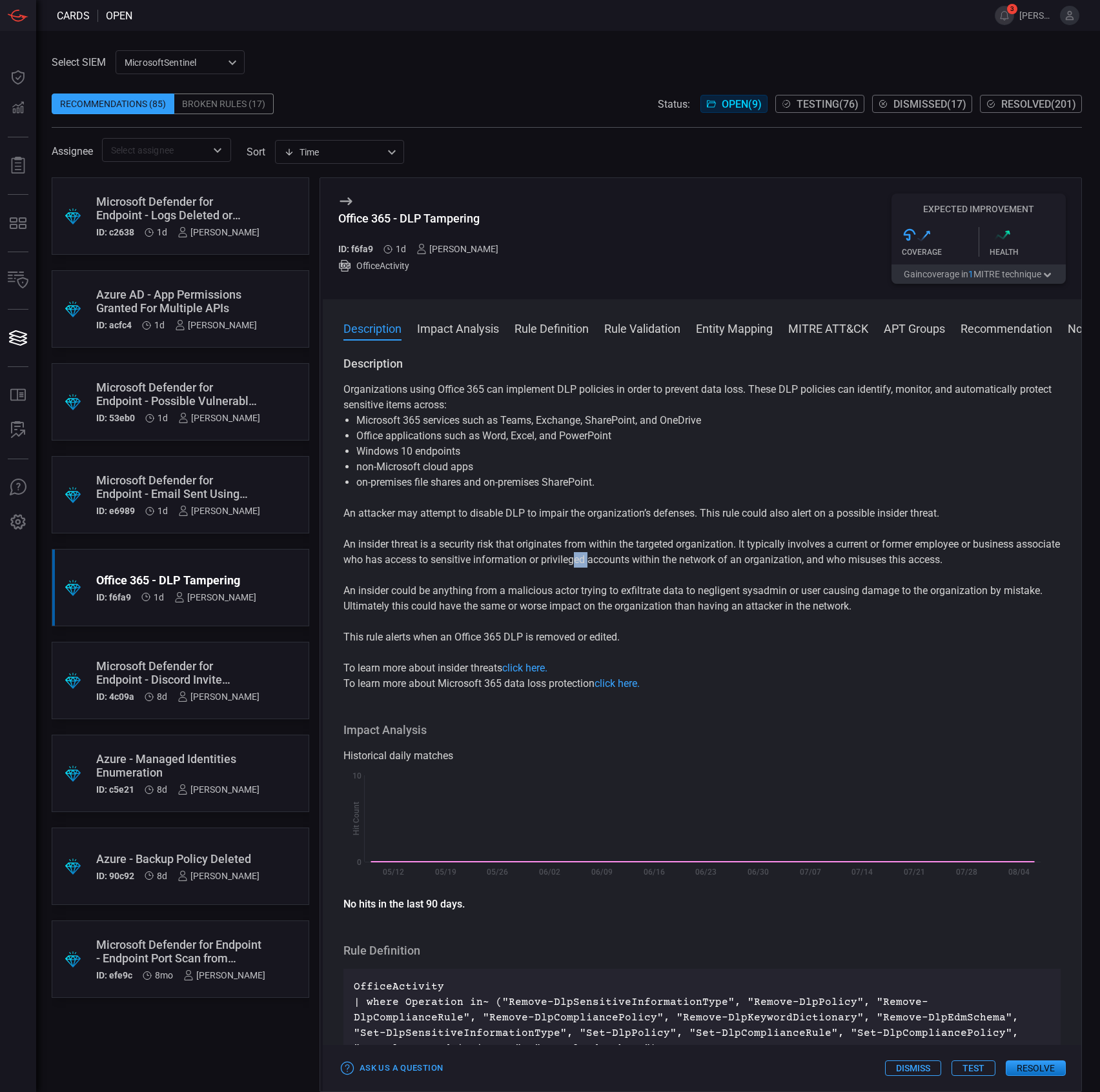
drag, startPoint x: 618, startPoint y: 567, endPoint x: 615, endPoint y: 578, distance: 11.4
click at [615, 571] on div "Organizations using Office 365 can implement DLP policies in order to prevent d…" at bounding box center [701, 537] width 717 height 310
click at [646, 620] on div "Organizations using Office 365 can implement DLP policies in order to prevent d…" at bounding box center [701, 537] width 717 height 310
drag, startPoint x: 651, startPoint y: 631, endPoint x: 350, endPoint y: 605, distance: 302.1
click at [350, 605] on div "Organizations using Office 365 can implement DLP policies in order to prevent d…" at bounding box center [701, 537] width 717 height 310
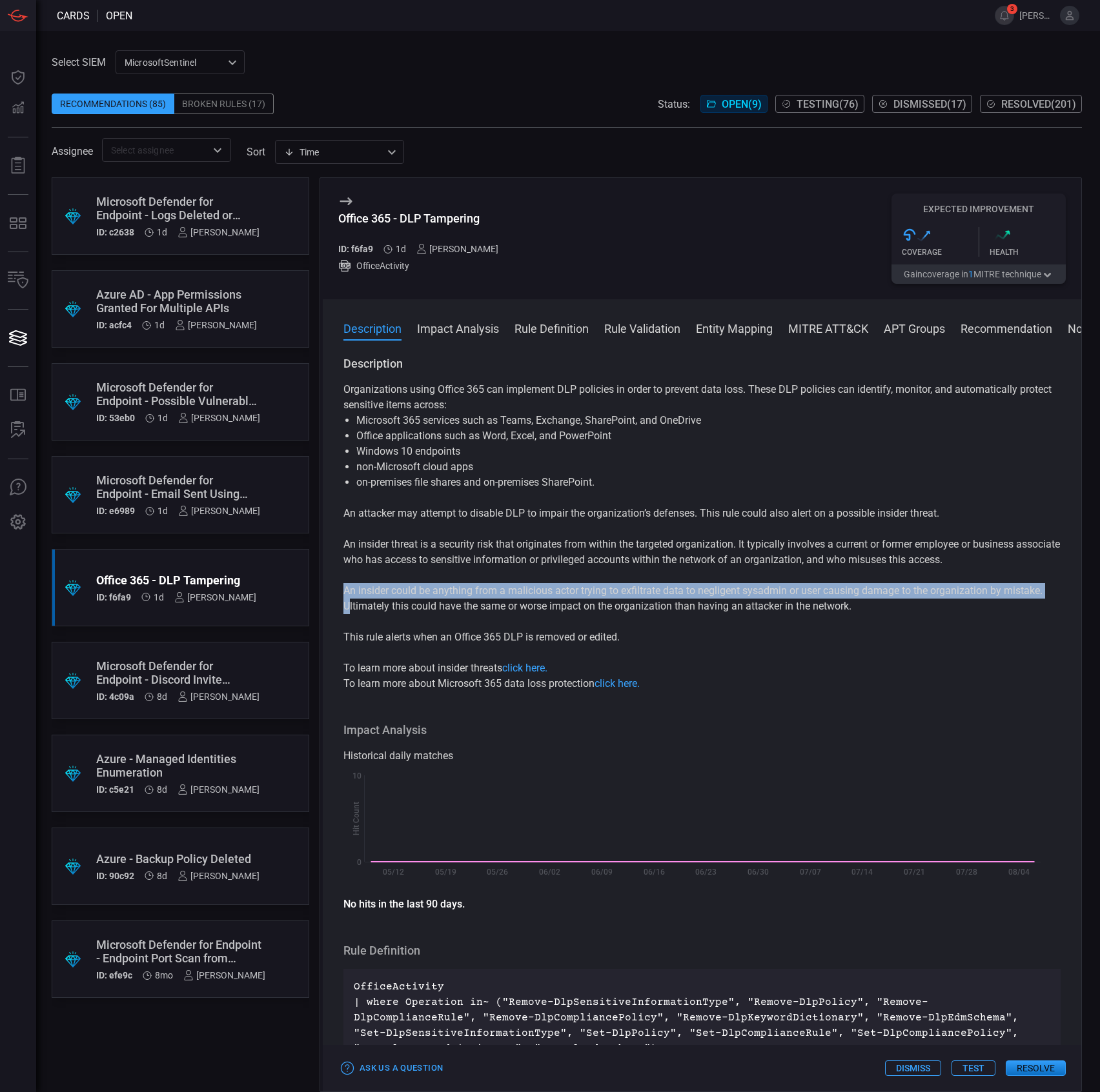
click at [353, 602] on p "An insider could be anything from a malicious actor trying to exfiltrate data t…" at bounding box center [701, 598] width 717 height 31
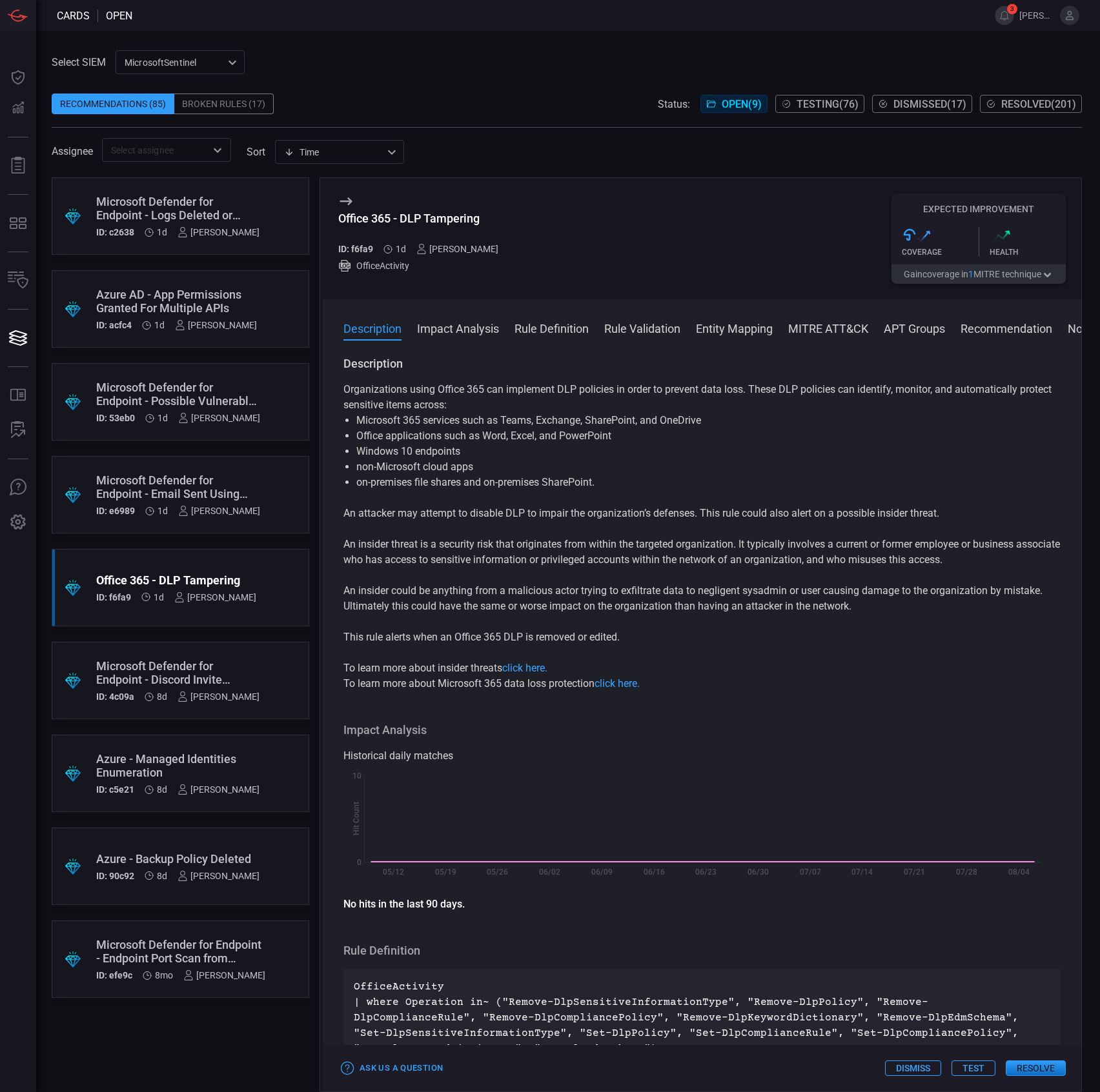
click at [661, 651] on div "Organizations using Office 365 can implement DLP policies in order to prevent d…" at bounding box center [701, 537] width 717 height 310
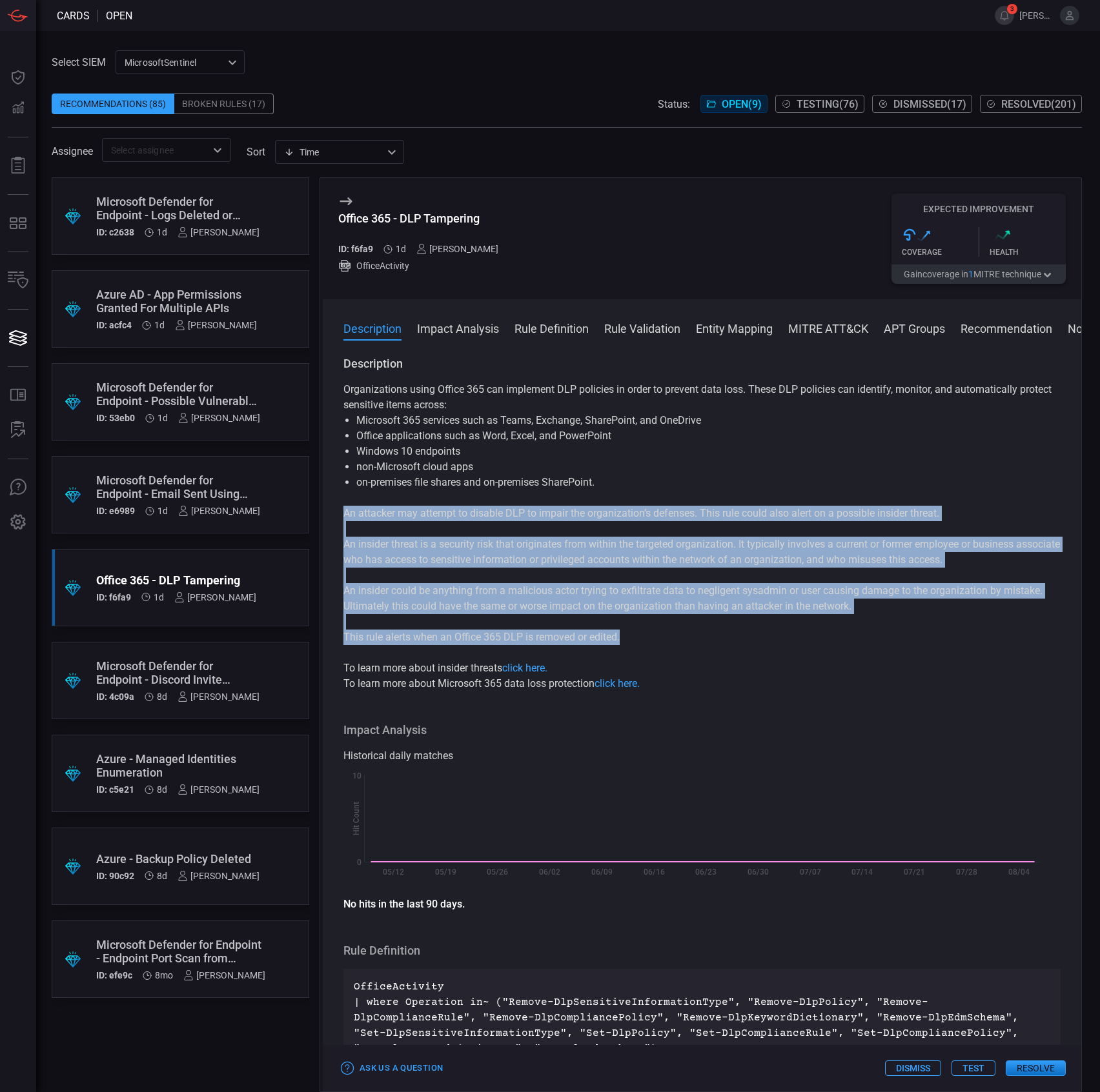
drag, startPoint x: 537, startPoint y: 615, endPoint x: 337, endPoint y: 516, distance: 223.2
click at [337, 516] on div "Description Organizations using Office 365 can implement DLP policies in order …" at bounding box center [701, 721] width 758 height 731
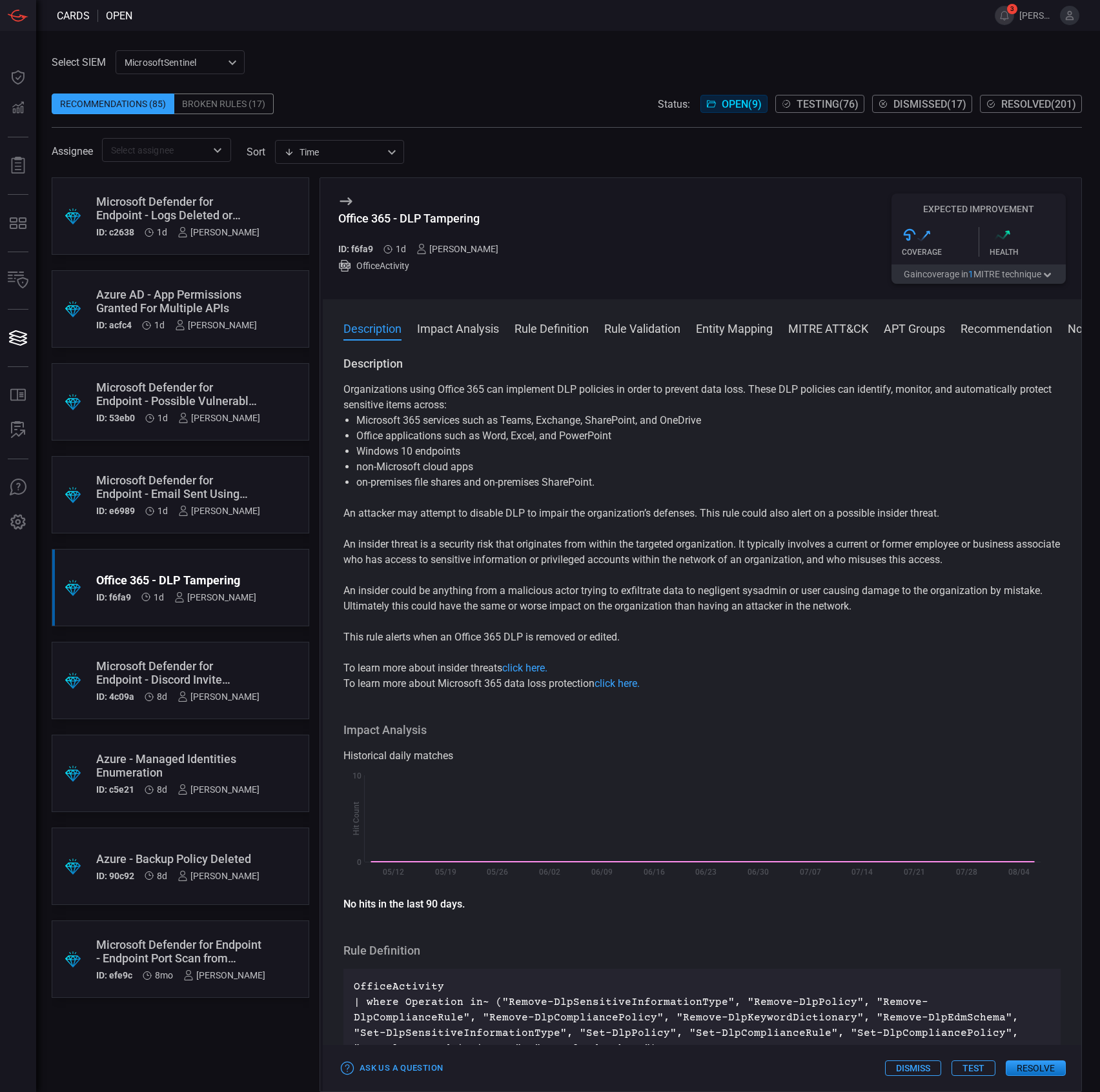
click at [214, 676] on div "Microsoft Defender for Endpoint - Discord Invite Opened" at bounding box center [178, 673] width 163 height 27
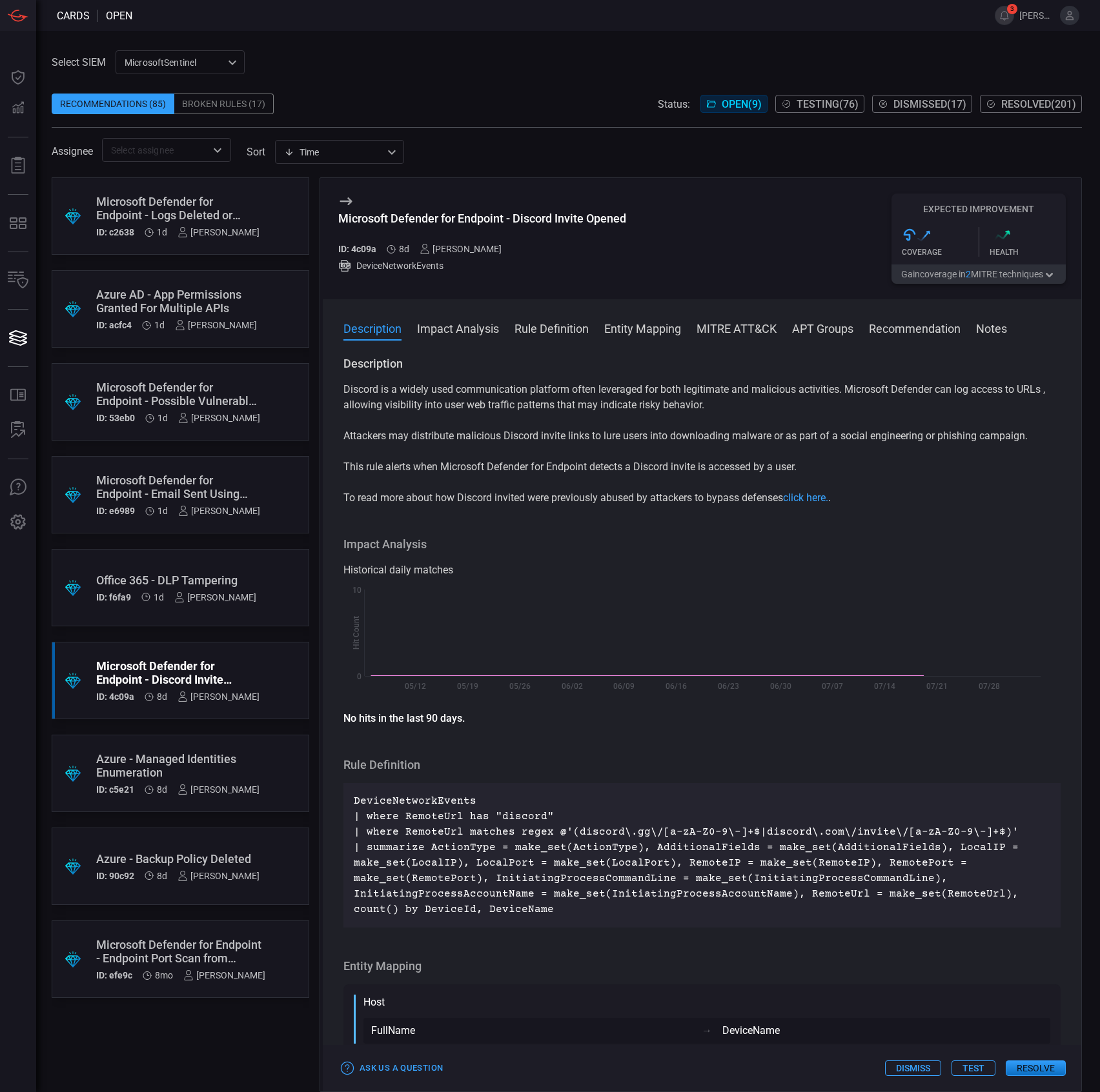
click at [527, 225] on div "Microsoft Defender for Endpoint - Discord Invite Opened" at bounding box center [482, 219] width 288 height 13
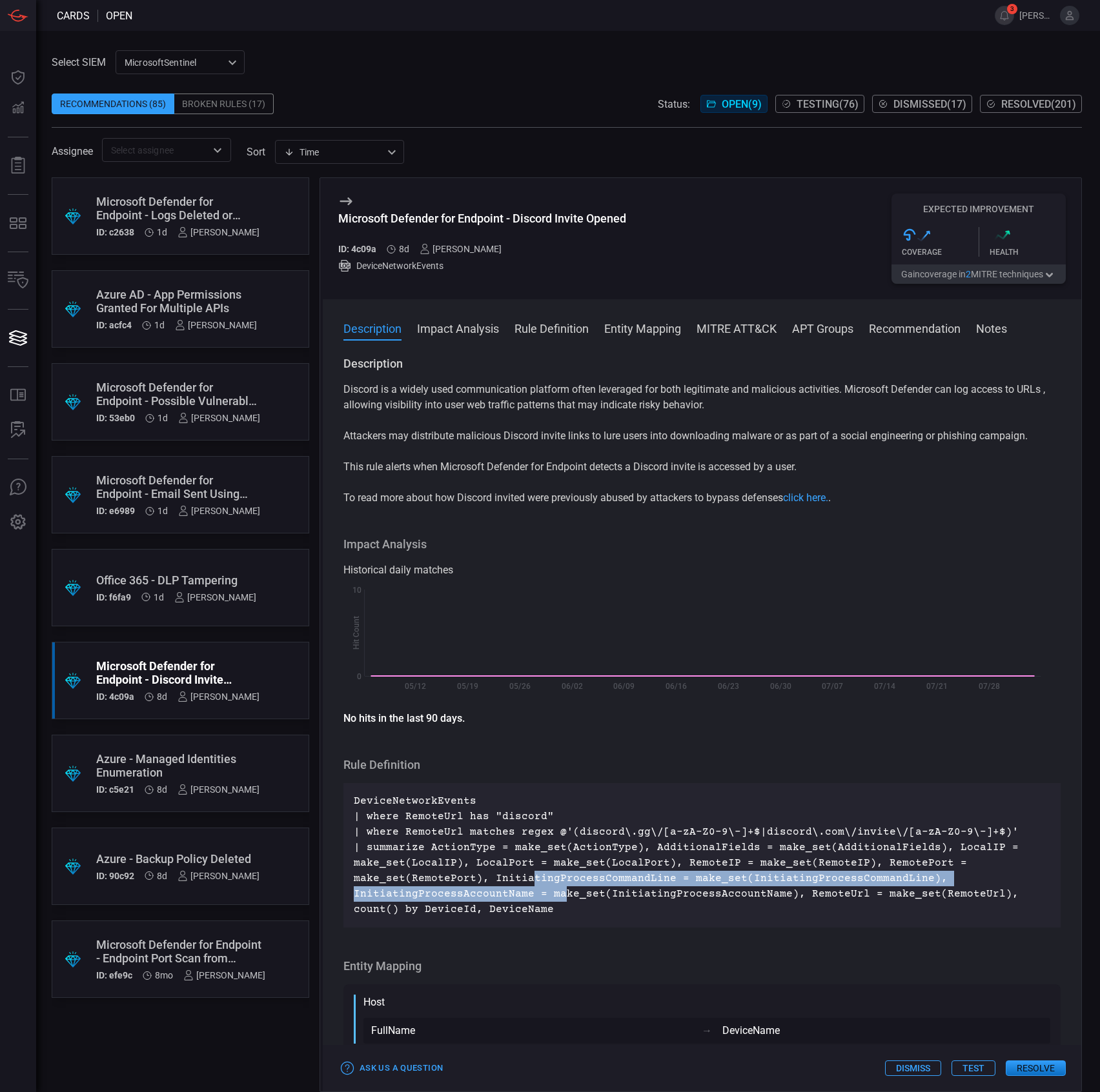
drag, startPoint x: 558, startPoint y: 896, endPoint x: 526, endPoint y: 886, distance: 33.5
click at [525, 886] on p "DeviceNetworkEvents | where RemoteUrl has "discord" | where RemoteUrl matches r…" at bounding box center [701, 856] width 697 height 124
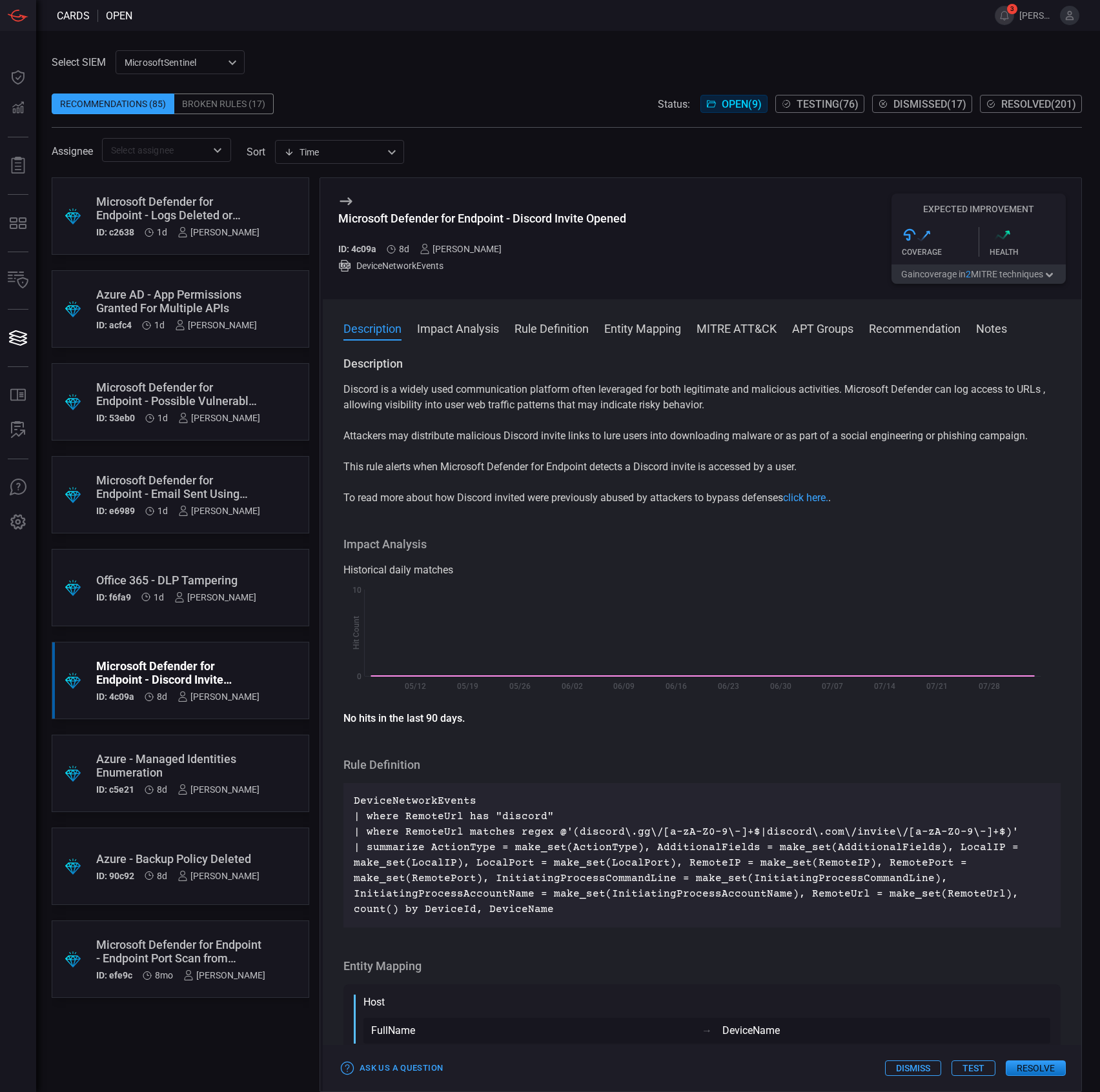
click at [550, 910] on p "DeviceNetworkEvents | where RemoteUrl has "discord" | where RemoteUrl matches r…" at bounding box center [701, 856] width 697 height 124
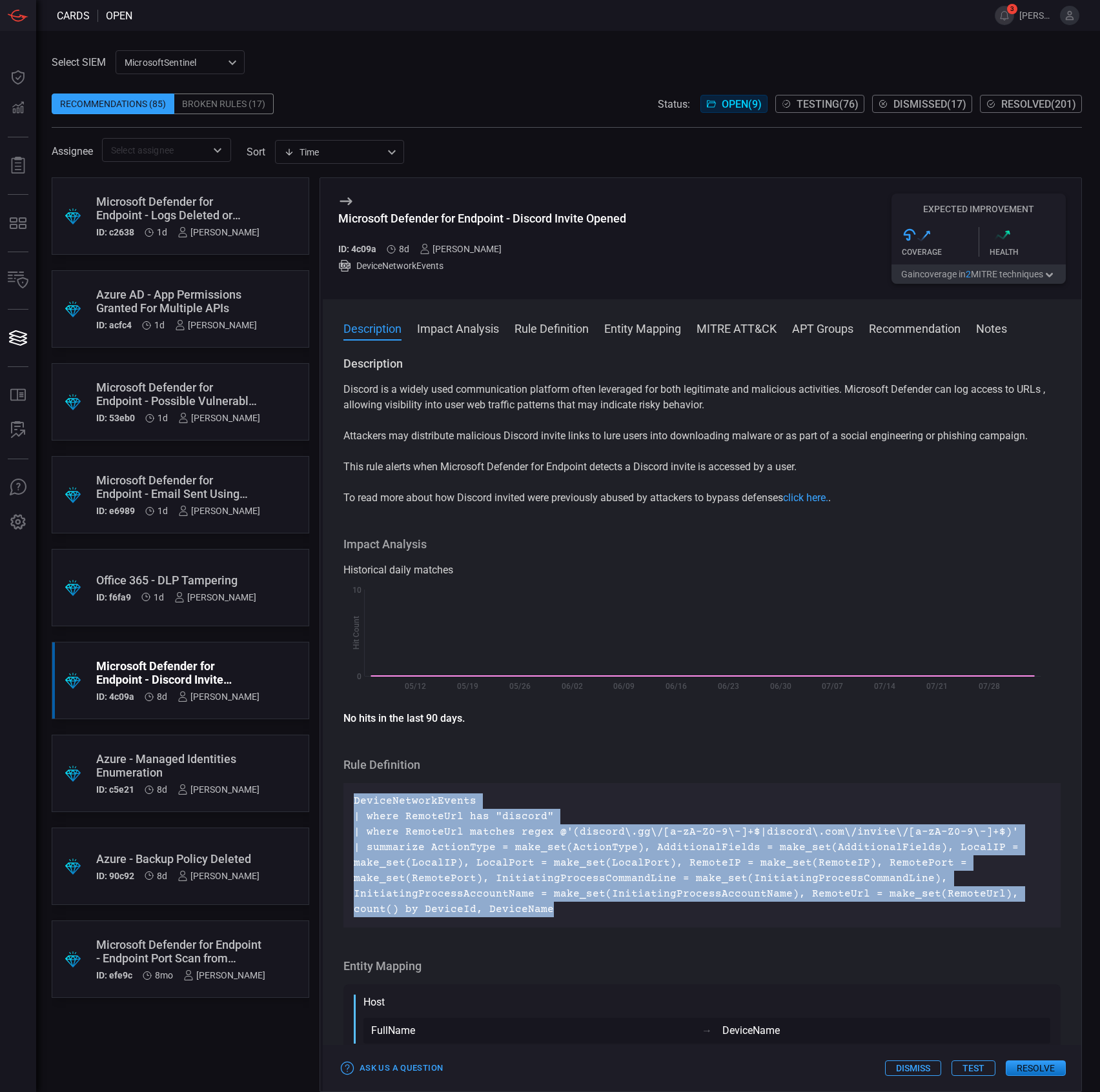
drag, startPoint x: 478, startPoint y: 883, endPoint x: 332, endPoint y: 803, distance: 166.5
click at [332, 803] on div "Description Discord is a widely used communication platform often leveraged for…" at bounding box center [701, 721] width 758 height 731
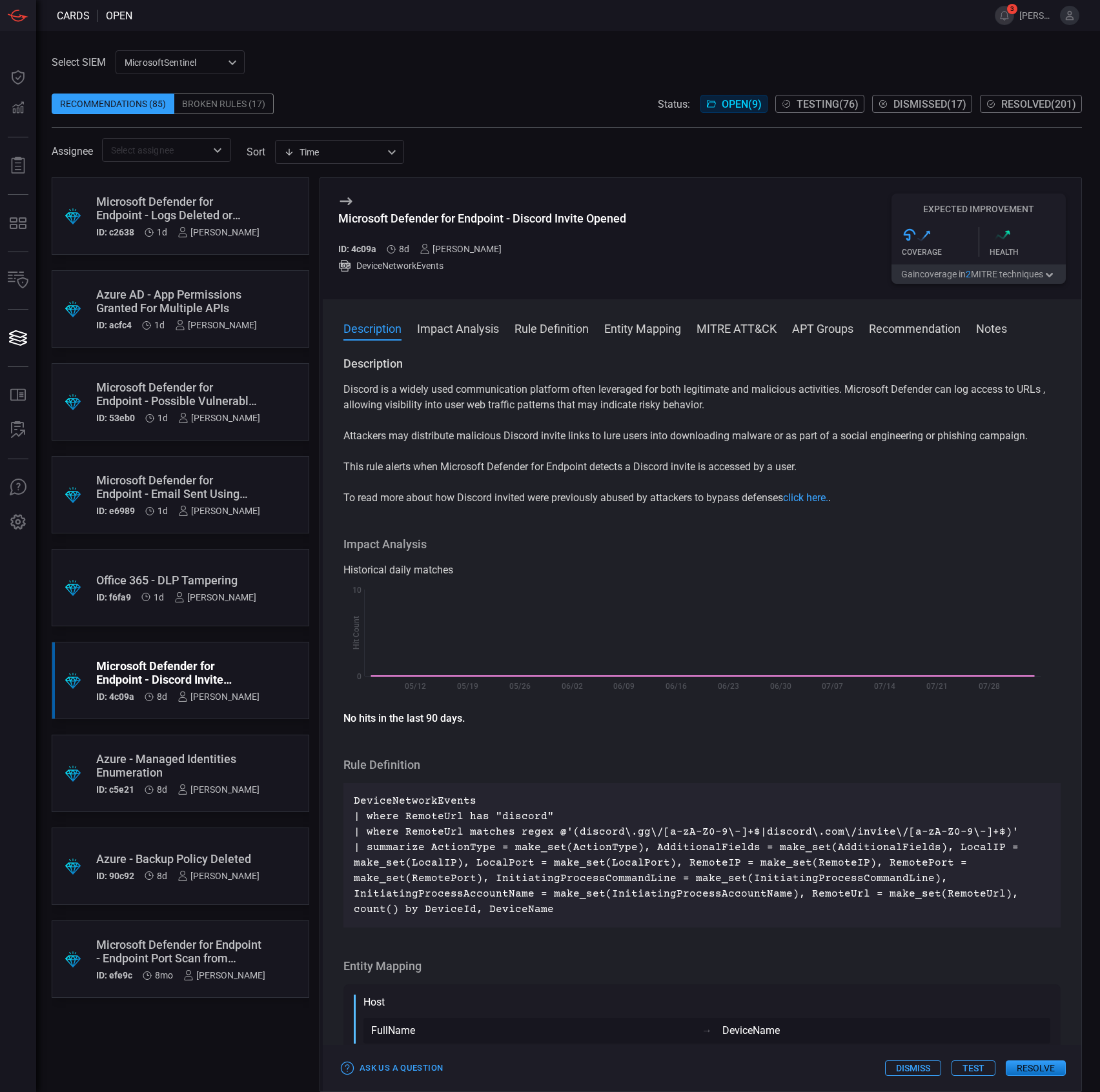
click at [497, 225] on h3 "Microsoft Defender for Endpoint - Discord Invite Opened" at bounding box center [482, 225] width 288 height 27
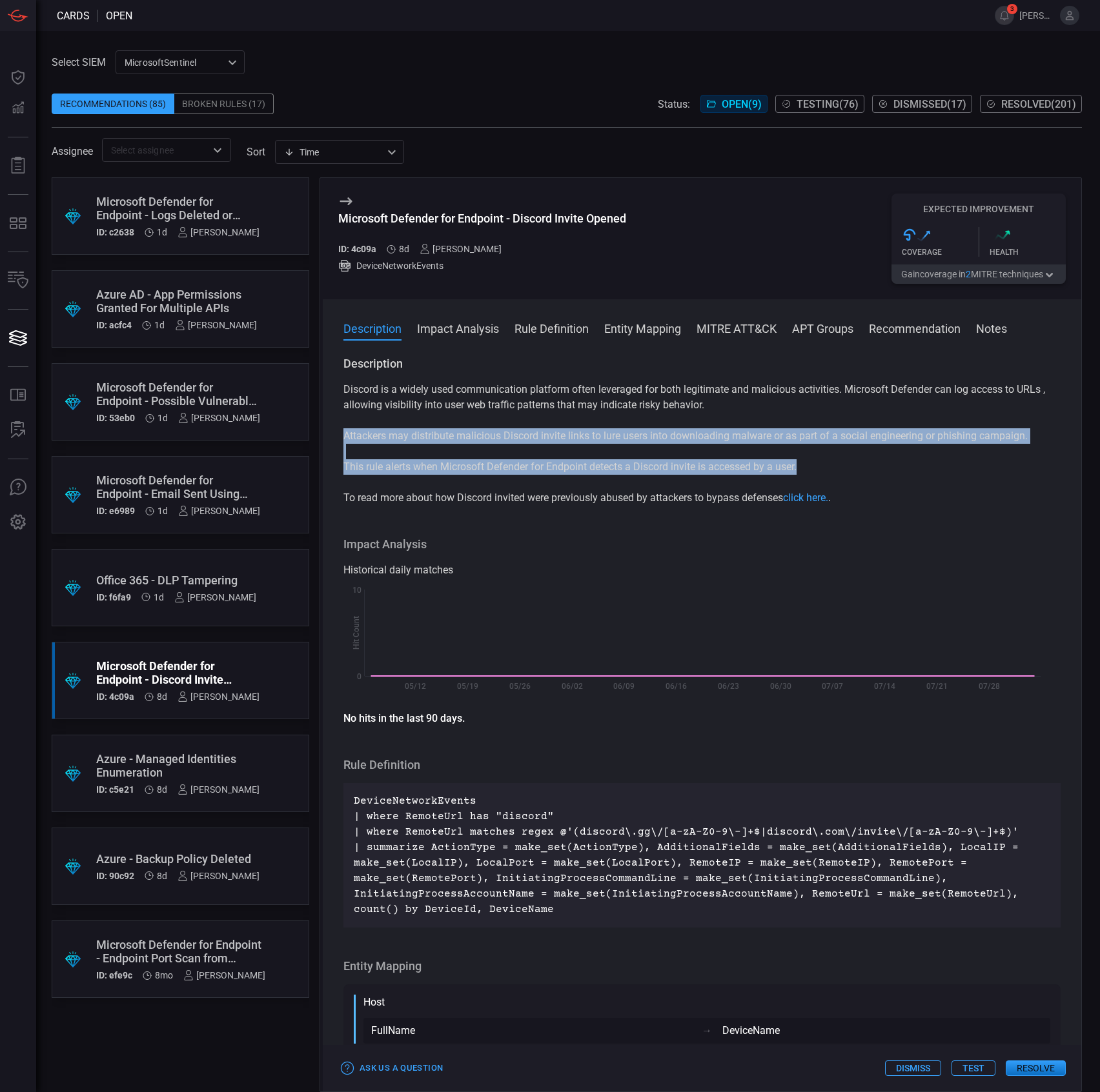
drag, startPoint x: 822, startPoint y: 470, endPoint x: 329, endPoint y: 439, distance: 494.0
click at [329, 439] on div "Description Discord is a widely used communication platform often leveraged for…" at bounding box center [701, 721] width 758 height 731
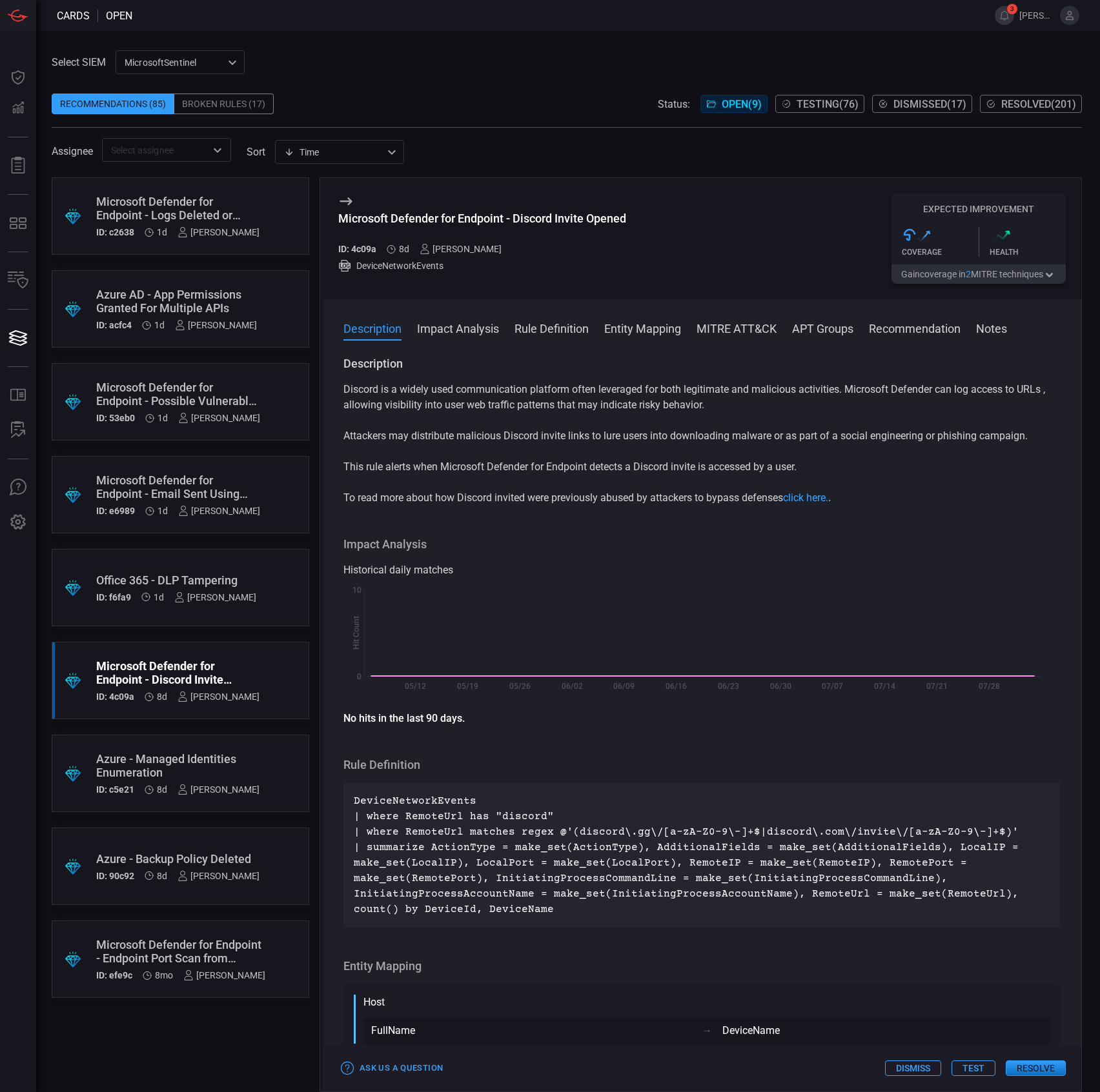
click at [514, 203] on div "Microsoft Defender for Endpoint - Discord Invite Opened ID: 4c09a 8d sebastien …" at bounding box center [482, 239] width 288 height 91
click at [515, 212] on div "Microsoft Defender for Endpoint - Discord Invite Opened" at bounding box center [482, 219] width 288 height 13
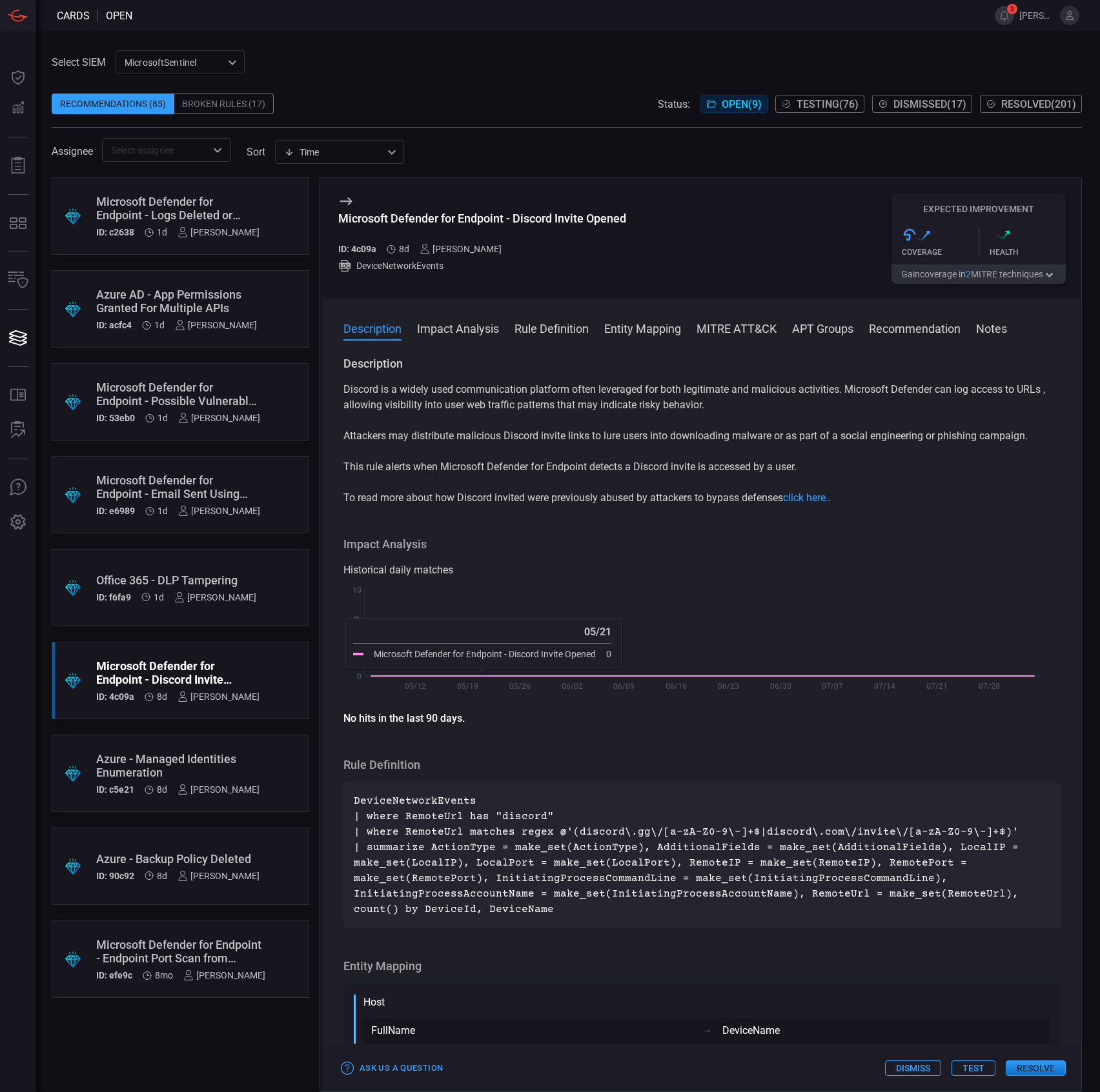
click at [177, 752] on div "Azure - Managed Identities Enumeration" at bounding box center [178, 765] width 163 height 27
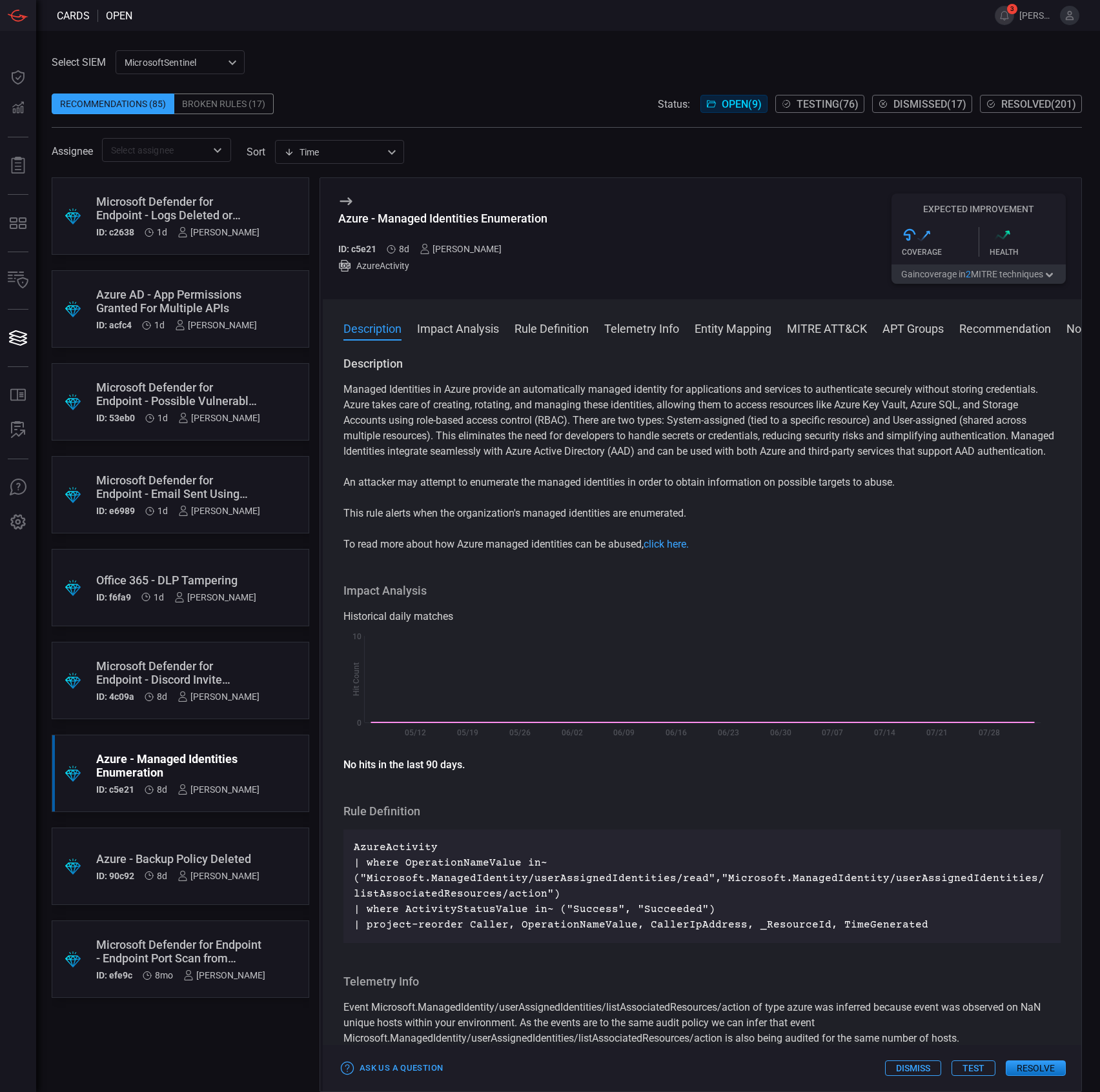
click at [173, 670] on div "Microsoft Defender for Endpoint - Discord Invite Opened" at bounding box center [178, 673] width 163 height 27
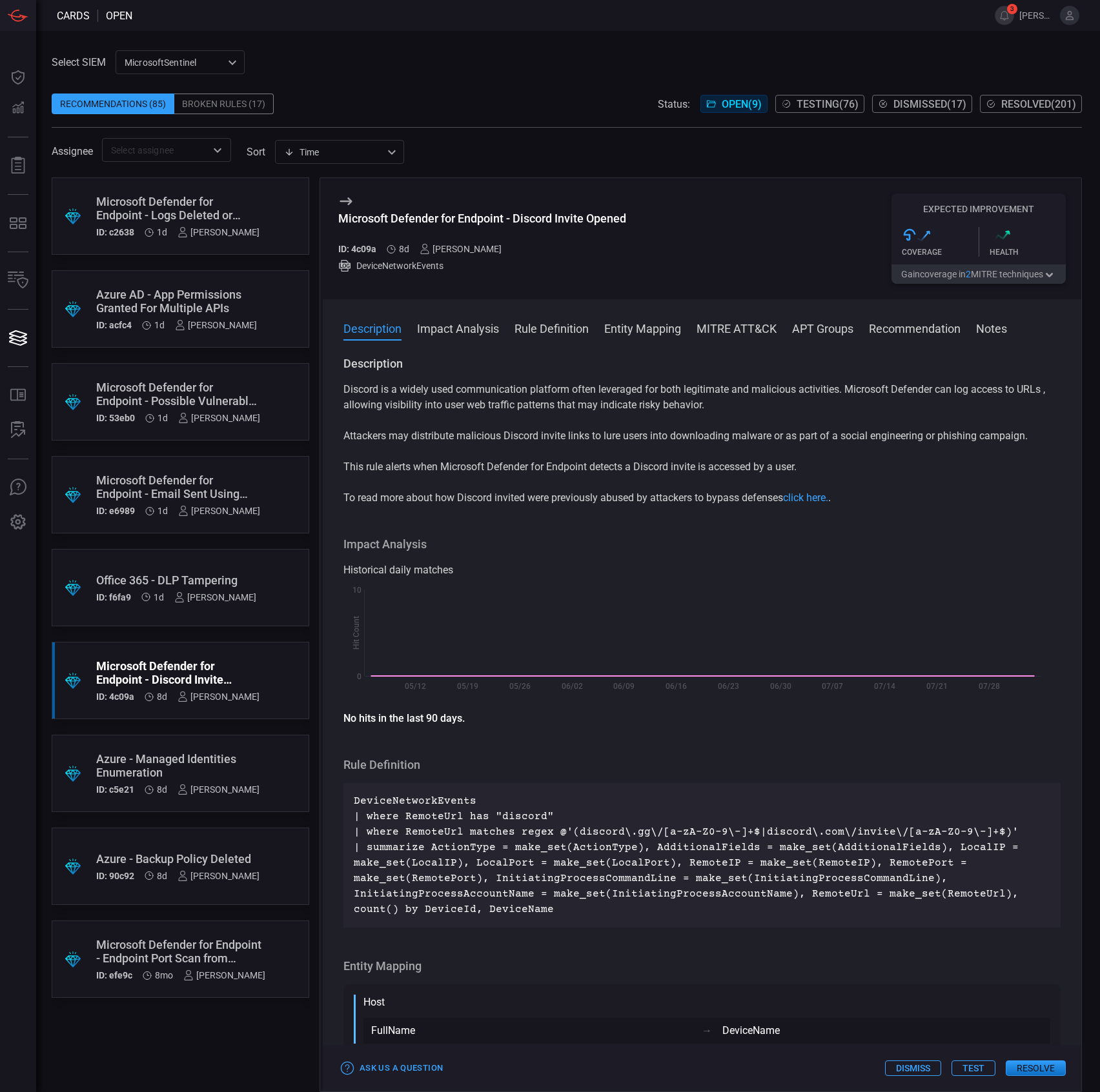
click at [221, 592] on div "[PERSON_NAME]" at bounding box center [215, 597] width 82 height 11
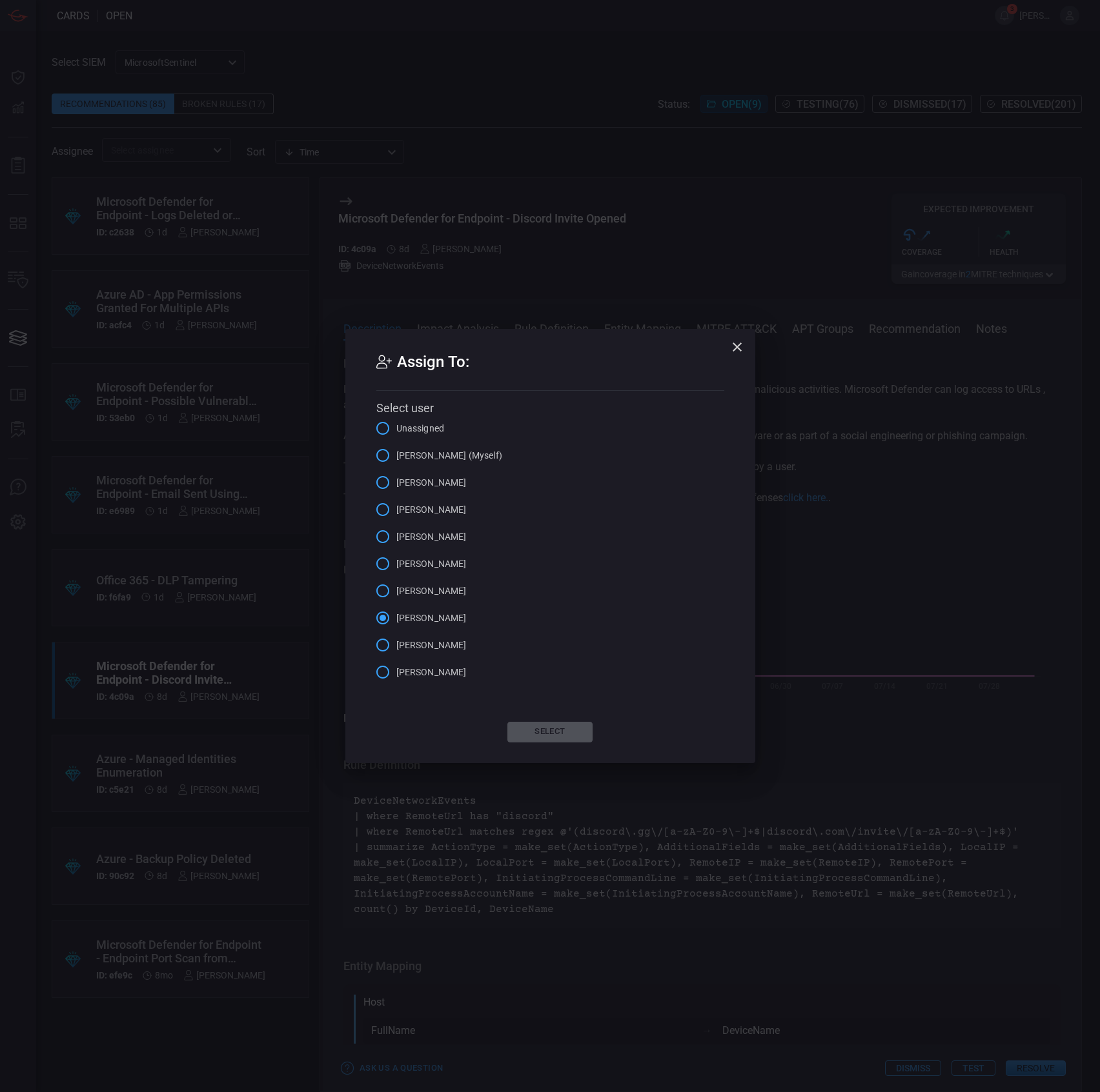
click at [730, 347] on icon "button" at bounding box center [737, 347] width 15 height 15
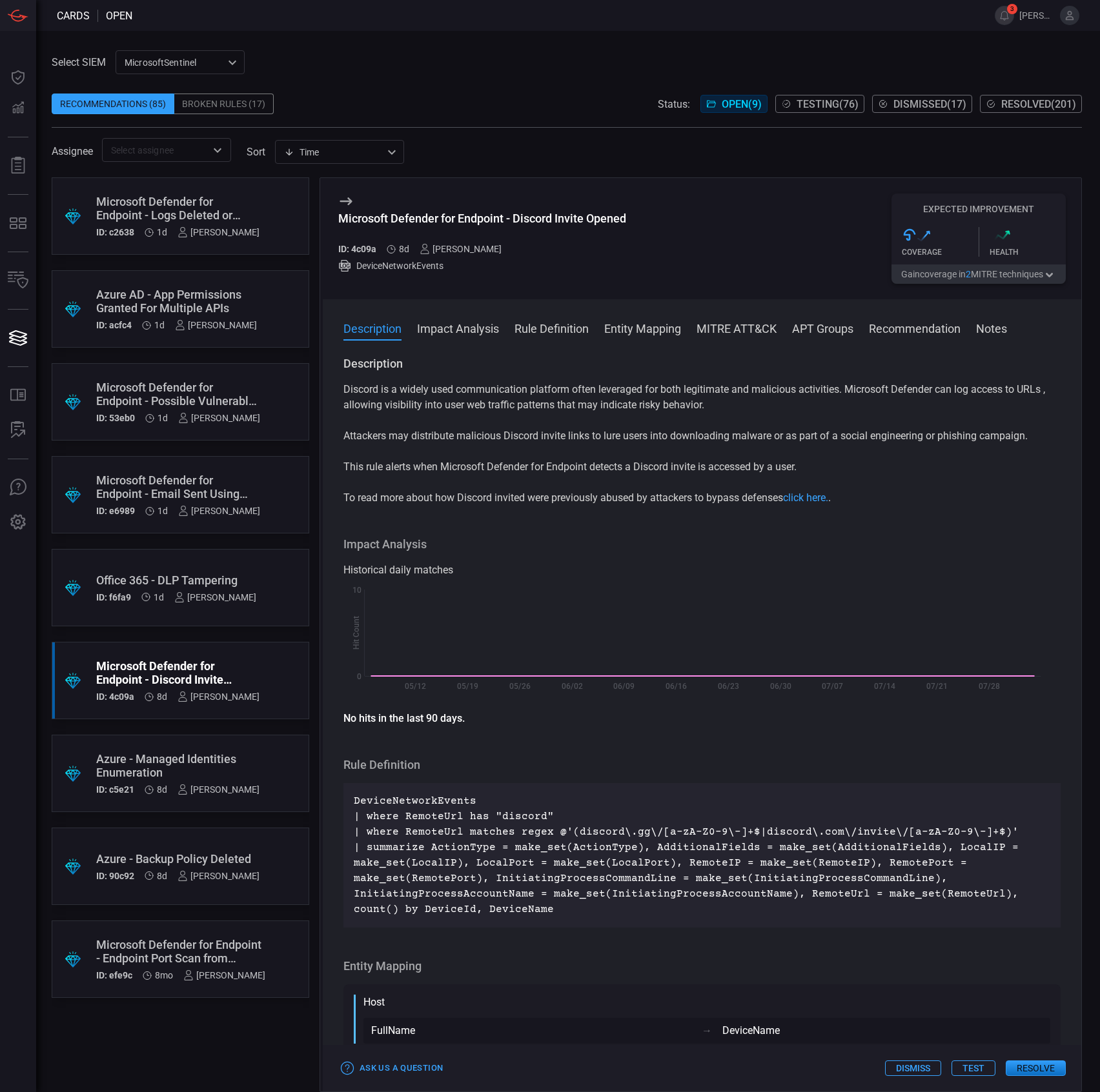
click at [239, 560] on div ".suggested_cards_icon{fill:url(#suggested_cards_icon);} Office 365 - DLP Tamper…" at bounding box center [180, 588] width 257 height 77
